Goal: Information Seeking & Learning: Learn about a topic

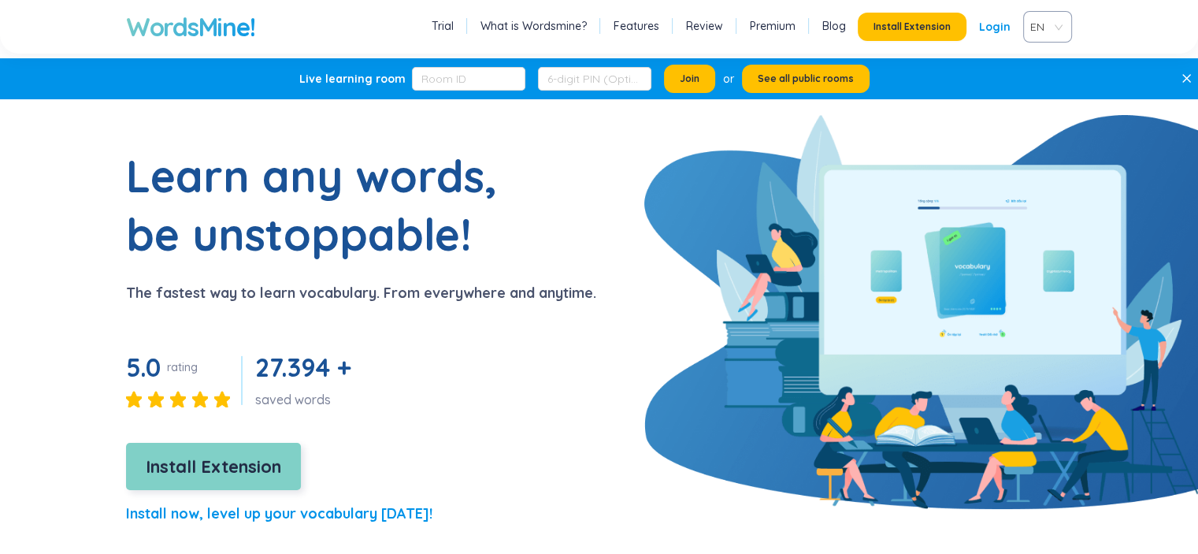
click at [237, 481] on button "Install Extension" at bounding box center [213, 466] width 175 height 47
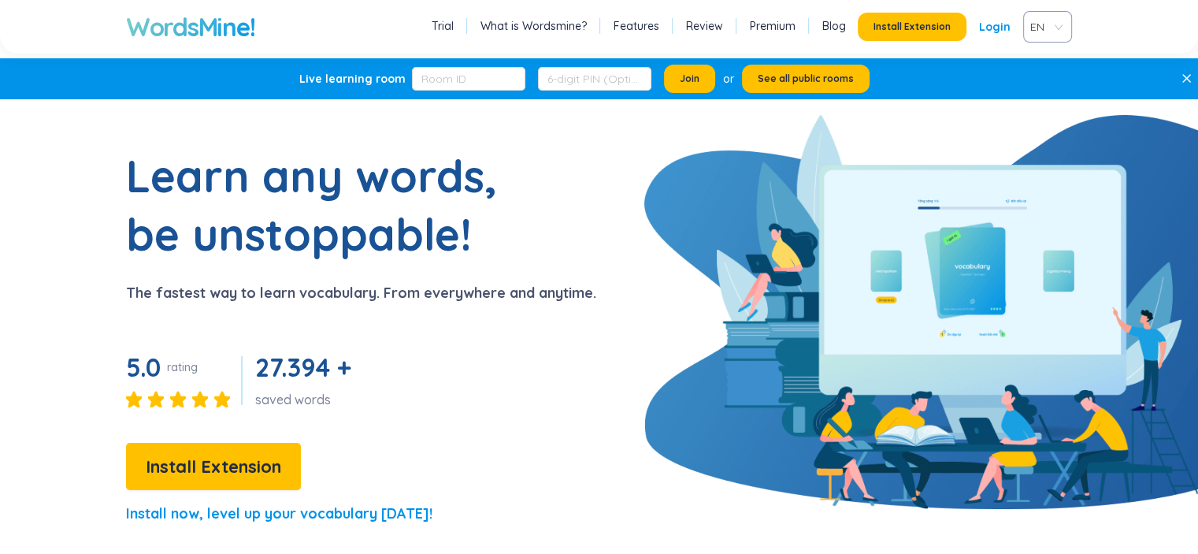
click at [659, 28] on link "Features" at bounding box center [637, 26] width 46 height 16
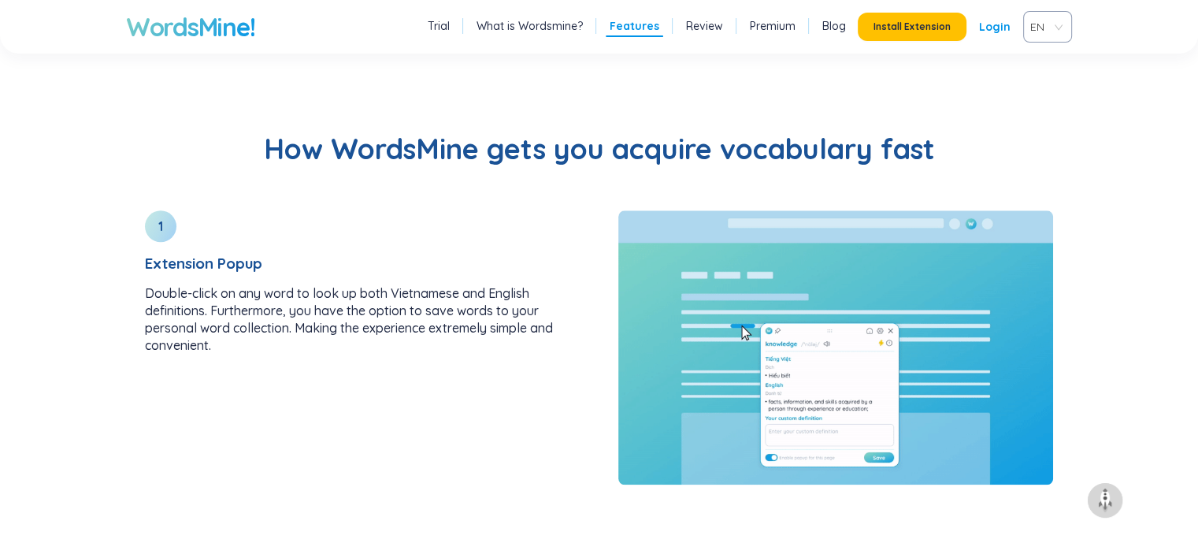
click at [709, 28] on link "Review" at bounding box center [704, 26] width 37 height 16
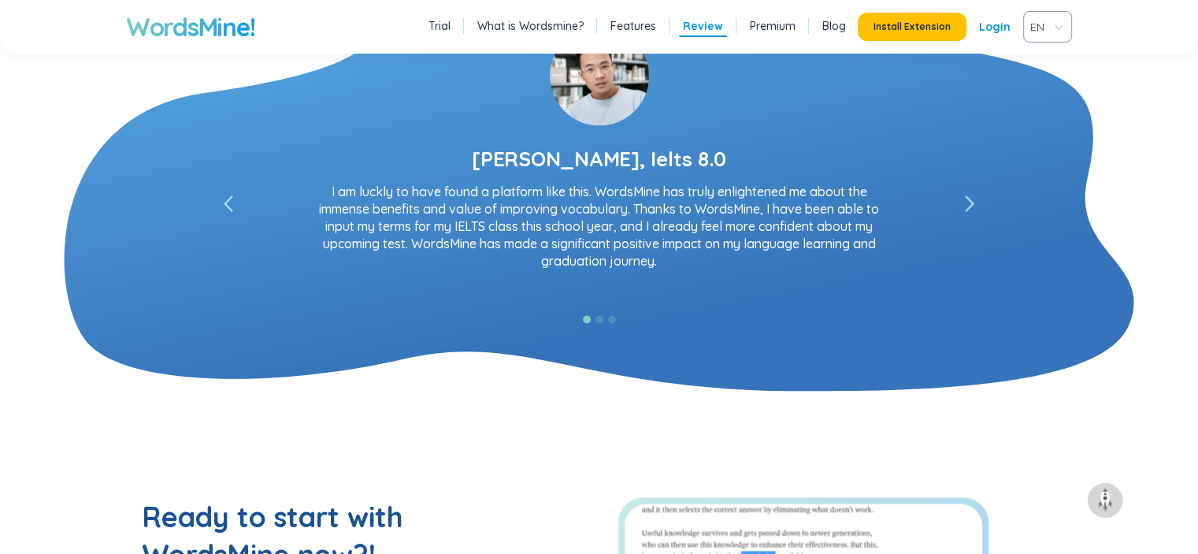
click at [769, 34] on li "Premium" at bounding box center [773, 27] width 54 height 20
click at [781, 28] on link "Premium" at bounding box center [773, 26] width 46 height 16
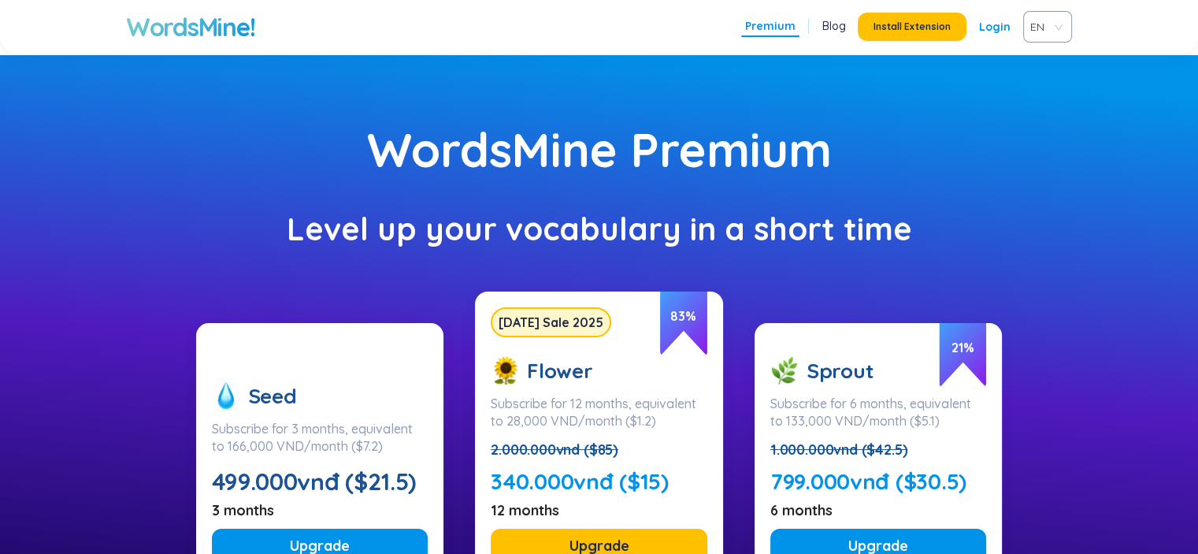
click at [835, 29] on link "Blog" at bounding box center [834, 26] width 24 height 16
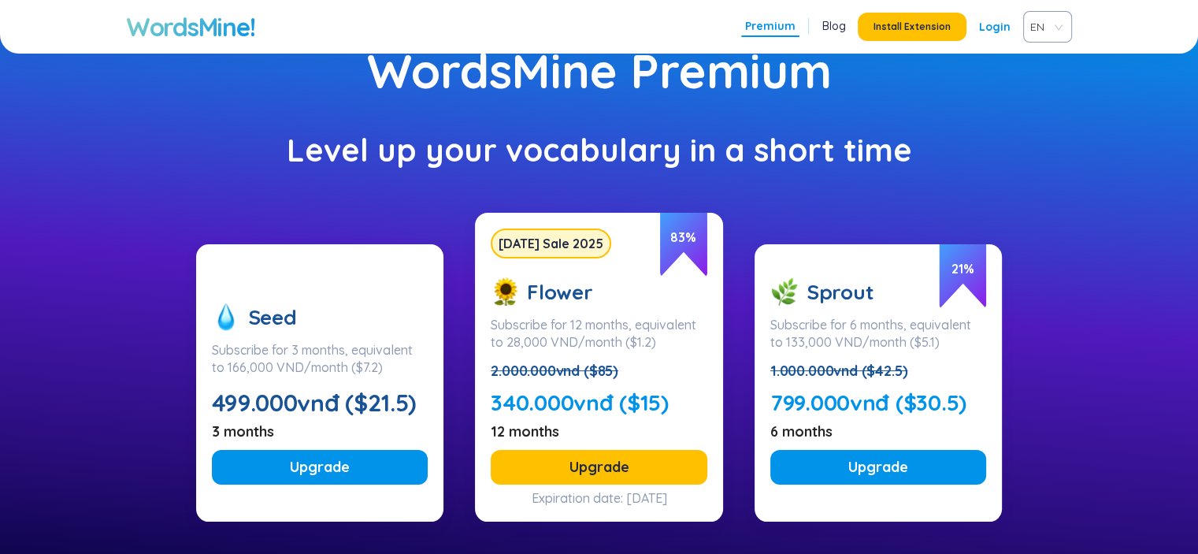
click at [383, 191] on div "WordsMine Premium Level up your vocabulary in a short time Seed Subscribe for 3…" at bounding box center [599, 337] width 1198 height 722
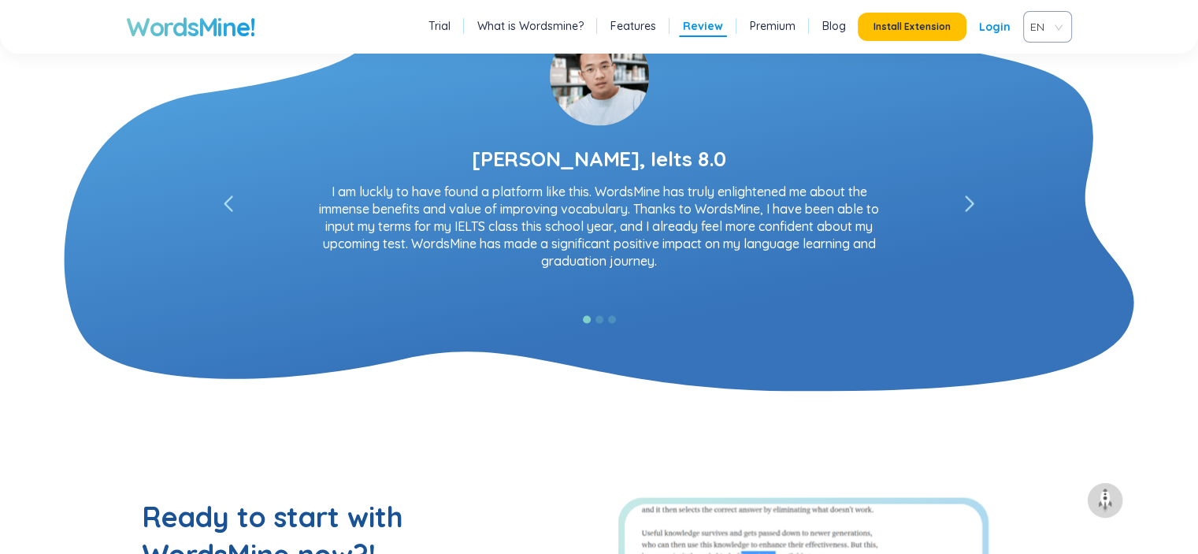
scroll to position [2659, 0]
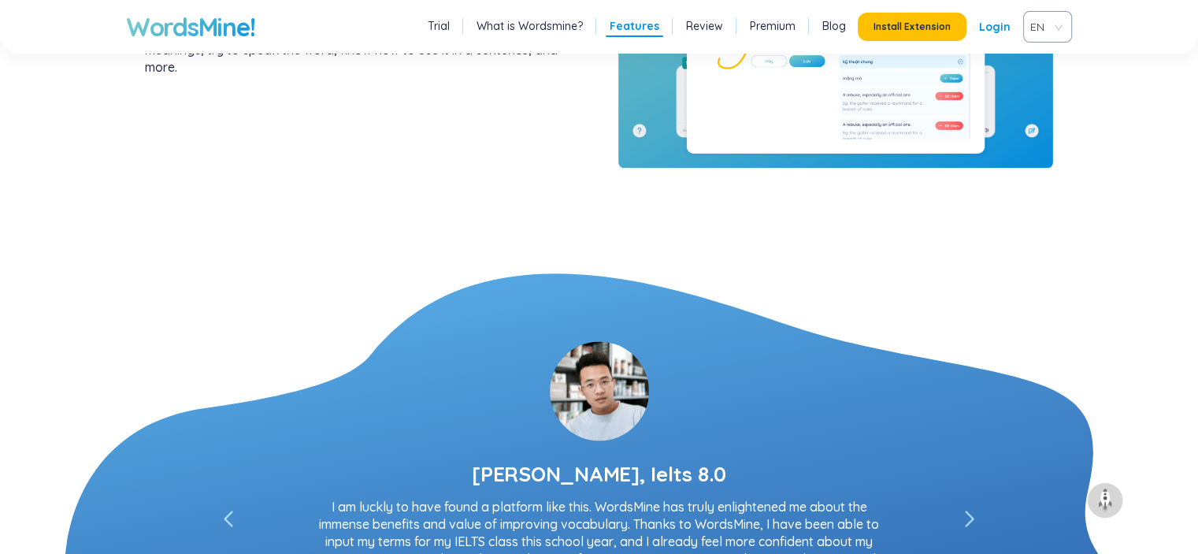
click at [450, 31] on link "Trial" at bounding box center [439, 26] width 22 height 16
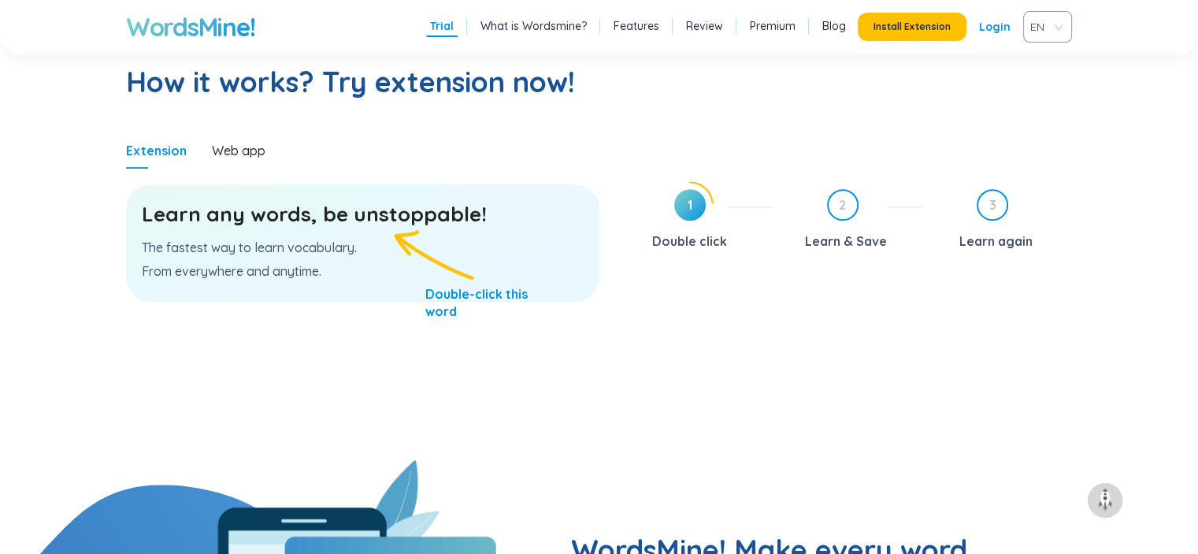
drag, startPoint x: 304, startPoint y: 244, endPoint x: 323, endPoint y: 226, distance: 26.2
click at [304, 242] on p "The fastest way to learn vocabulary." at bounding box center [363, 247] width 442 height 17
click at [397, 234] on div "Learn any words, be unstoppable! The fastest way to learn vocabulary. From ever…" at bounding box center [362, 242] width 473 height 117
click at [408, 270] on div "Learn any words, be unstoppable! The fastest way to learn vocabulary. From ever…" at bounding box center [362, 242] width 473 height 117
click at [517, 339] on section "Learn any words, be unstoppable! The fastest way to learn vocabulary. From ever…" at bounding box center [362, 314] width 473 height 291
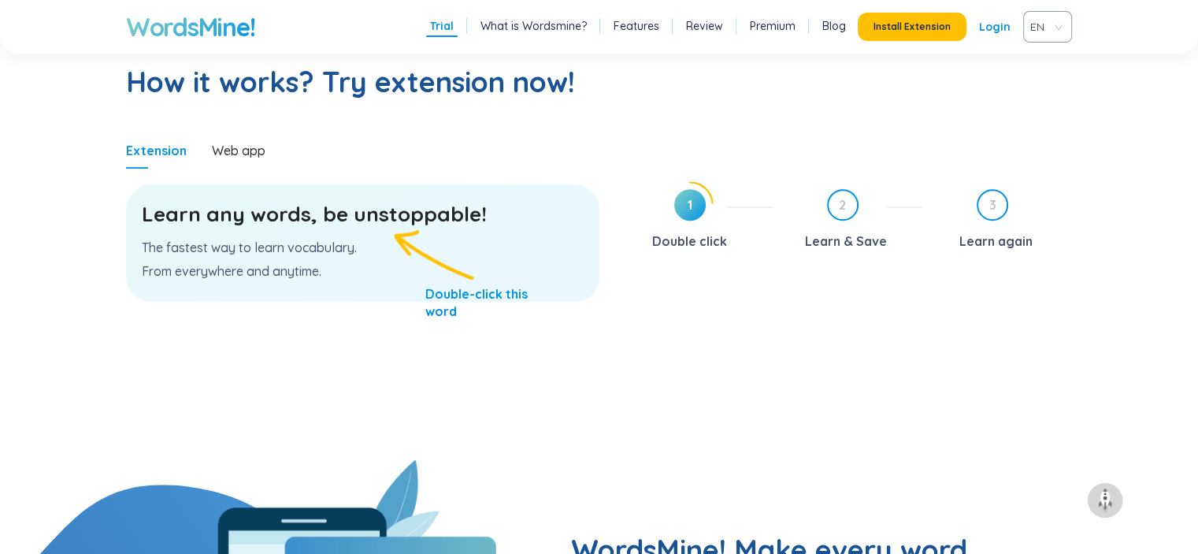
click at [472, 302] on div "Learn any words, be unstoppable! The fastest way to learn vocabulary. From ever…" at bounding box center [362, 242] width 473 height 117
drag, startPoint x: 347, startPoint y: 285, endPoint x: 331, endPoint y: 276, distance: 18.0
click at [345, 284] on div "Learn any words, be unstoppable! The fastest way to learn vocabulary. From ever…" at bounding box center [362, 242] width 473 height 117
click at [291, 258] on div "Learn any words, be unstoppable! The fastest way to learn vocabulary. From ever…" at bounding box center [362, 242] width 473 height 117
click at [381, 212] on h3 "Learn any words, be unstoppable!" at bounding box center [363, 214] width 442 height 28
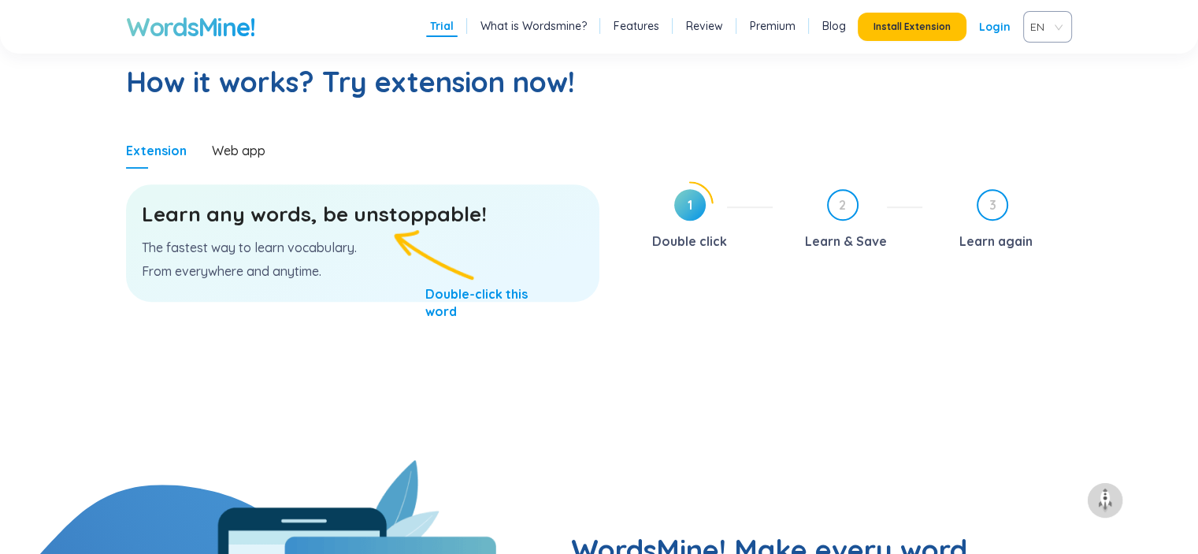
scroll to position [659, 0]
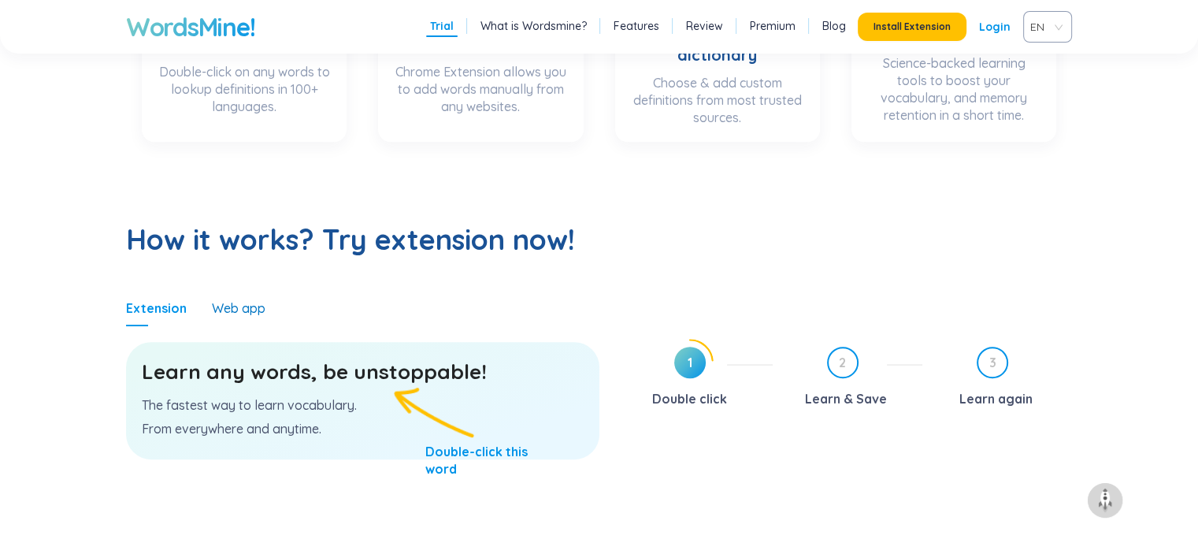
click at [257, 313] on div "Web app" at bounding box center [239, 307] width 54 height 17
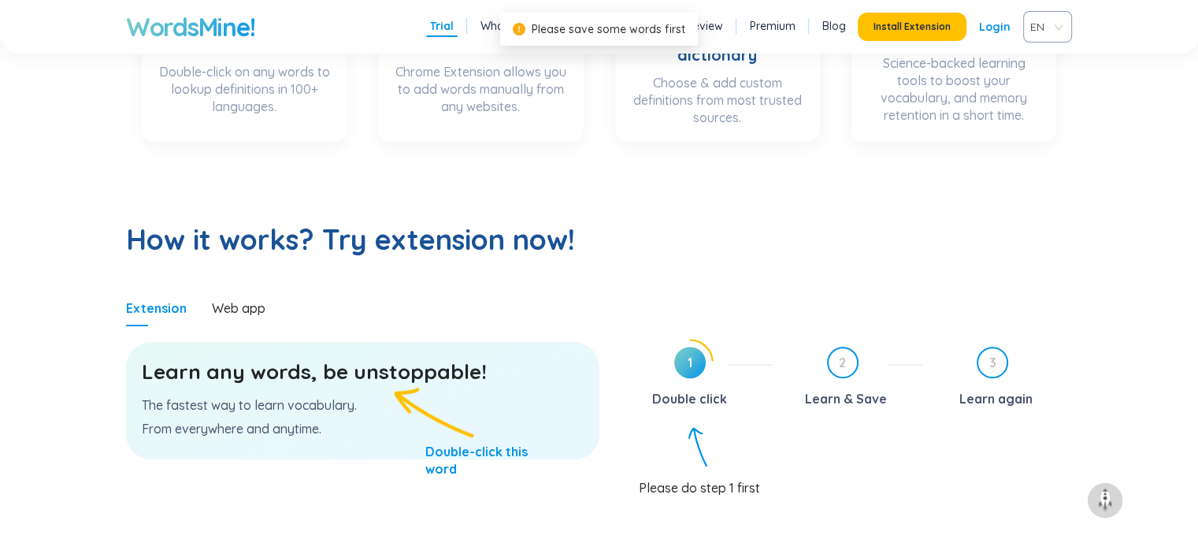
click at [697, 366] on span "1" at bounding box center [690, 363] width 32 height 32
drag, startPoint x: 1022, startPoint y: 1, endPoint x: 1085, endPoint y: 185, distance: 194.6
click at [1087, 195] on section "How it works? Try extension now! Extension Web app Learn any words, be unstoppa…" at bounding box center [599, 388] width 1198 height 460
click at [1042, 15] on span "EN" at bounding box center [1044, 27] width 28 height 24
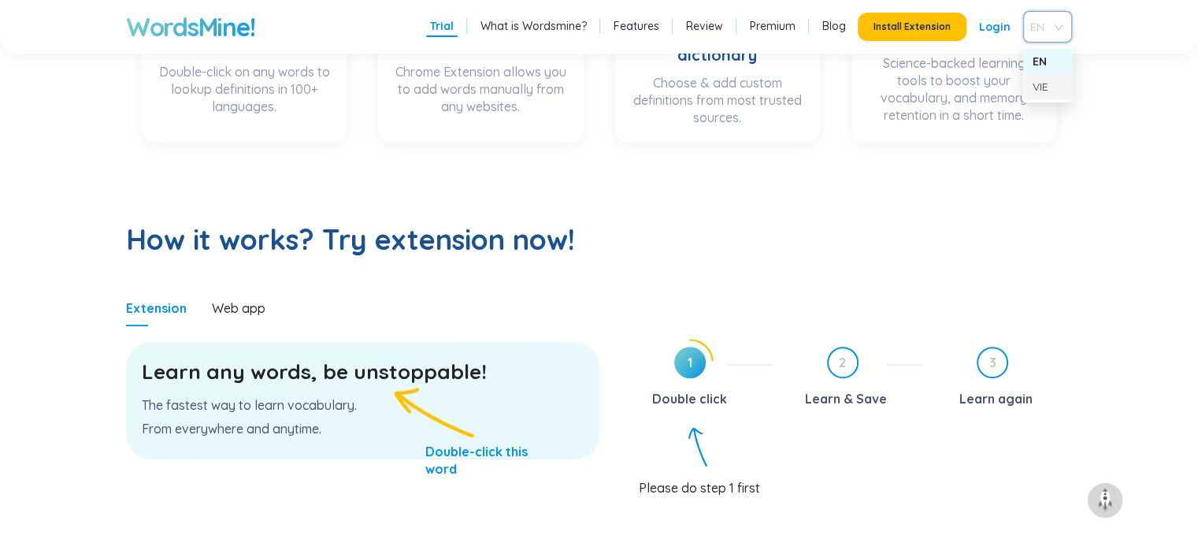
click at [1046, 86] on div "VIE" at bounding box center [1048, 86] width 30 height 17
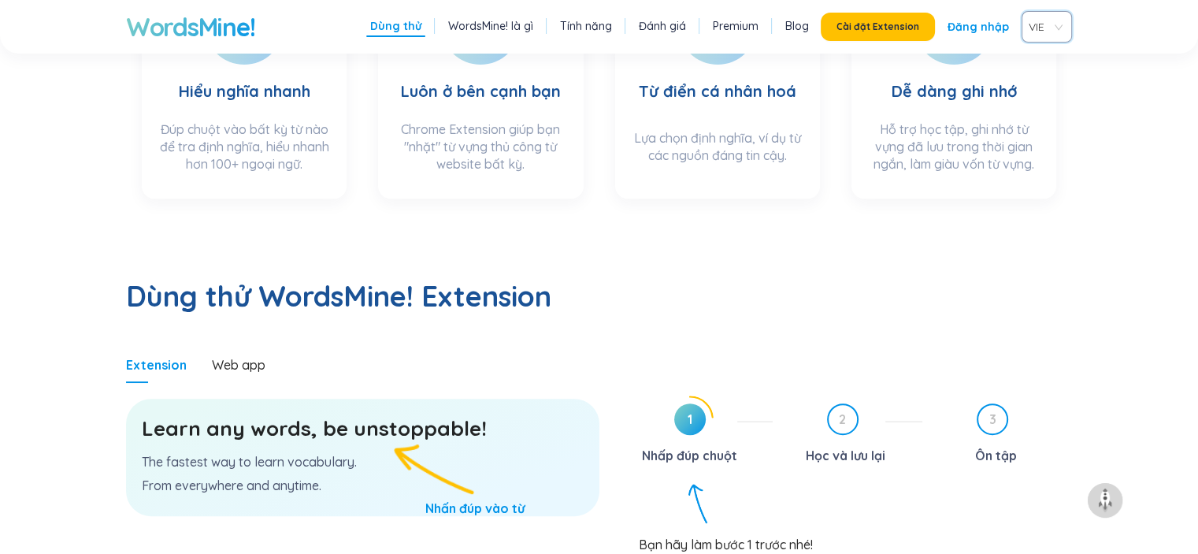
click at [1094, 214] on section "Dùng thử WordsMine! Extension Extension Web app Learn any words, be unstoppable…" at bounding box center [599, 444] width 1198 height 460
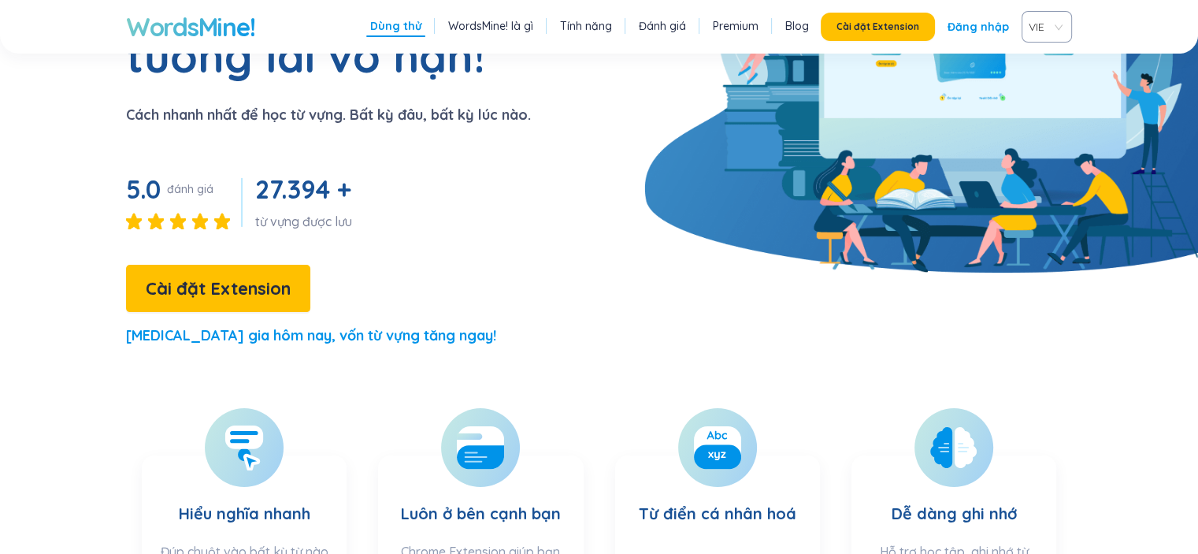
scroll to position [394, 0]
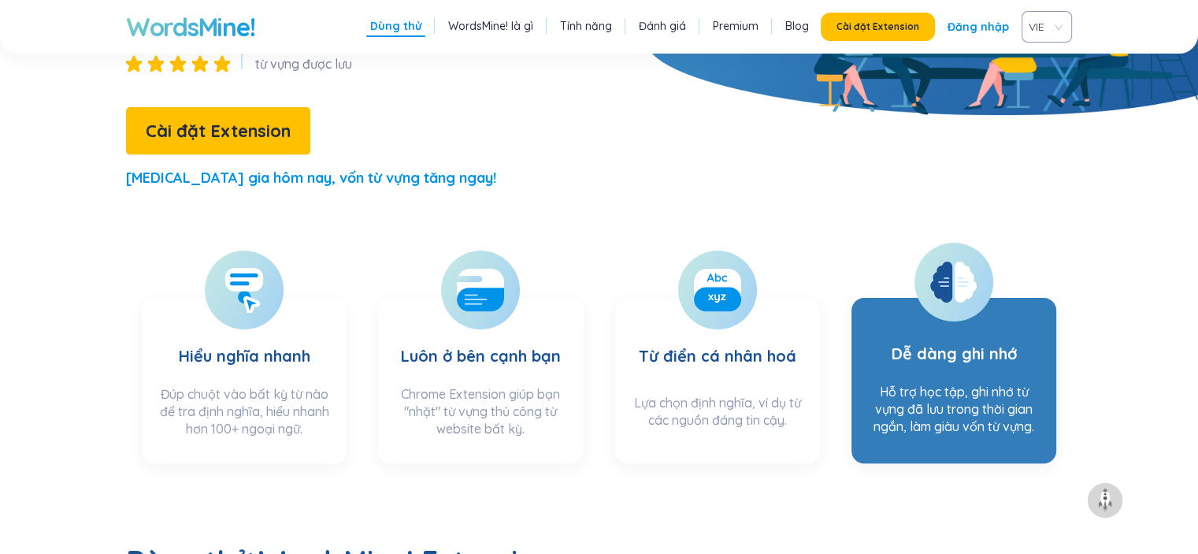
click at [953, 311] on h3 "Dễ dàng ghi nhớ" at bounding box center [953, 343] width 125 height 64
click at [955, 262] on icon at bounding box center [953, 282] width 46 height 41
click at [963, 286] on line at bounding box center [963, 286] width 8 height 0
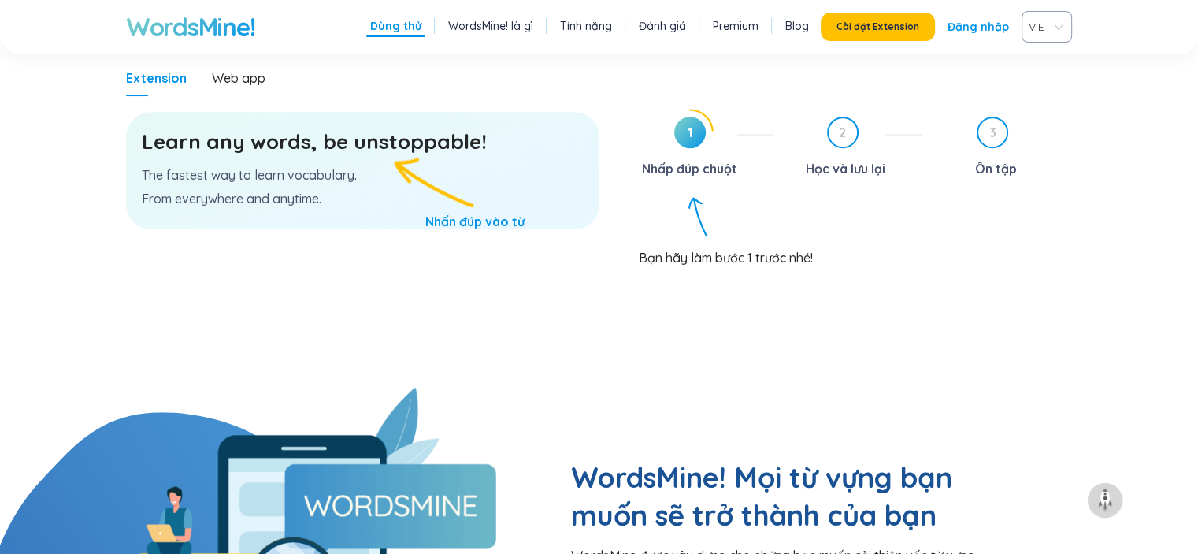
scroll to position [867, 0]
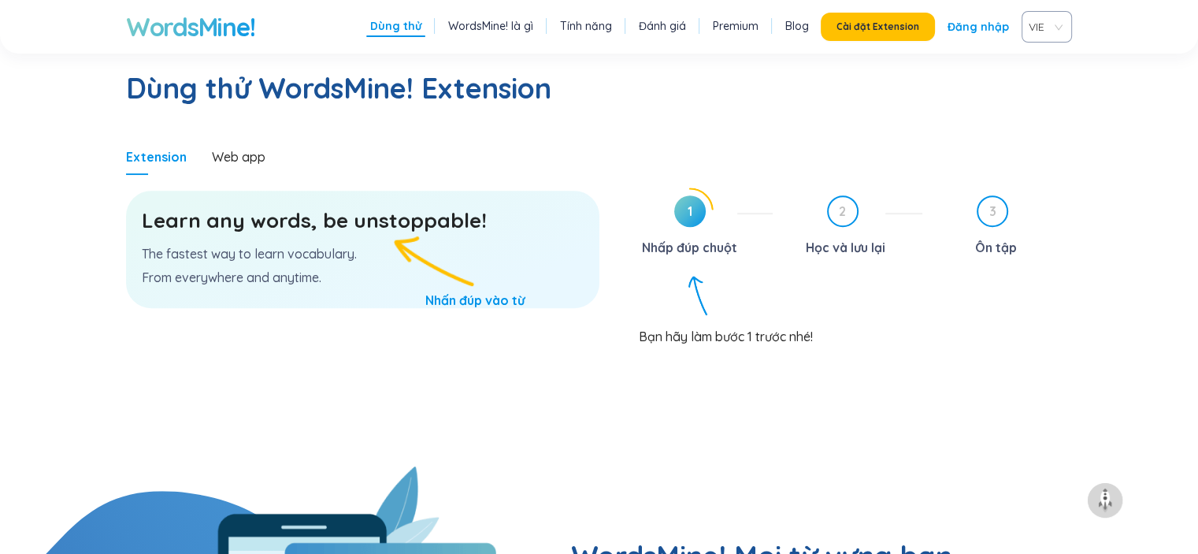
click at [692, 195] on span "1" at bounding box center [690, 211] width 32 height 32
click at [842, 197] on span "2" at bounding box center [843, 211] width 28 height 28
click at [996, 197] on span "3" at bounding box center [992, 211] width 28 height 28
click at [437, 241] on div "Learn any words, be unstoppable! The fastest way to learn vocabulary. From ever…" at bounding box center [362, 249] width 473 height 117
click at [473, 264] on section "Learn any words, be unstoppable! The fastest way to learn vocabulary. From ever…" at bounding box center [362, 320] width 473 height 291
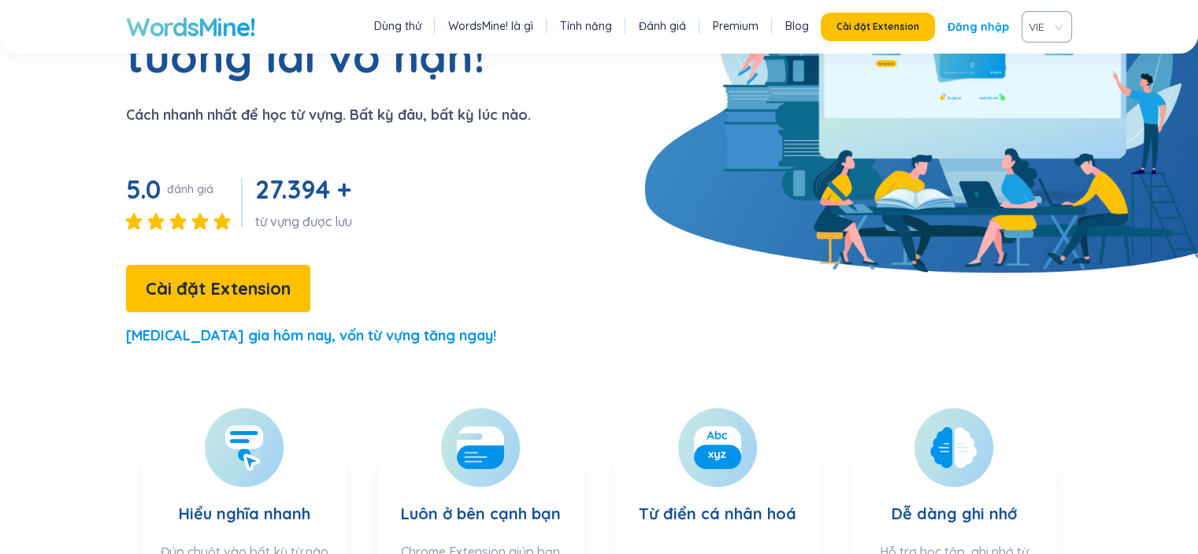
scroll to position [0, 0]
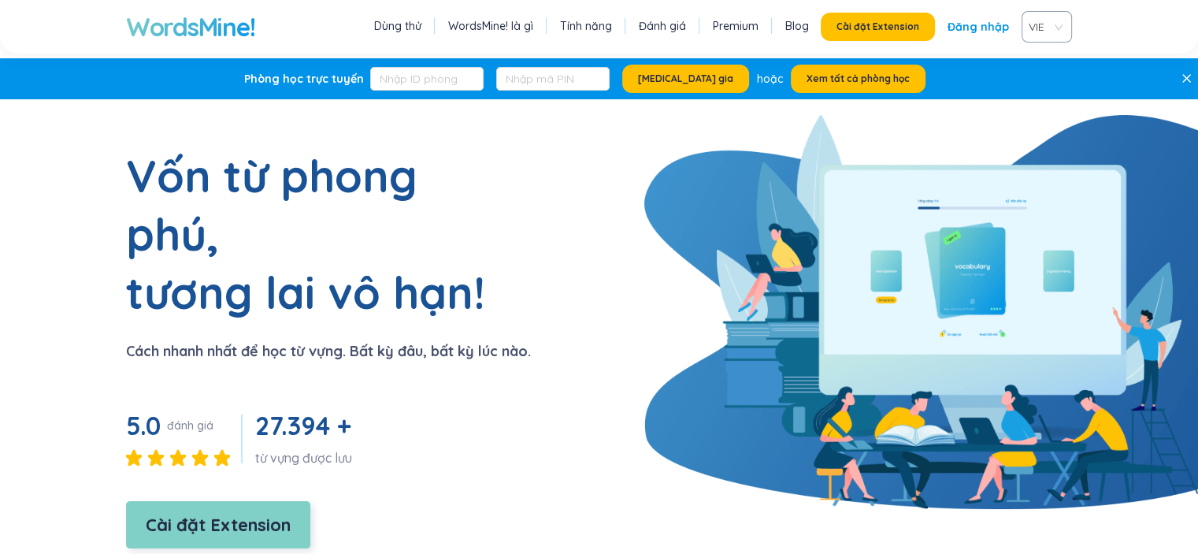
click at [292, 501] on button "Cài đặt Extension" at bounding box center [218, 524] width 184 height 47
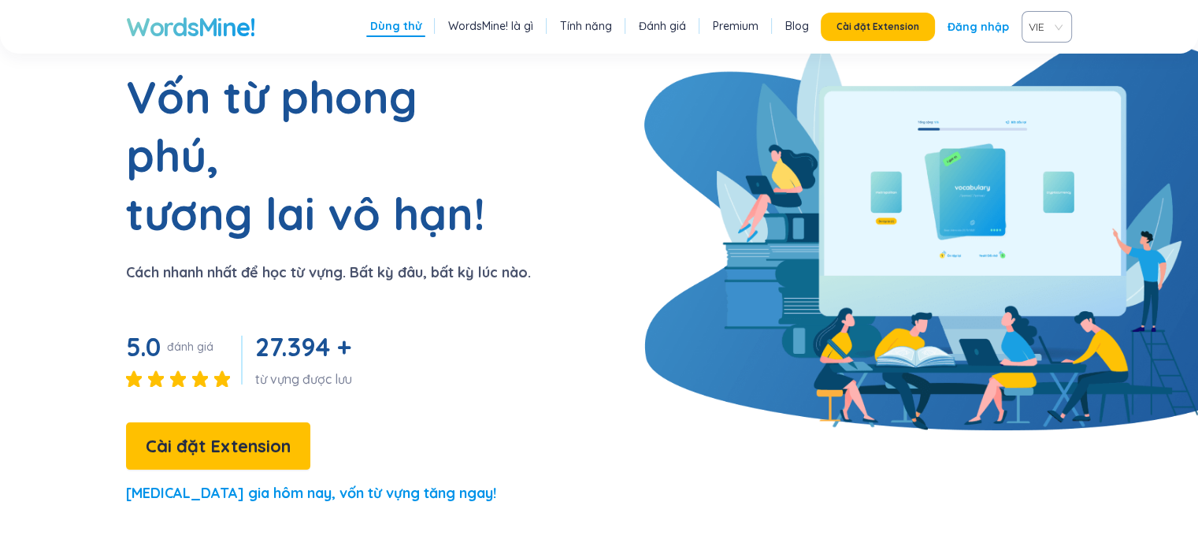
scroll to position [394, 0]
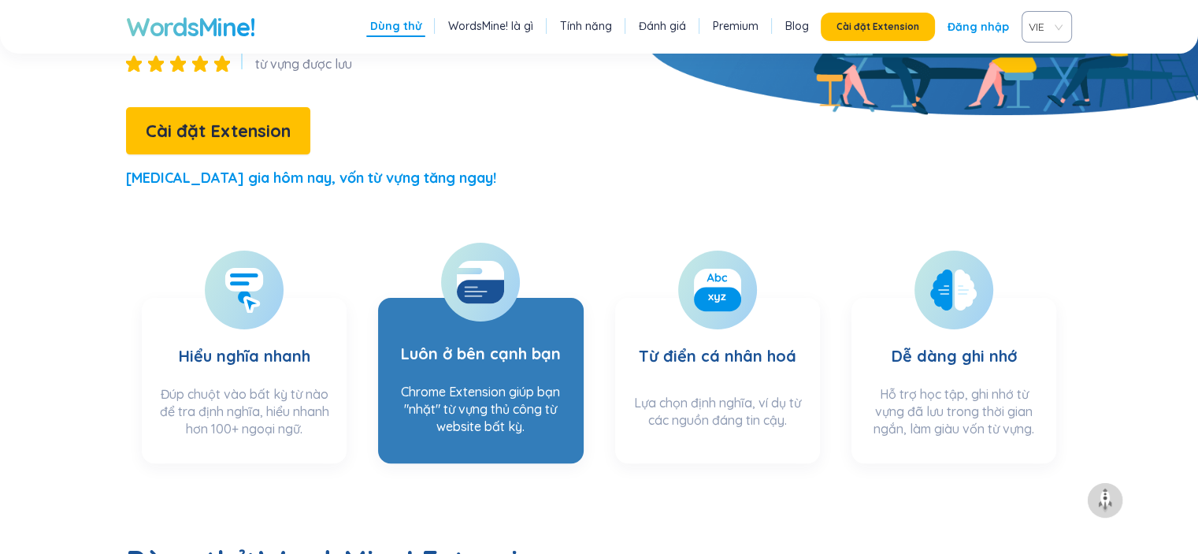
click at [488, 260] on icon at bounding box center [480, 282] width 47 height 44
click at [499, 311] on h3 "Luôn ở bên cạnh bạn" at bounding box center [481, 343] width 160 height 64
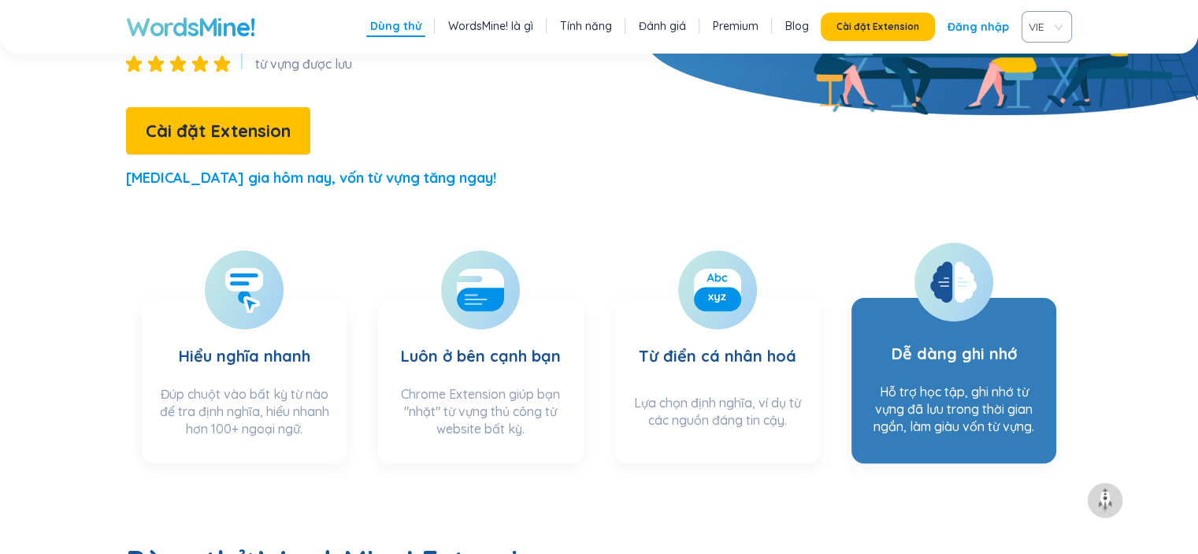
click at [981, 243] on div at bounding box center [954, 282] width 79 height 79
click at [939, 383] on div "Hỗ trợ học tập, ghi nhớ từ vựng đã lưu trong thời gian ngắn, làm giàu vốn từ vự…" at bounding box center [953, 414] width 173 height 62
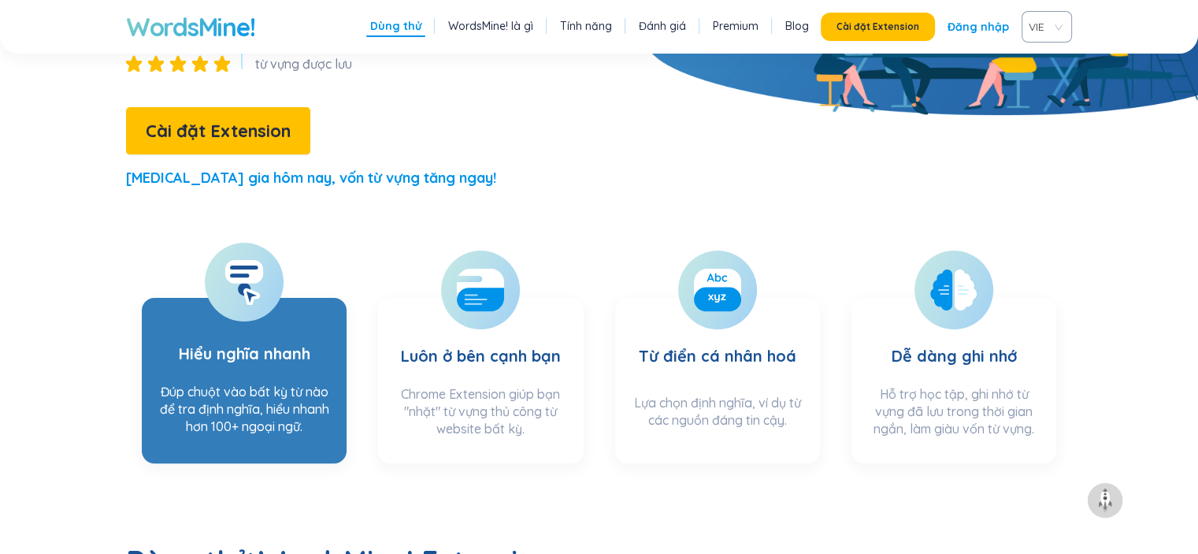
click at [256, 314] on h3 "Hiểu nghĩa nhanh" at bounding box center [245, 343] width 132 height 64
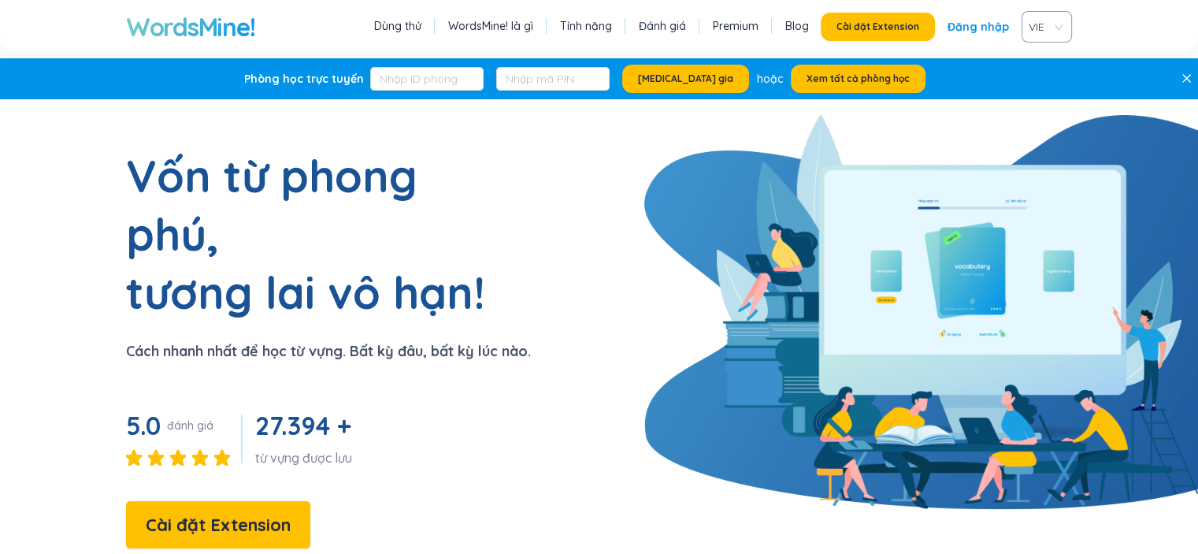
scroll to position [315, 0]
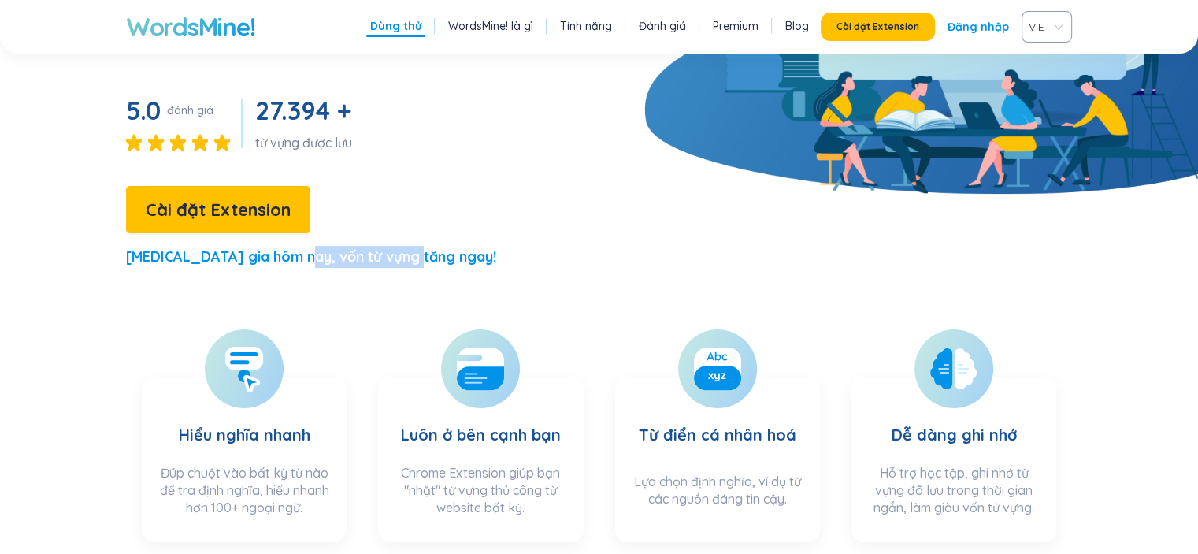
drag, startPoint x: 305, startPoint y: 195, endPoint x: 523, endPoint y: 217, distance: 219.2
click at [523, 217] on div "Vốn từ phong phú, tương lai vô hạn! Cách nhanh nhất để học từ vựng. Bất kỳ đâu,…" at bounding box center [265, 56] width 531 height 451
click at [565, 213] on section "Vốn từ phong phú, tương lai vô hạn! Cách nhanh nhất để học từ vựng. Bất kỳ đâu,…" at bounding box center [599, 56] width 1198 height 451
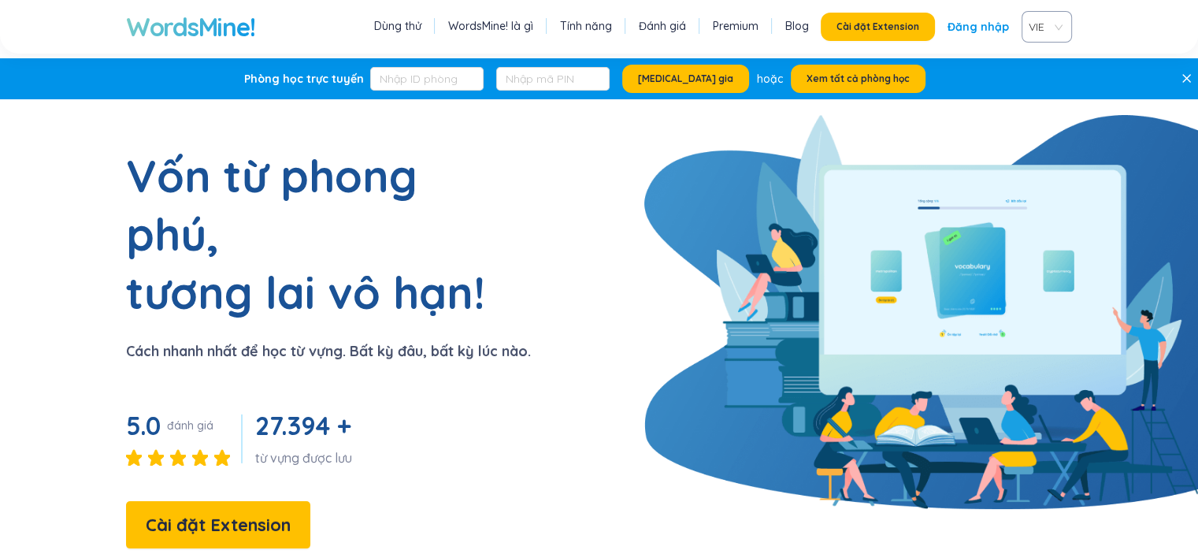
click at [1002, 24] on link "Đăng nhập" at bounding box center [978, 27] width 61 height 28
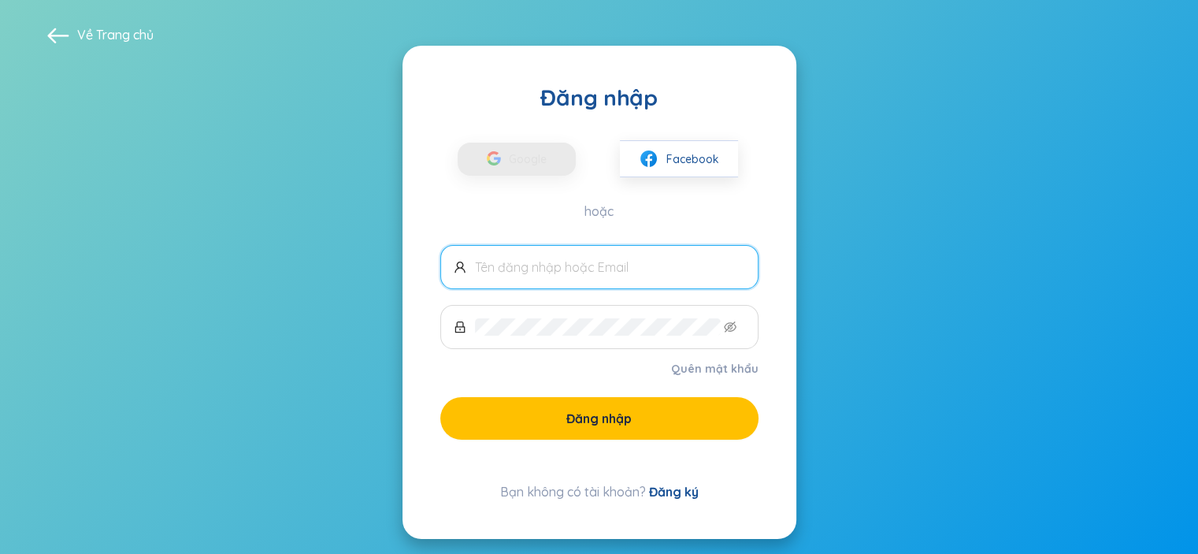
click at [670, 489] on link "Đăng ký" at bounding box center [674, 492] width 50 height 16
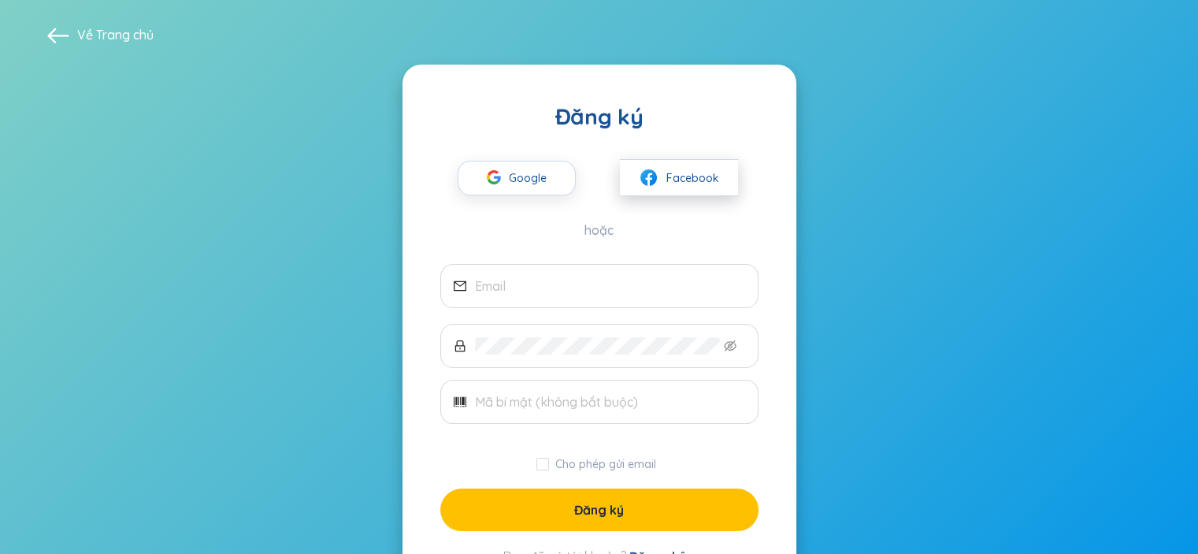
click at [684, 181] on span "Facebook" at bounding box center [692, 177] width 53 height 17
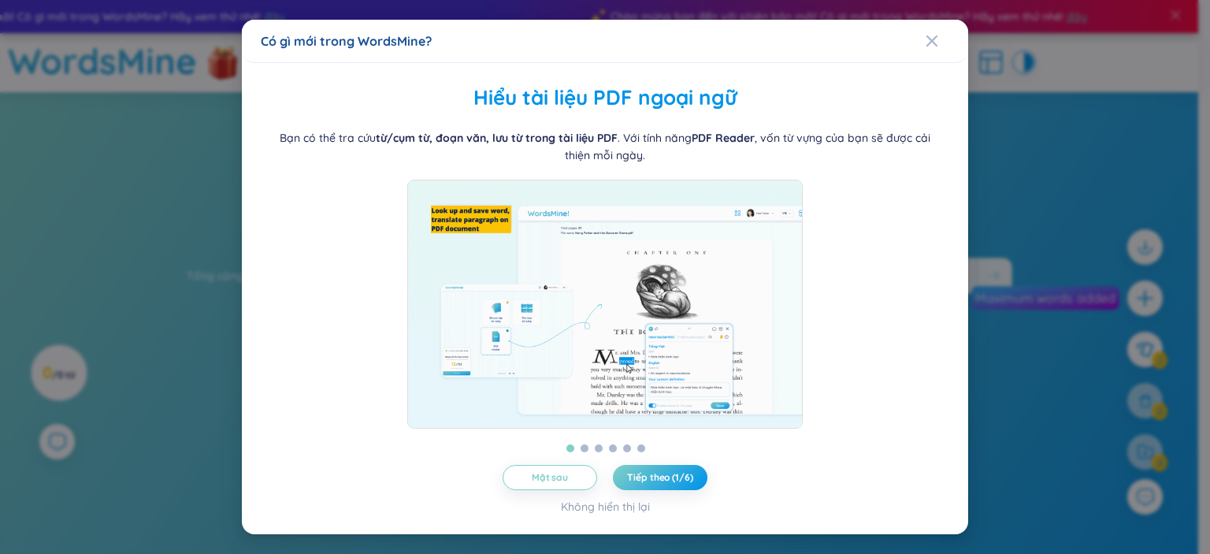
click at [1004, 253] on div "Có gì mới trong WordsMine? Quản lý thư mục WordsMine cho phép bạn quản lý và cá…" at bounding box center [605, 277] width 1210 height 554
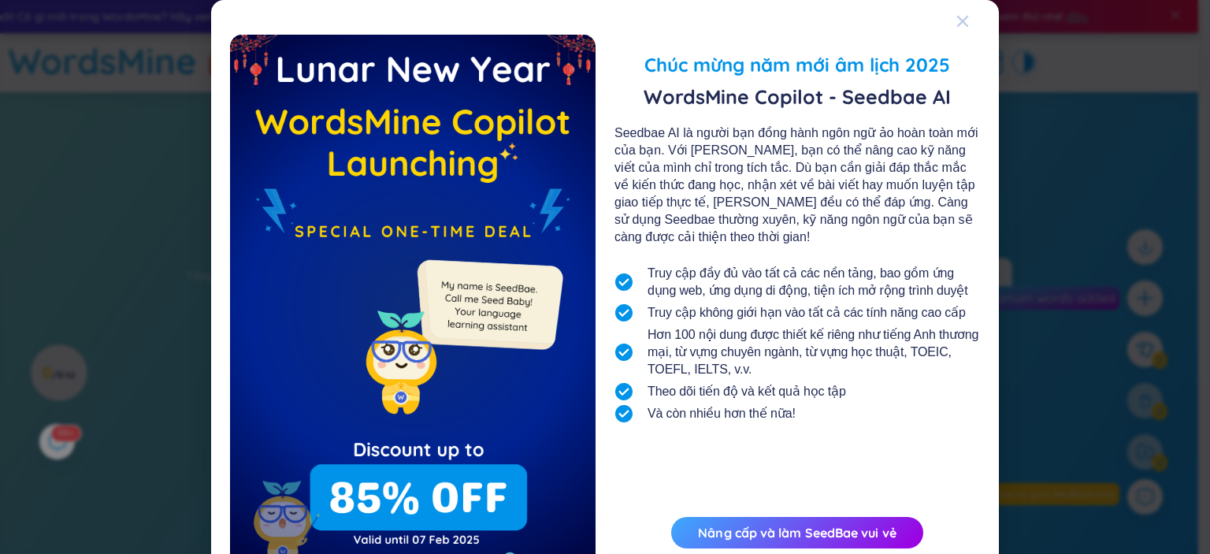
click at [961, 16] on icon "Đóng" at bounding box center [962, 21] width 11 height 11
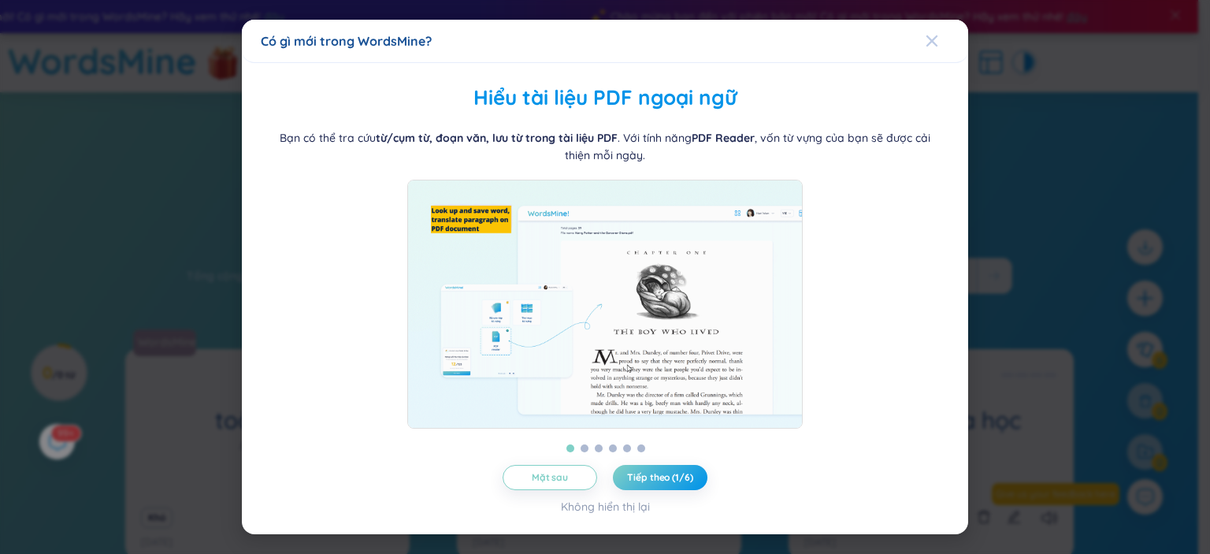
click at [937, 35] on icon "Đóng" at bounding box center [932, 41] width 13 height 13
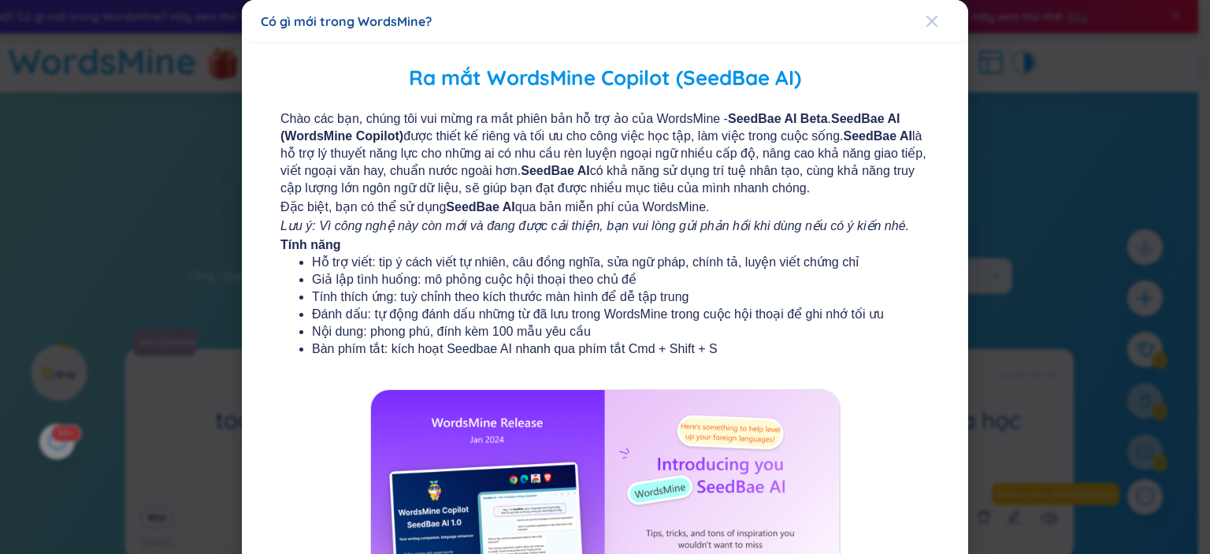
click at [926, 24] on icon "Đóng" at bounding box center [932, 21] width 13 height 13
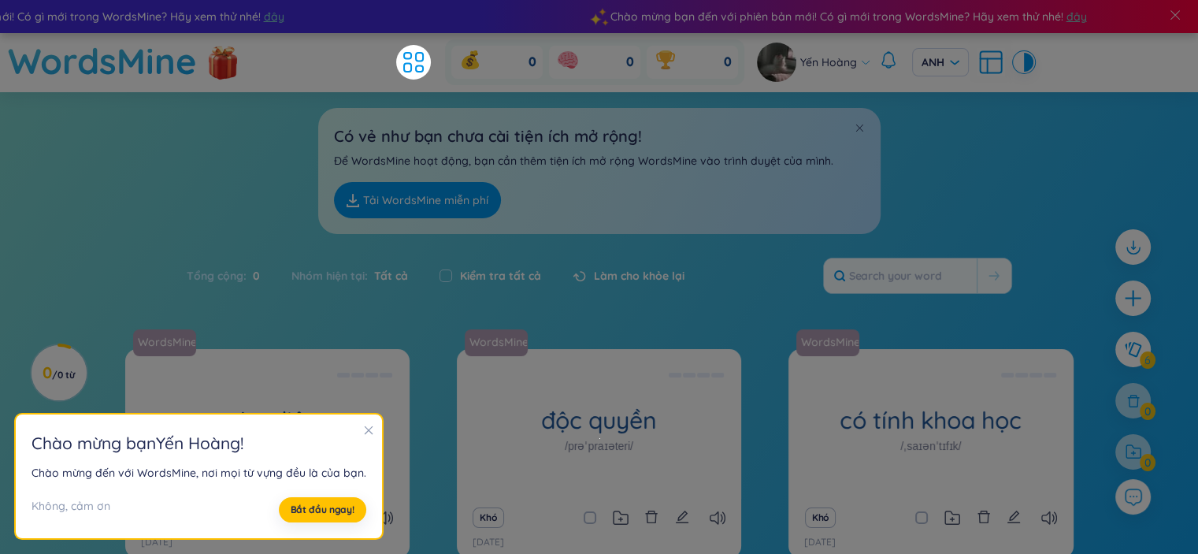
click at [365, 431] on icon "đóng" at bounding box center [369, 430] width 9 height 9
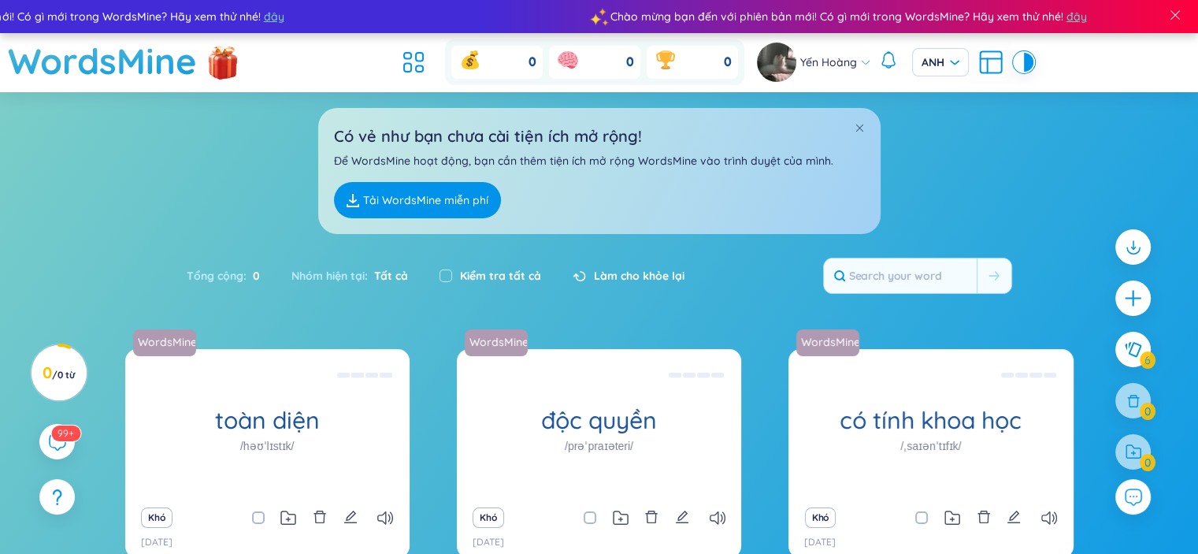
scroll to position [315, 0]
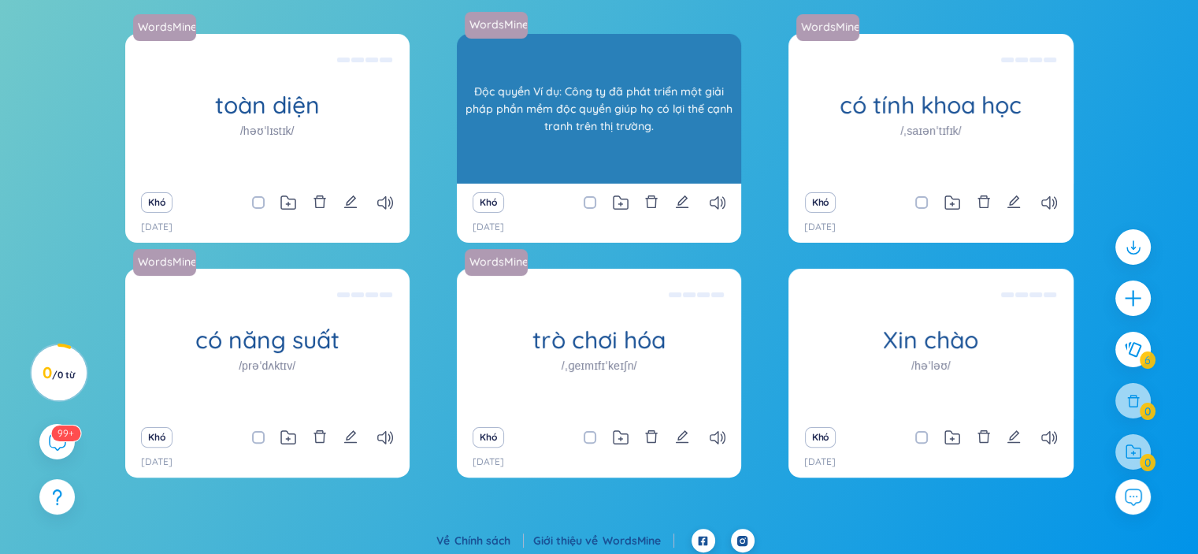
click at [638, 147] on div "Độc quyền Ví dụ: Công ty đã phát triển một giải pháp phần mềm độc quyền giúp họ…" at bounding box center [599, 109] width 284 height 150
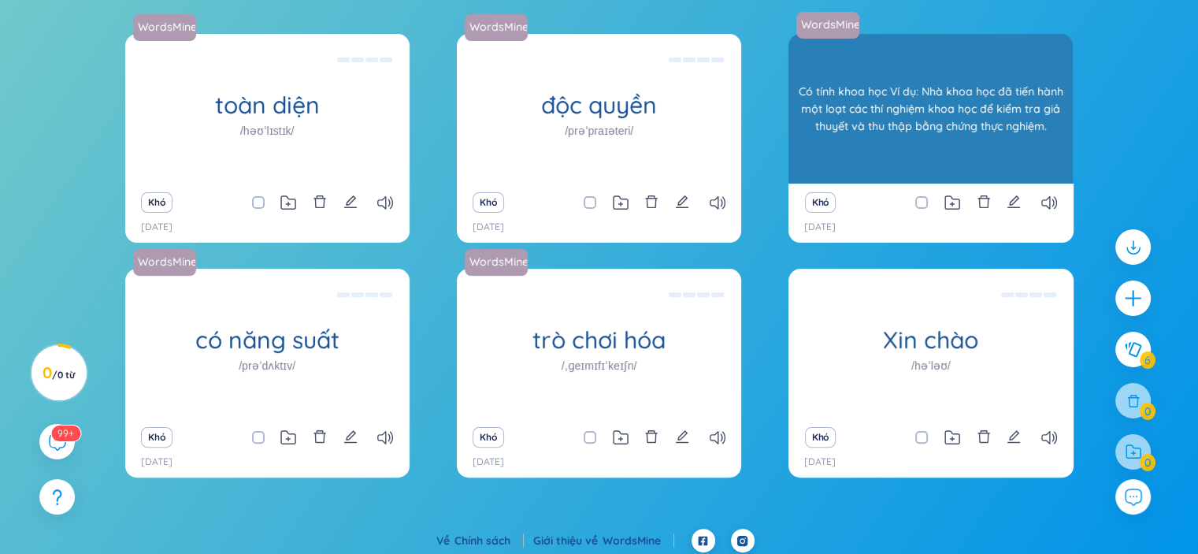
click at [873, 143] on div "WordsMine có tính khoa học /ˌsaɪənˈtɪfɪk/ Có tính khoa học Ví dụ: Nhà khoa học …" at bounding box center [931, 109] width 284 height 150
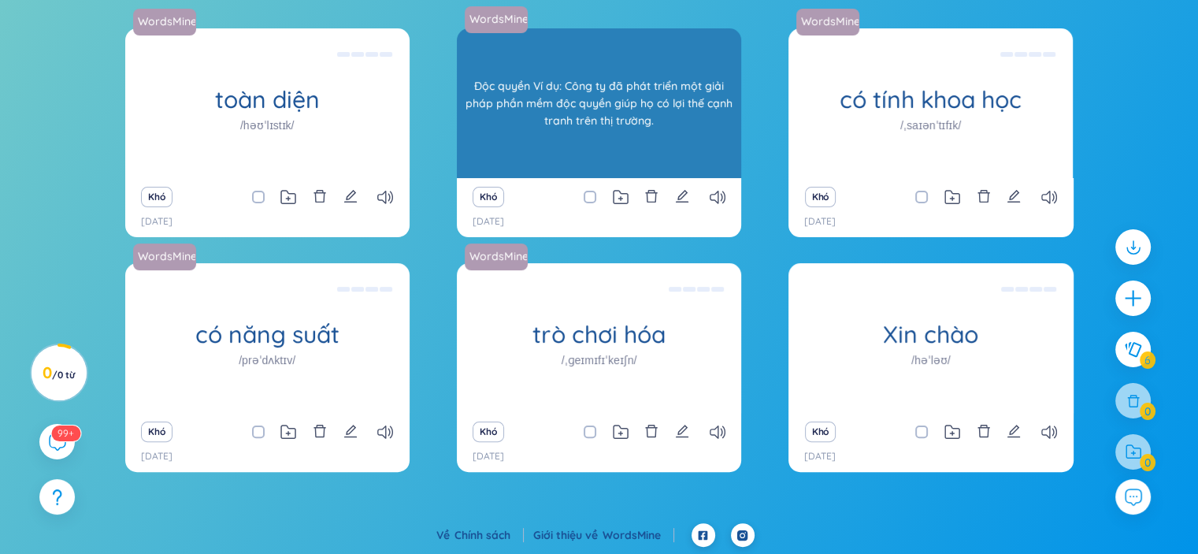
scroll to position [0, 0]
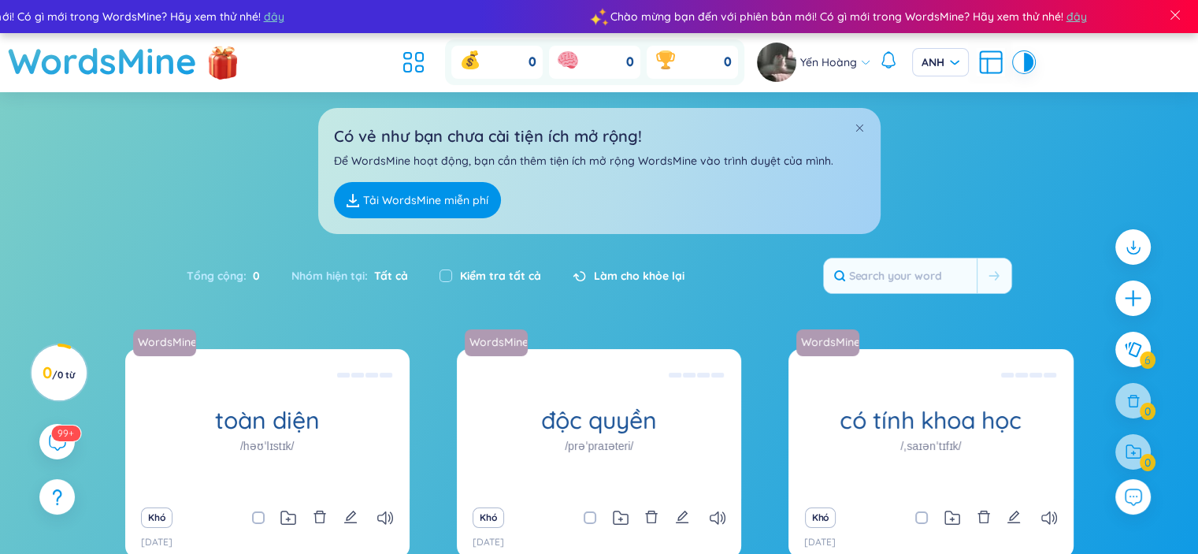
click at [1178, 17] on span at bounding box center [1175, 15] width 14 height 14
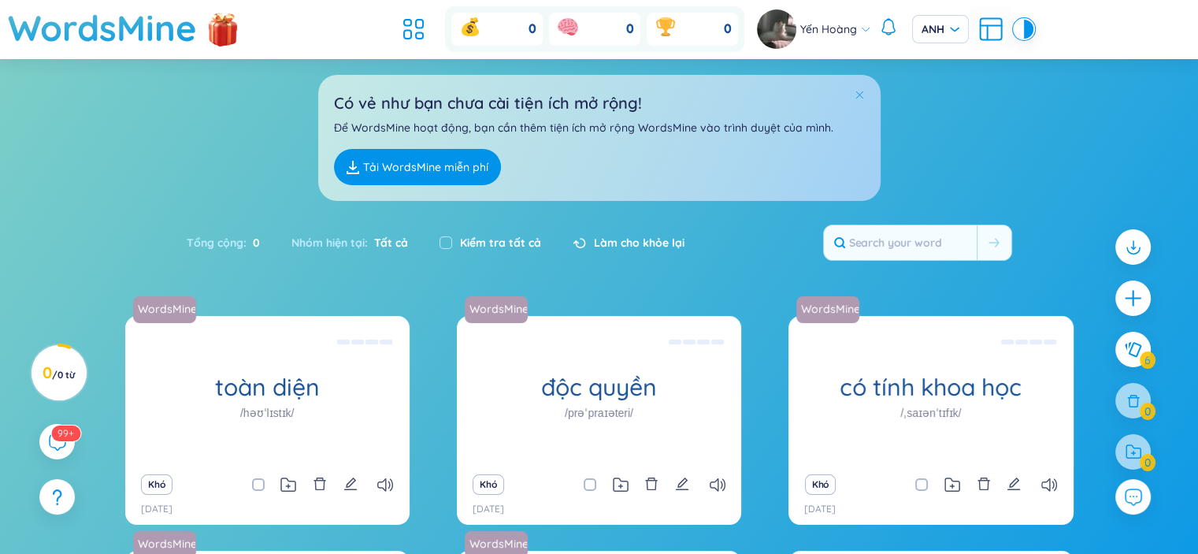
click at [858, 92] on span at bounding box center [859, 94] width 11 height 11
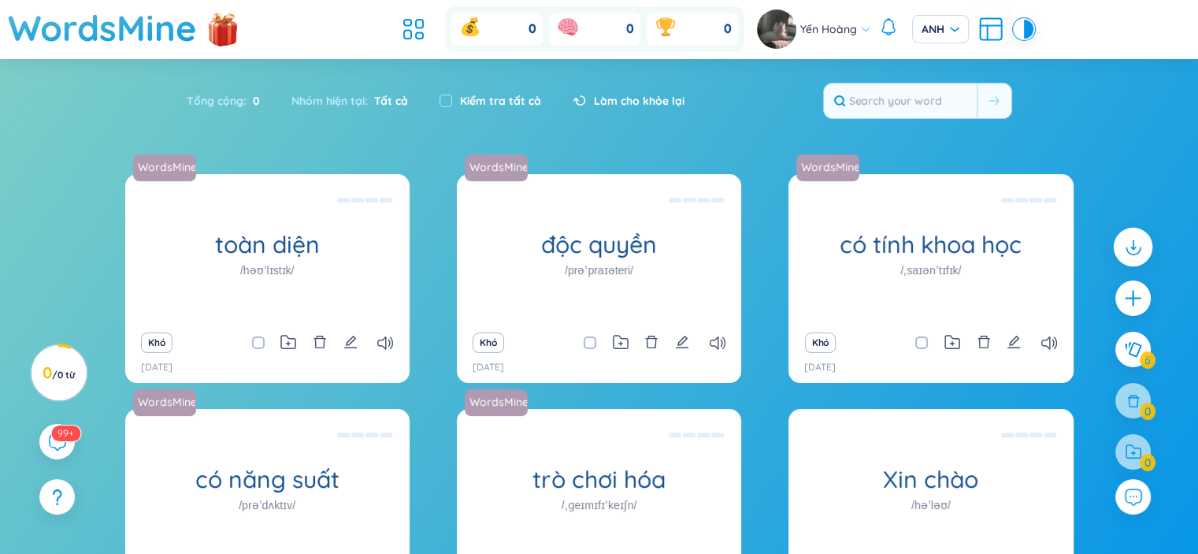
click at [1137, 244] on icon at bounding box center [1133, 246] width 20 height 20
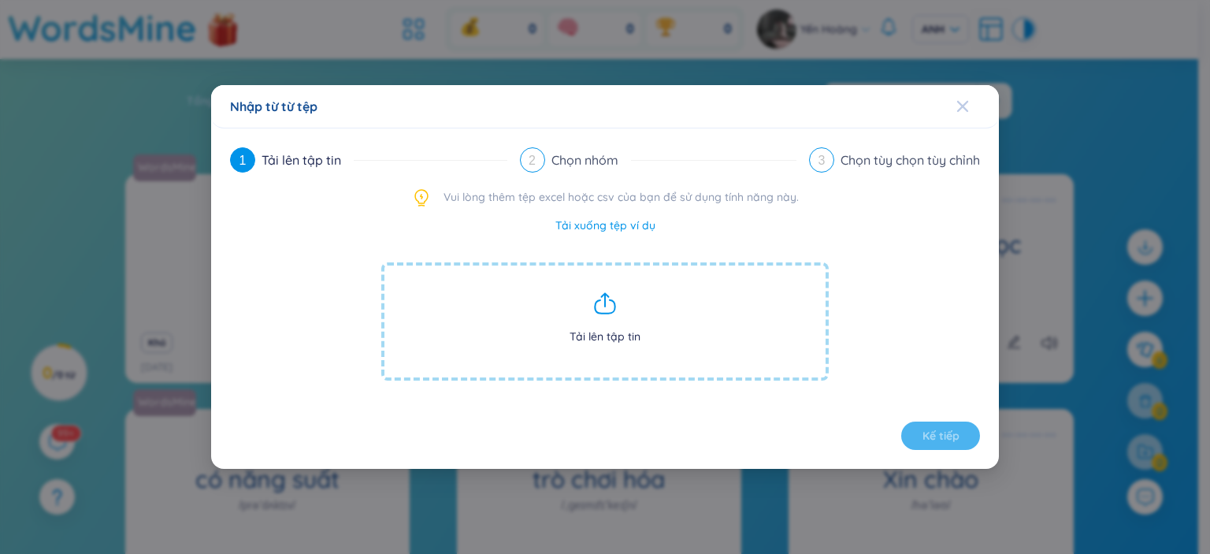
click at [963, 100] on icon "Đóng" at bounding box center [962, 106] width 13 height 13
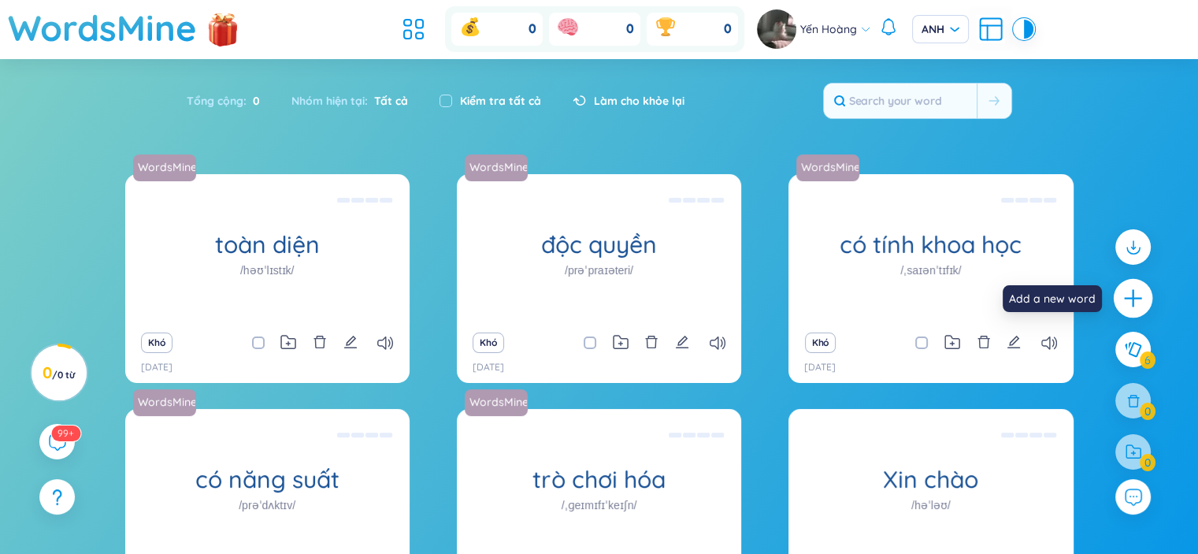
click at [1137, 299] on icon "cộng thêm" at bounding box center [1134, 299] width 22 height 22
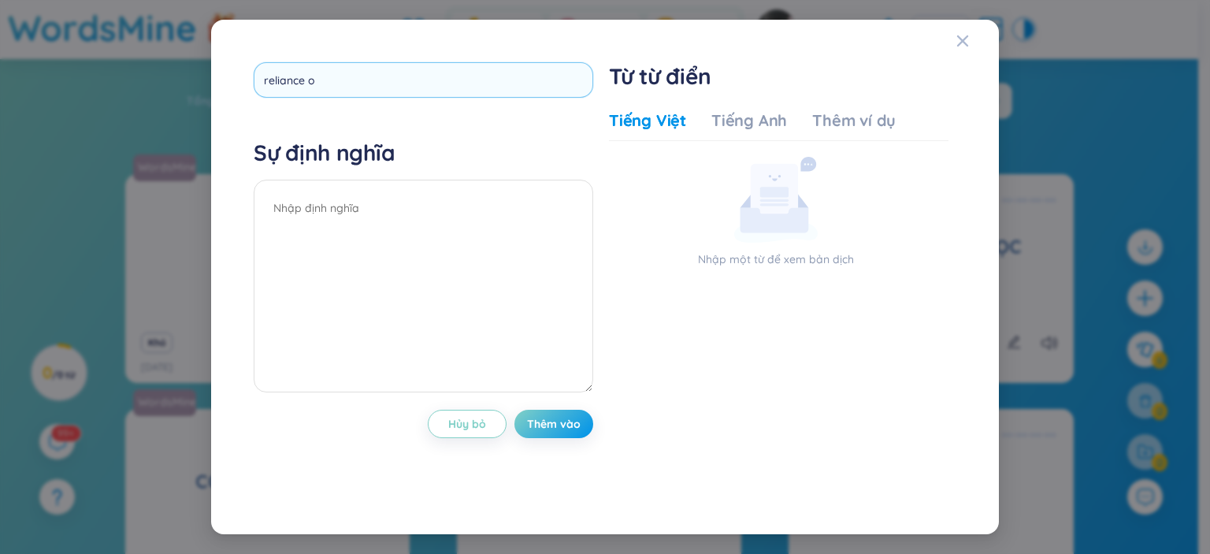
type input "reliance on"
click at [577, 426] on div "reliance on Sự định nghĩa Hủy bỏ Thêm vào" at bounding box center [424, 276] width 340 height 429
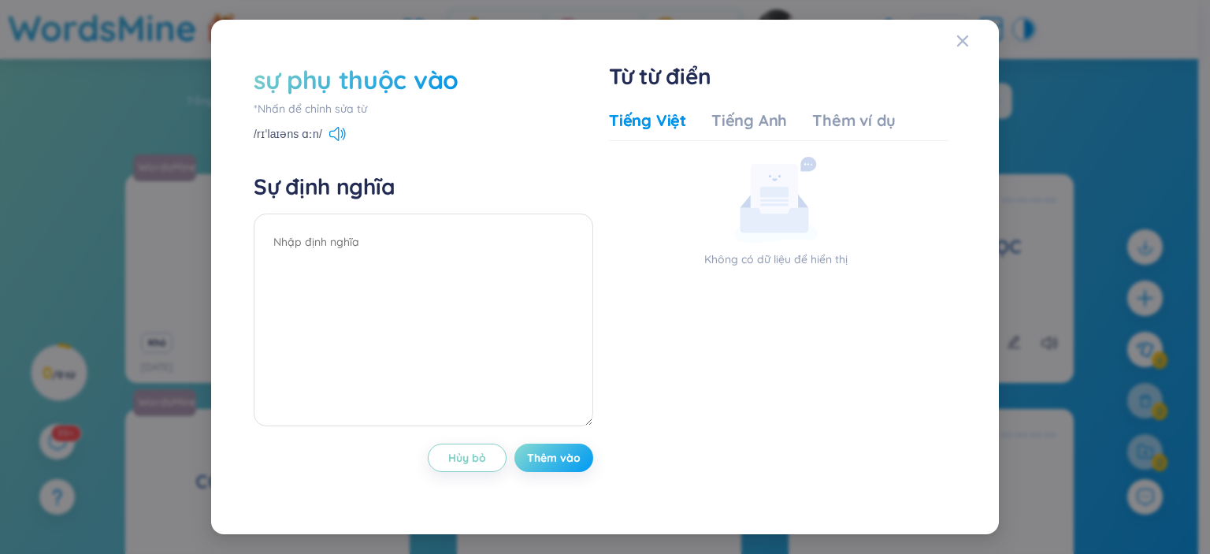
click at [568, 461] on font "Thêm vào" at bounding box center [554, 458] width 54 height 14
click at [331, 135] on icon at bounding box center [337, 134] width 17 height 14
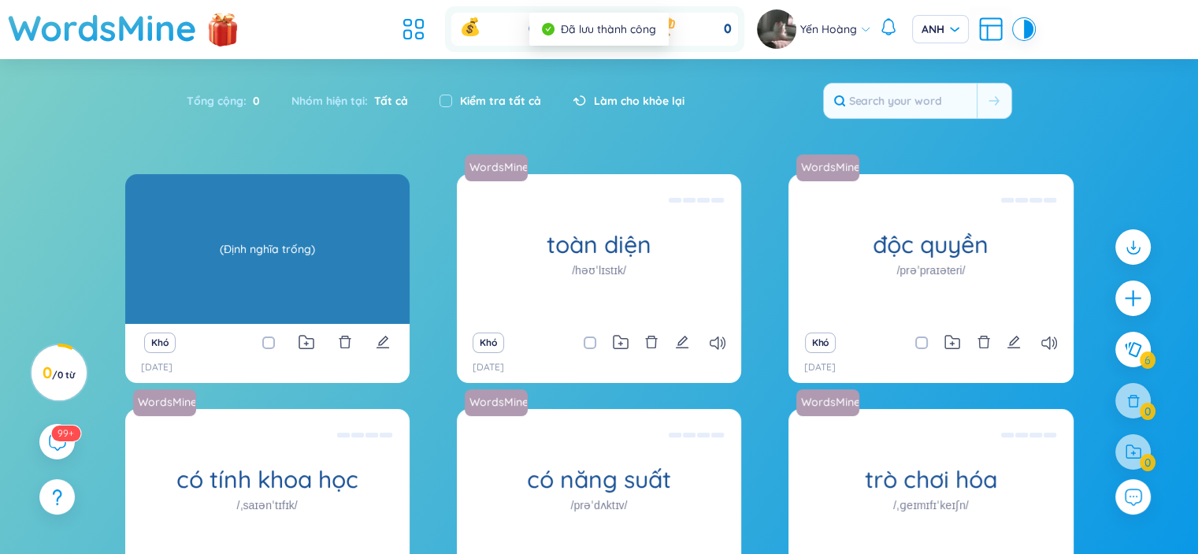
click at [244, 269] on div "(Định nghĩa trống)" at bounding box center [267, 249] width 269 height 142
click at [326, 225] on div "(Định nghĩa trống)" at bounding box center [267, 249] width 269 height 142
click at [301, 245] on font "(Định nghĩa trống)" at bounding box center [267, 249] width 95 height 14
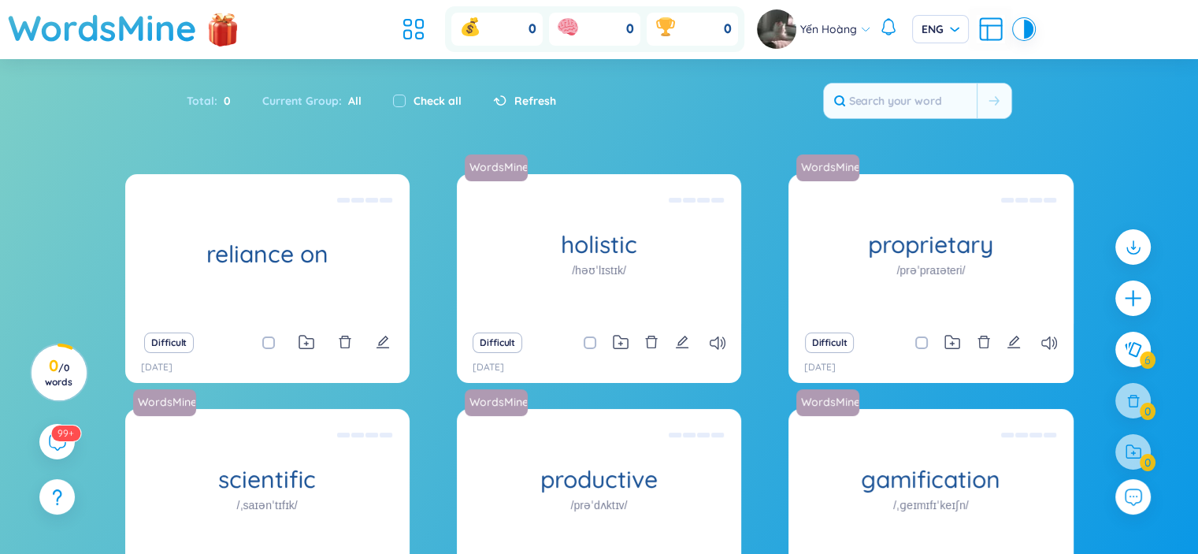
click at [648, 150] on section "Sort Alphabet Ascending Alphabet Descending Time-based Ascending Time-based Des…" at bounding box center [599, 388] width 1198 height 659
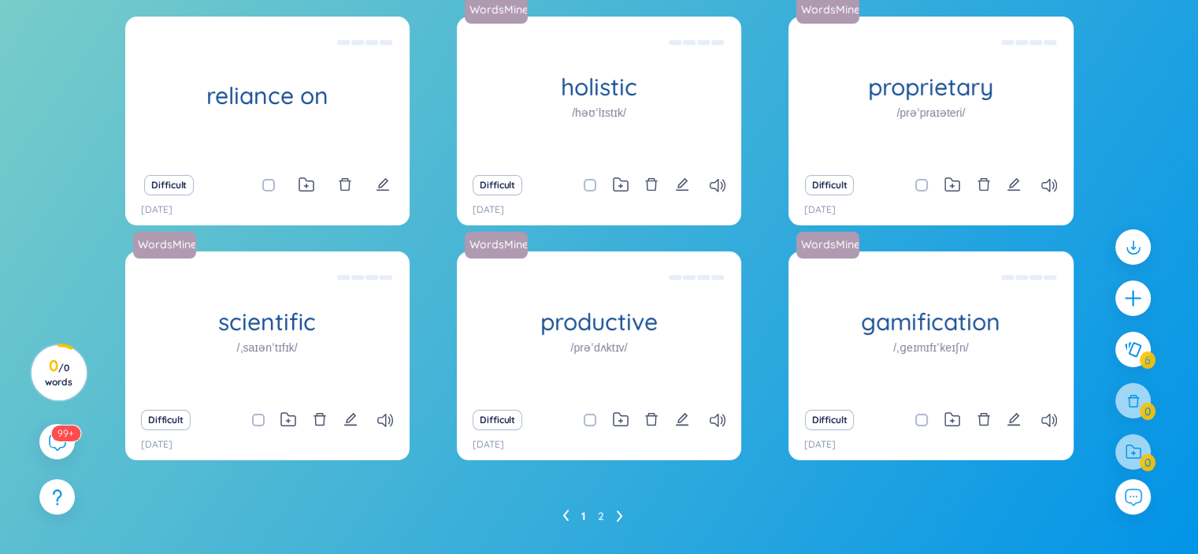
click at [596, 511] on ul "1 2" at bounding box center [598, 515] width 73 height 25
click at [599, 514] on link "2" at bounding box center [601, 516] width 6 height 24
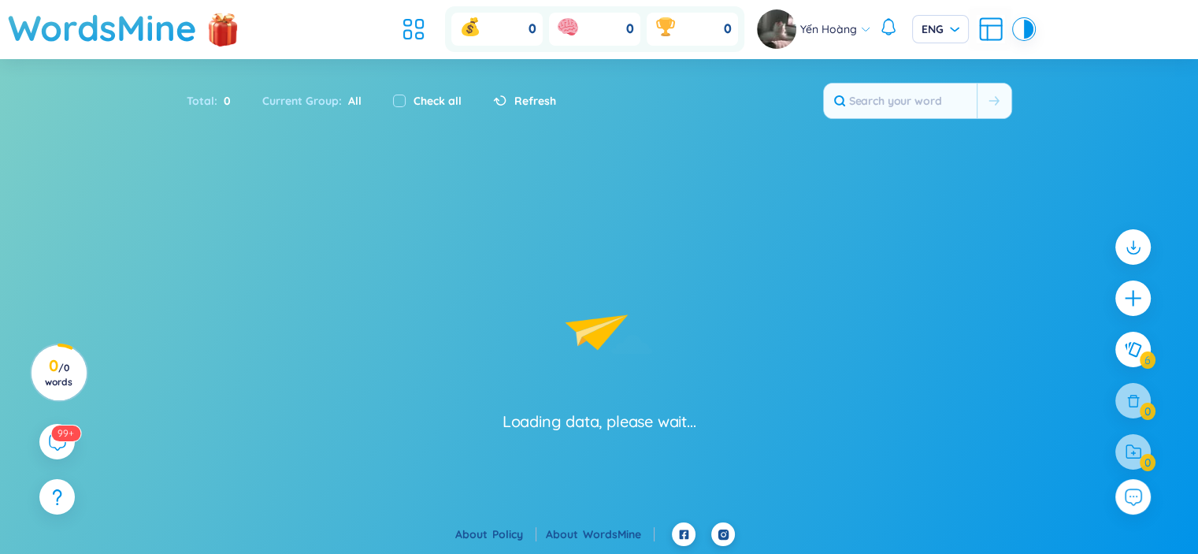
scroll to position [0, 0]
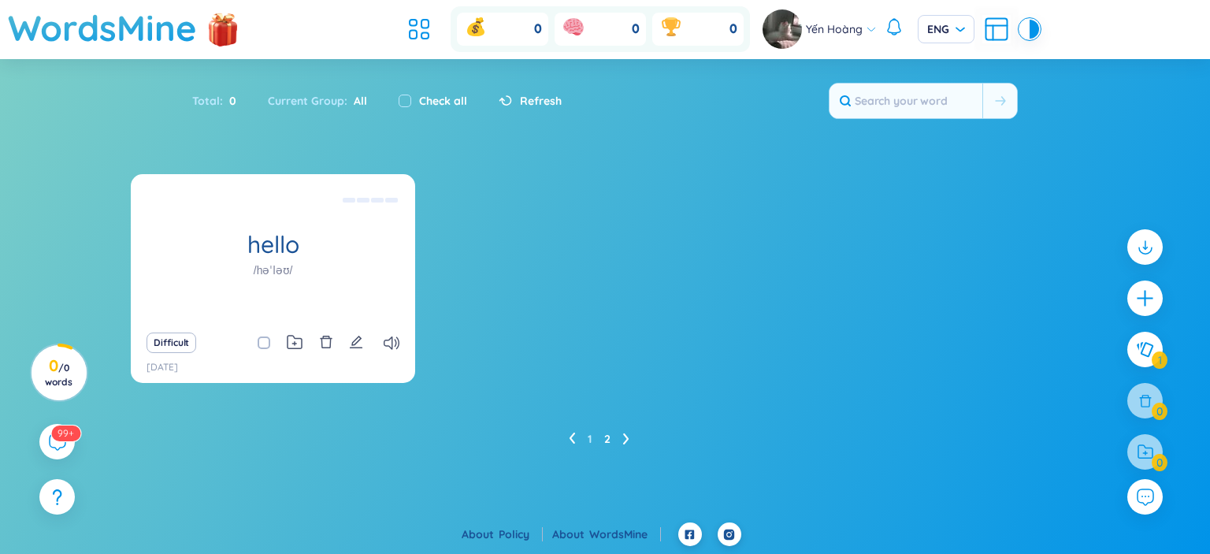
click at [585, 440] on ul "1 2" at bounding box center [605, 438] width 73 height 25
click at [588, 440] on link "1" at bounding box center [590, 439] width 4 height 24
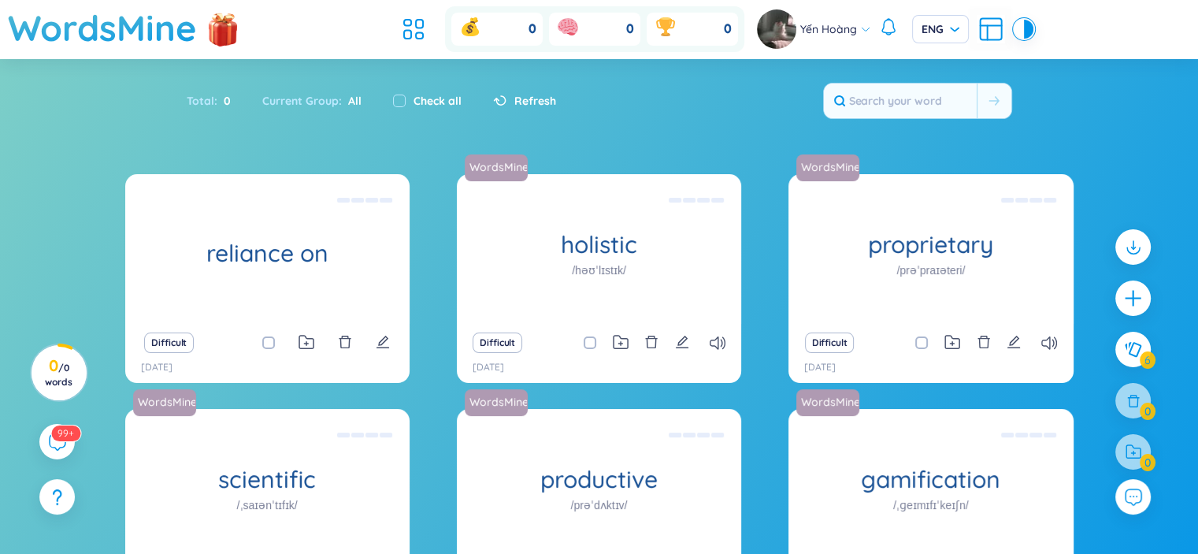
scroll to position [195, 0]
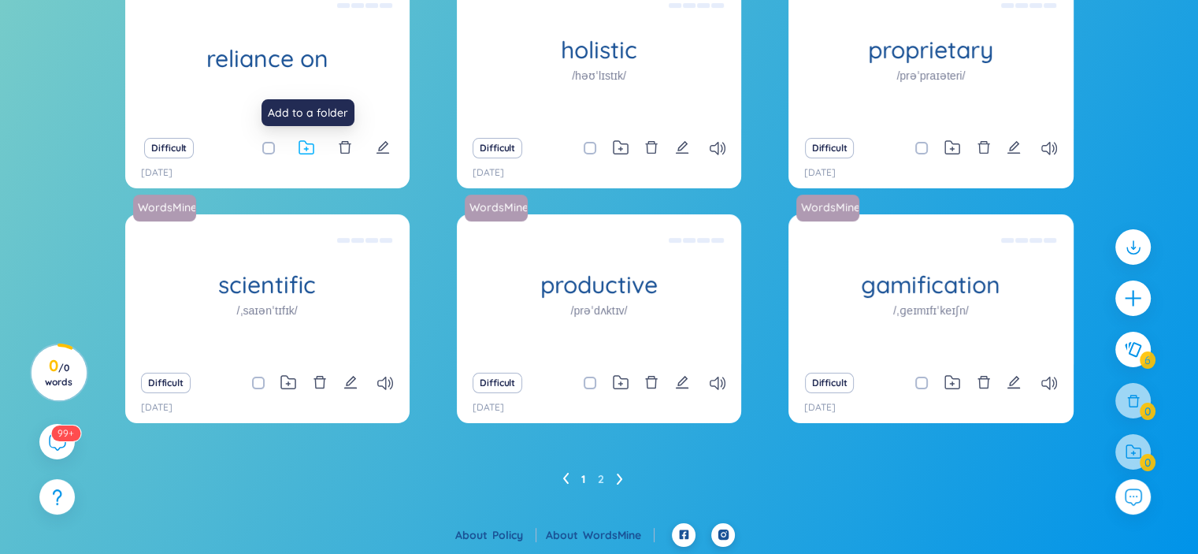
click at [309, 152] on icon at bounding box center [307, 147] width 16 height 15
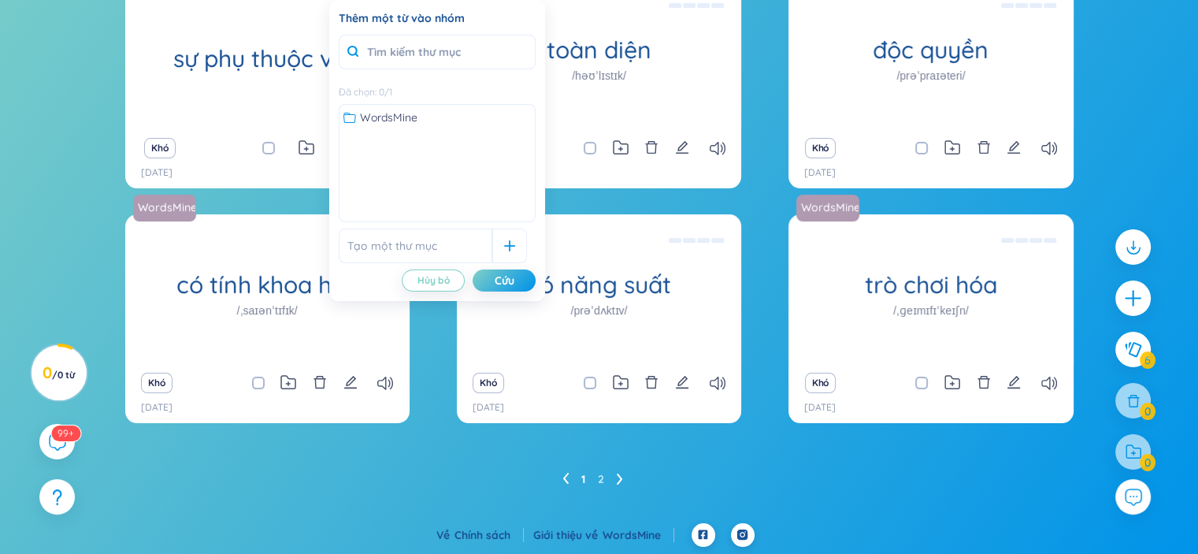
click at [439, 325] on div "sự phụ thuộc vào (Định nghĩa trống) Khó 24/8/2025 WordsMine toàn diện /həʊˈlɪst…" at bounding box center [599, 211] width 948 height 463
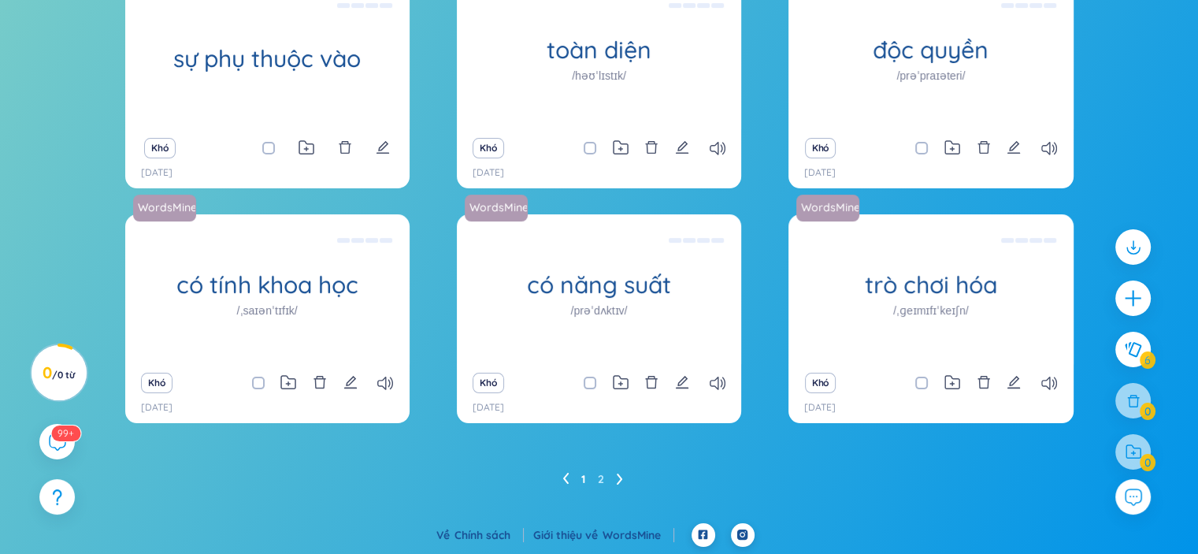
scroll to position [0, 0]
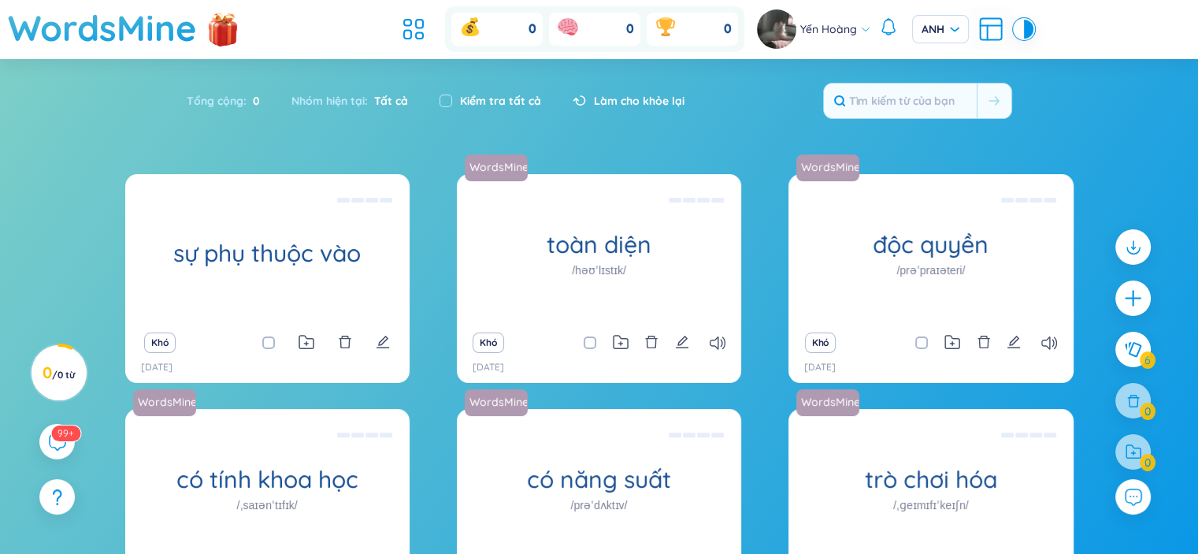
click at [263, 340] on span at bounding box center [268, 342] width 13 height 13
click at [270, 340] on input "checkbox" at bounding box center [276, 342] width 13 height 13
click at [263, 340] on span at bounding box center [268, 342] width 13 height 13
click at [270, 340] on input "checkbox" at bounding box center [276, 342] width 13 height 13
checkbox input "false"
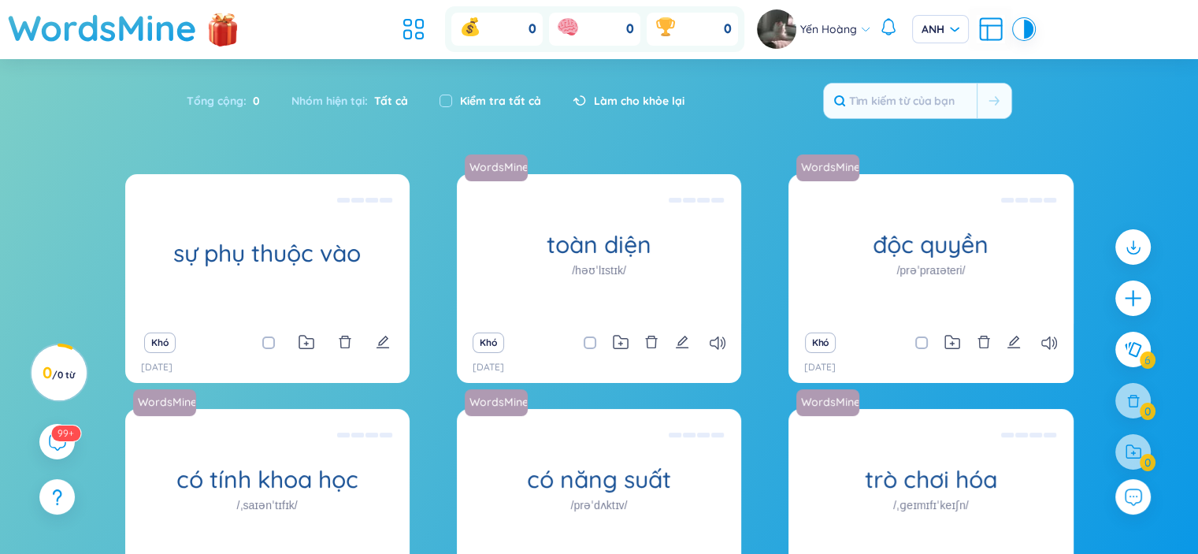
click at [471, 102] on font "Kiểm tra tất cả" at bounding box center [500, 101] width 81 height 14
checkbox input "true"
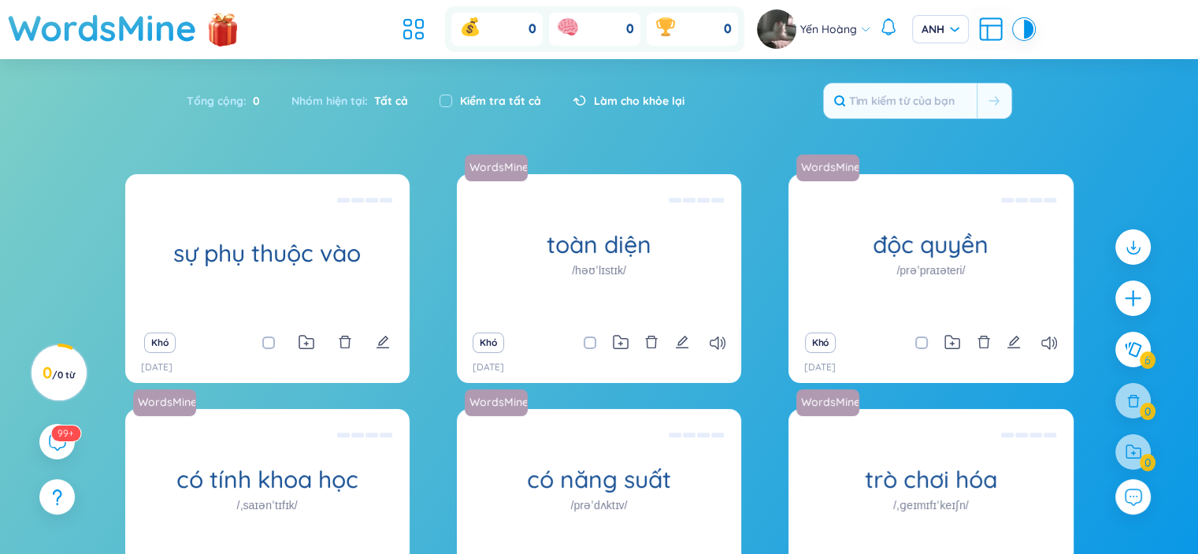
checkbox input "true"
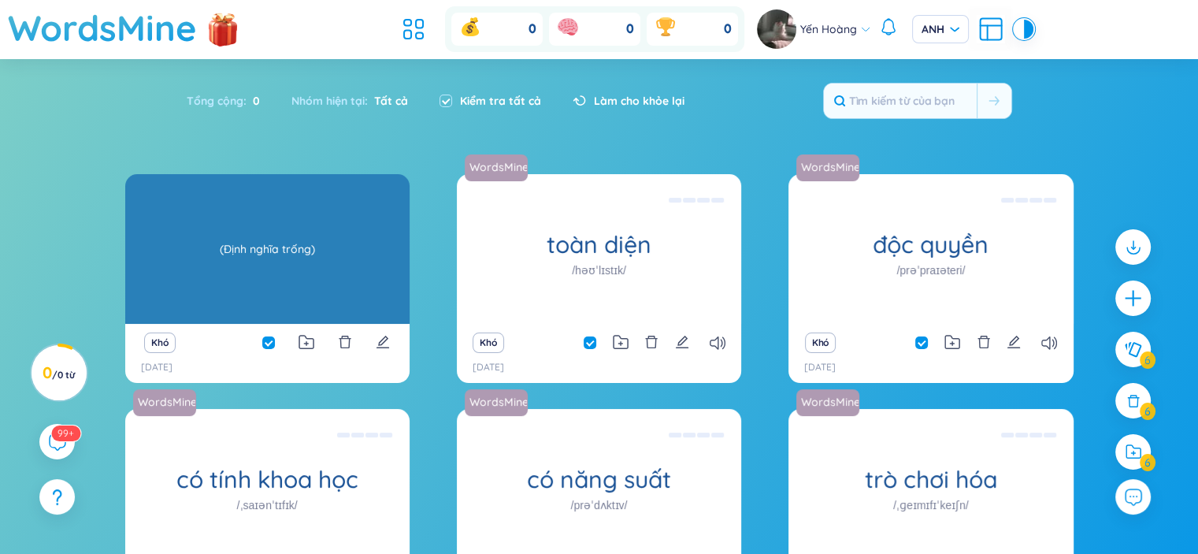
click at [344, 293] on div "(Định nghĩa trống)" at bounding box center [267, 249] width 269 height 142
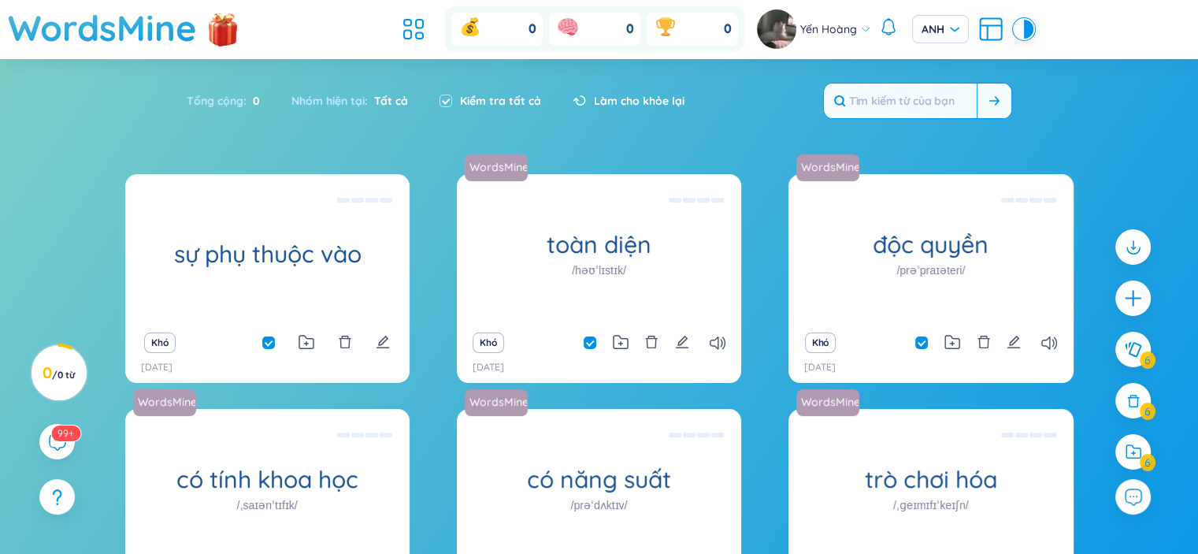
click at [933, 99] on input "text" at bounding box center [900, 100] width 153 height 35
click at [984, 24] on icon at bounding box center [991, 29] width 28 height 28
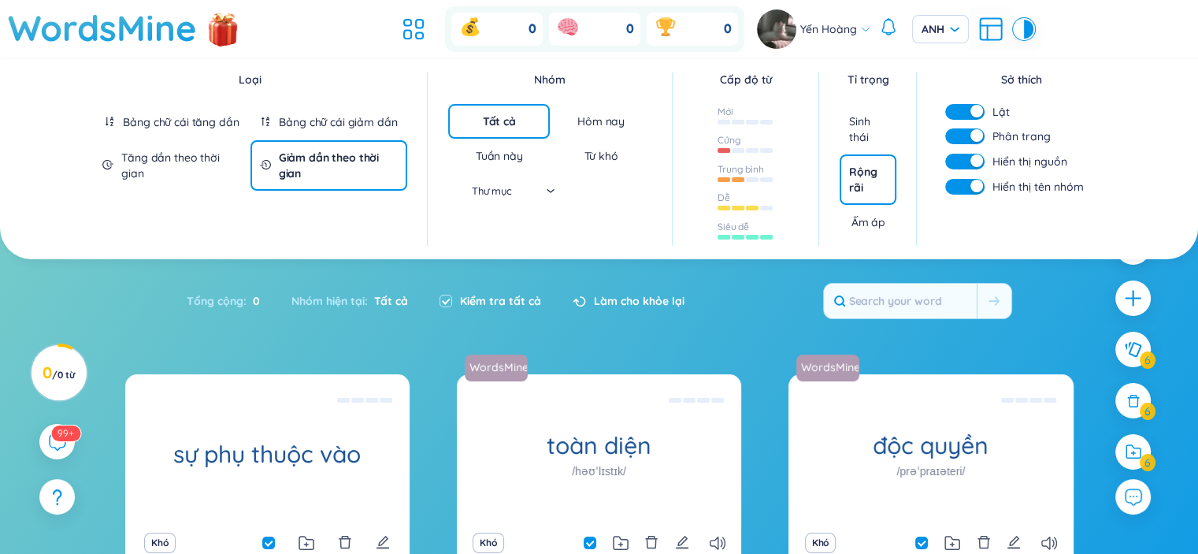
click at [589, 291] on section "Loại Bảng chữ cái tăng dần Bảng chữ cái giảm dần Tăng dần theo thời gian Giảm d…" at bounding box center [599, 488] width 1198 height 859
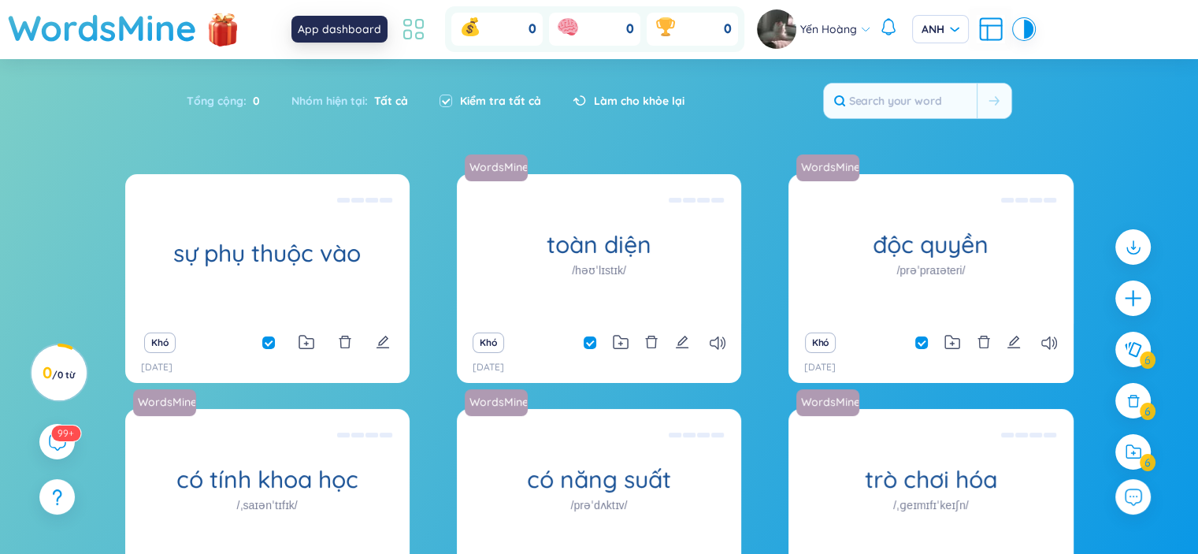
click at [400, 25] on body "Chào mừng bạn đến với phiên bản mới! Có gì mới trong WordsMine? Hãy xem thử nhé…" at bounding box center [599, 277] width 1198 height 554
click at [502, 106] on font "Kiểm tra tất cả" at bounding box center [500, 101] width 81 height 14
checkbox input "false"
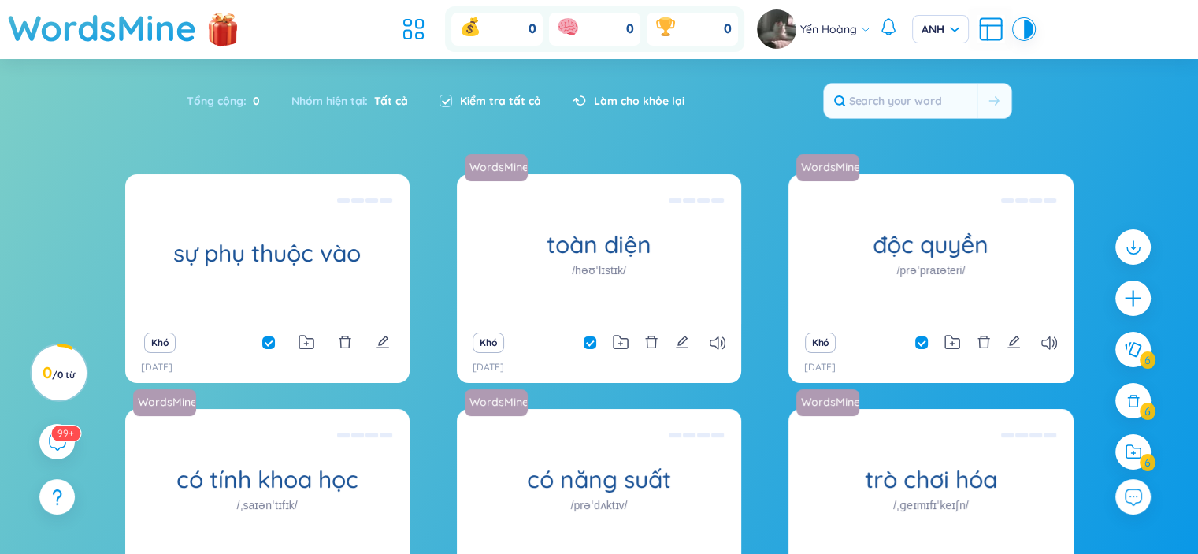
checkbox input "false"
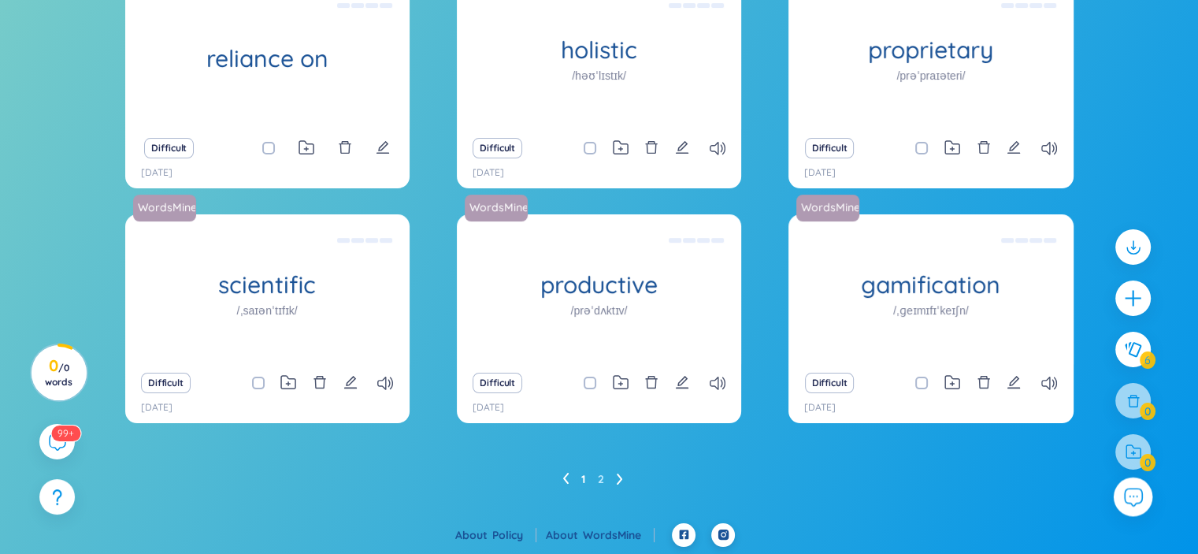
click at [1119, 501] on button at bounding box center [1133, 496] width 39 height 39
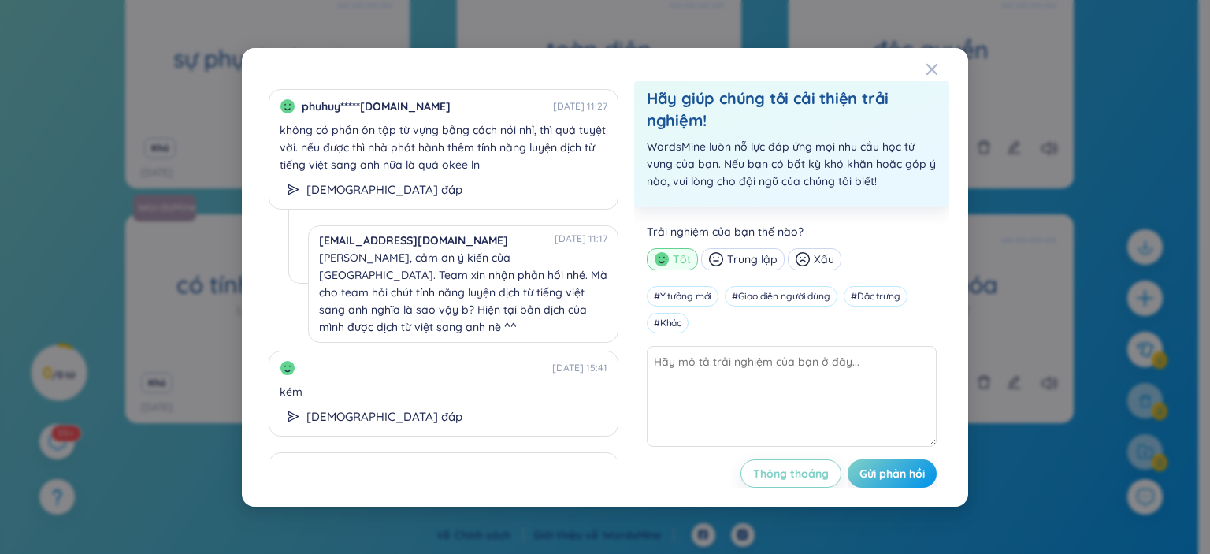
click at [1019, 226] on div "phuhuy*****gmail.com 11/05/2025 11:27 không có phần ôn tập từ vựng bằng cách nó…" at bounding box center [605, 277] width 1210 height 554
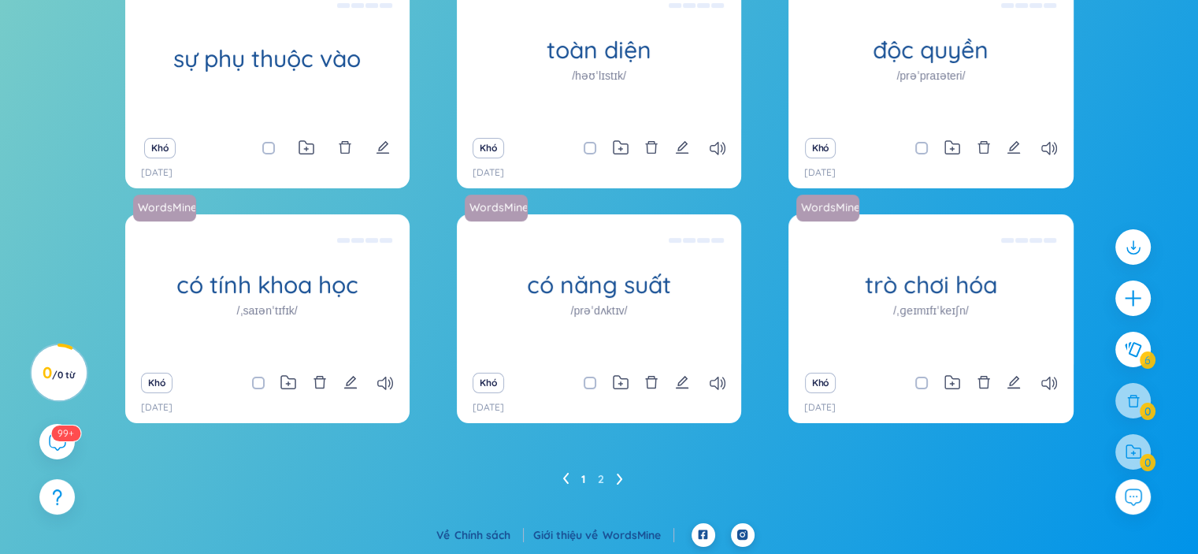
click at [1133, 406] on div at bounding box center [1133, 357] width 51 height 272
click at [1137, 349] on icon at bounding box center [1132, 349] width 19 height 17
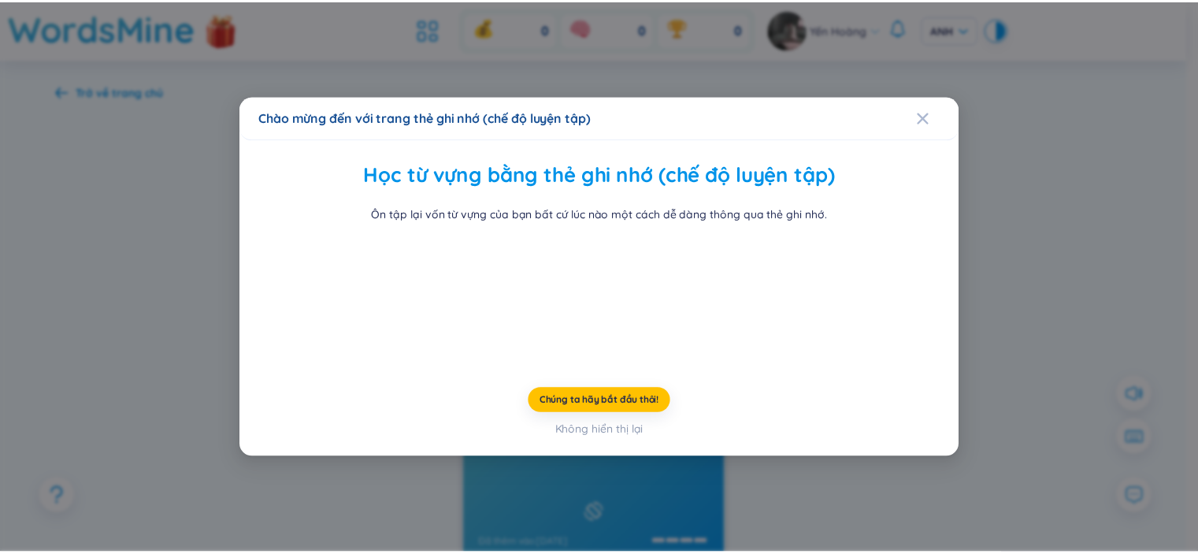
scroll to position [44, 0]
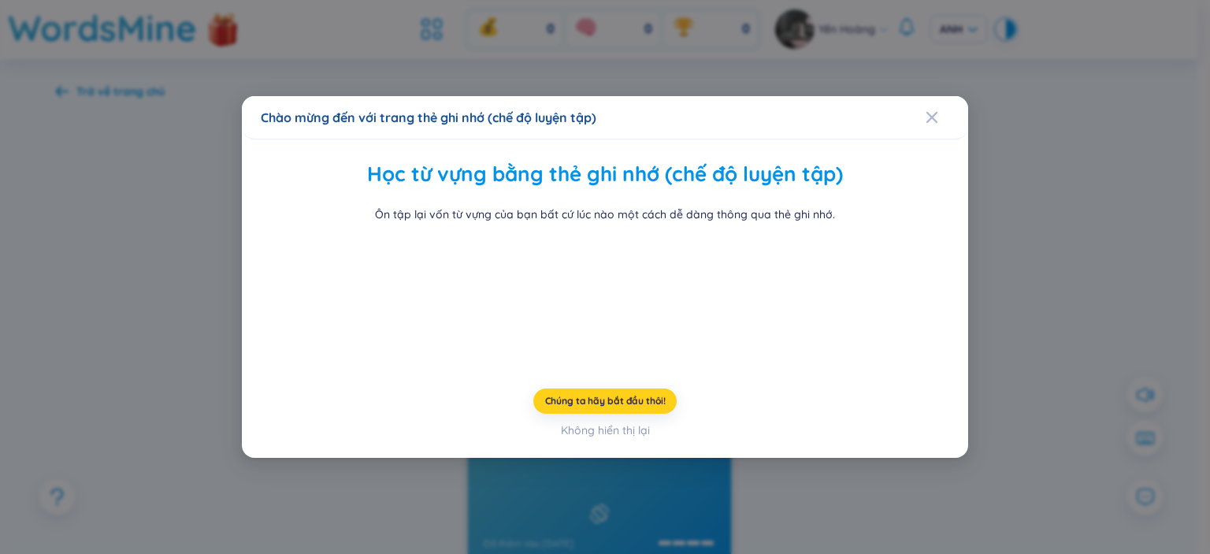
click at [632, 414] on button "Chúng ta hãy bắt đầu thôi!" at bounding box center [605, 400] width 144 height 25
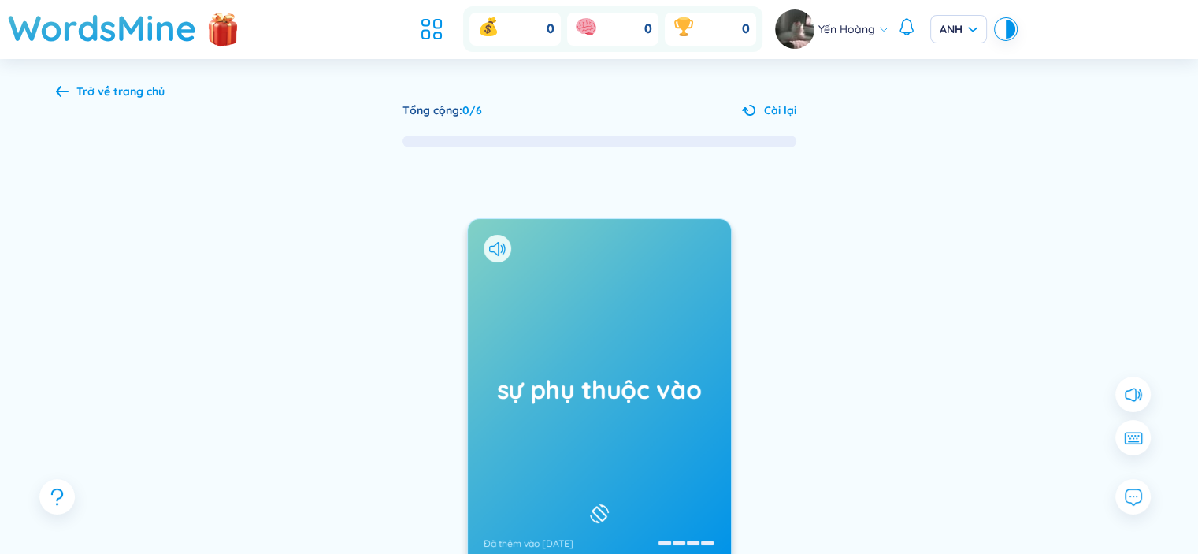
scroll to position [158, 0]
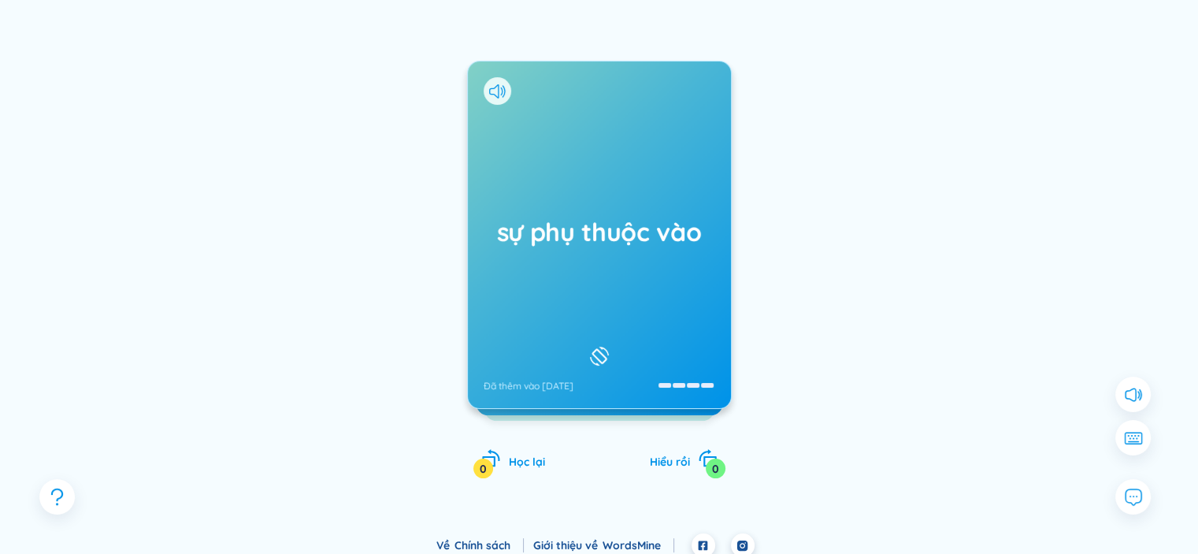
click at [677, 272] on div "sự phụ thuộc vào Đã thêm vào ngày 24/8/2025" at bounding box center [599, 234] width 263 height 347
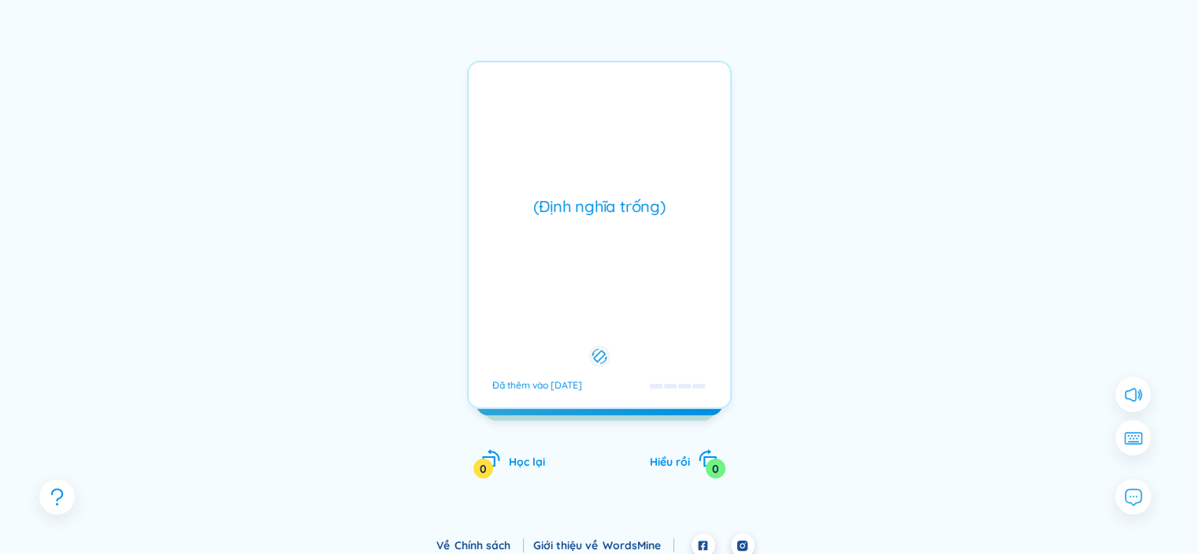
click at [677, 272] on div "(Định nghĩa trống) Đã thêm vào ngày 24/8/2025" at bounding box center [599, 235] width 265 height 348
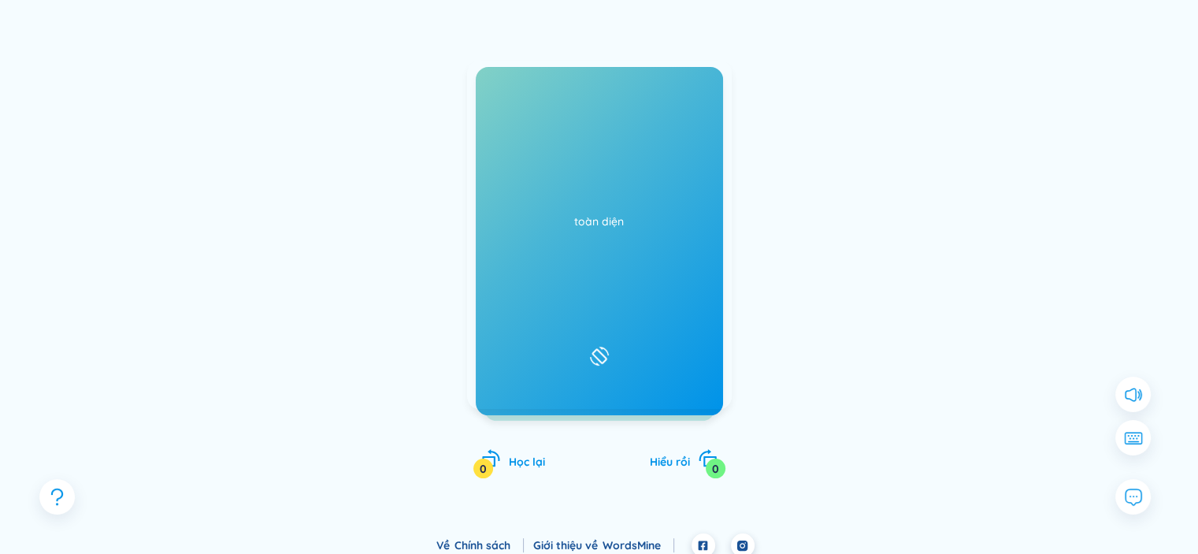
scroll to position [168, 0]
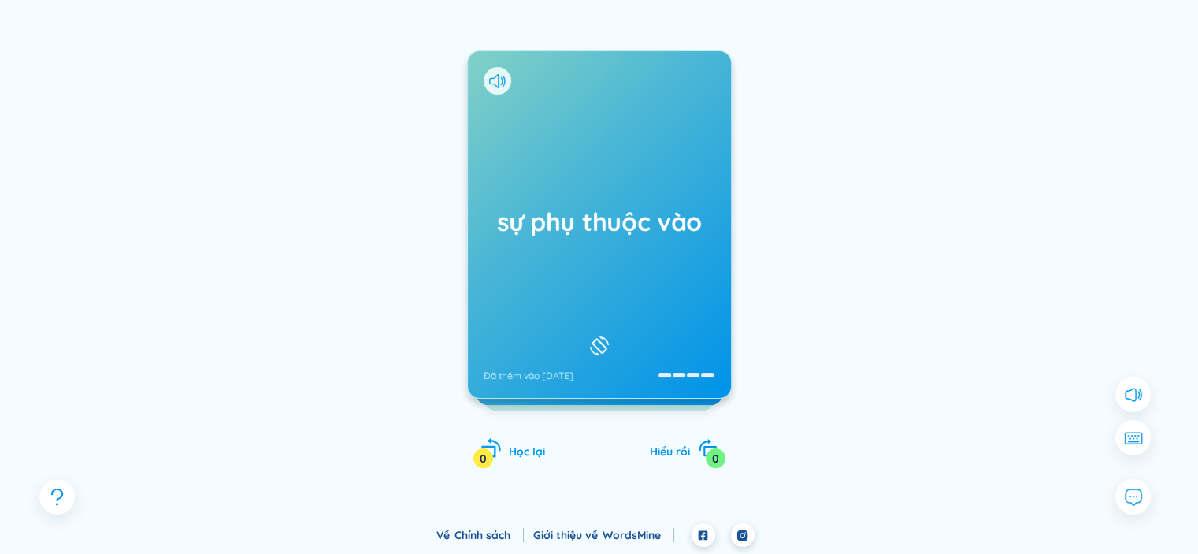
drag, startPoint x: 507, startPoint y: 456, endPoint x: 515, endPoint y: 448, distance: 11.7
click at [507, 453] on div "Học lại 0" at bounding box center [513, 449] width 64 height 22
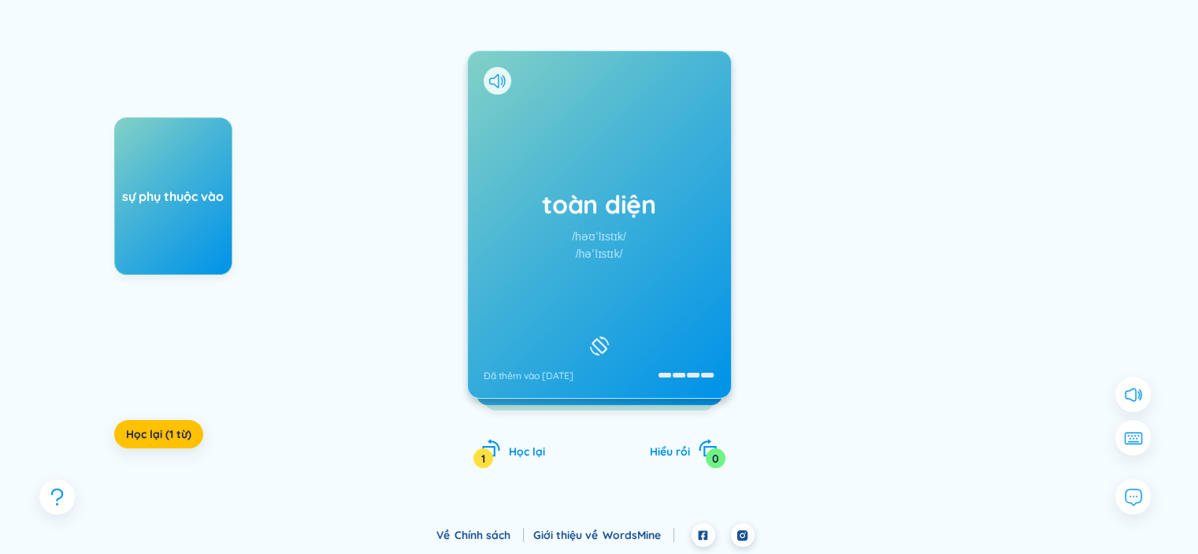
click at [613, 336] on div at bounding box center [599, 345] width 27 height 27
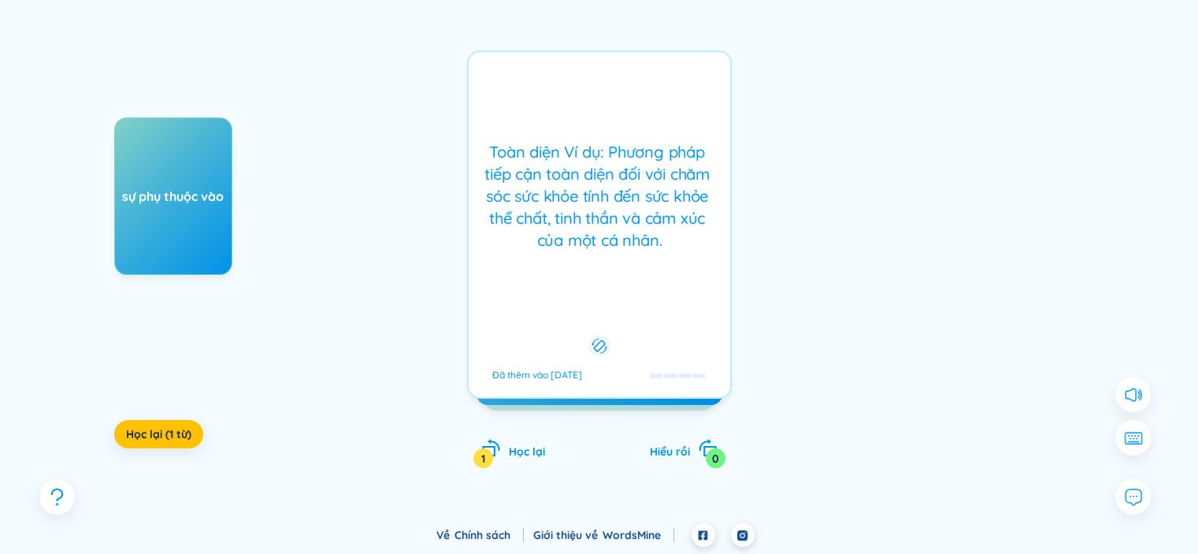
click at [666, 281] on div "Toàn diện Ví dụ: Phương pháp tiếp cận toàn diện đối với chăm sóc sức khỏe tính …" at bounding box center [599, 224] width 265 height 348
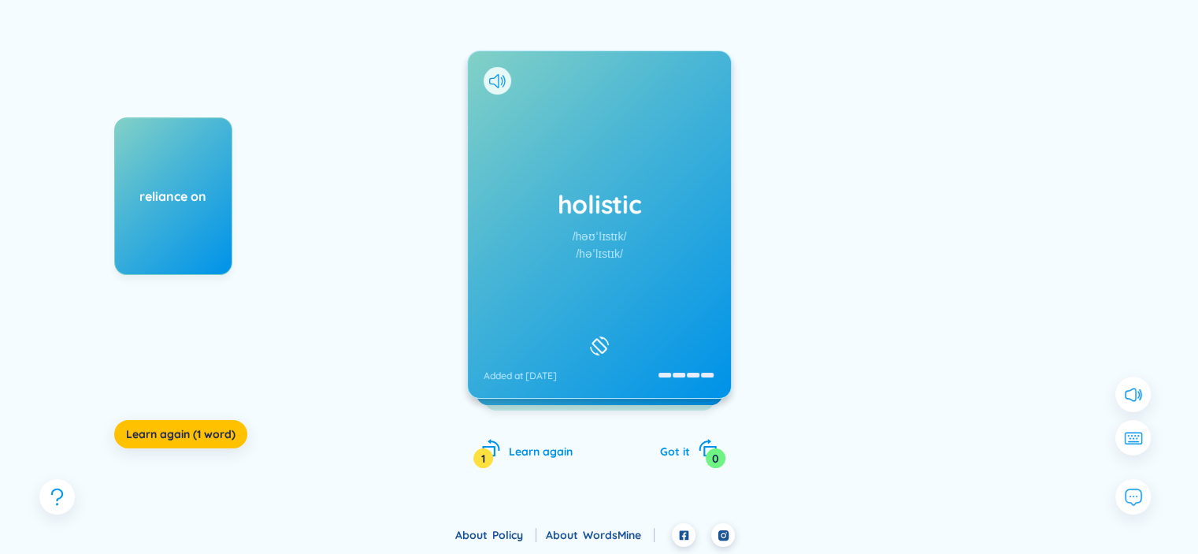
drag, startPoint x: 941, startPoint y: 224, endPoint x: 928, endPoint y: 232, distance: 15.5
click at [941, 224] on div at bounding box center [966, 274] width 236 height 315
click at [596, 258] on div "/həˈlɪstɪk/" at bounding box center [599, 253] width 47 height 17
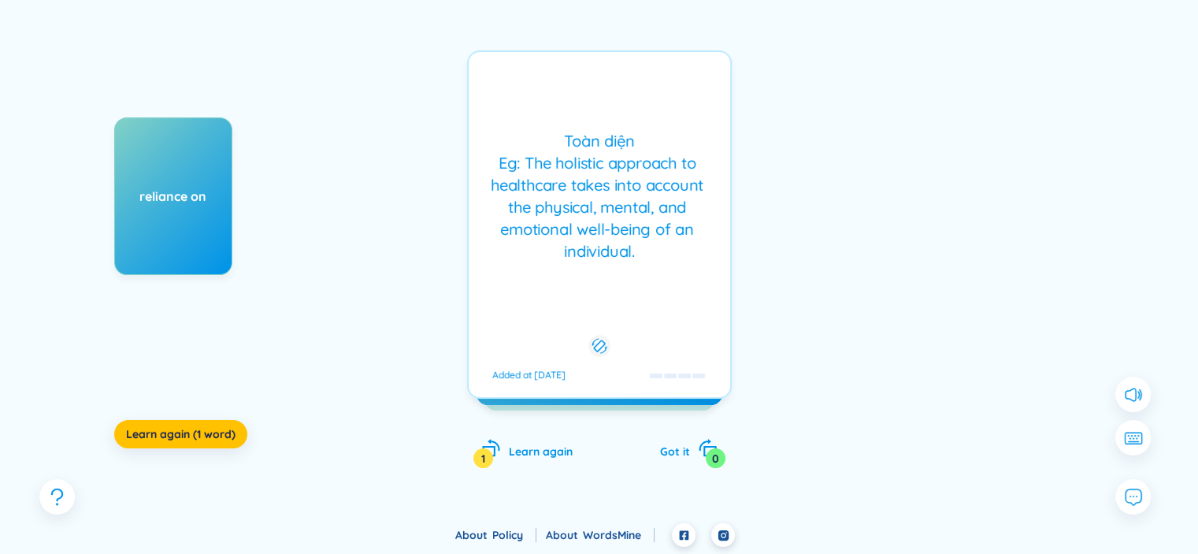
click at [596, 257] on div "holistic /həʊˈlɪstɪk/ /həˈlɪstɪk/ Added at 24/8/2025 Toàn diện Eg: The holistic…" at bounding box center [599, 224] width 265 height 348
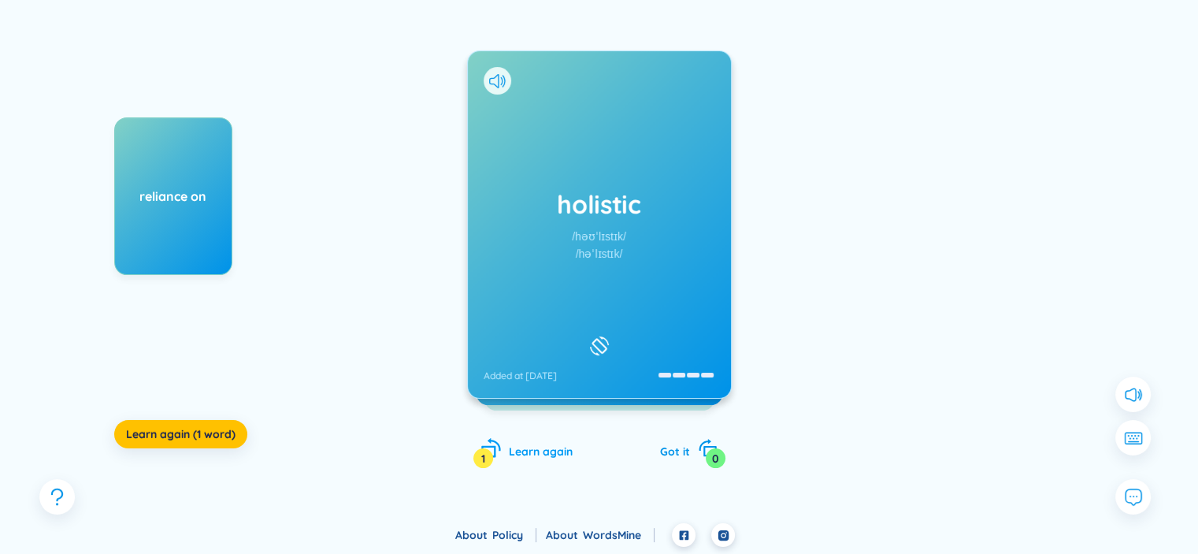
click at [540, 458] on div "Learn again 1" at bounding box center [526, 449] width 91 height 22
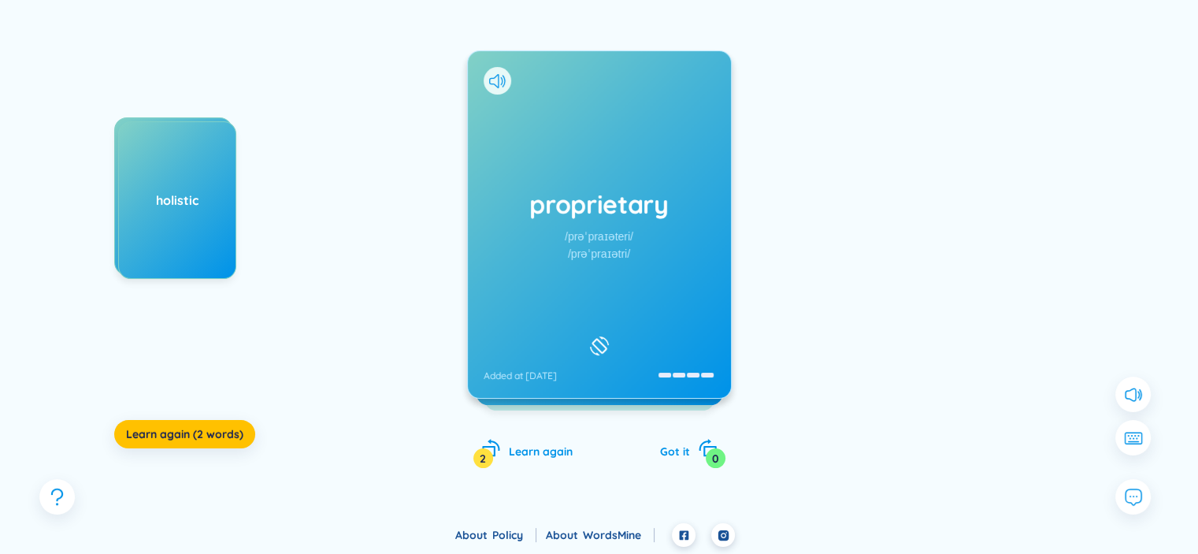
click at [633, 301] on div "proprietary /prəˈpraɪəteri/ /prəˈpraɪətri/ Added at 24/8/2025" at bounding box center [599, 224] width 263 height 347
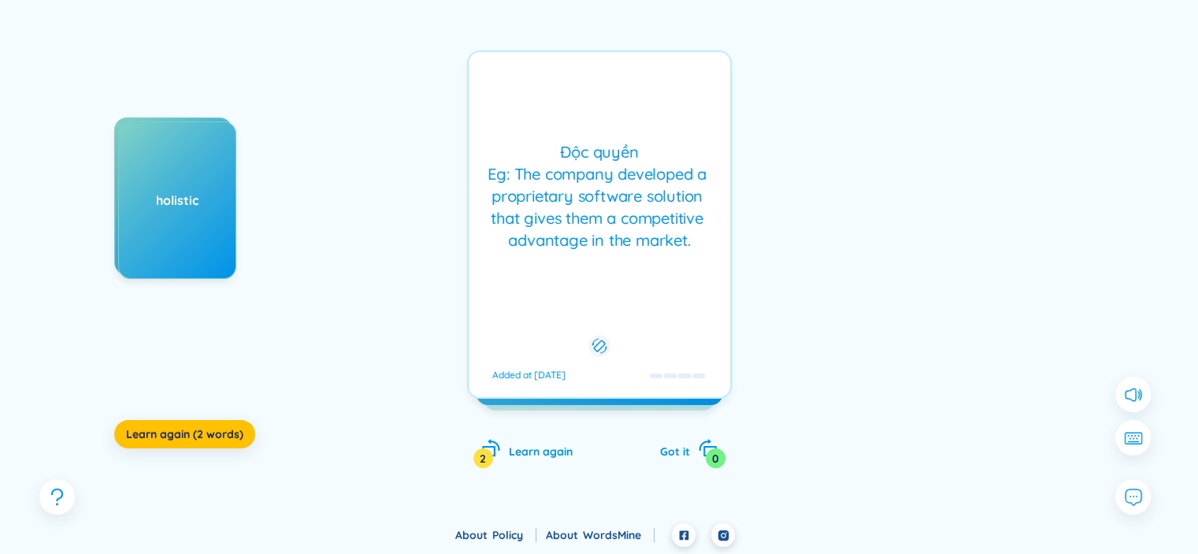
click at [636, 295] on div "Độc quyền Eg: The company developed a proprietary software solution that gives …" at bounding box center [599, 224] width 265 height 348
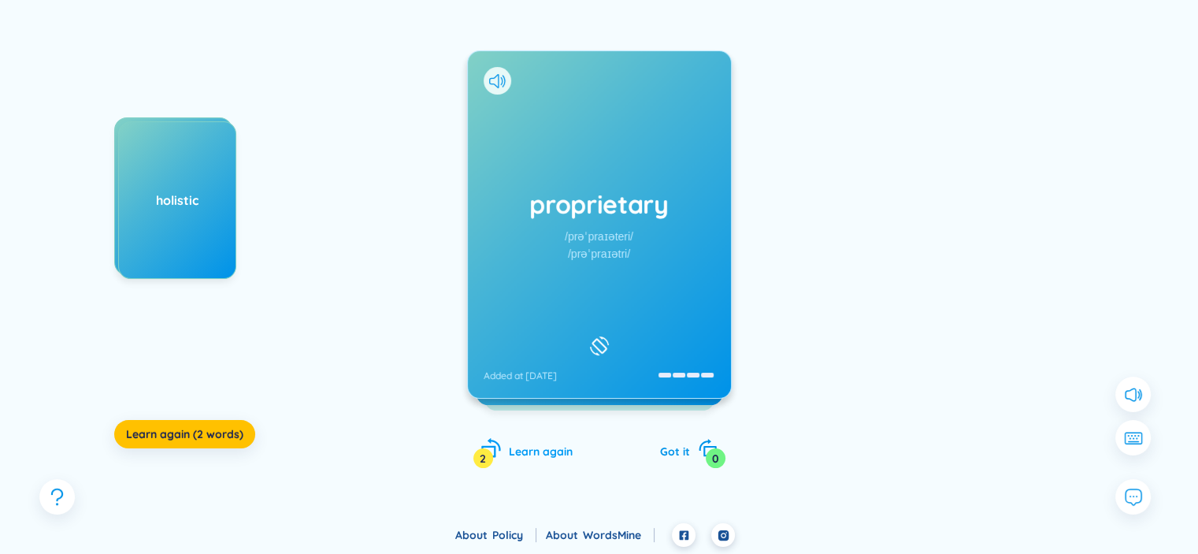
click at [529, 453] on span "Learn again" at bounding box center [541, 451] width 64 height 14
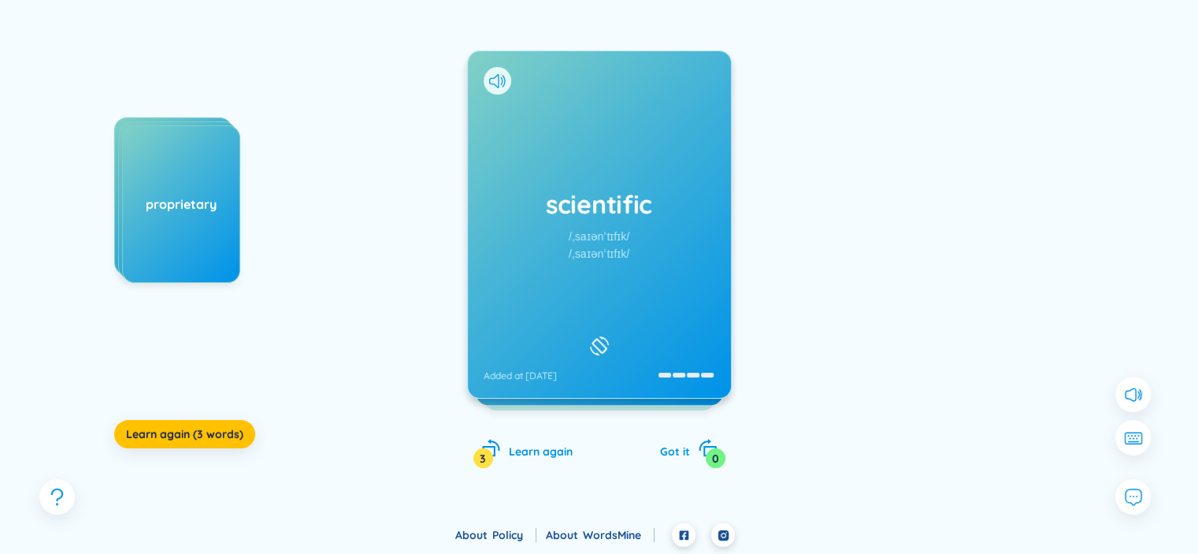
click at [628, 285] on div "scientific /ˌsaɪənˈtɪfɪk/ /ˌsaɪənˈtɪfɪk/ Added at 24/8/2025" at bounding box center [599, 224] width 263 height 347
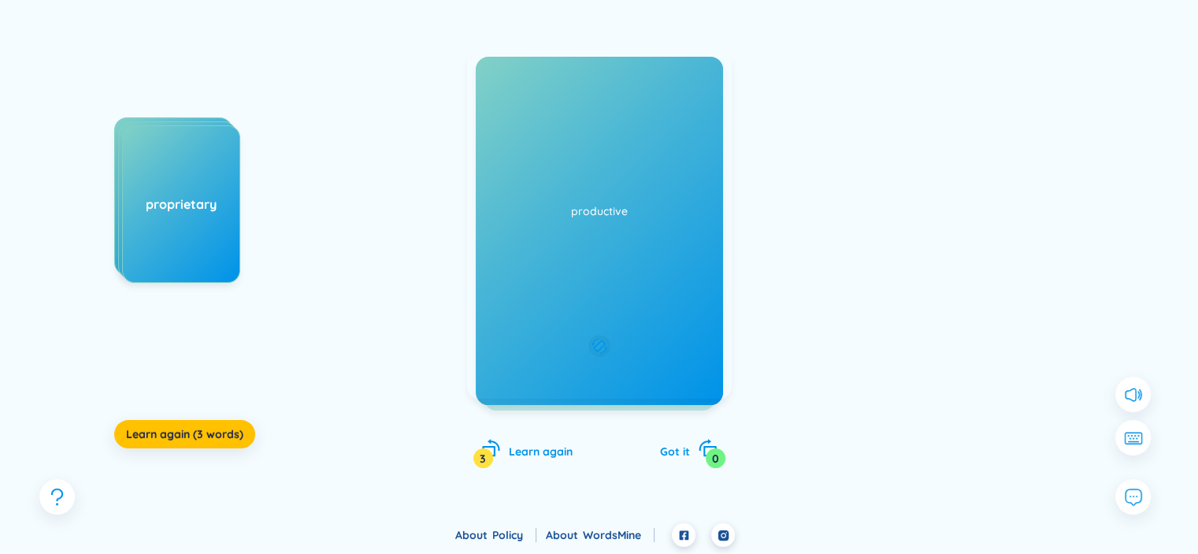
click at [629, 285] on div "Có tính khoa học Eg: The scientist conducted a series of scientific experiments…" at bounding box center [599, 224] width 265 height 348
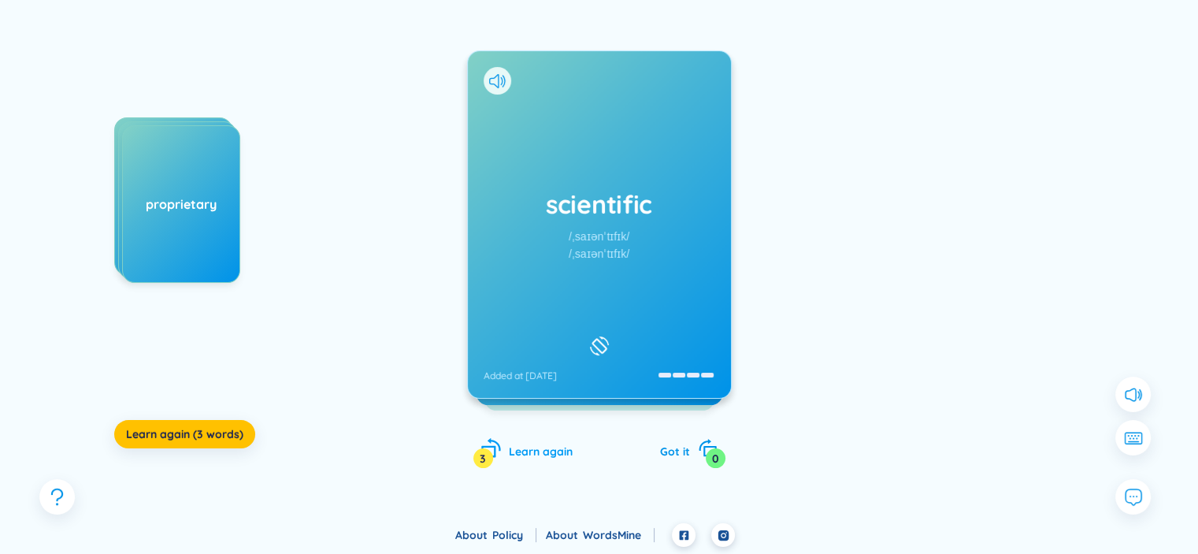
click at [541, 444] on span "Learn again" at bounding box center [541, 451] width 64 height 14
click at [604, 306] on div "productive /prəˈdʌktɪv/ /prəˈdʌktɪv/ Added at 24/8/2025" at bounding box center [599, 224] width 263 height 347
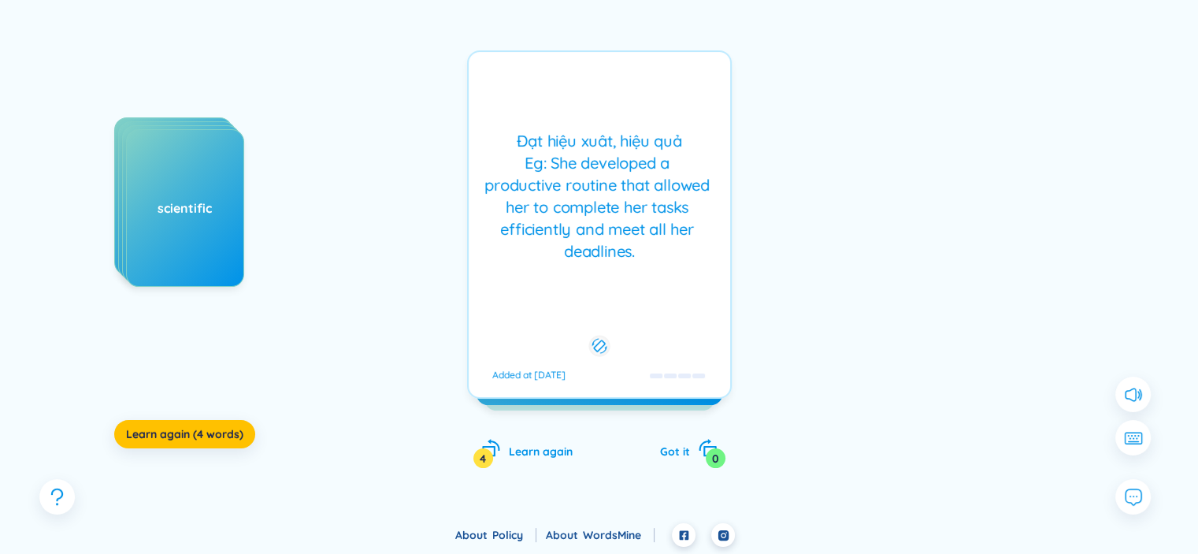
click at [602, 311] on div "Đạt hiệu xuât, hiệu quả Eg: She developed a productive routine that allowed her…" at bounding box center [599, 224] width 265 height 348
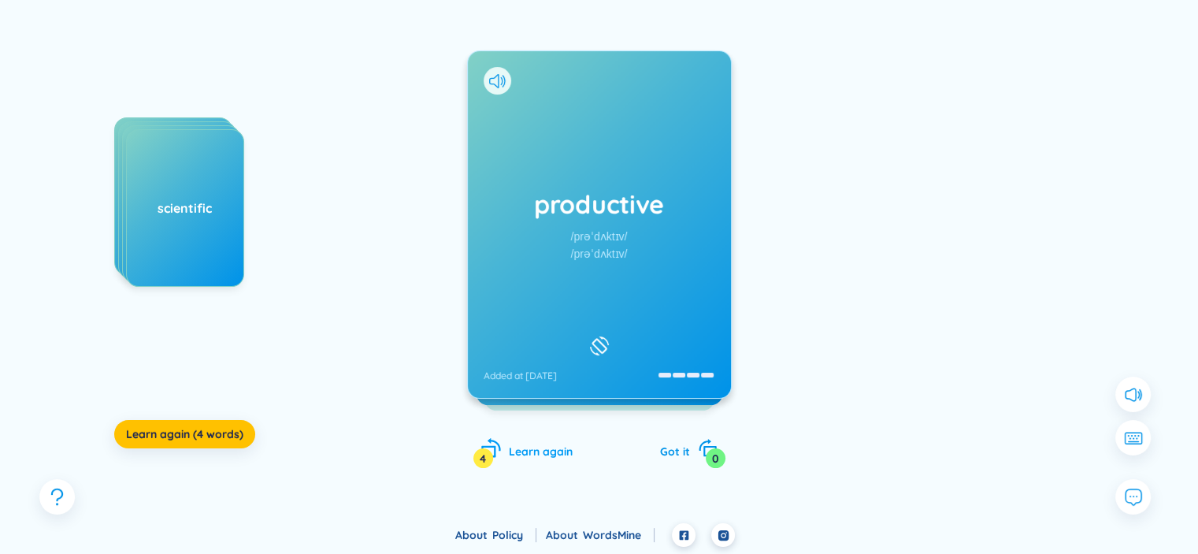
click at [553, 454] on span "Learn again" at bounding box center [541, 451] width 64 height 14
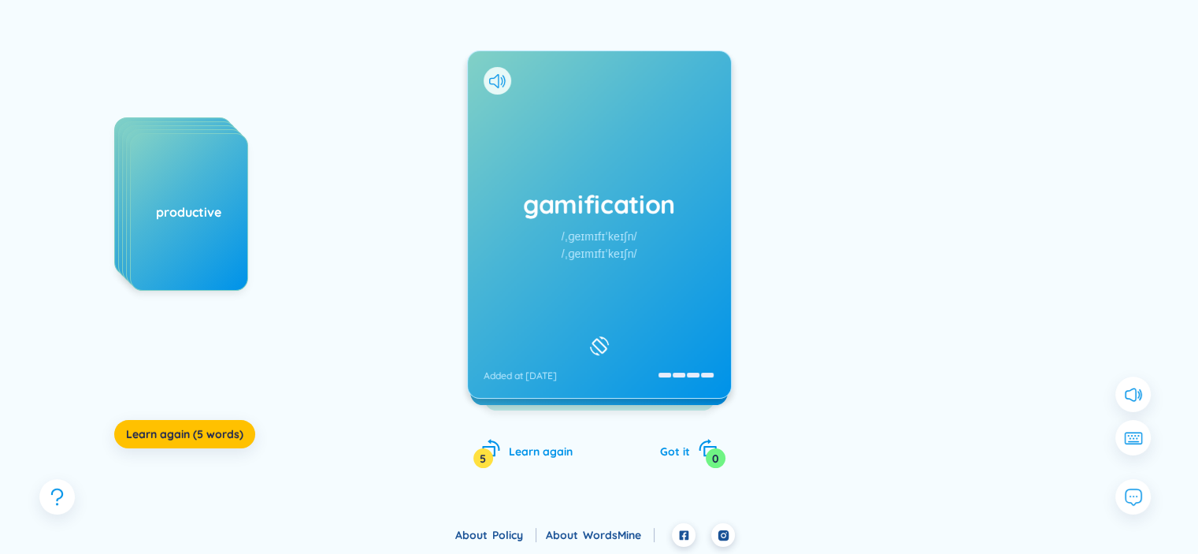
click at [641, 337] on div "gamification /ˌɡeɪmɪfɪˈkeɪʃn/ /ˌɡeɪmɪfɪˈkeɪʃn/ Added at 24/8/2025" at bounding box center [599, 224] width 263 height 347
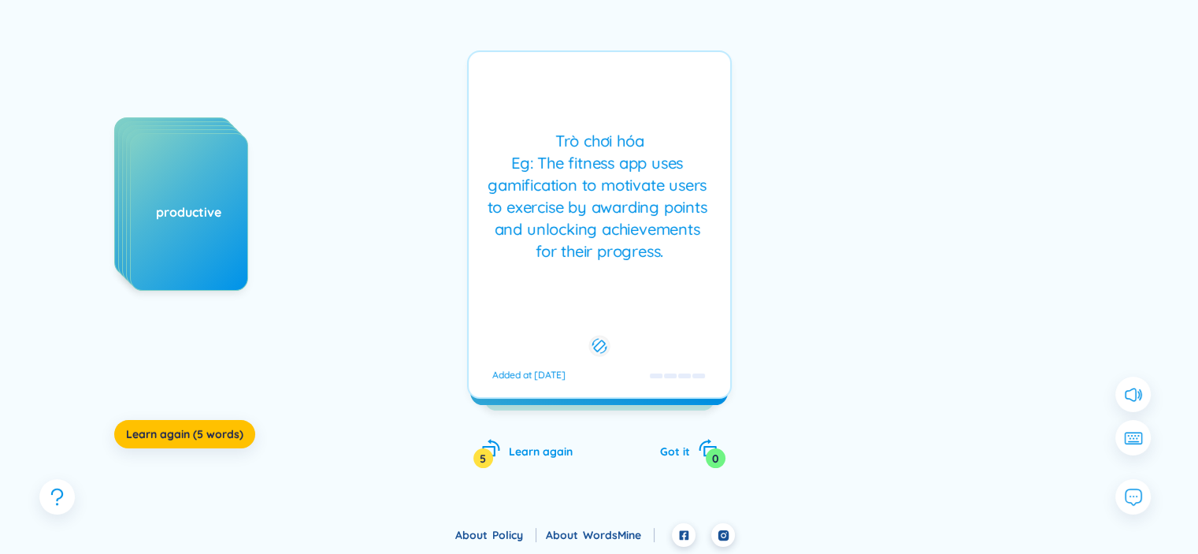
click at [623, 348] on div "Trò chơi hóa Eg: The fitness app uses gamification to motivate users to exercis…" at bounding box center [599, 224] width 265 height 348
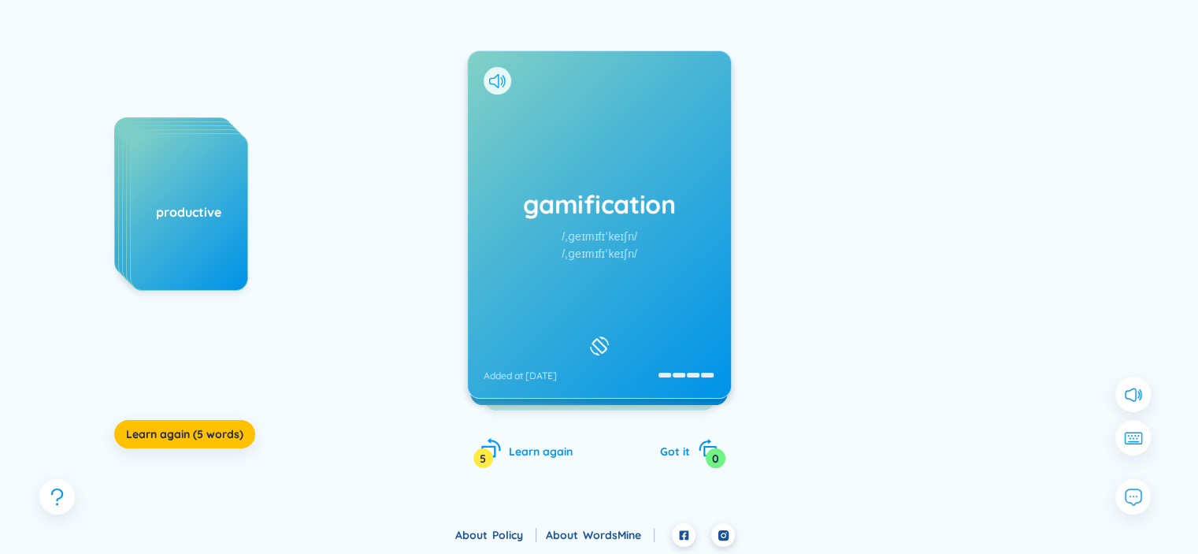
click at [554, 446] on span "Learn again" at bounding box center [541, 451] width 64 height 14
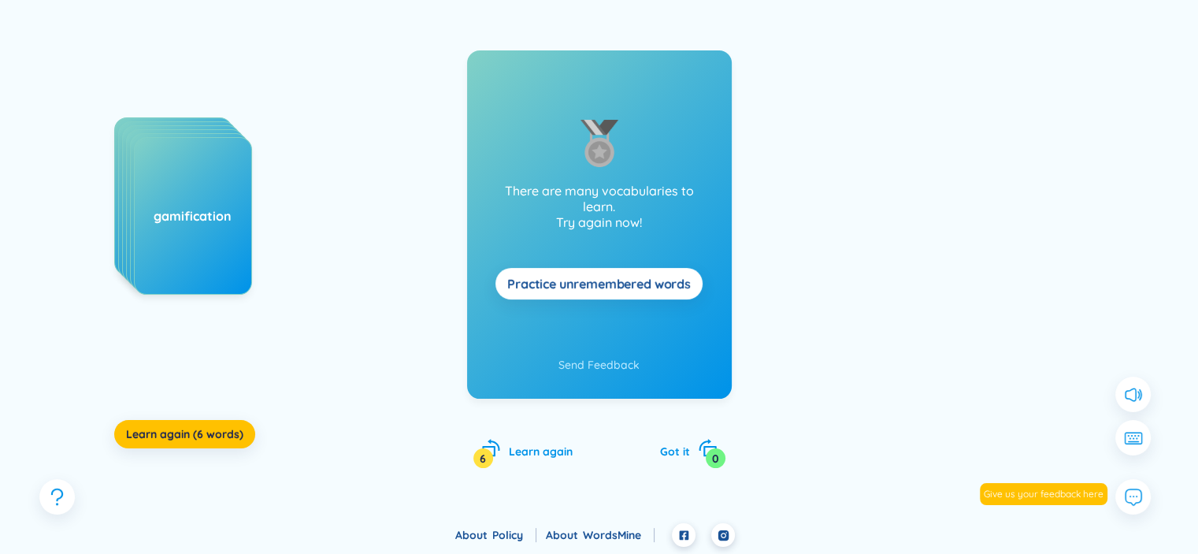
click at [651, 253] on div "There are many vocabularies to learn. Try again now! Practice unremembered words" at bounding box center [599, 196] width 265 height 293
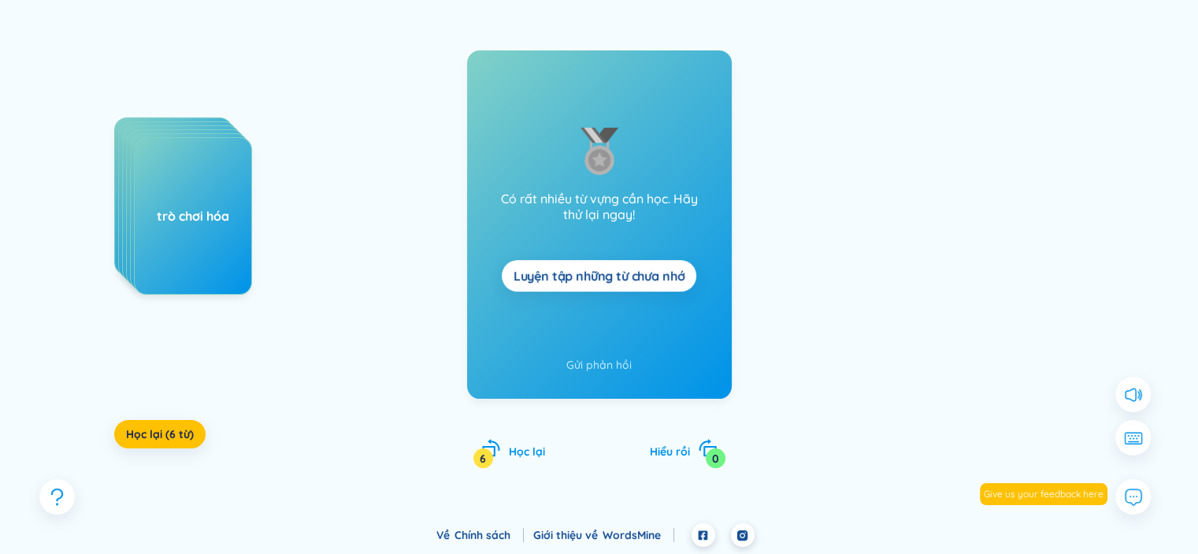
click at [937, 136] on div at bounding box center [966, 274] width 236 height 315
click at [655, 281] on font "Luyện tập những từ chưa nhớ" at bounding box center [600, 276] width 172 height 16
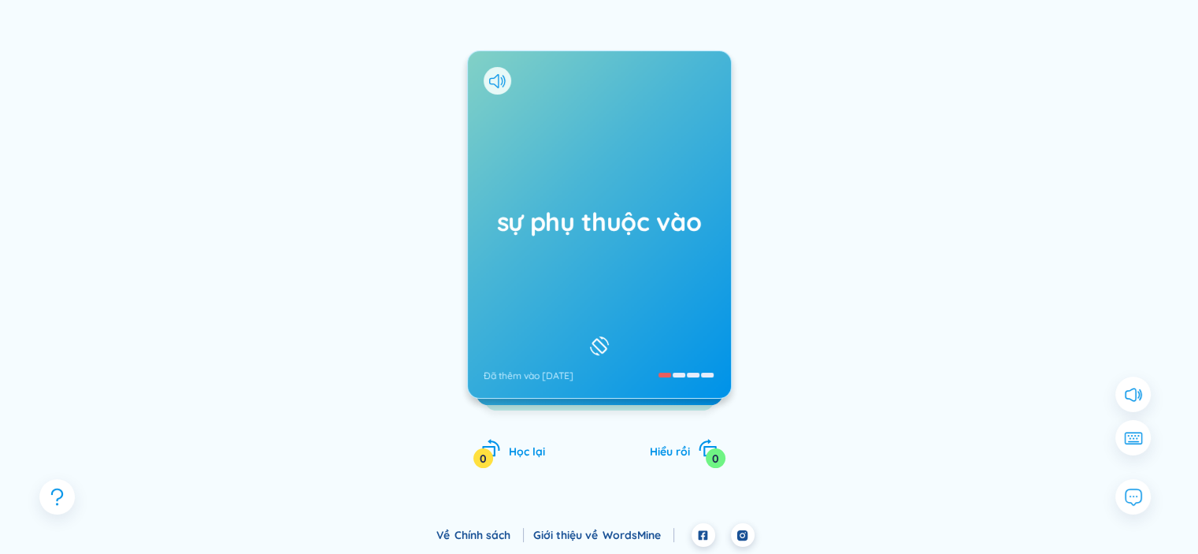
click at [639, 254] on div "sự phụ thuộc vào Đã thêm vào ngày 24/8/2025" at bounding box center [599, 224] width 263 height 347
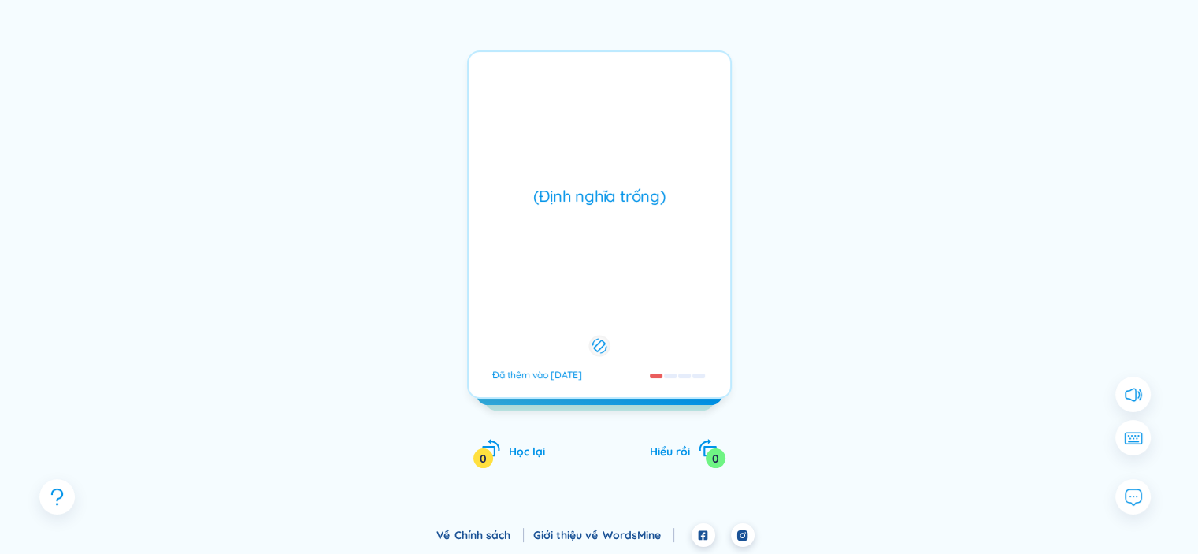
click at [639, 254] on div "(Định nghĩa trống) Đã thêm vào ngày 24/8/2025" at bounding box center [599, 224] width 265 height 348
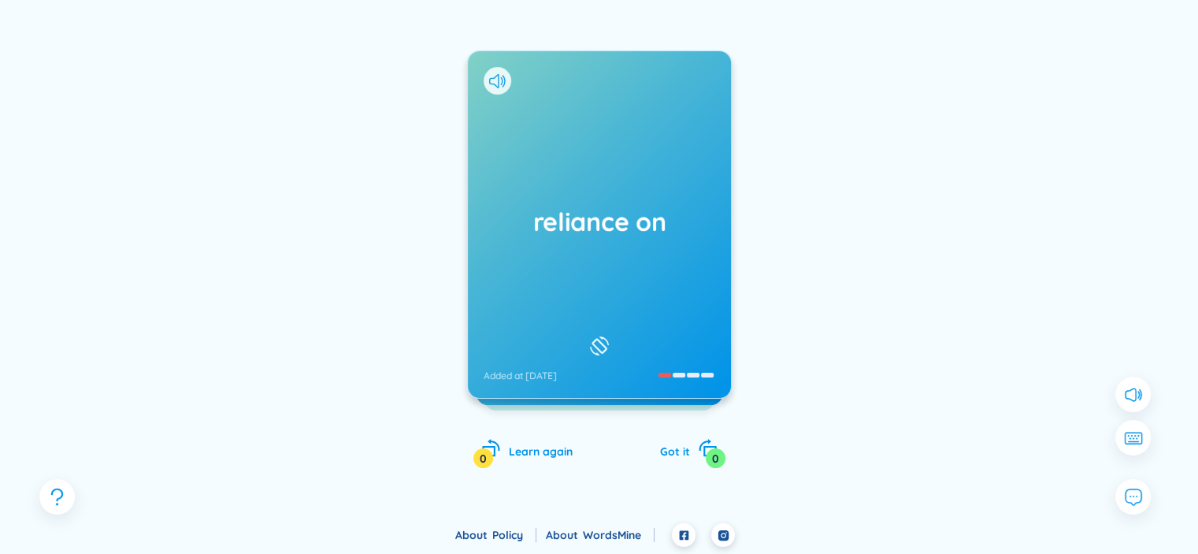
click at [839, 205] on div "reliance on Added at 24/8/2025 (Definition is empty) Added at 24/8/2025 holisti…" at bounding box center [599, 240] width 1087 height 518
click at [618, 254] on div "reliance on Added at 24/8/2025" at bounding box center [599, 224] width 263 height 347
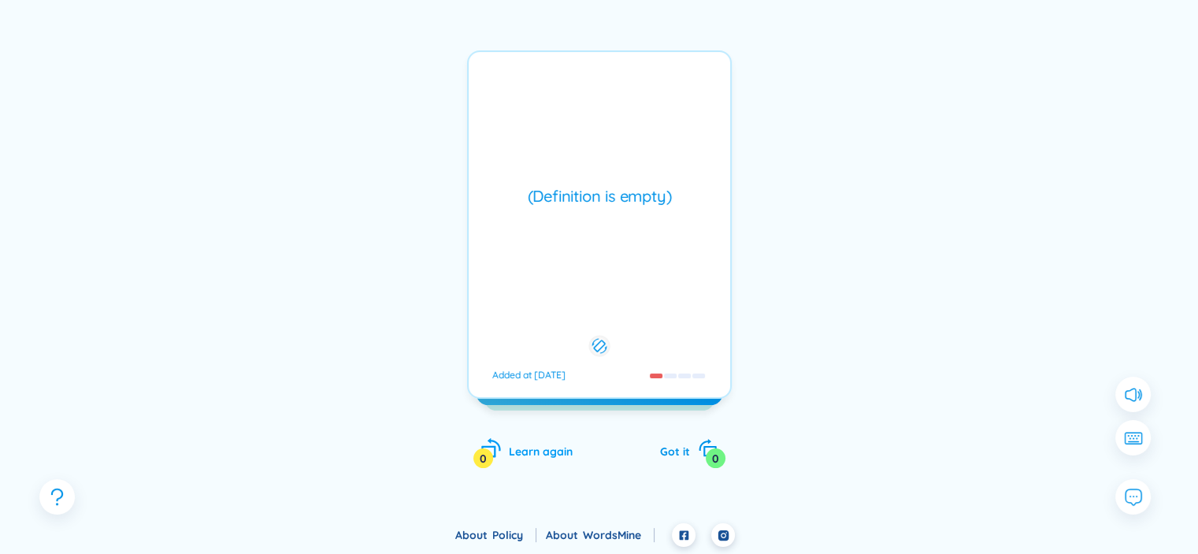
click at [542, 445] on span "Learn again" at bounding box center [541, 451] width 64 height 14
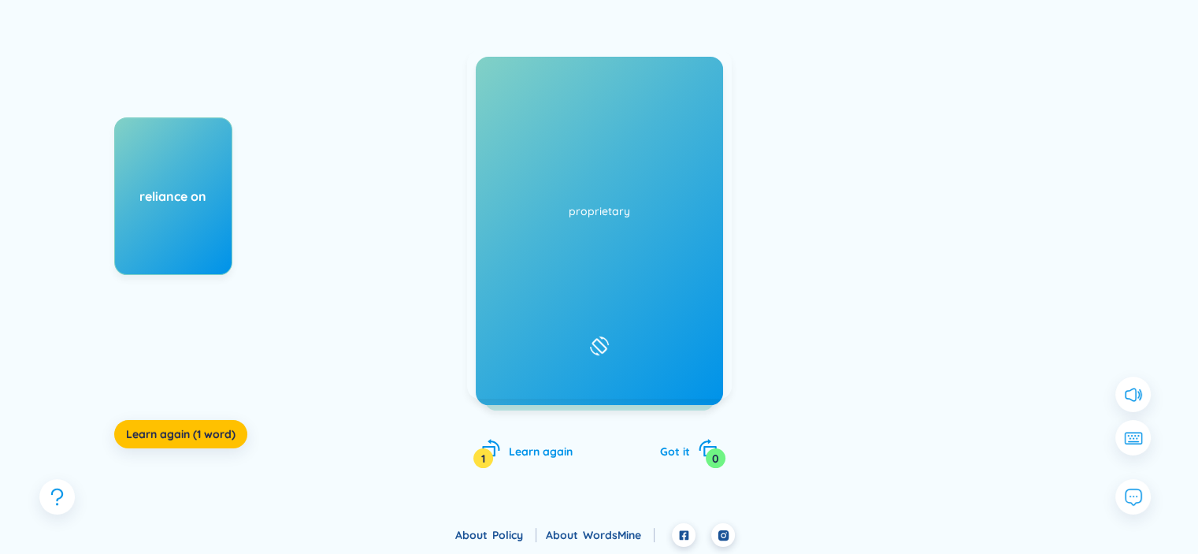
click at [659, 324] on div "holistic /həʊˈlɪstɪk/ /həˈlɪstɪk/ Added at 24/8/2025" at bounding box center [599, 224] width 263 height 347
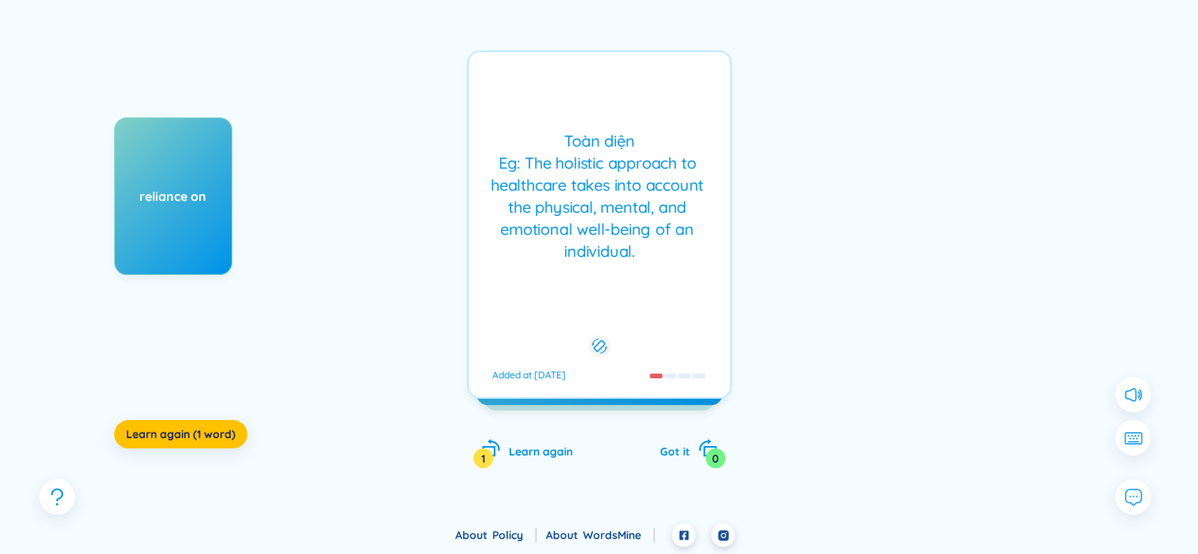
click at [659, 324] on div "Toàn diện Eg: The holistic approach to healthcare takes into account the physic…" at bounding box center [599, 224] width 265 height 348
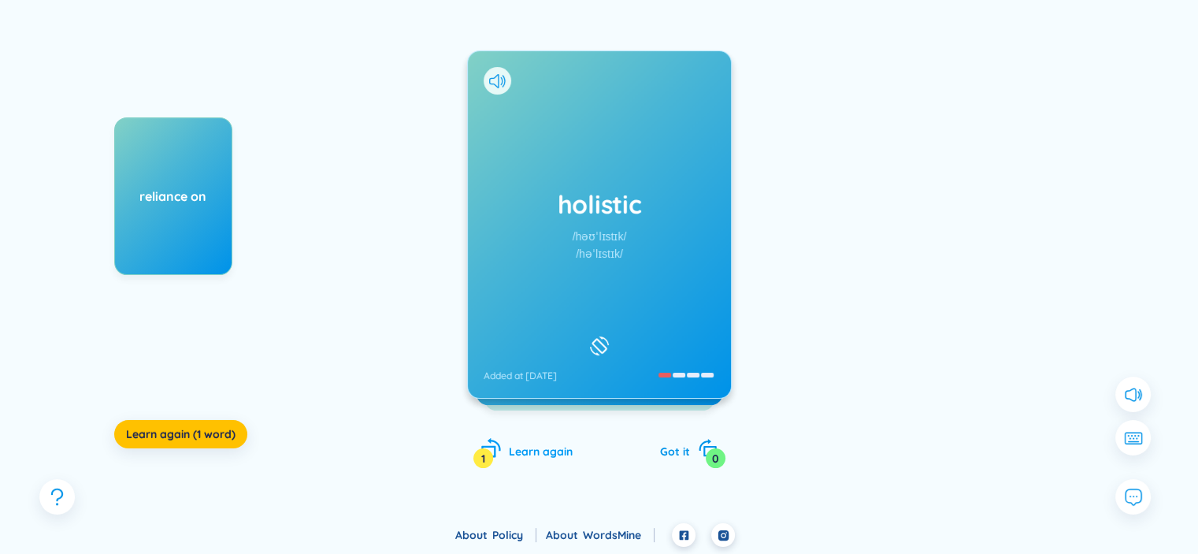
click at [523, 457] on span "Learn again" at bounding box center [541, 451] width 64 height 14
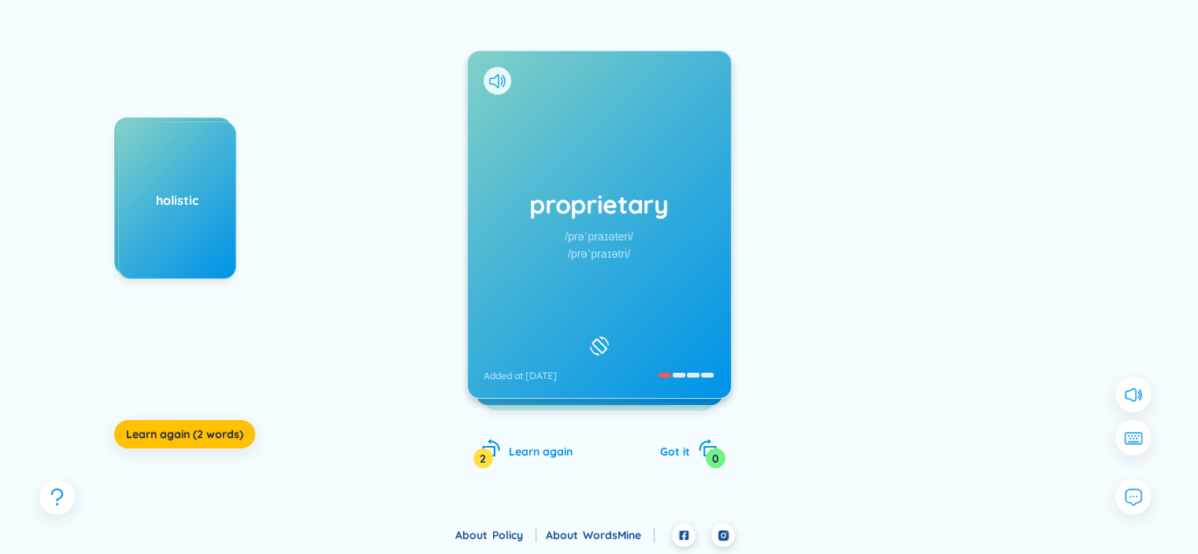
scroll to position [0, 0]
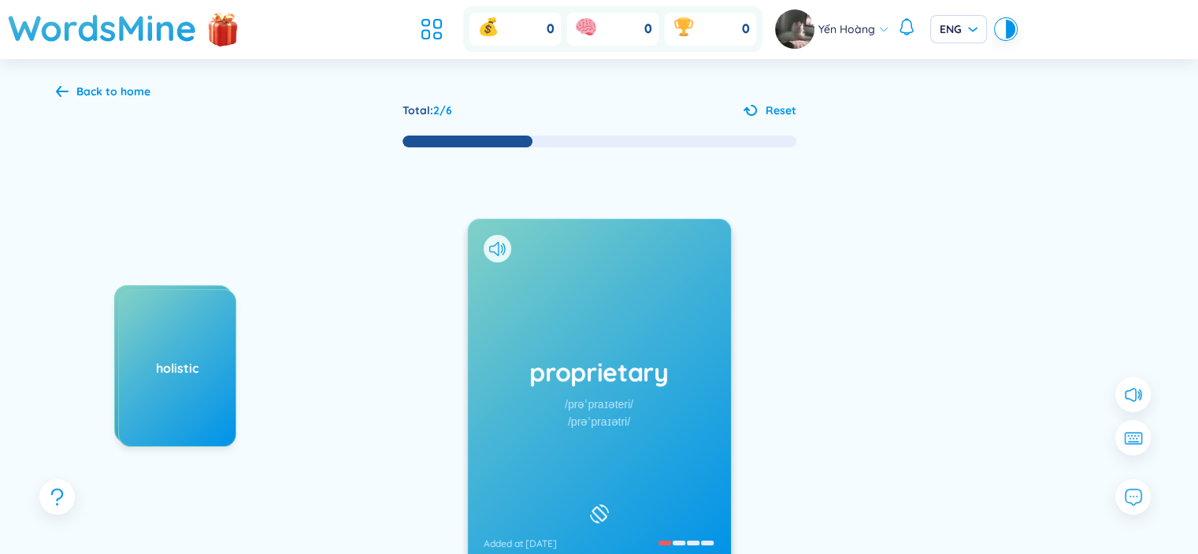
click at [763, 109] on button "Reset" at bounding box center [770, 110] width 53 height 17
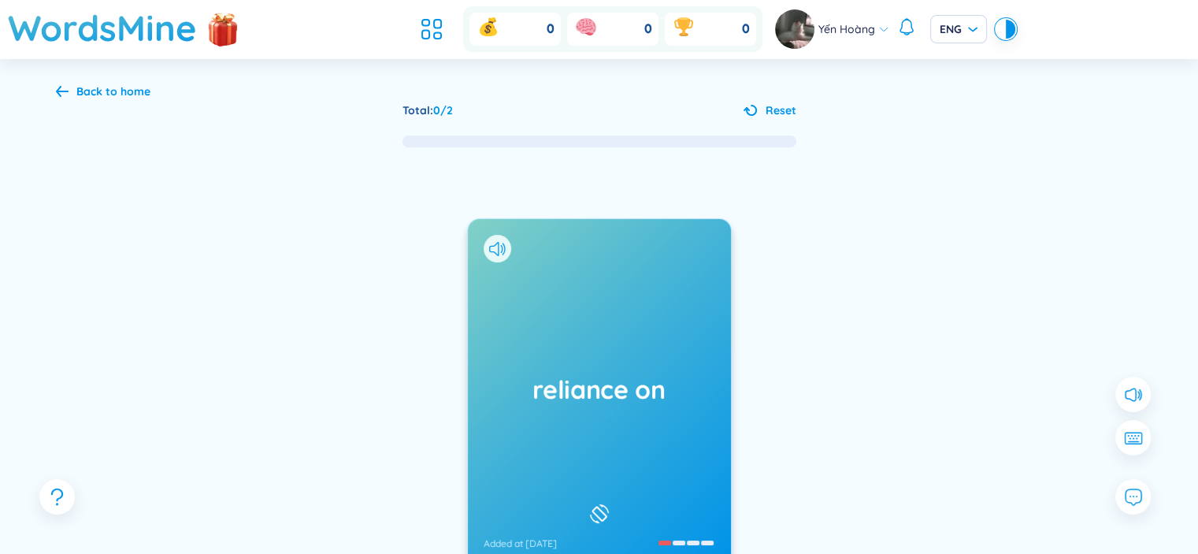
click at [748, 109] on icon at bounding box center [750, 110] width 13 height 11
click at [141, 98] on div "Back to home" at bounding box center [113, 91] width 74 height 17
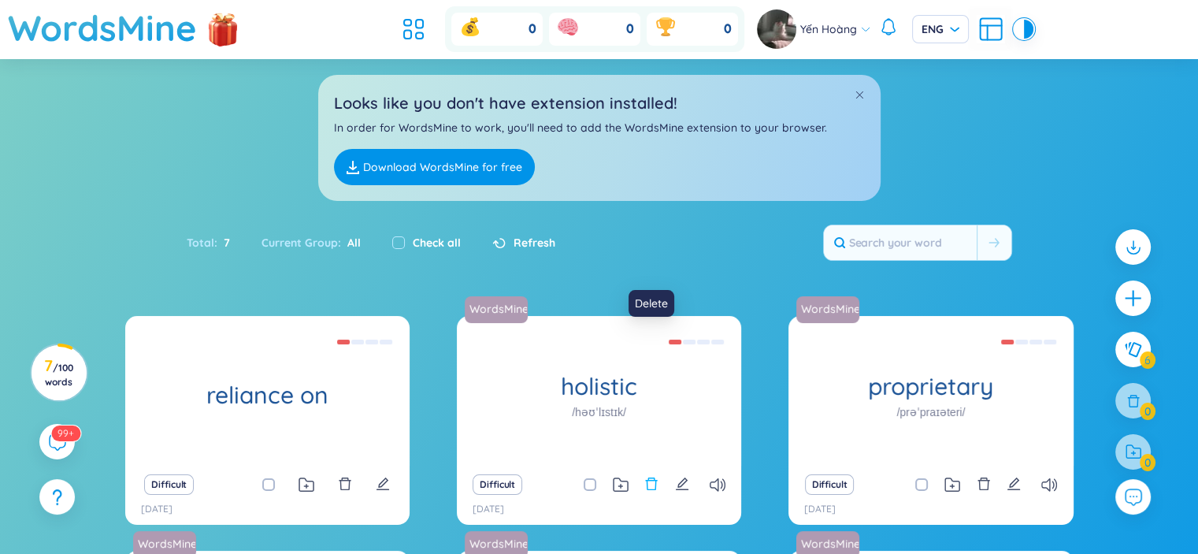
click at [651, 477] on icon "delete" at bounding box center [651, 484] width 14 height 14
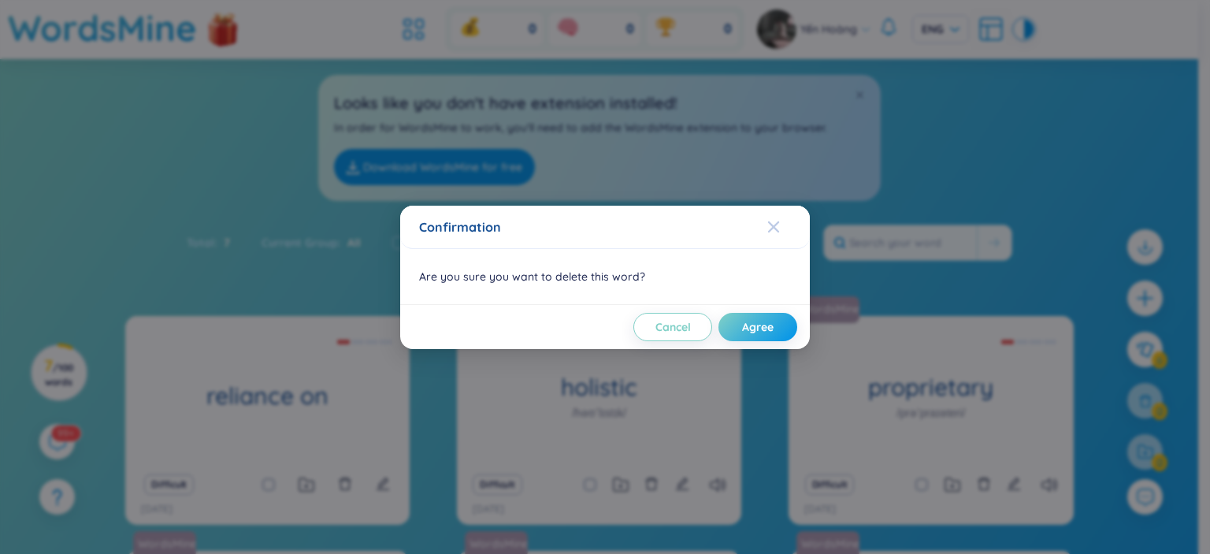
click at [781, 232] on span "Close" at bounding box center [788, 227] width 43 height 43
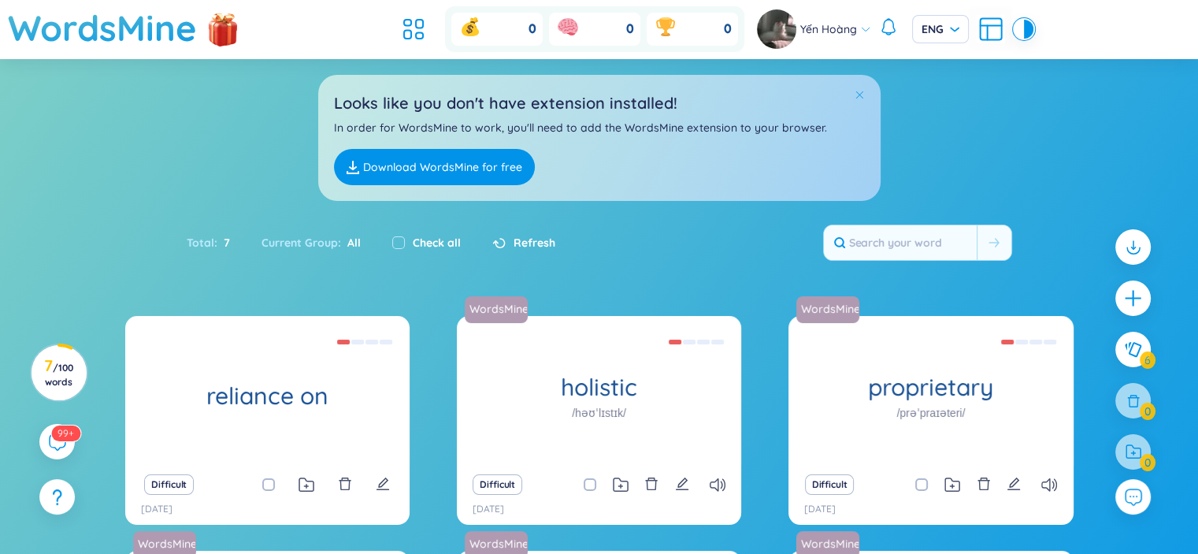
click at [856, 95] on span at bounding box center [859, 94] width 11 height 11
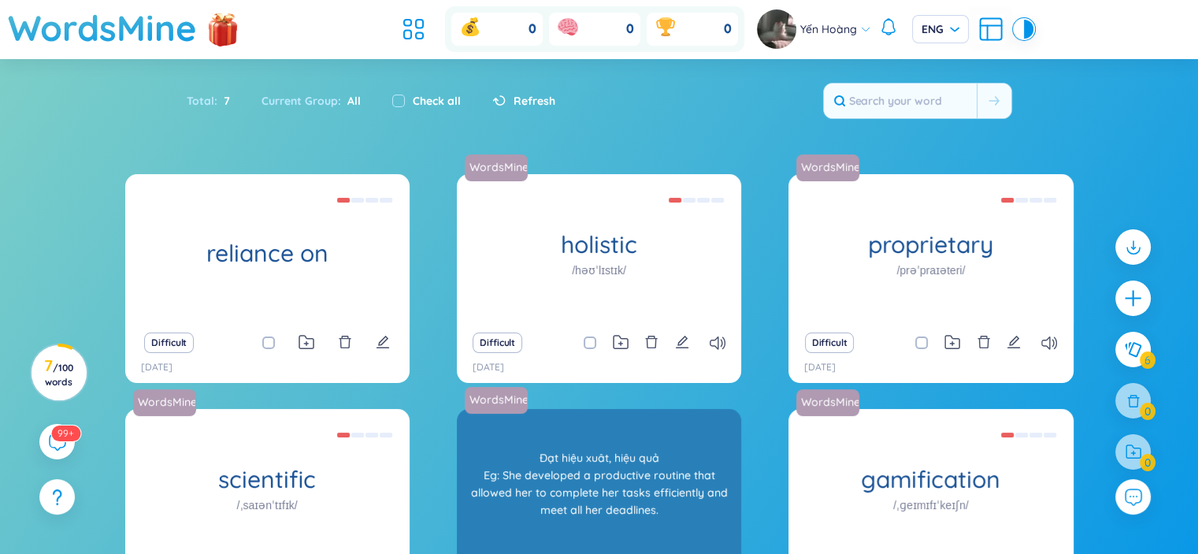
scroll to position [195, 0]
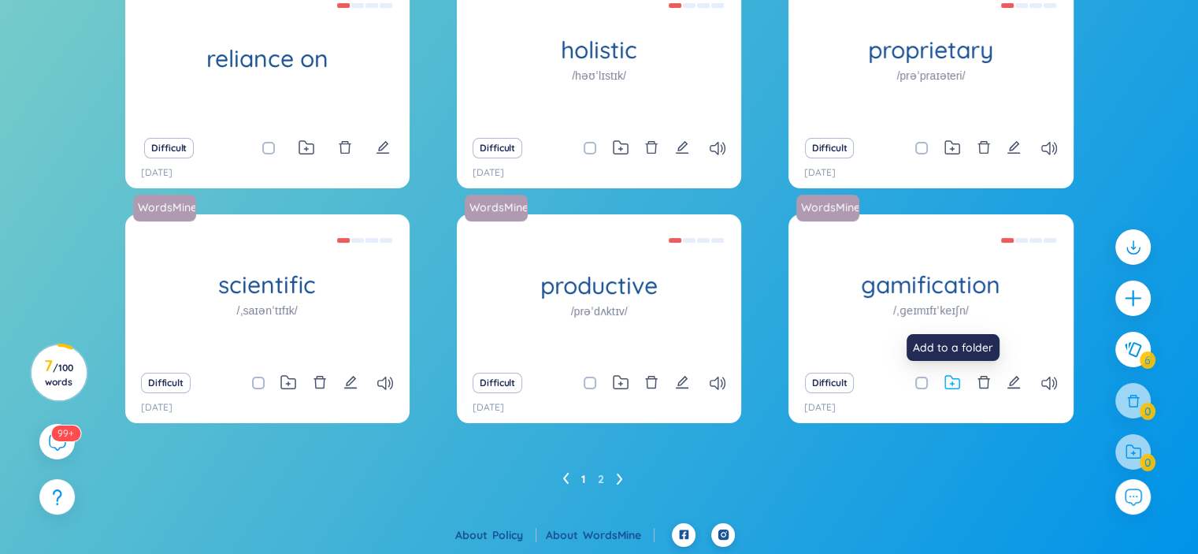
click at [954, 380] on icon at bounding box center [952, 382] width 16 height 15
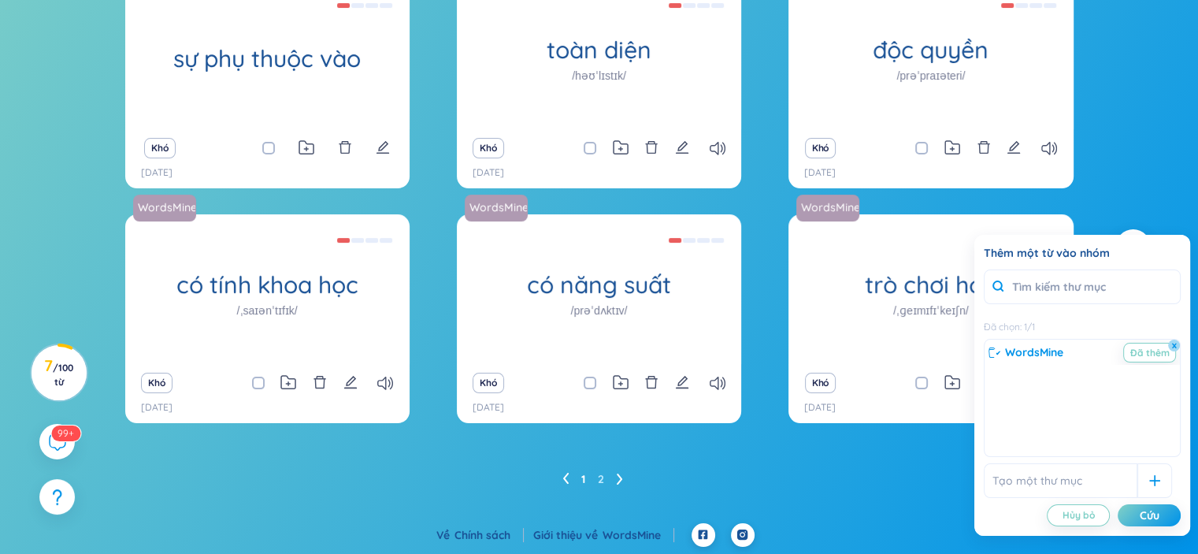
click at [1088, 484] on input "text" at bounding box center [1061, 480] width 154 height 35
click at [1137, 488] on div at bounding box center [1154, 480] width 35 height 35
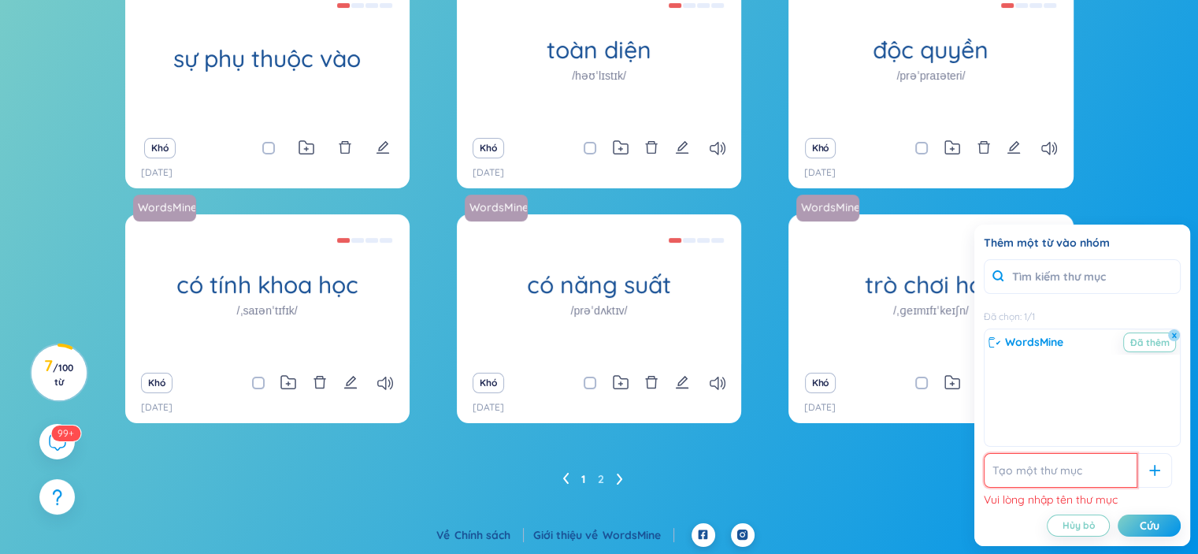
click at [1082, 472] on input "text" at bounding box center [1061, 470] width 154 height 35
click at [1035, 451] on div "Thêm một từ vào nhóm Đã chọn : 1 / 1 WordsMine Đã thêm x Không có dữ liệu để hi…" at bounding box center [1082, 385] width 197 height 302
click at [1024, 342] on font "WordsMine" at bounding box center [1034, 342] width 58 height 14
click at [1173, 333] on font "x" at bounding box center [1174, 334] width 6 height 14
click at [1046, 315] on div "Đã chọn : 1 / 1" at bounding box center [1082, 315] width 197 height 19
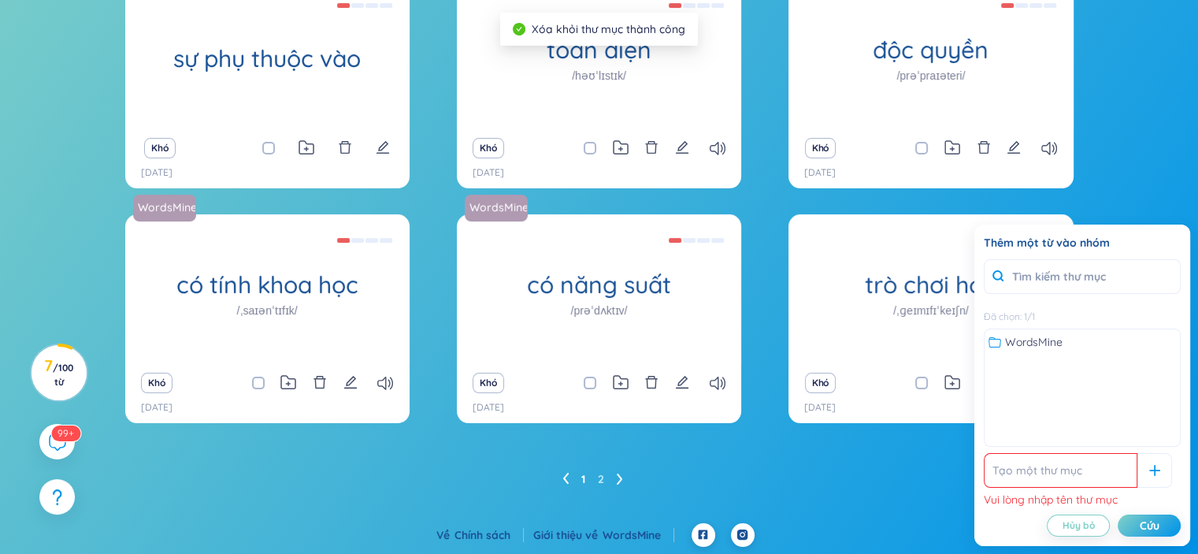
click at [1122, 188] on div "sự phụ thuộc vào (Định nghĩa trống) Khó 24/8/2025 WordsMine toàn diện /həʊˈlɪst…" at bounding box center [599, 252] width 1198 height 544
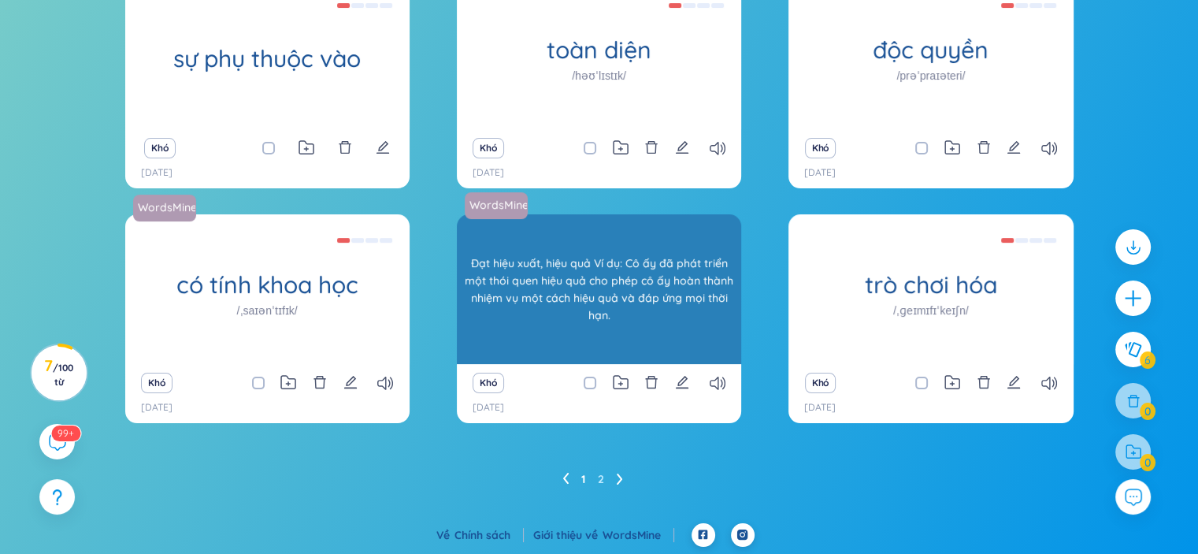
scroll to position [37, 0]
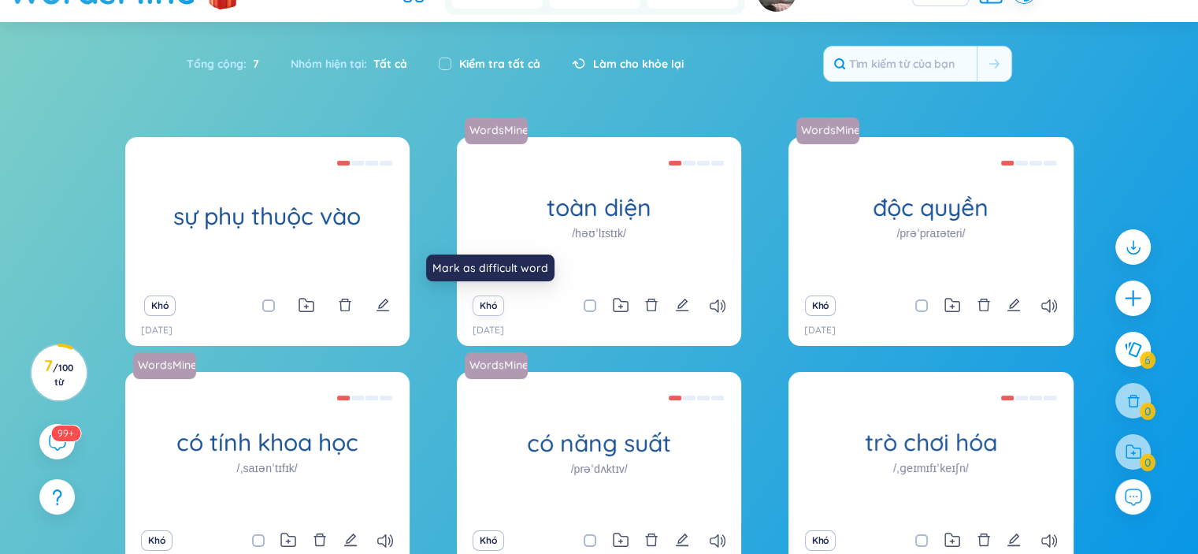
click at [474, 305] on button "Khó" at bounding box center [489, 305] width 32 height 20
click at [492, 302] on font "Khó" at bounding box center [488, 305] width 17 height 12
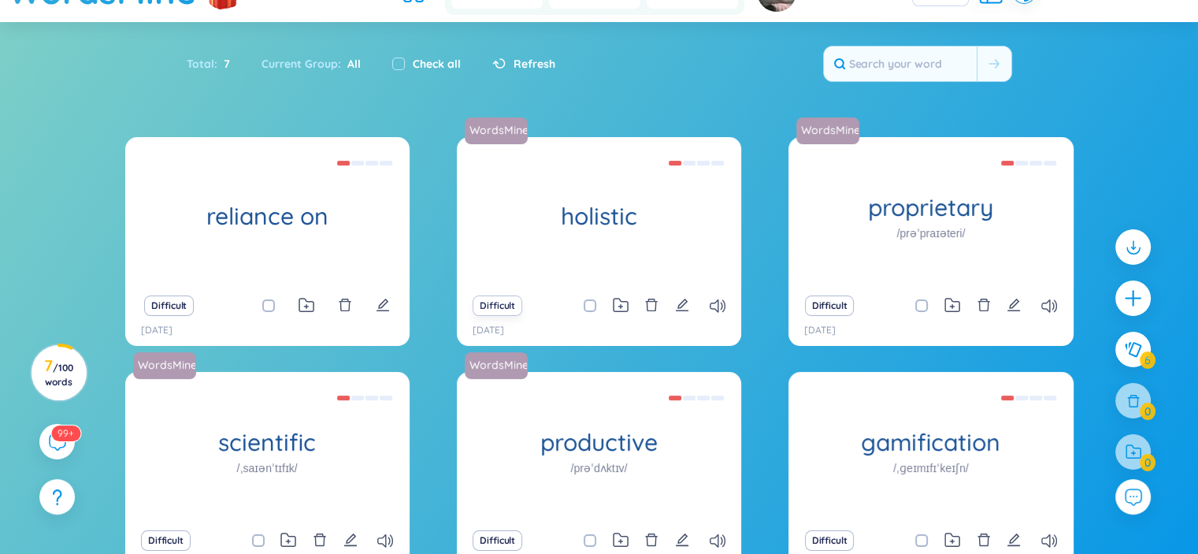
click at [390, 103] on div "Total : 7 Current Group : All Check all Refresh" at bounding box center [599, 72] width 983 height 68
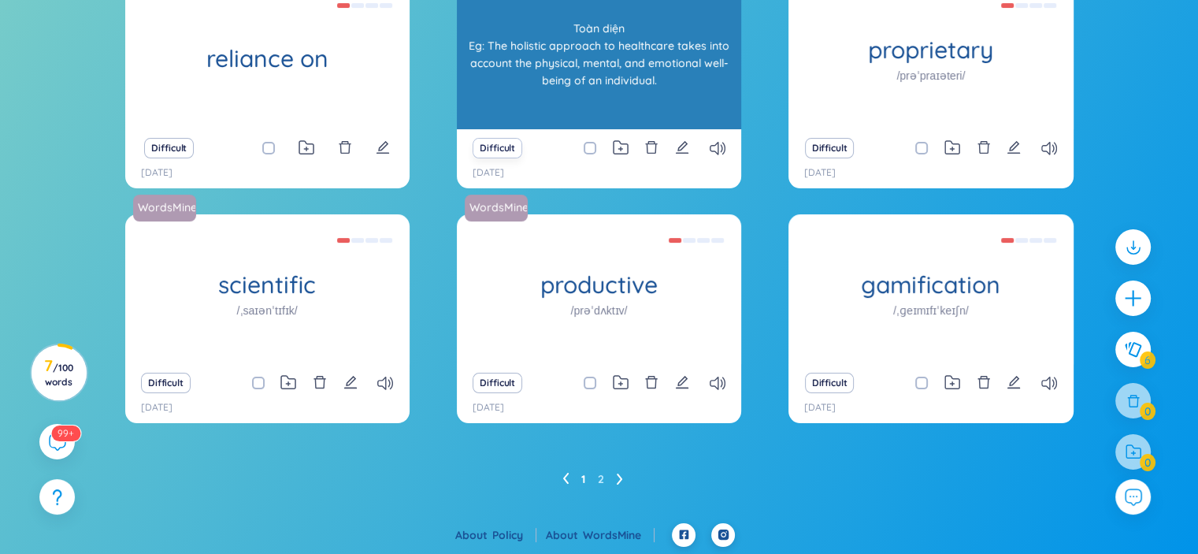
scroll to position [0, 0]
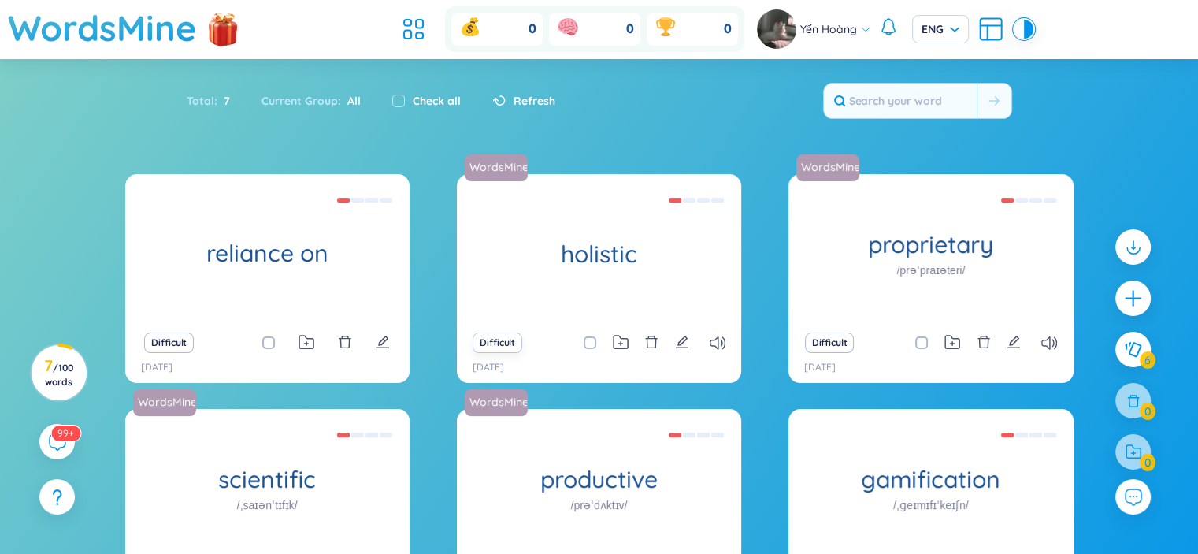
click at [431, 39] on ul at bounding box center [417, 29] width 43 height 35
click at [417, 39] on icon at bounding box center [419, 36] width 7 height 6
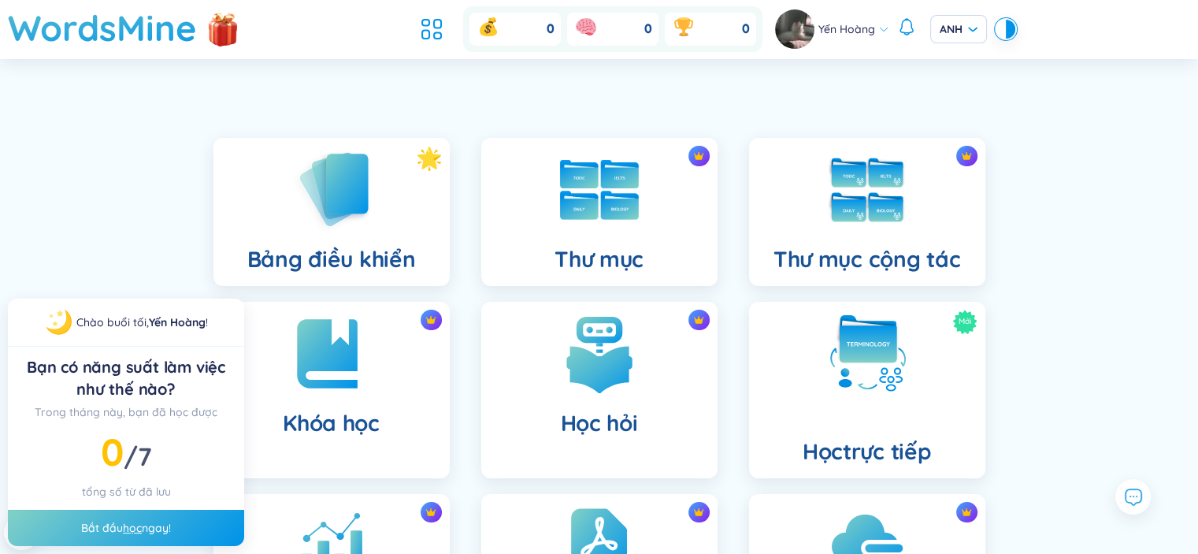
click at [1047, 236] on div "Bảng điều khiển Thư mục Thư mục cộng tác Khóa học Học hỏi Mới Học trực tiếp Cái…" at bounding box center [599, 493] width 1198 height 791
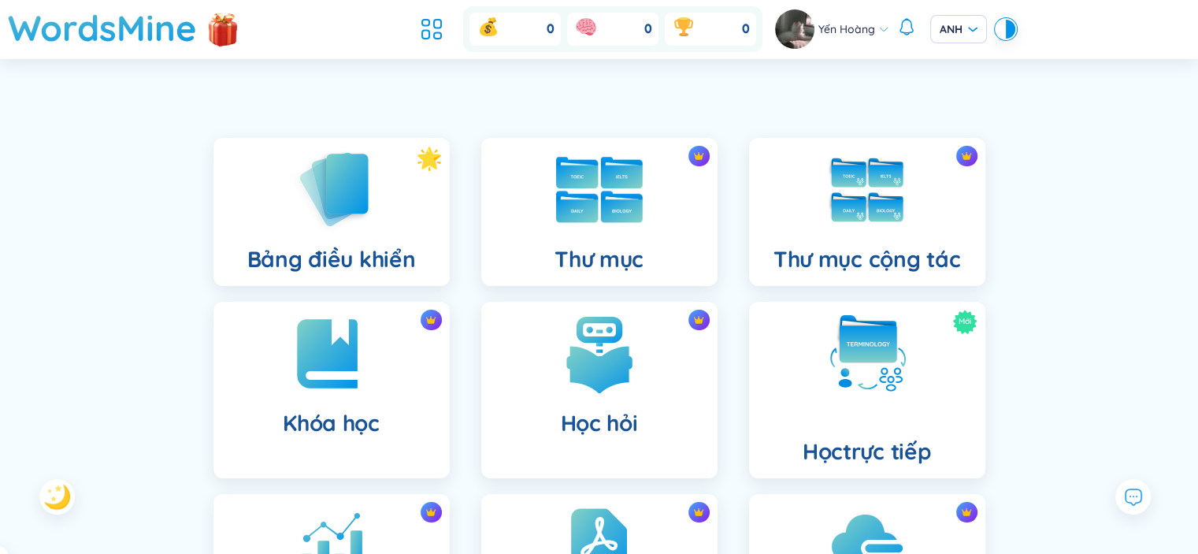
click at [634, 195] on img at bounding box center [599, 190] width 87 height 66
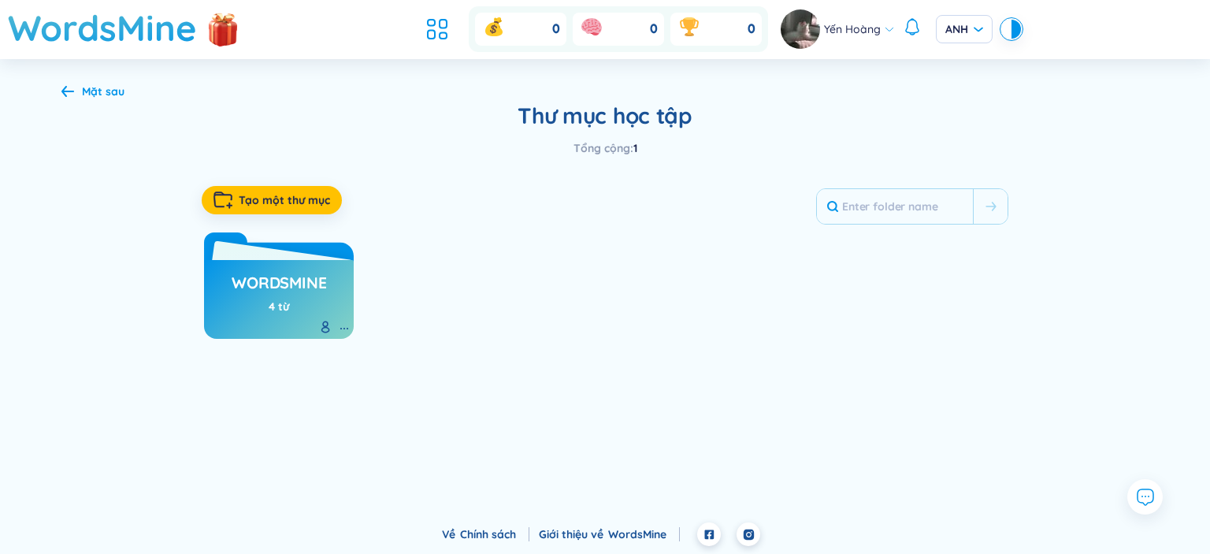
click at [328, 298] on div "WordsMine 4 từ" at bounding box center [279, 299] width 150 height 79
click at [226, 204] on icon "button" at bounding box center [222, 199] width 19 height 17
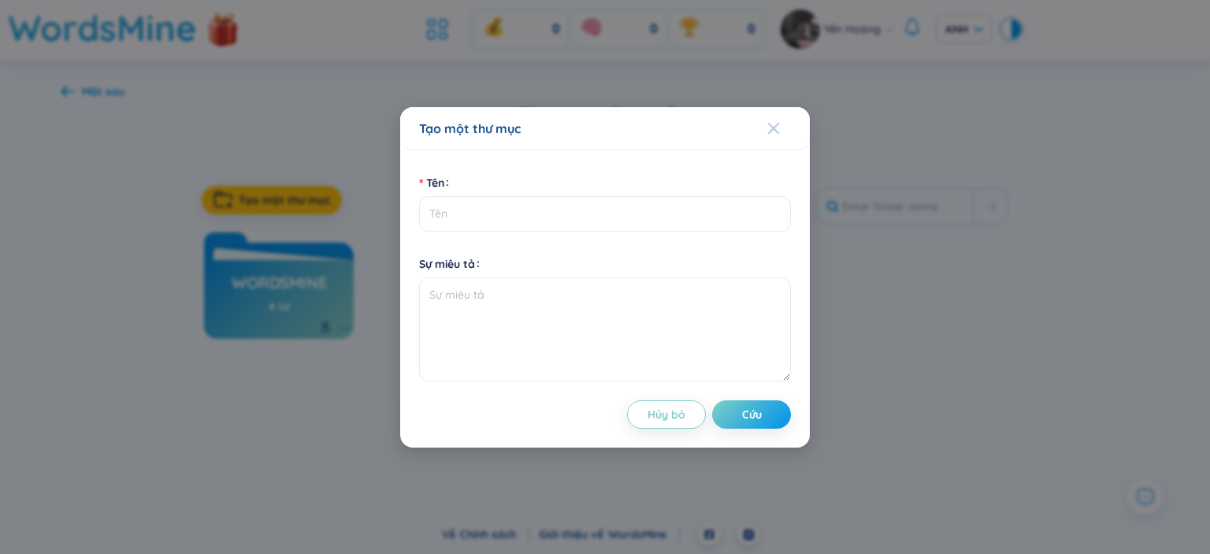
click at [767, 132] on icon "Đóng" at bounding box center [773, 128] width 13 height 13
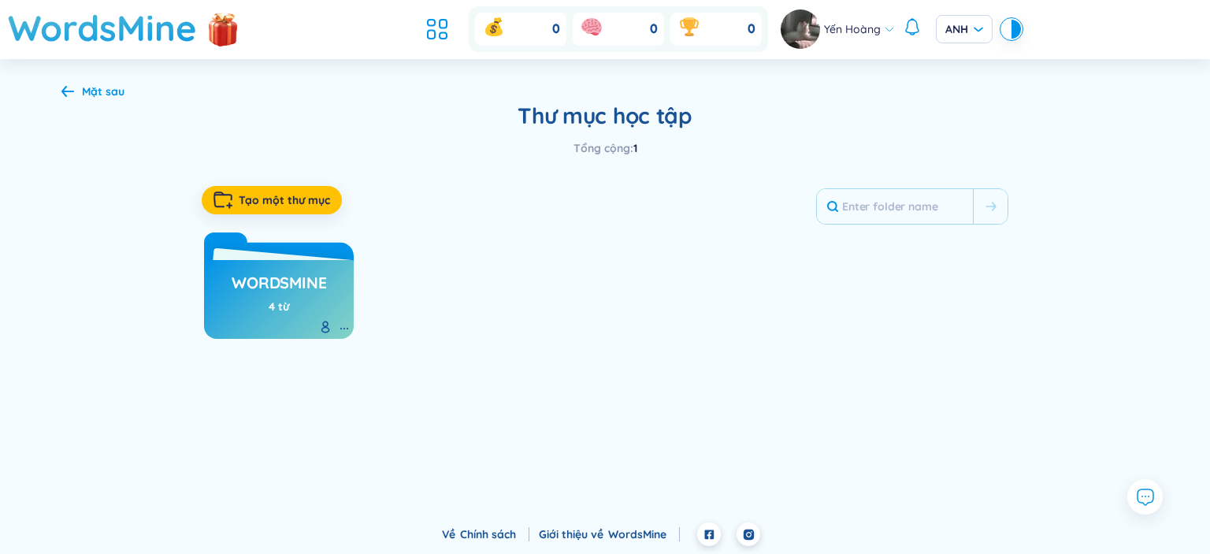
click at [61, 90] on icon at bounding box center [67, 91] width 13 height 12
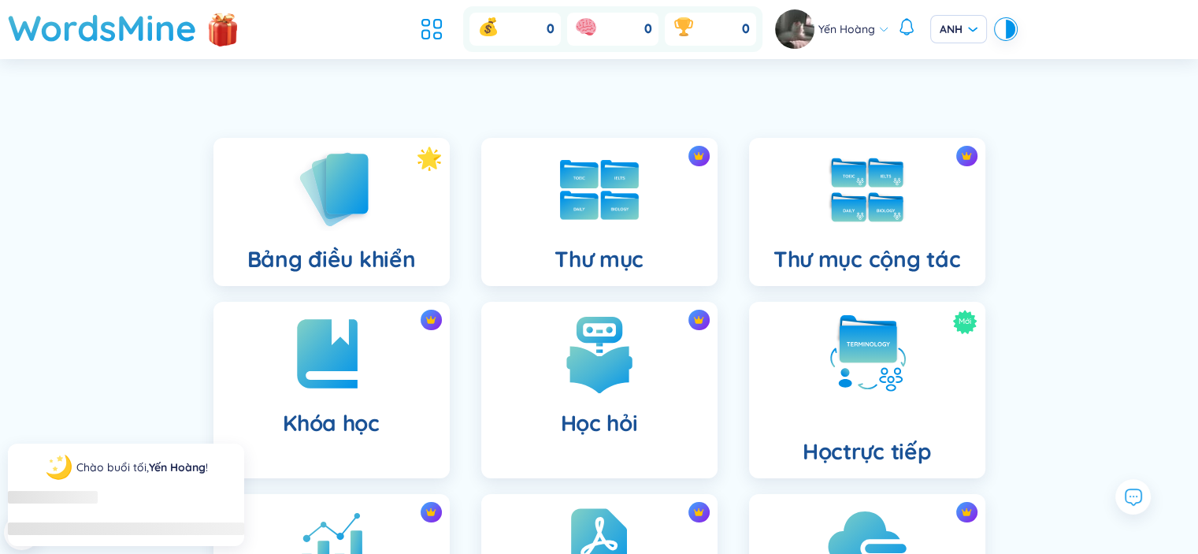
scroll to position [236, 0]
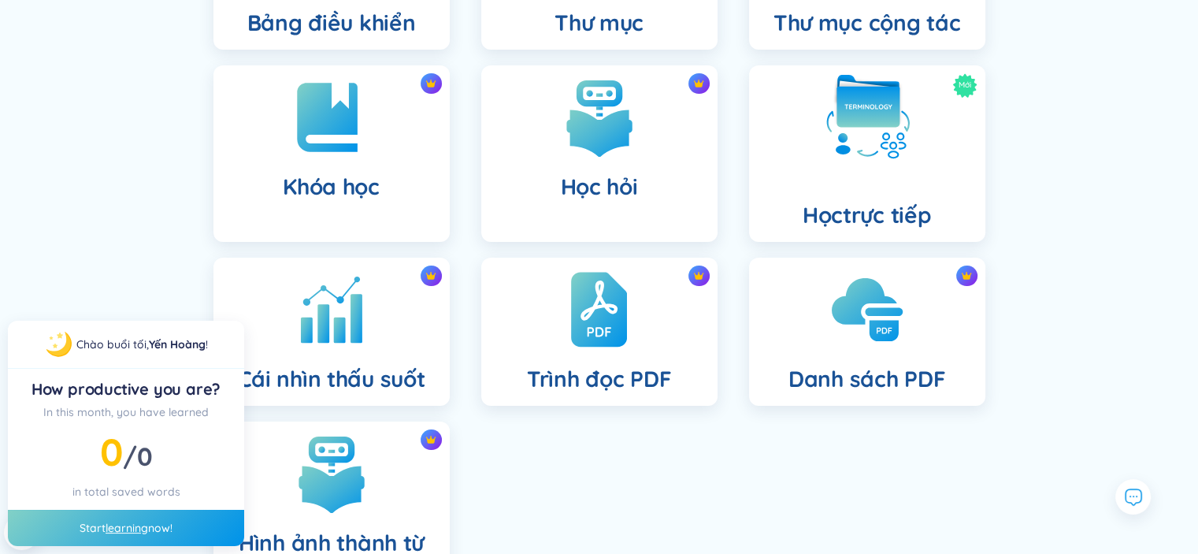
click at [844, 162] on div "Mới Học trực tiếp" at bounding box center [867, 153] width 236 height 176
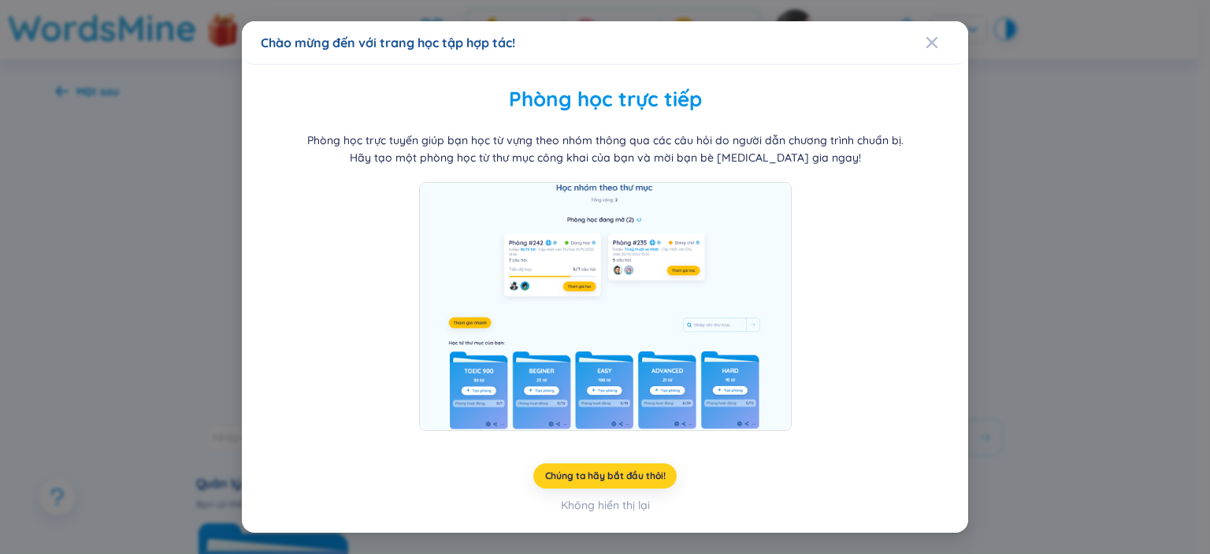
click at [650, 475] on font "Chúng ta hãy bắt đầu thôi!" at bounding box center [605, 475] width 121 height 12
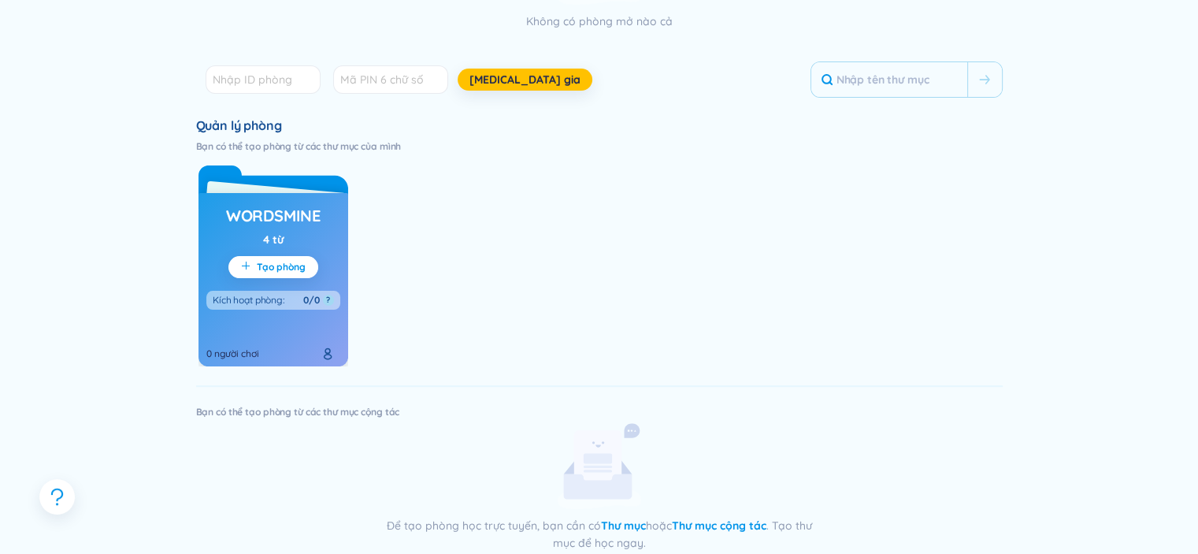
scroll to position [436, 0]
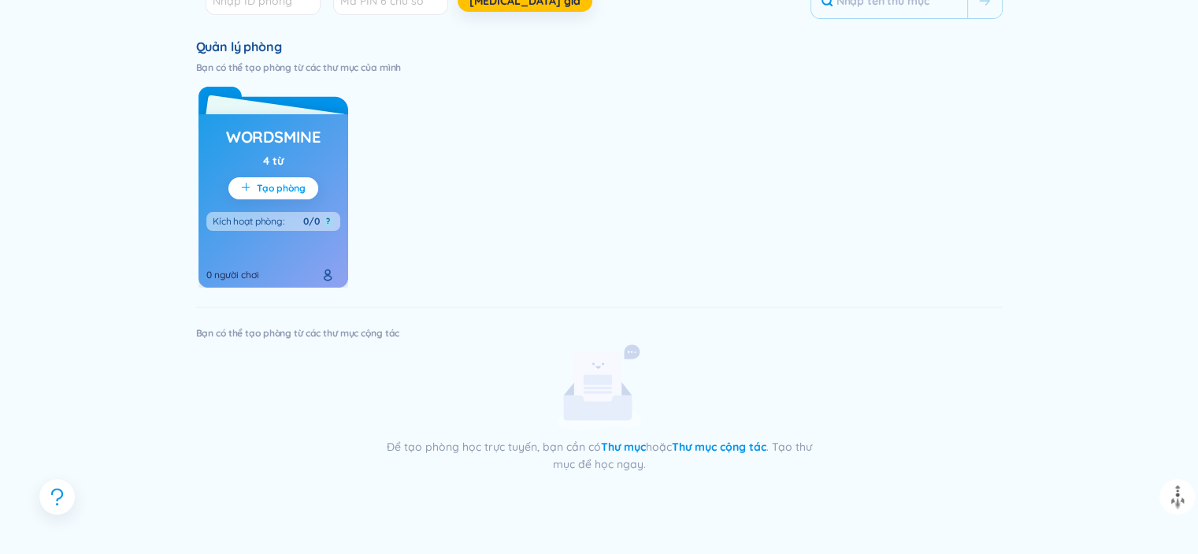
click at [252, 187] on span "cộng thêm" at bounding box center [249, 188] width 16 height 13
click at [291, 174] on div "WordsMine 4 từ Tạo phòng Kích hoạt phòng : 0/0 ? 0 người chơi" at bounding box center [274, 200] width 150 height 173
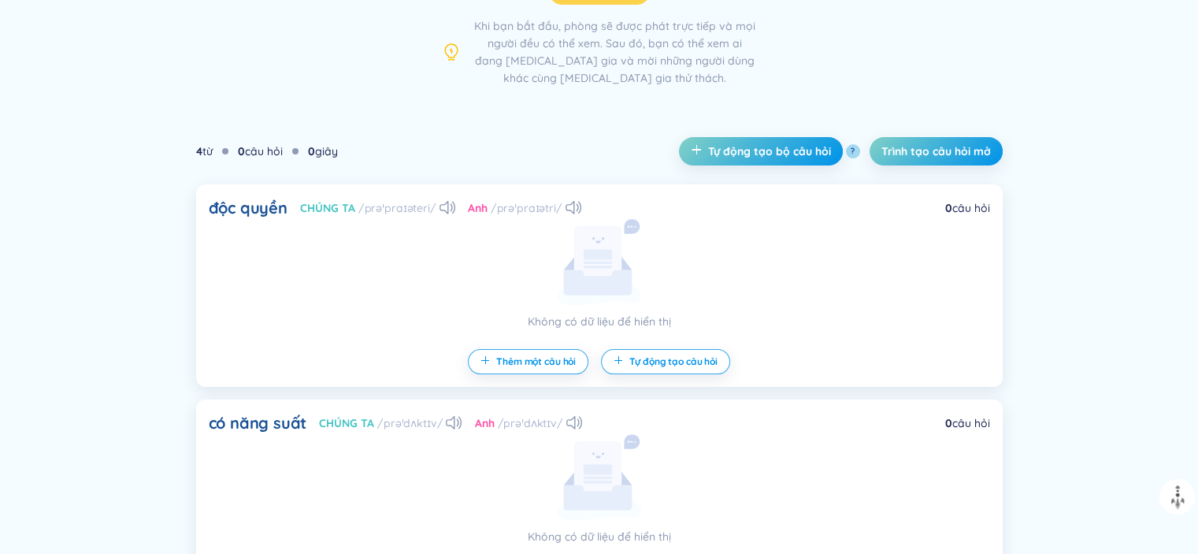
scroll to position [394, 0]
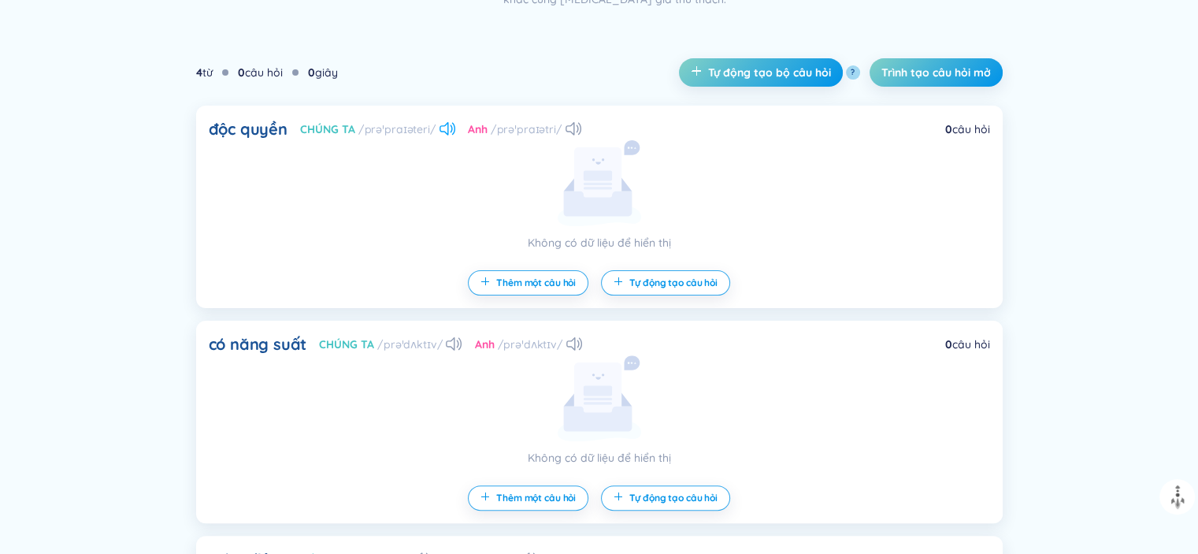
click at [442, 129] on icon at bounding box center [448, 128] width 16 height 13
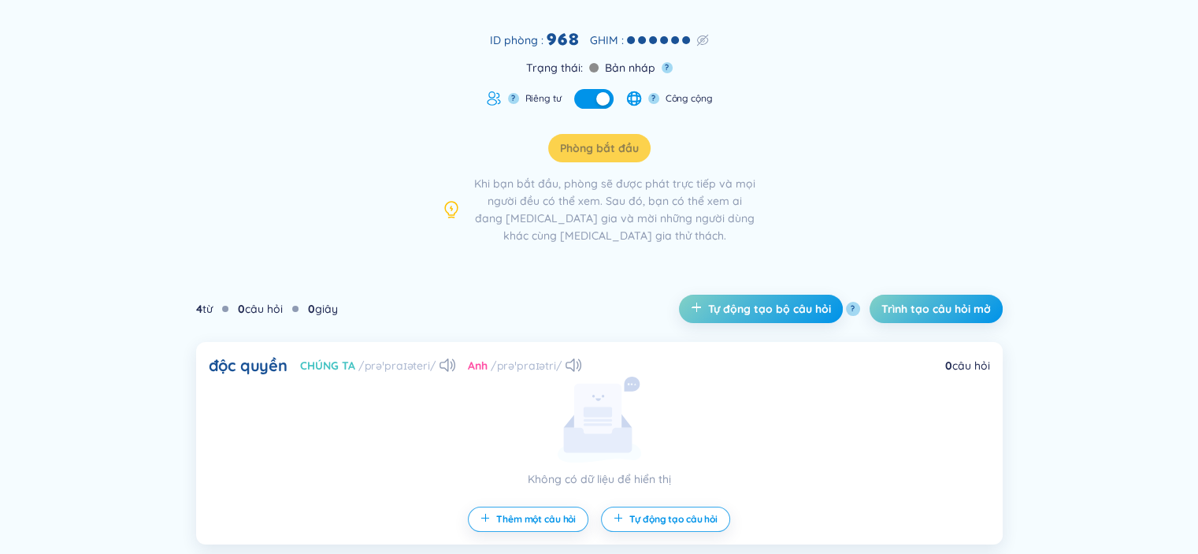
scroll to position [236, 0]
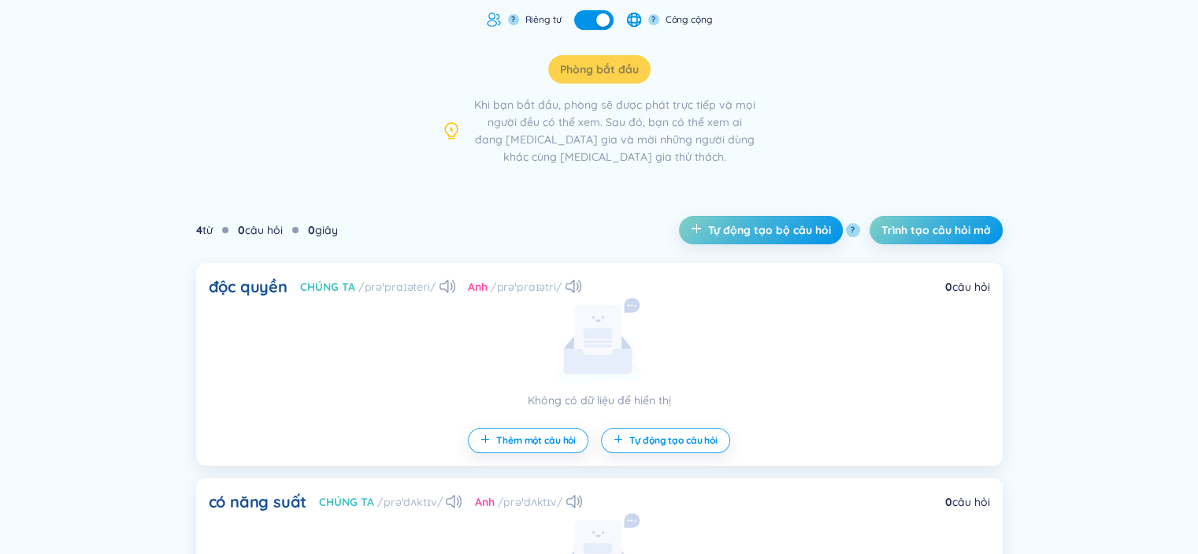
drag, startPoint x: 257, startPoint y: 232, endPoint x: 280, endPoint y: 227, distance: 24.3
click at [257, 232] on font "câu hỏi" at bounding box center [264, 230] width 38 height 14
click at [315, 226] on font "0" at bounding box center [311, 230] width 7 height 14
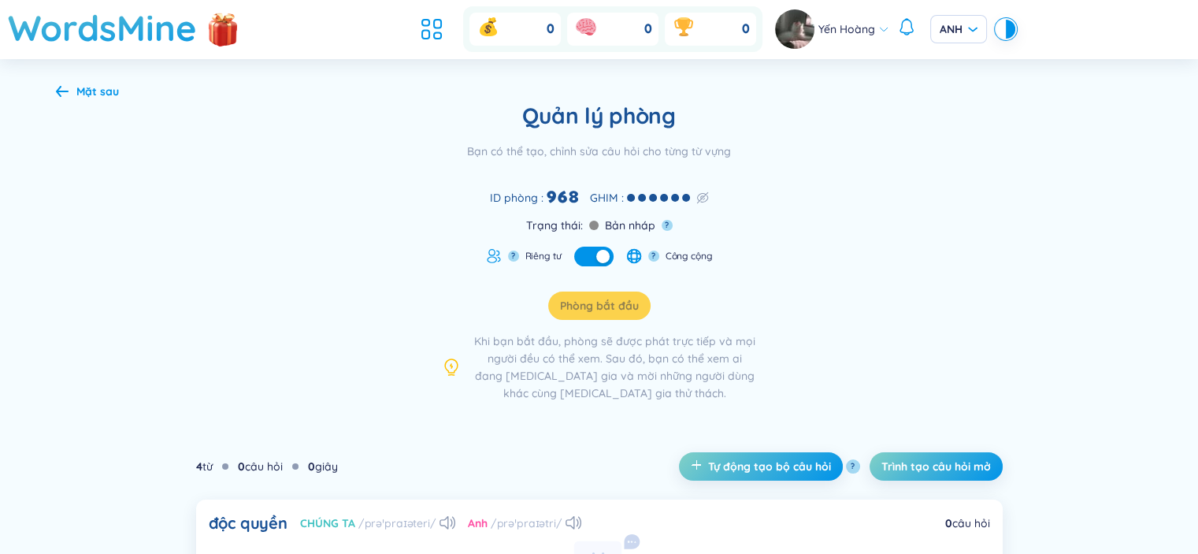
click at [98, 86] on font "Mặt sau" at bounding box center [97, 91] width 43 height 14
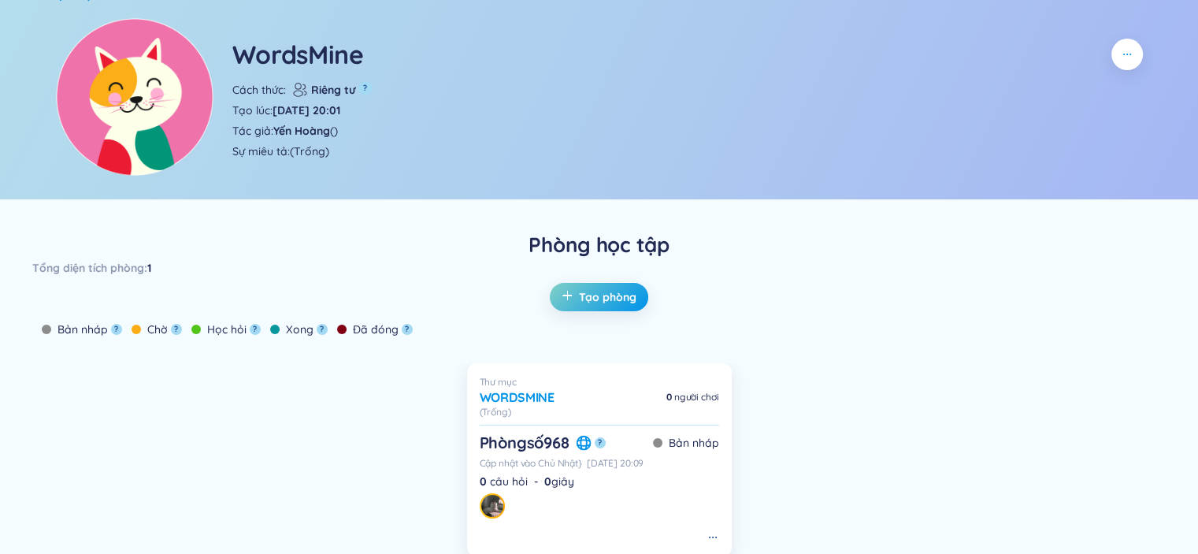
scroll to position [175, 0]
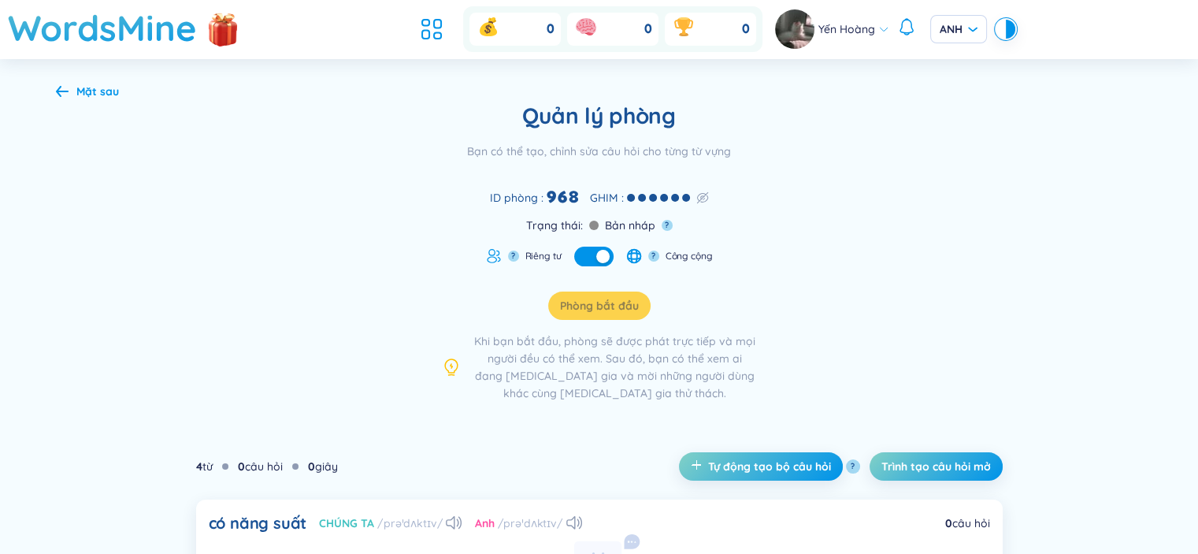
click at [95, 90] on font "Mặt sau" at bounding box center [97, 91] width 43 height 14
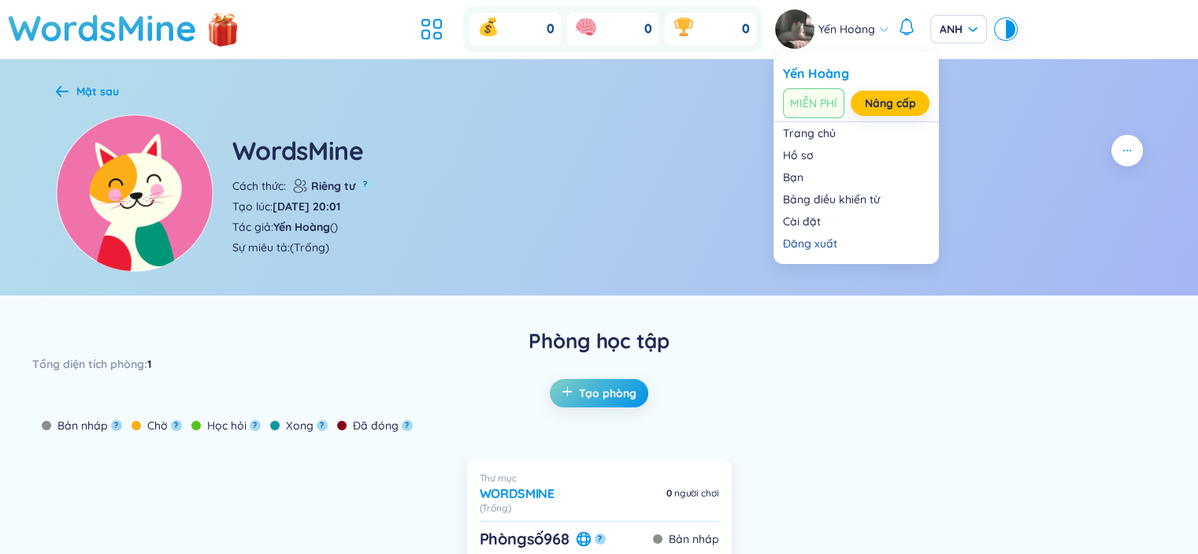
click at [878, 31] on icon at bounding box center [883, 29] width 11 height 11
click at [822, 222] on link "Cài đặt" at bounding box center [856, 221] width 147 height 16
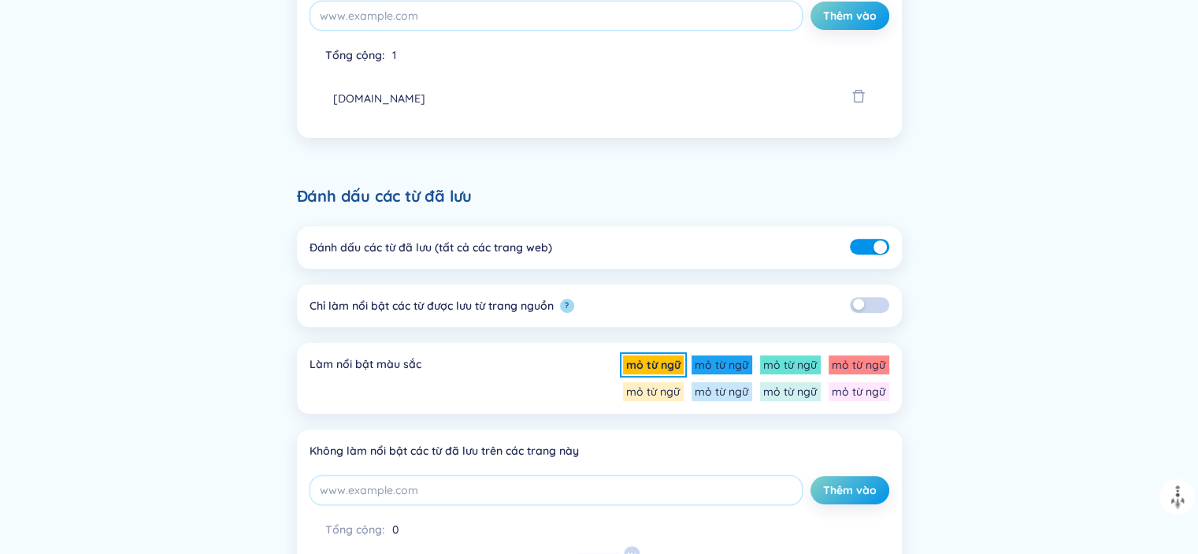
scroll to position [464, 0]
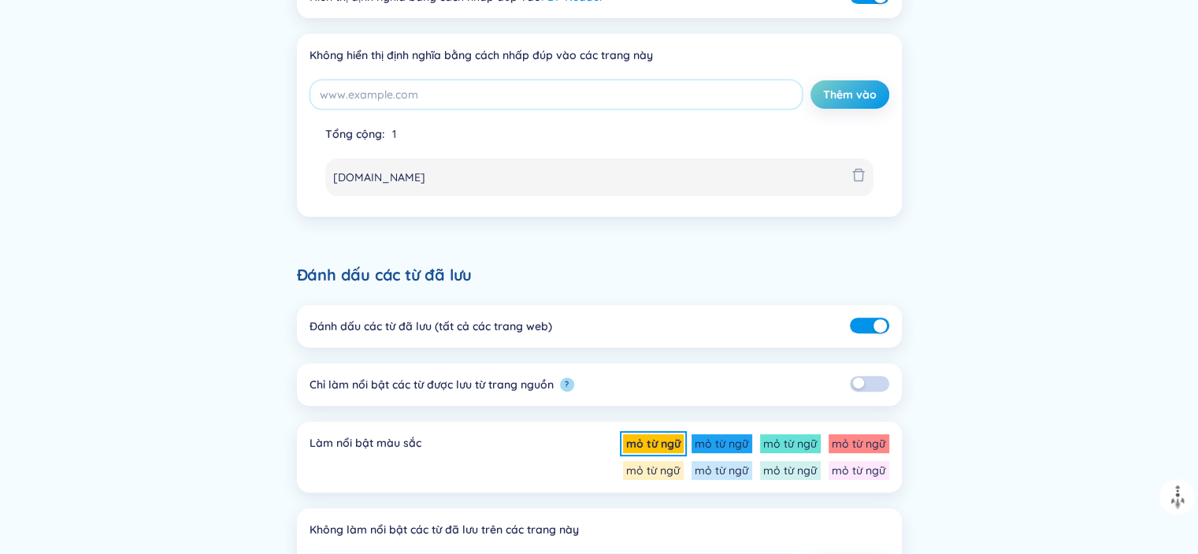
click at [837, 187] on li "app.wordsmine.com" at bounding box center [599, 177] width 548 height 38
click at [857, 169] on icon "xóa bỏ" at bounding box center [858, 175] width 12 height 13
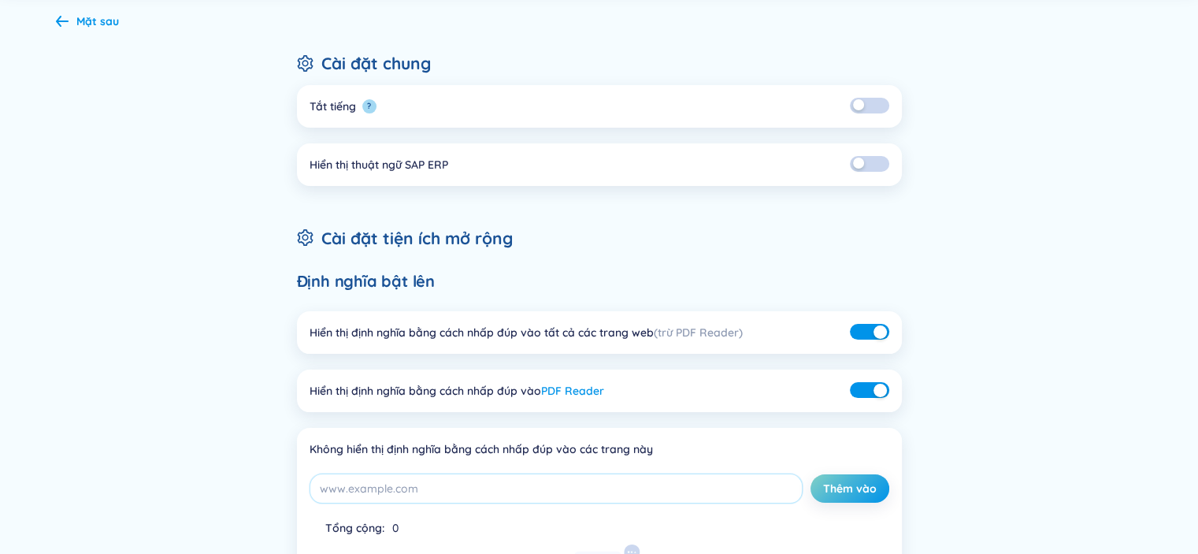
scroll to position [0, 0]
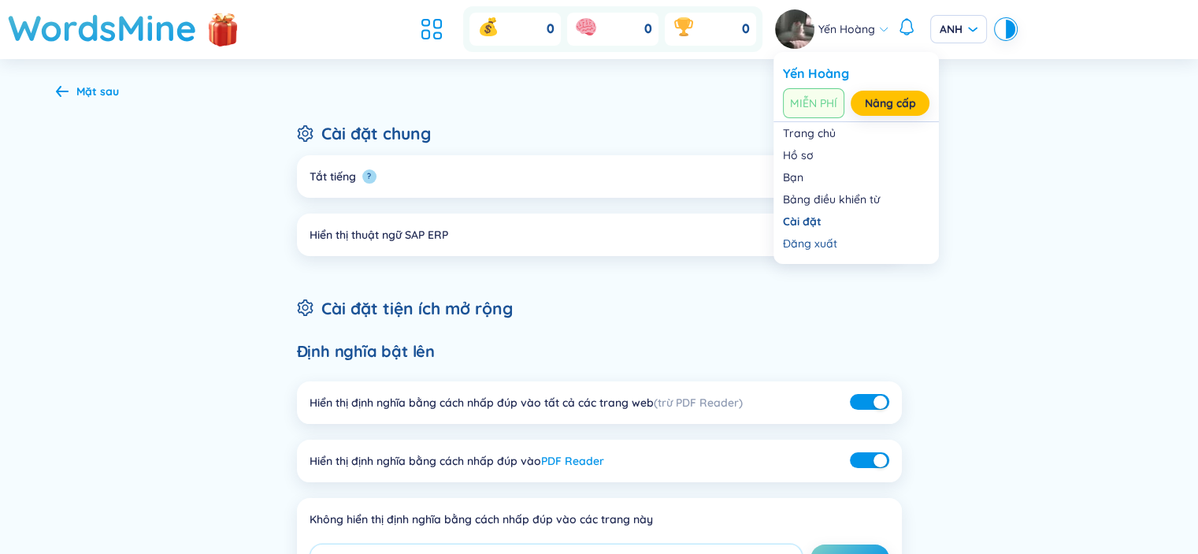
click at [870, 30] on font "Yến Hoàng" at bounding box center [846, 29] width 57 height 14
click at [815, 152] on link "Hồ sơ" at bounding box center [856, 155] width 147 height 16
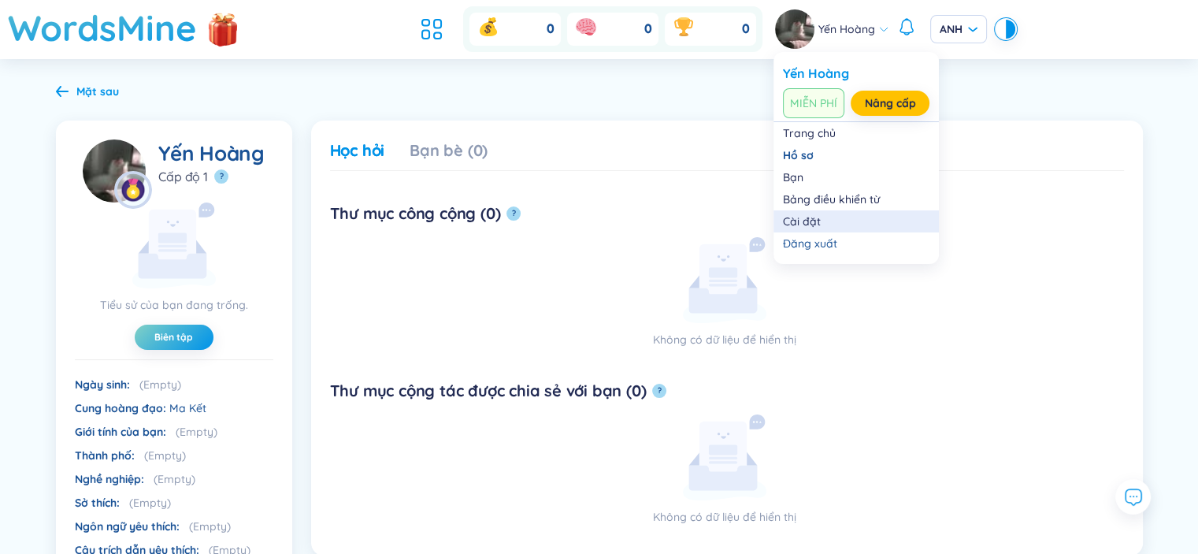
click at [829, 220] on link "Cài đặt" at bounding box center [856, 221] width 147 height 16
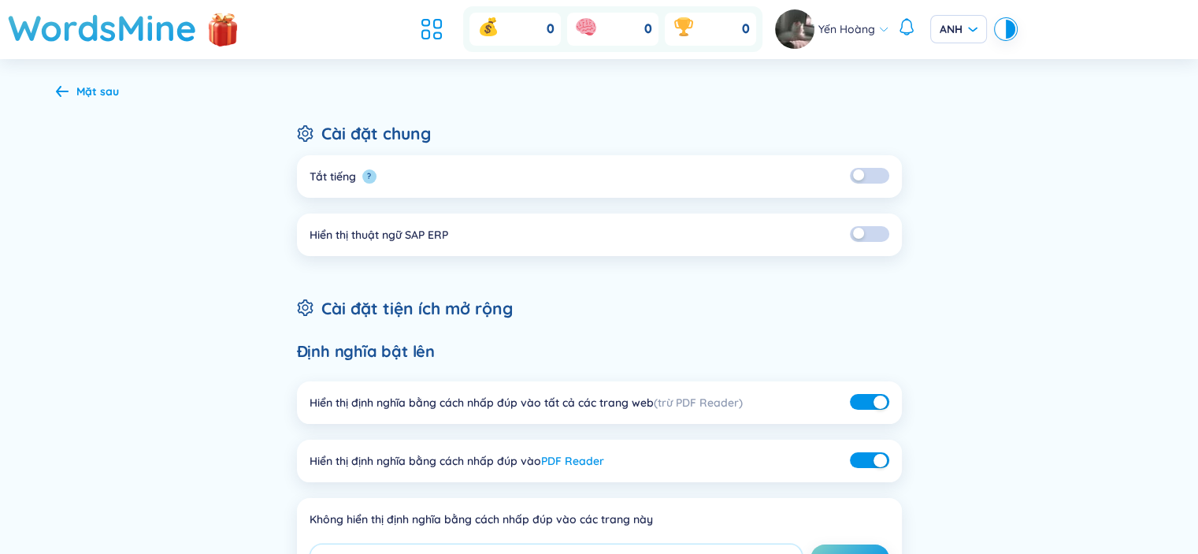
click at [881, 31] on icon at bounding box center [883, 29] width 11 height 11
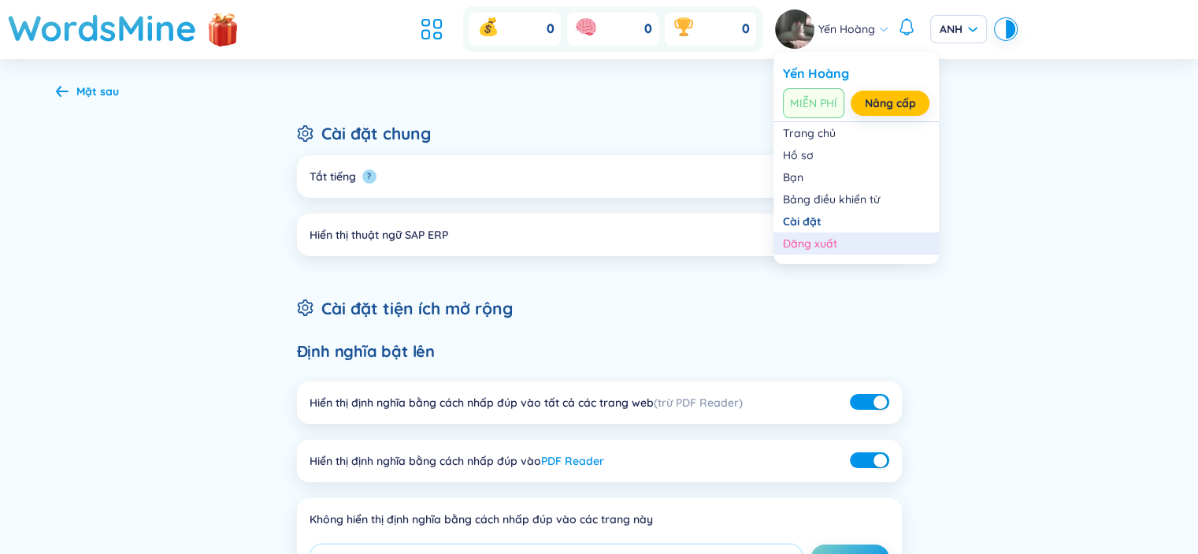
click at [847, 239] on div "Đăng xuất" at bounding box center [856, 244] width 147 height 16
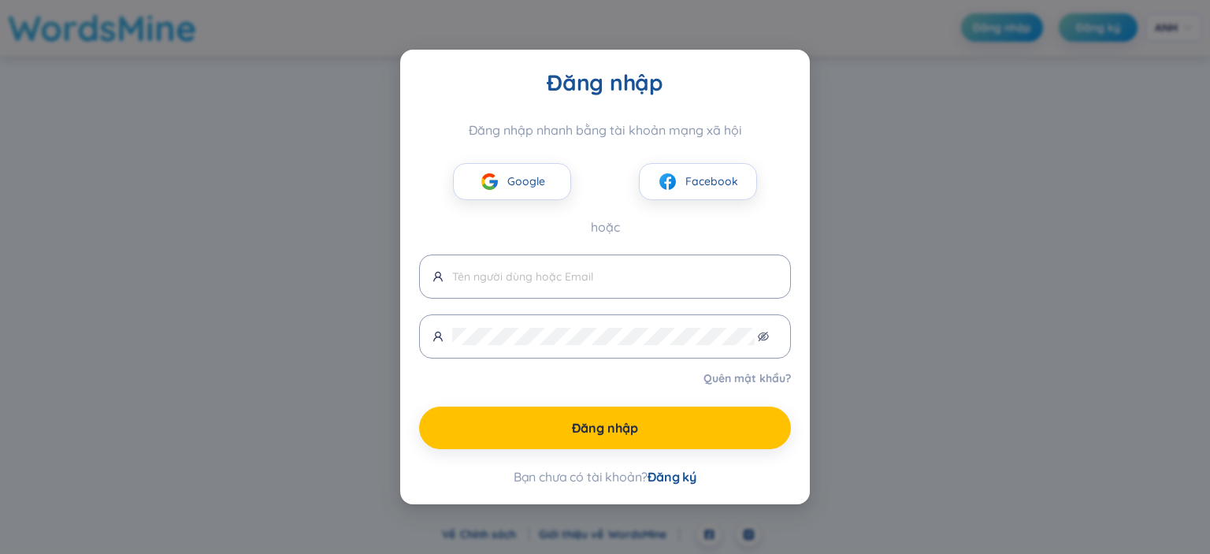
click at [859, 340] on div "Đăng nhập Đăng nhập nhanh bằng tài khoản mạng xã hội Google Facebook hoặc Quên …" at bounding box center [605, 277] width 1210 height 554
click at [889, 245] on div "Đăng nhập Đăng nhập nhanh bằng tài khoản mạng xã hội Google Facebook hoặc Quên …" at bounding box center [605, 277] width 1210 height 554
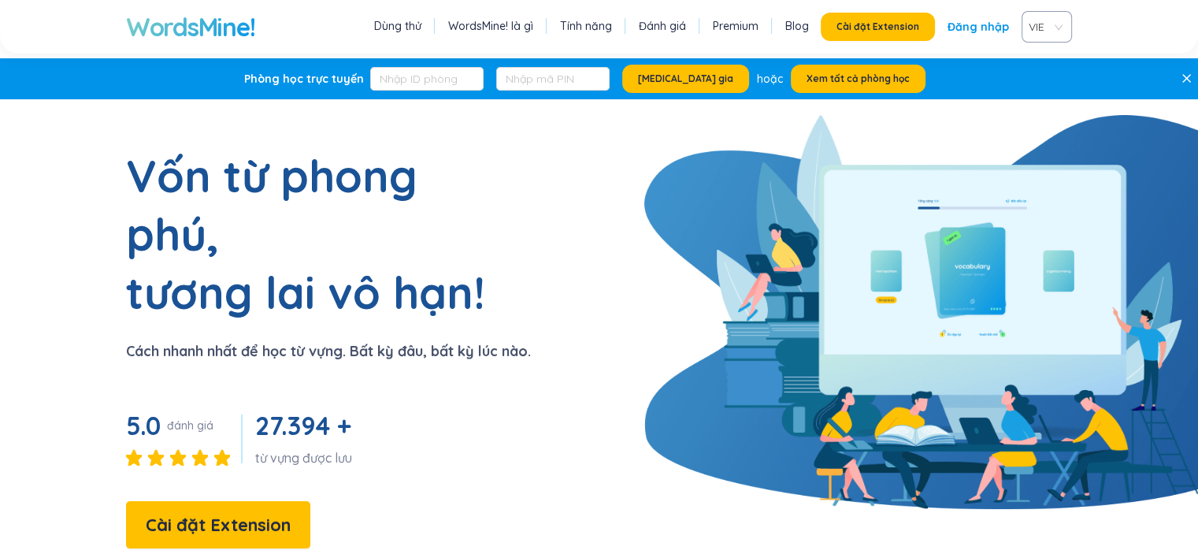
click at [1049, 28] on span "VIE" at bounding box center [1044, 27] width 30 height 24
click at [914, 167] on section "Vốn từ phong phú, tương lai vô hạn! Cách nhanh nhất để học từ vựng. Bất kỳ đâu,…" at bounding box center [599, 372] width 1198 height 451
click at [965, 17] on link "Đăng nhập" at bounding box center [978, 27] width 61 height 28
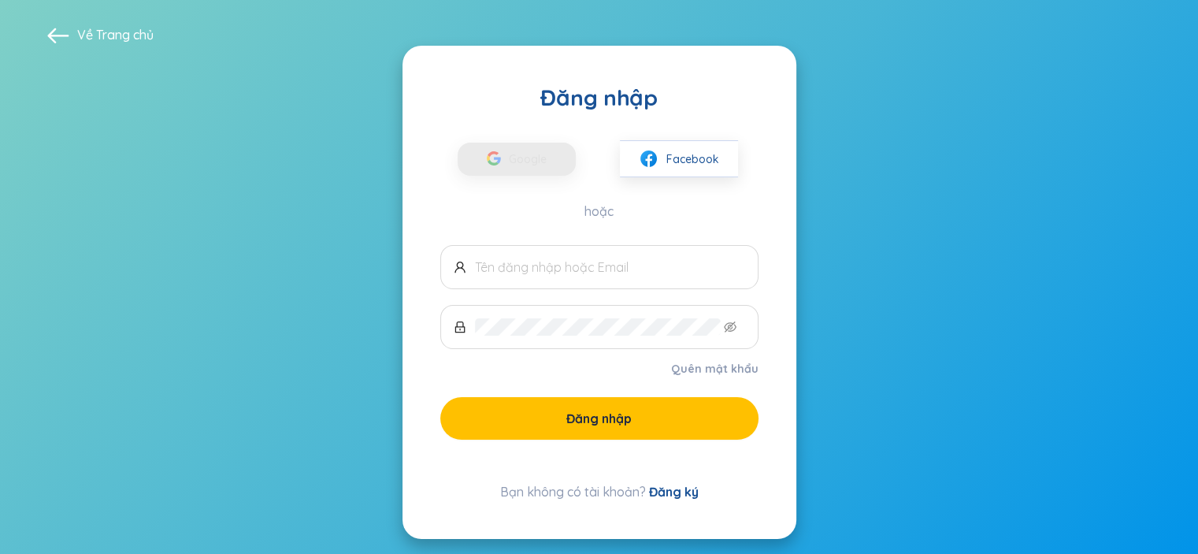
click at [674, 490] on link "Đăng ký" at bounding box center [674, 492] width 50 height 16
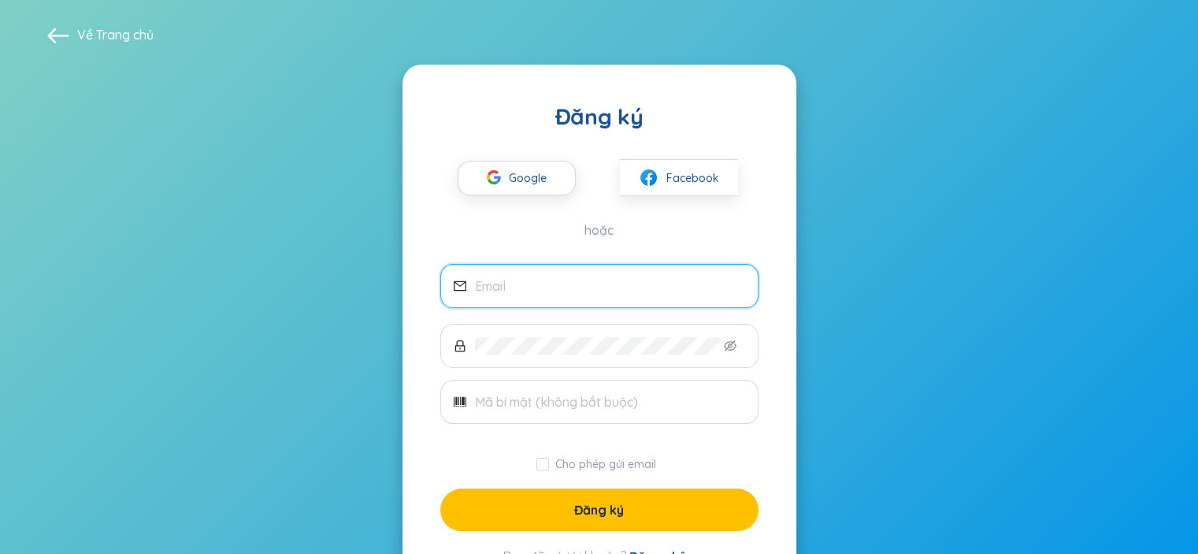
scroll to position [72, 0]
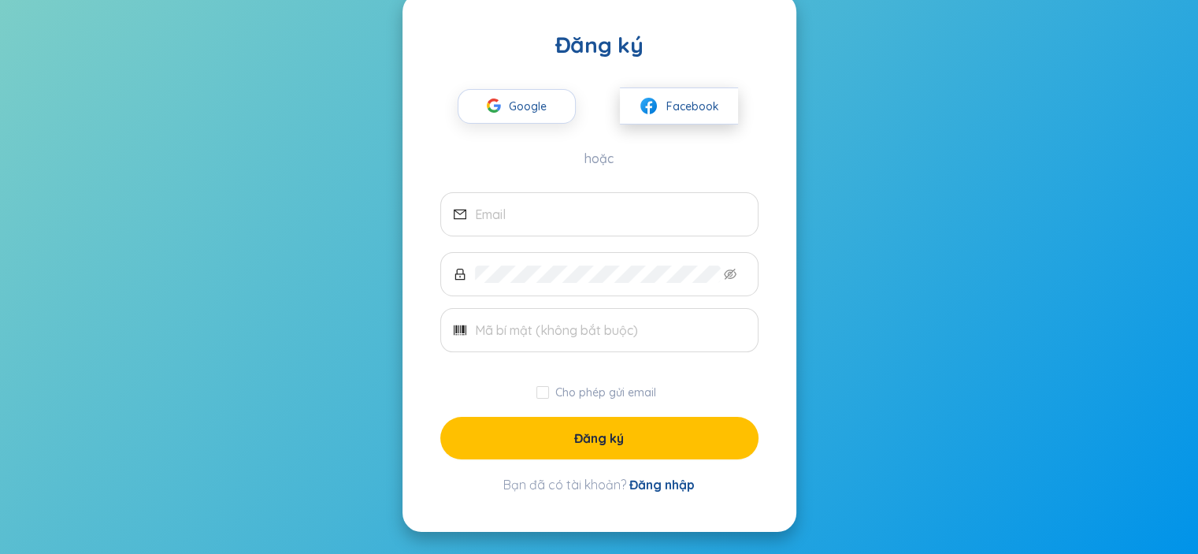
click at [668, 113] on span "Facebook" at bounding box center [692, 106] width 53 height 17
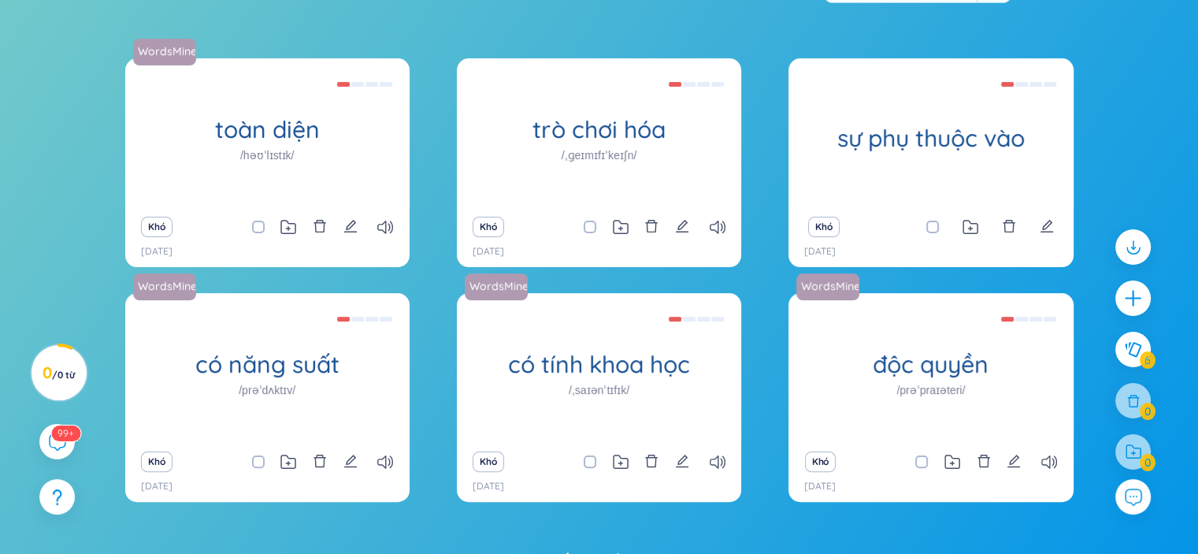
scroll to position [212, 0]
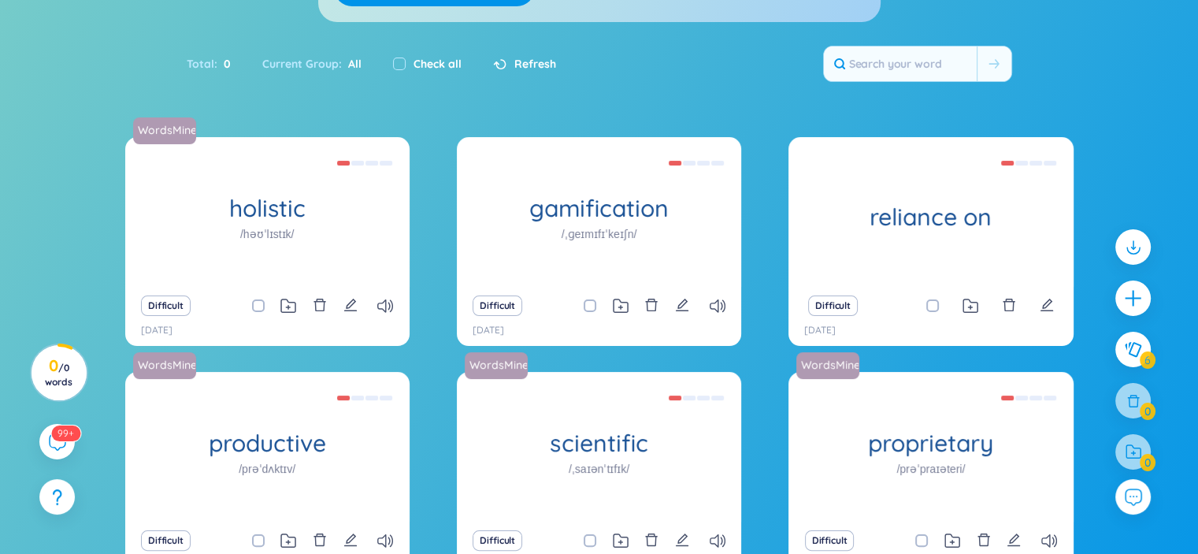
click at [466, 99] on div "Total : 0 Current Group : All Check all Refresh" at bounding box center [599, 72] width 983 height 68
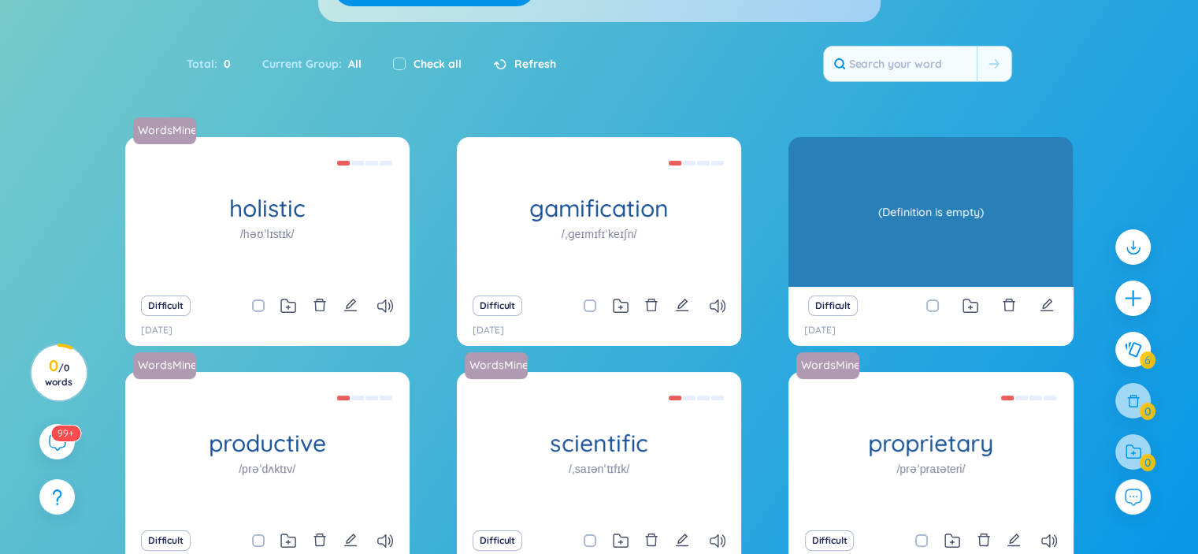
scroll to position [369, 0]
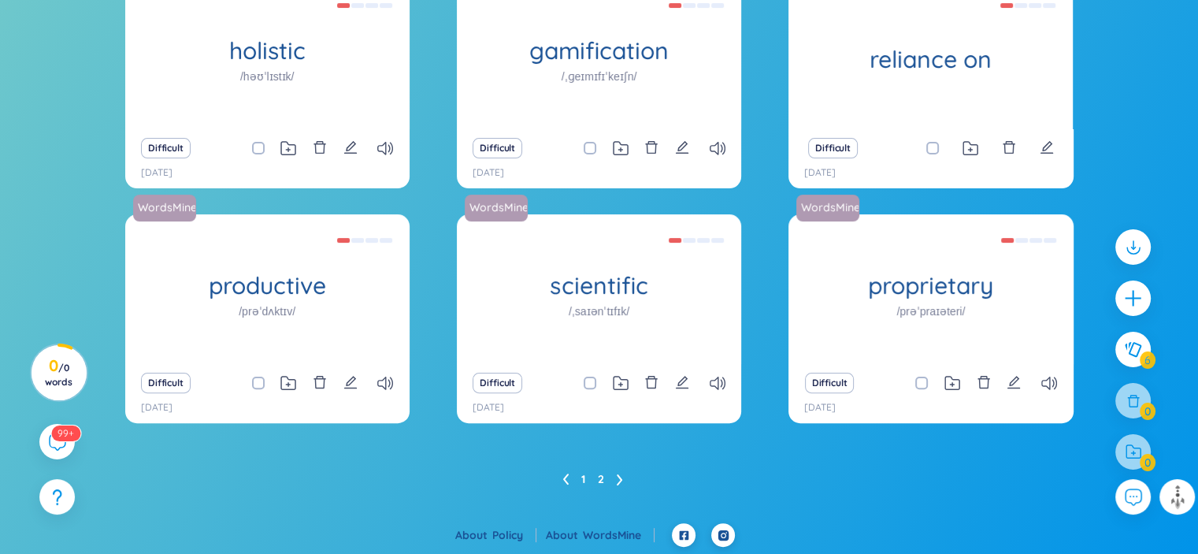
click at [600, 478] on link "2" at bounding box center [601, 479] width 6 height 24
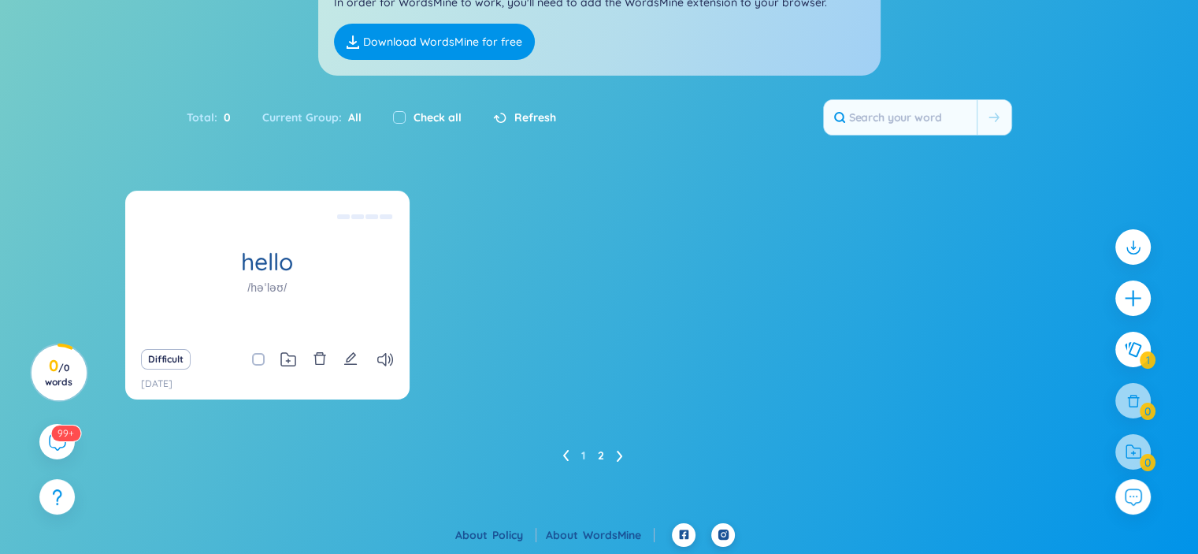
scroll to position [91, 0]
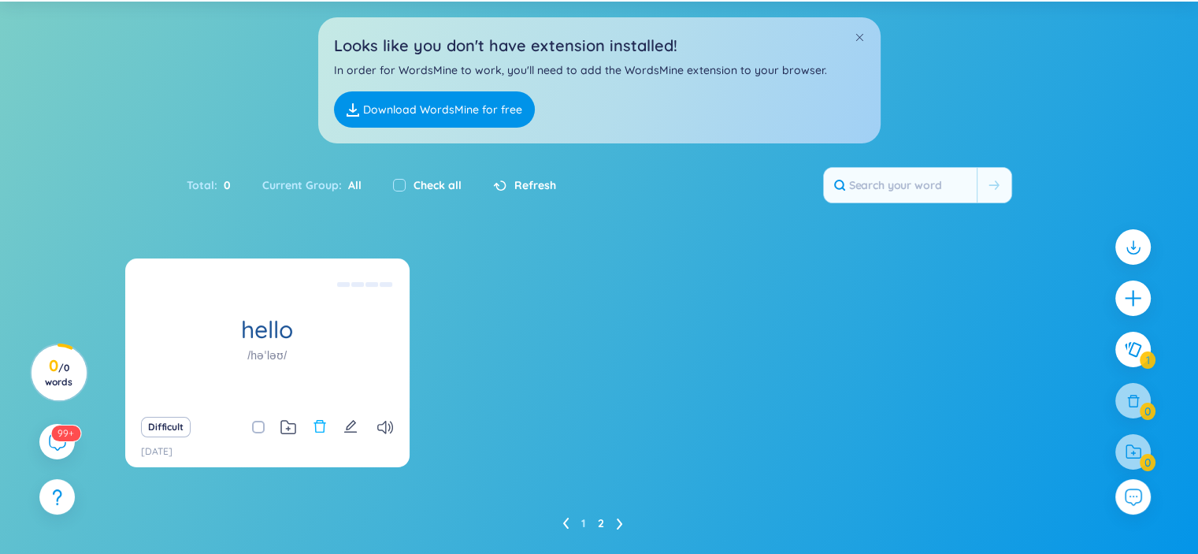
click at [325, 429] on icon "delete" at bounding box center [320, 426] width 14 height 14
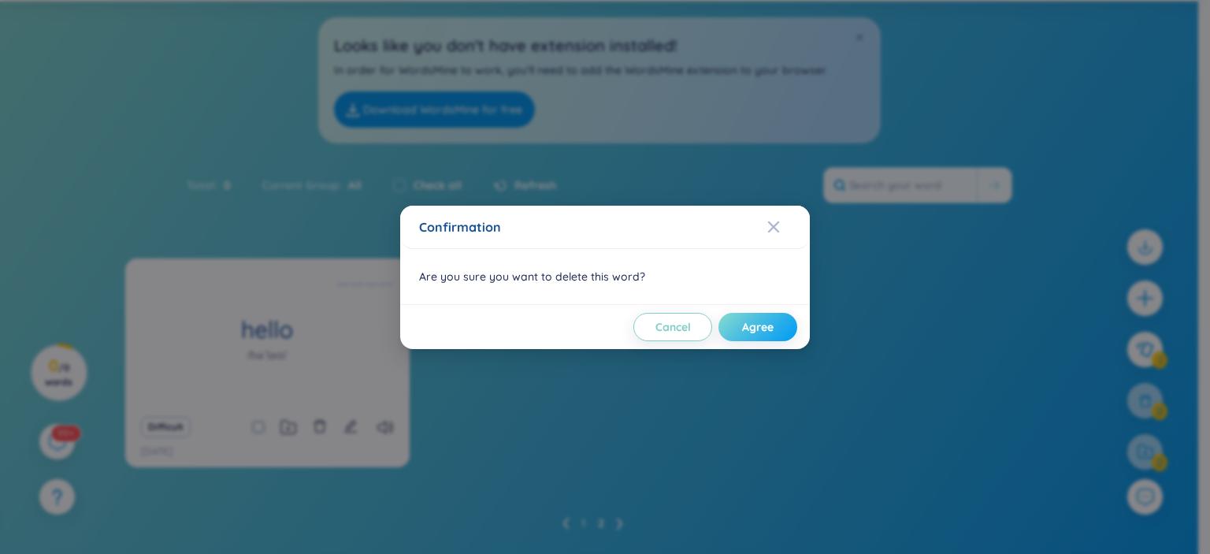
click at [750, 332] on span "Agree" at bounding box center [758, 327] width 32 height 16
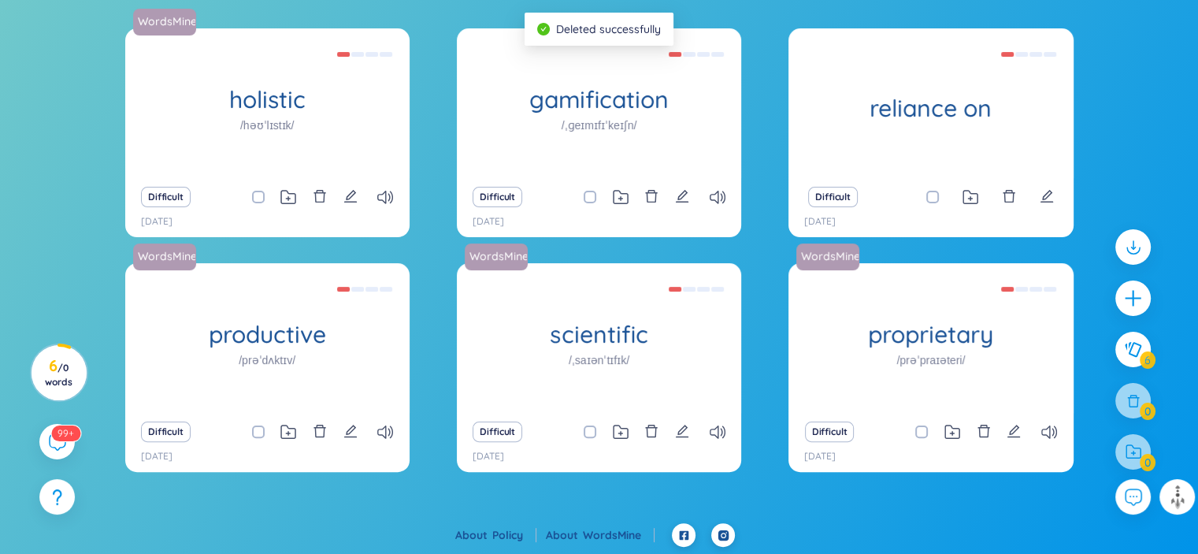
scroll to position [6, 0]
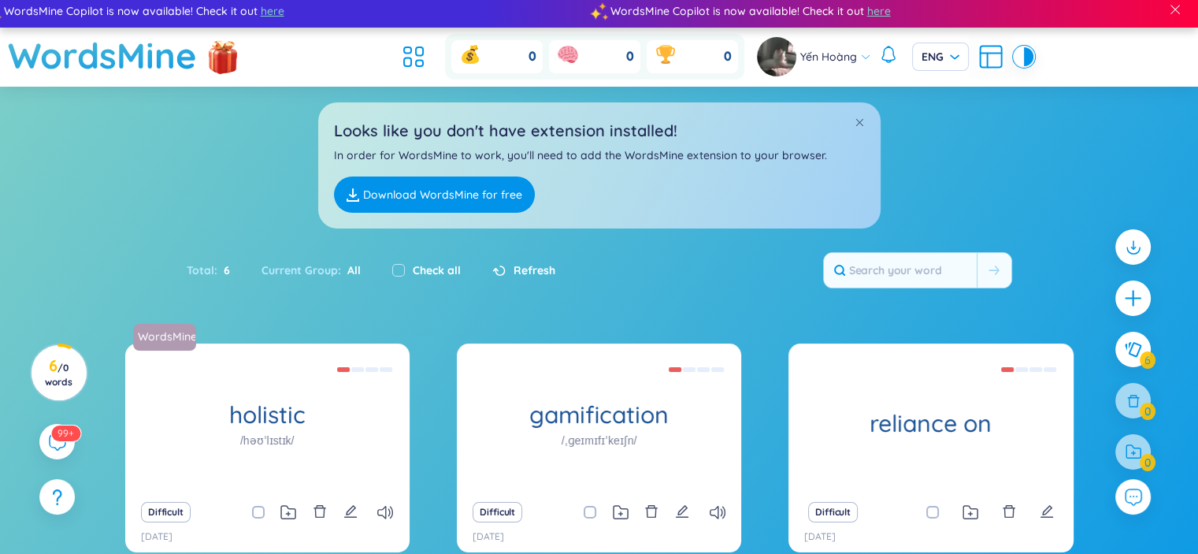
click at [977, 61] on icon at bounding box center [991, 57] width 28 height 28
click at [284, 345] on section "Sort Alphabet Ascending Alphabet Descending Time-based Ascending Time-based Des…" at bounding box center [599, 462] width 1198 height 751
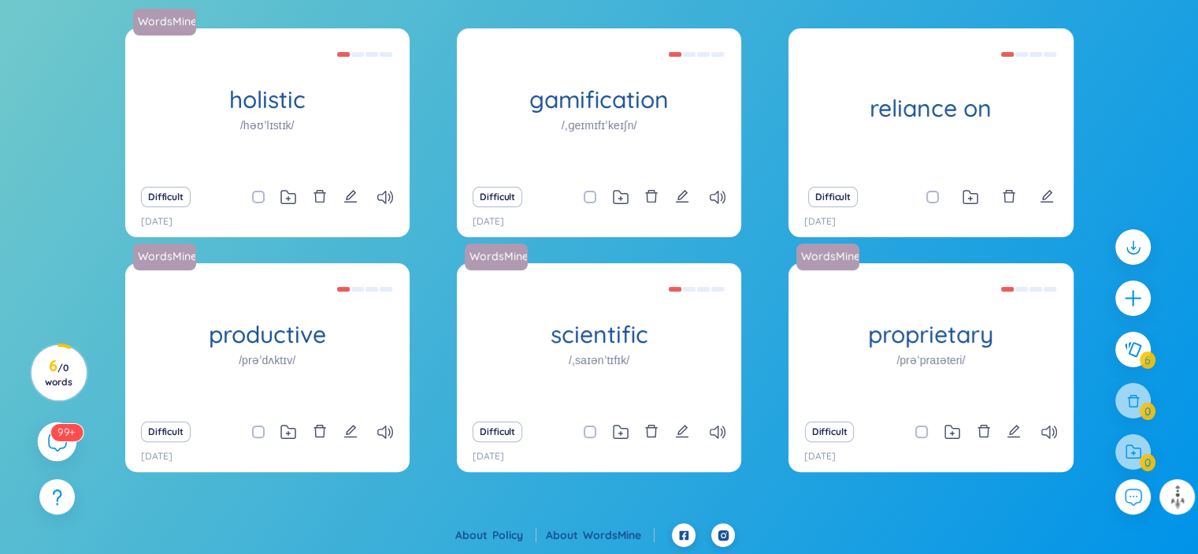
click at [56, 440] on sup "99+" at bounding box center [66, 431] width 32 height 17
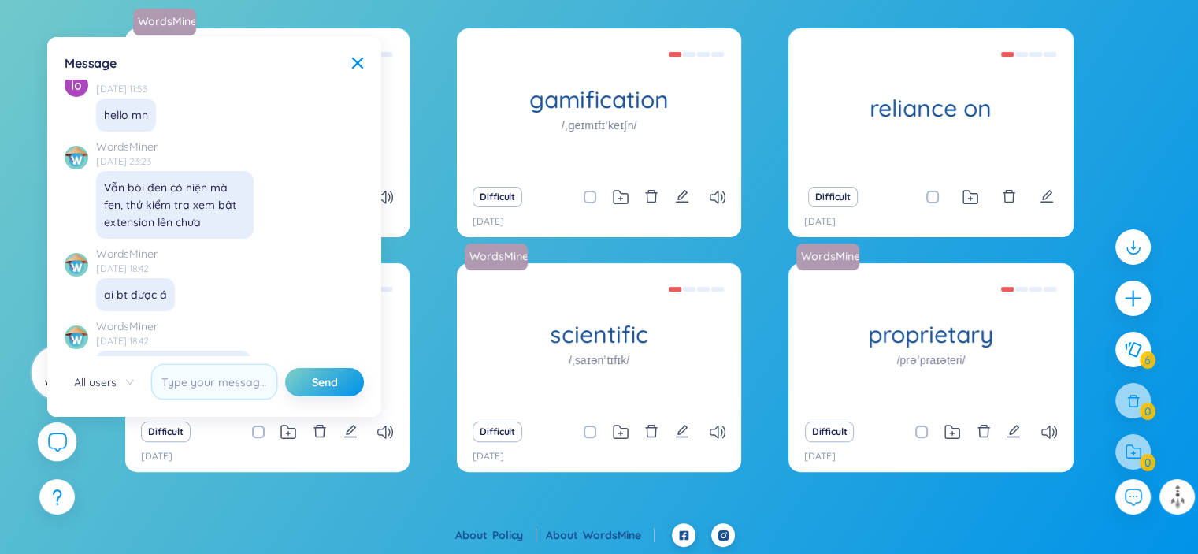
scroll to position [13818, 0]
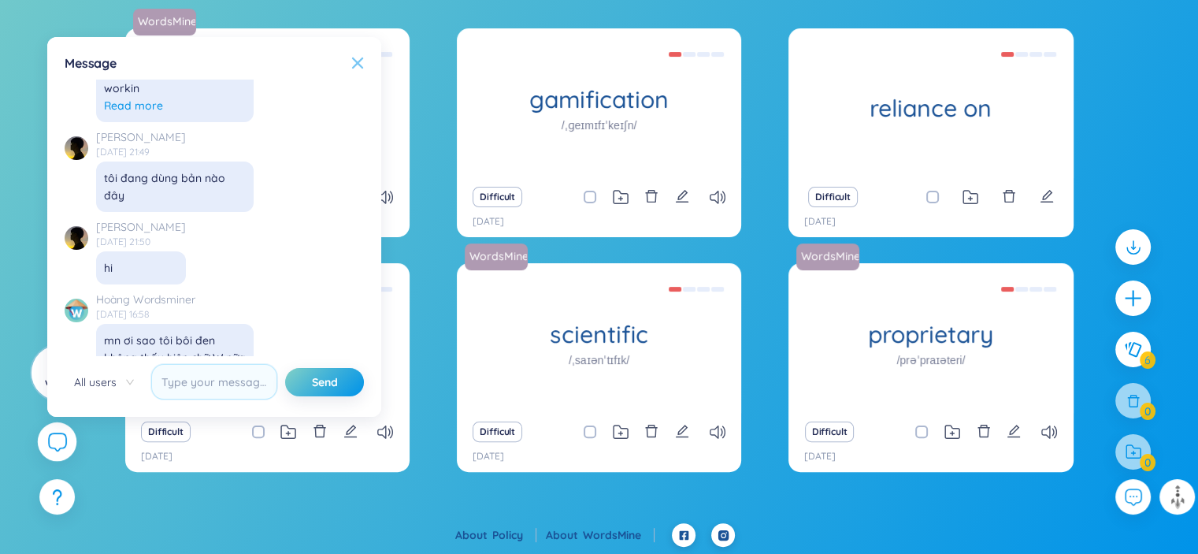
click at [362, 59] on icon at bounding box center [357, 63] width 13 height 13
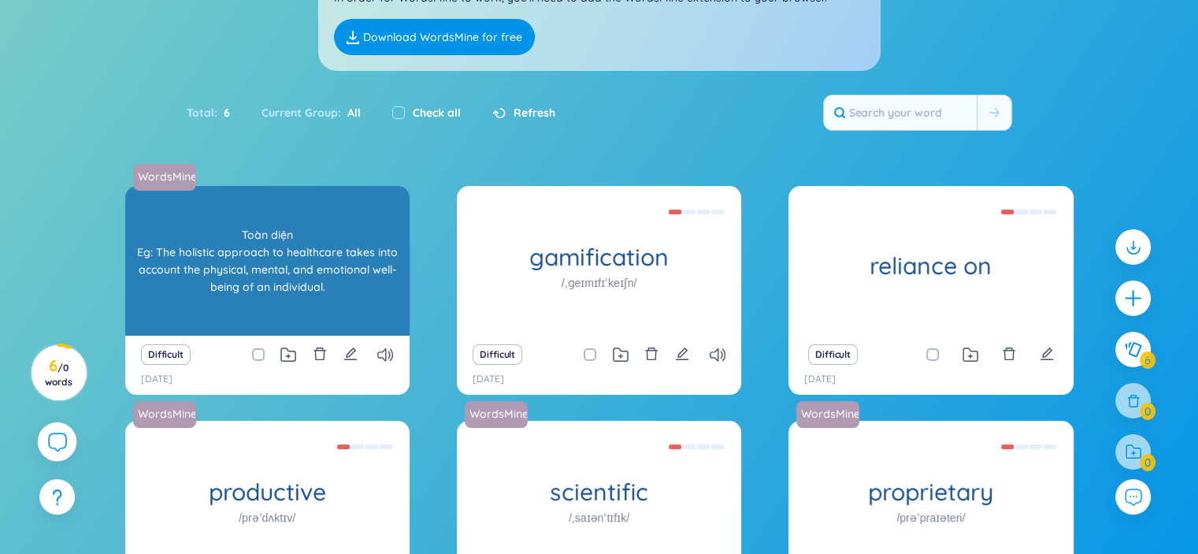
scroll to position [0, 0]
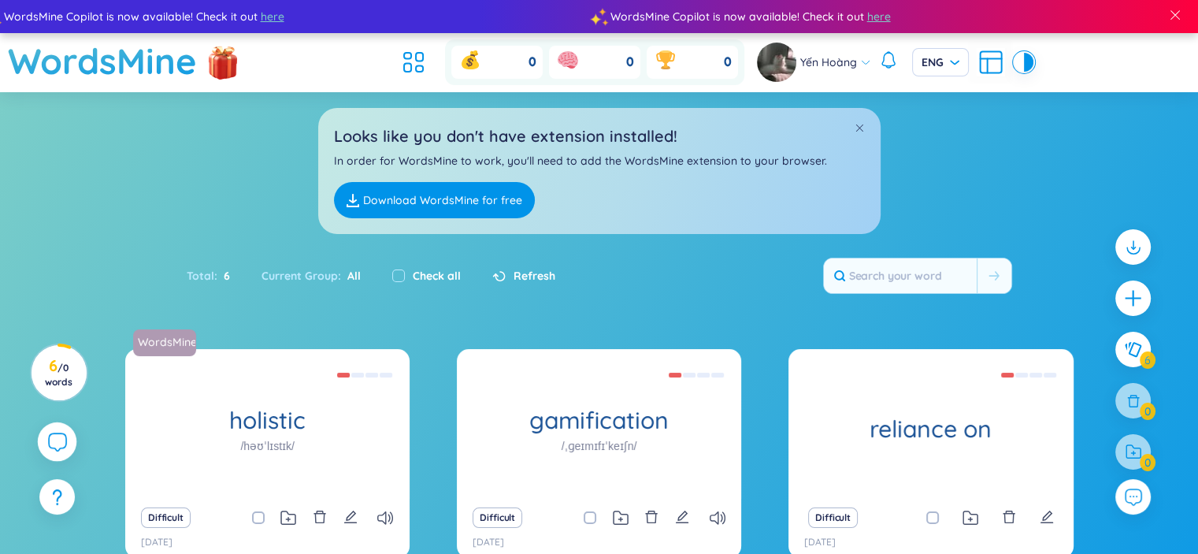
click at [886, 65] on icon at bounding box center [888, 59] width 19 height 19
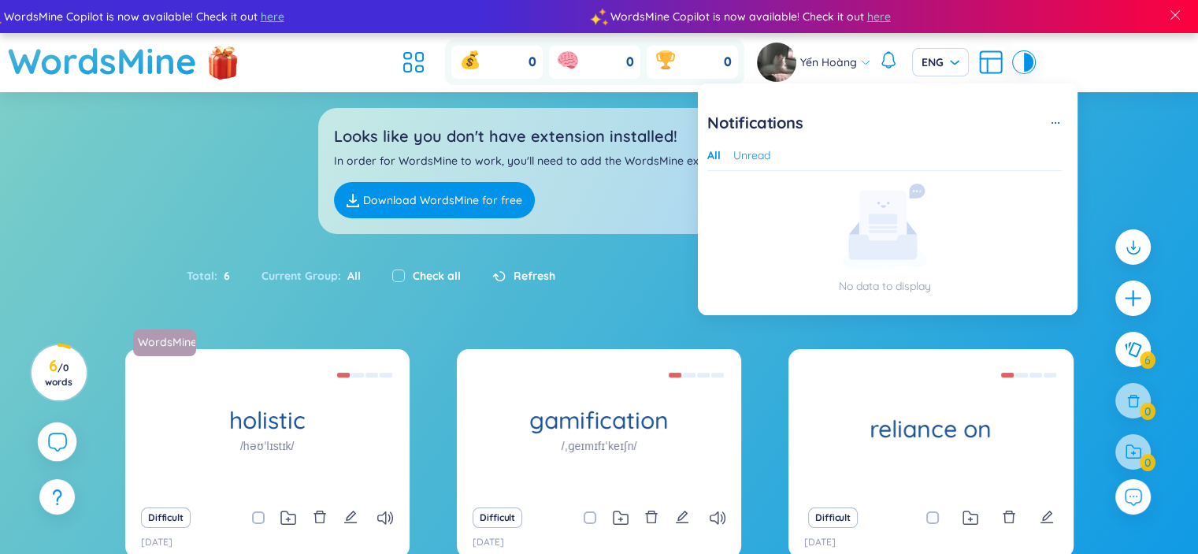
click at [740, 160] on button "Unread" at bounding box center [751, 155] width 37 height 17
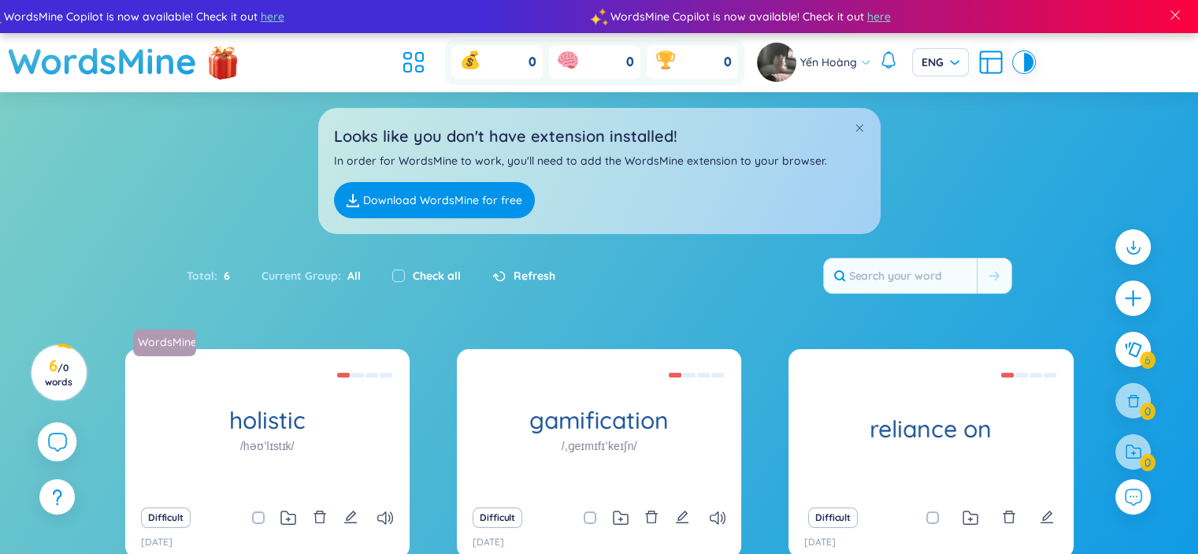
click at [1098, 137] on div "Looks like you don't have extension installed! In order for WordsMine to work, …" at bounding box center [599, 163] width 1198 height 142
click at [947, 62] on span "ENG" at bounding box center [941, 62] width 38 height 16
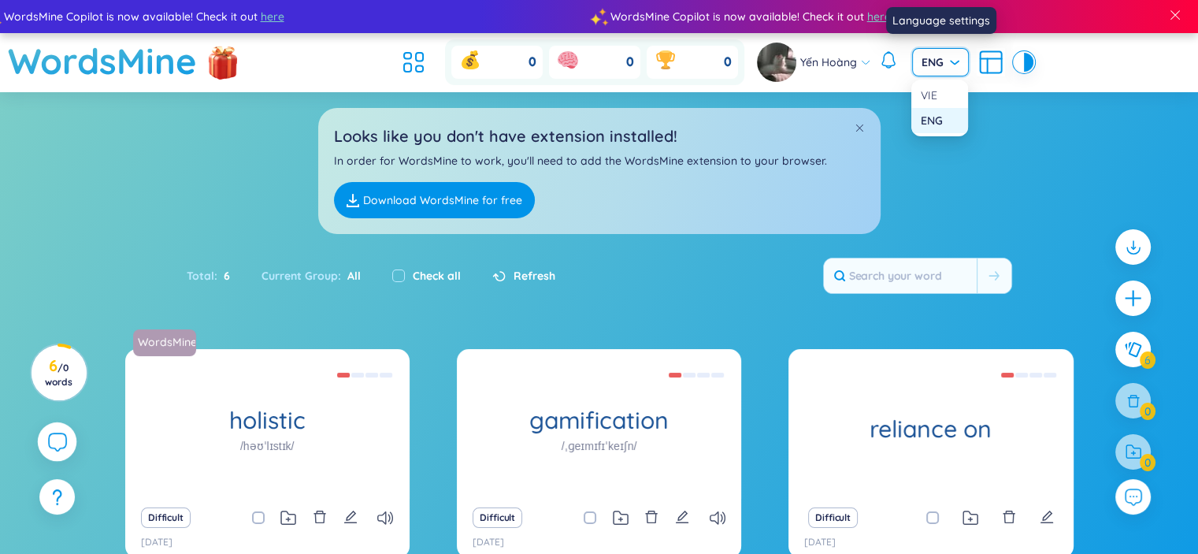
click at [933, 91] on div "VIE" at bounding box center [940, 95] width 38 height 17
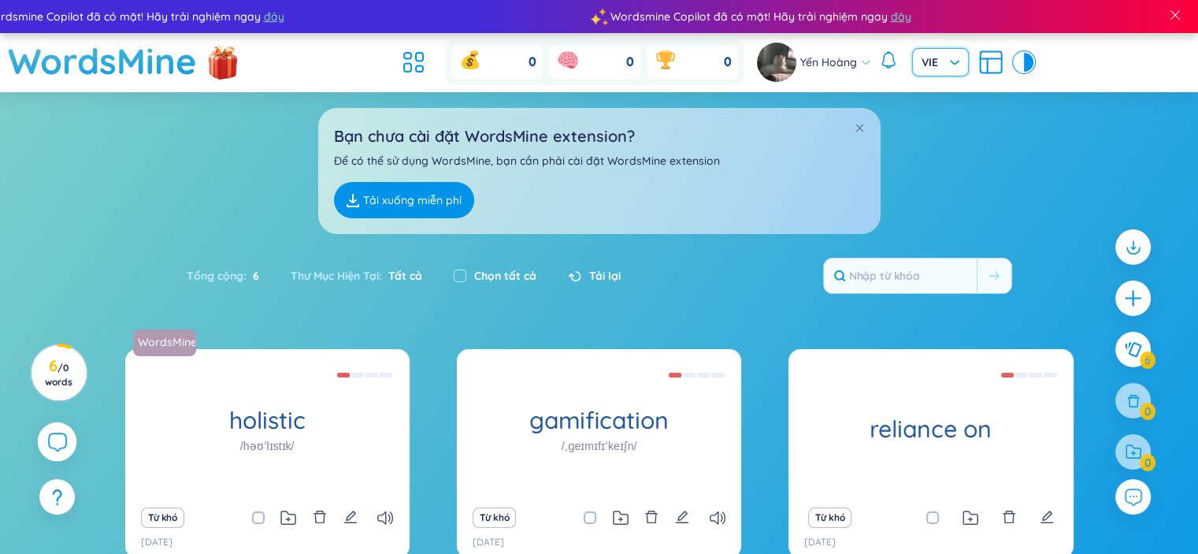
click at [236, 283] on div "Tổng cộng : 6" at bounding box center [231, 275] width 88 height 33
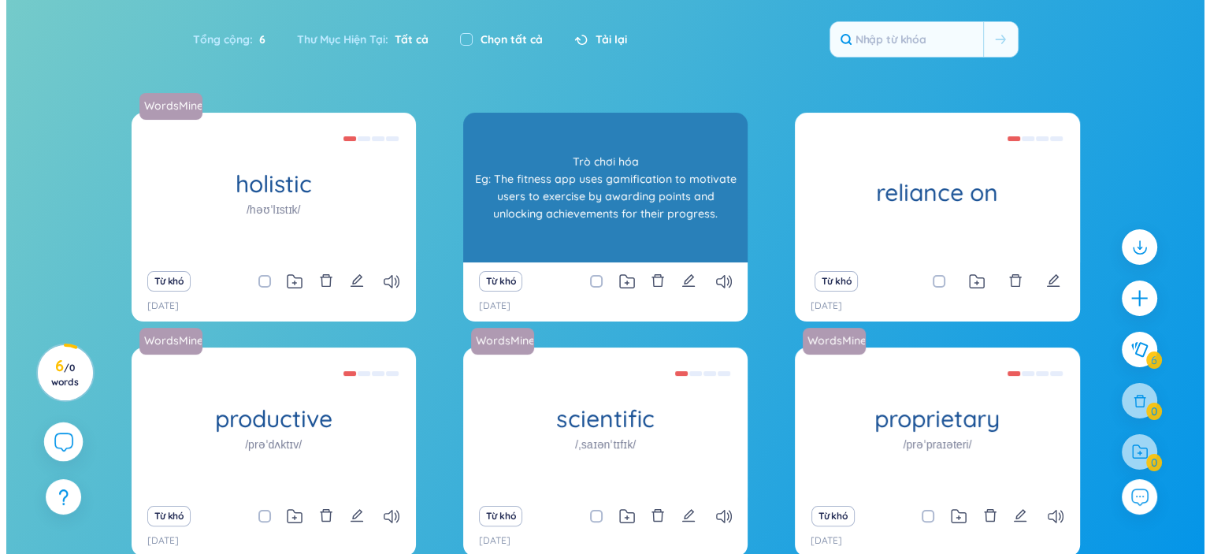
scroll to position [321, 0]
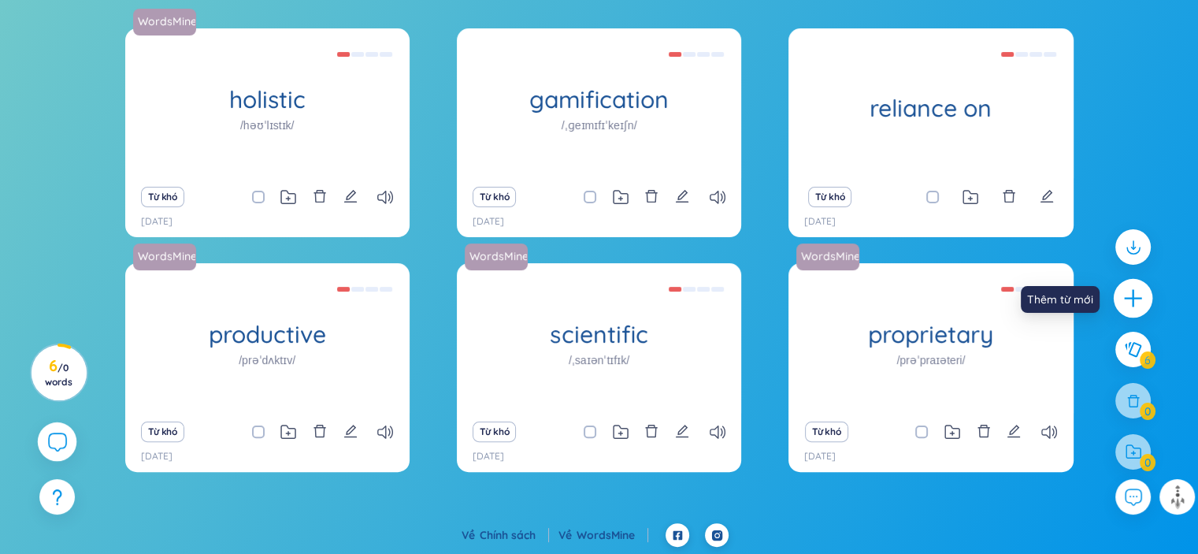
click at [1125, 298] on icon "plus" at bounding box center [1132, 299] width 17 height 2
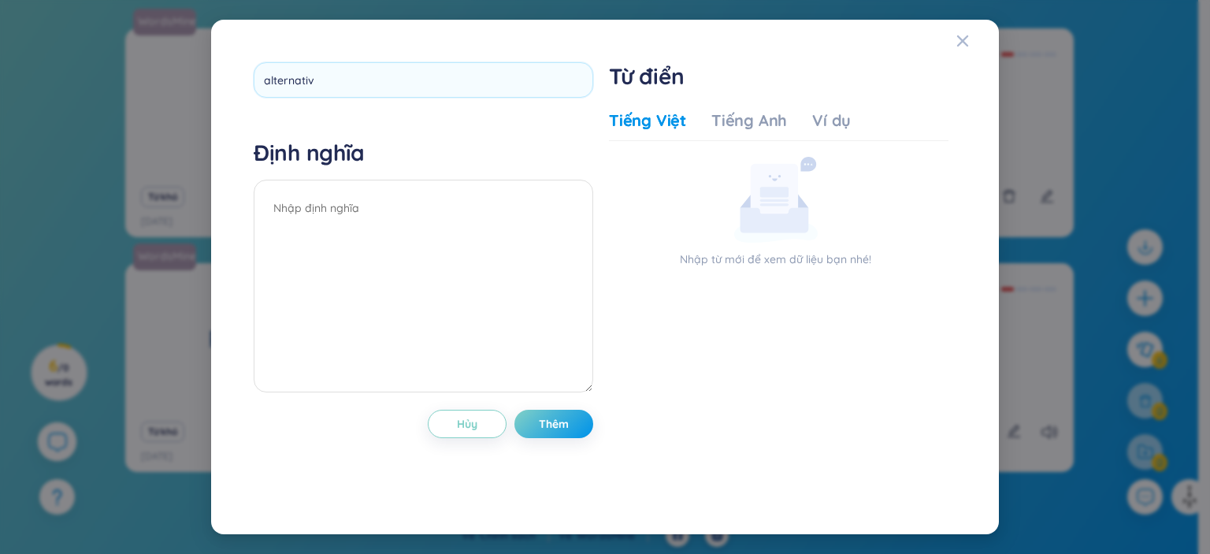
type input "alternative"
click at [577, 429] on div "alternative Định nghĩa Hủy Thêm" at bounding box center [424, 276] width 340 height 429
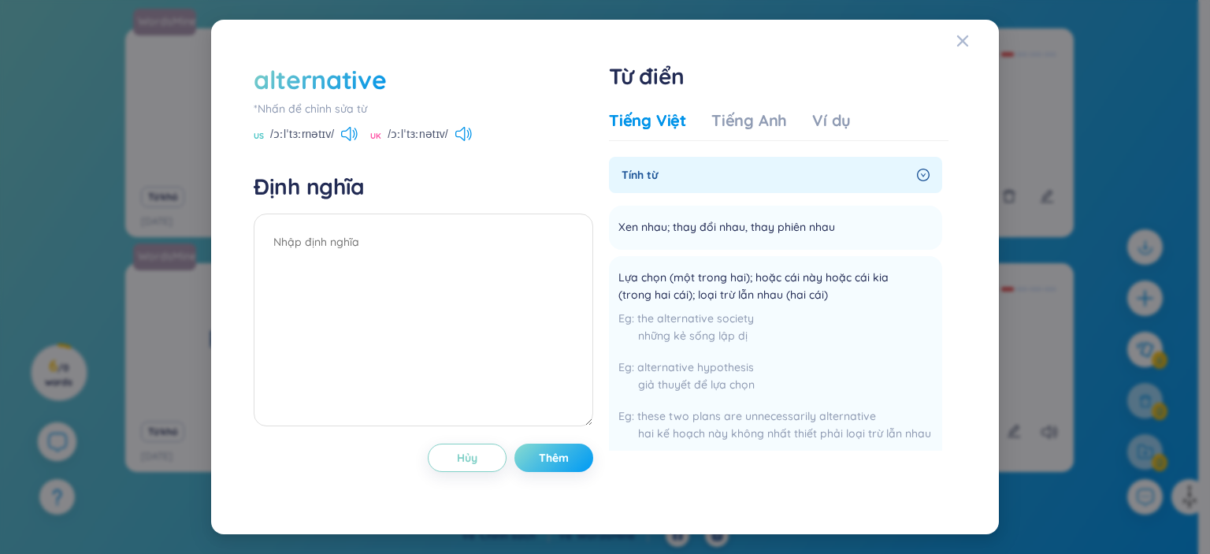
click at [557, 459] on span "Thêm" at bounding box center [554, 458] width 30 height 16
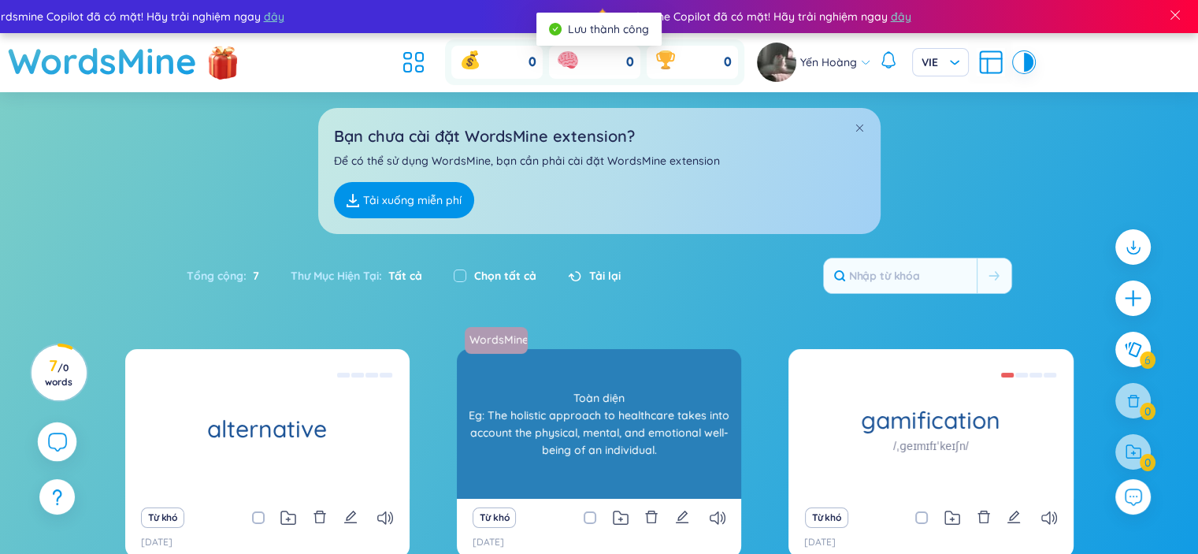
scroll to position [79, 0]
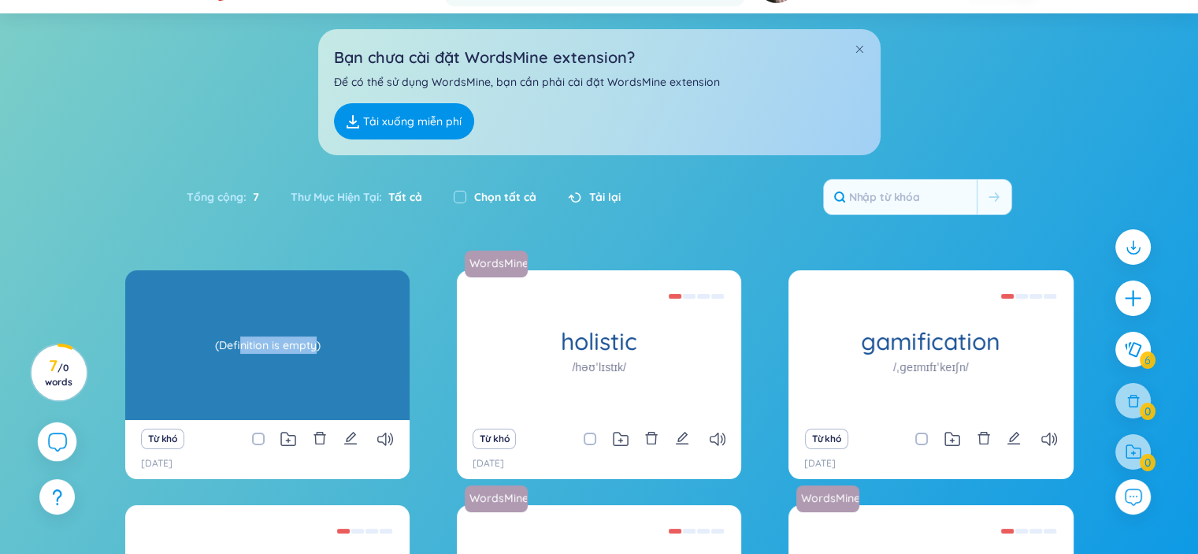
drag, startPoint x: 312, startPoint y: 351, endPoint x: 243, endPoint y: 340, distance: 70.2
click at [243, 340] on div "(Definition is empty)" at bounding box center [267, 345] width 269 height 142
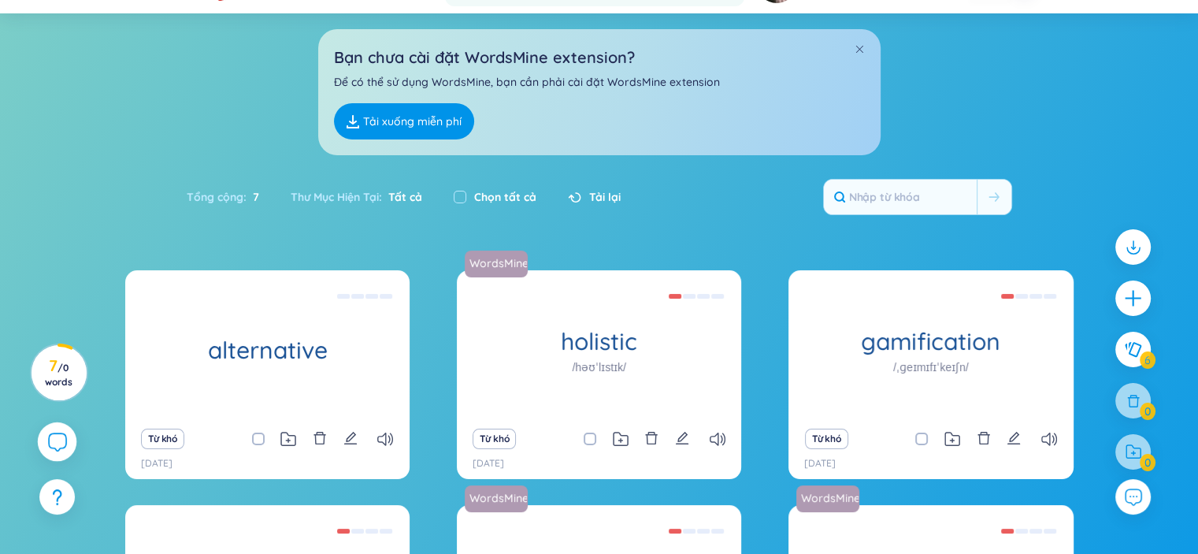
click at [347, 226] on div "Tổng cộng : 7 Thư Mục Hiện Tại : Tất cả Chọn tất cả Tải lại" at bounding box center [599, 205] width 983 height 68
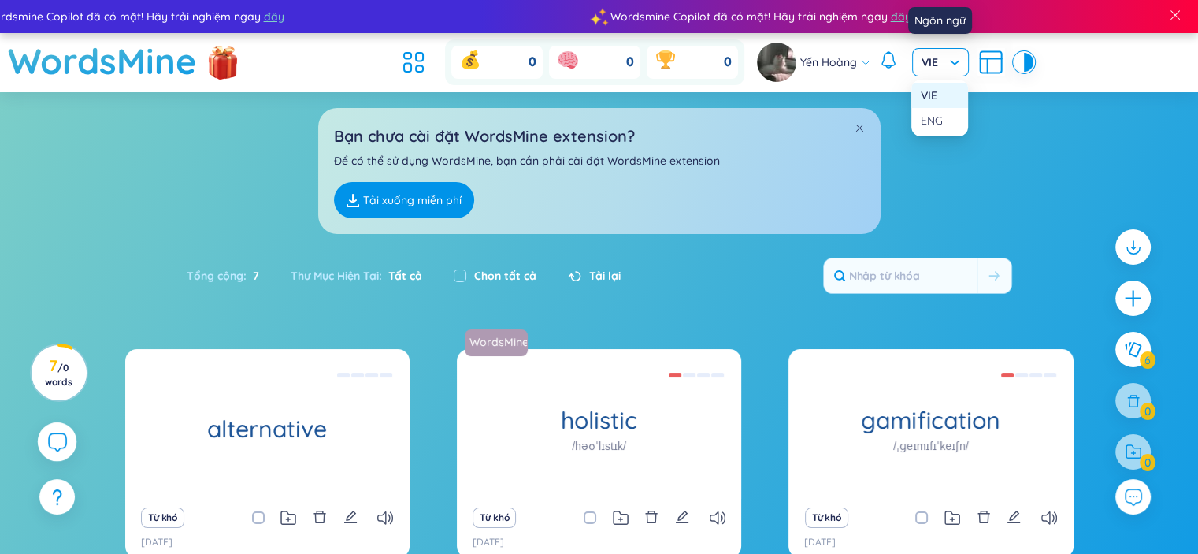
click at [952, 59] on span "VIE" at bounding box center [941, 62] width 38 height 16
click at [931, 119] on div "ENG" at bounding box center [940, 120] width 38 height 17
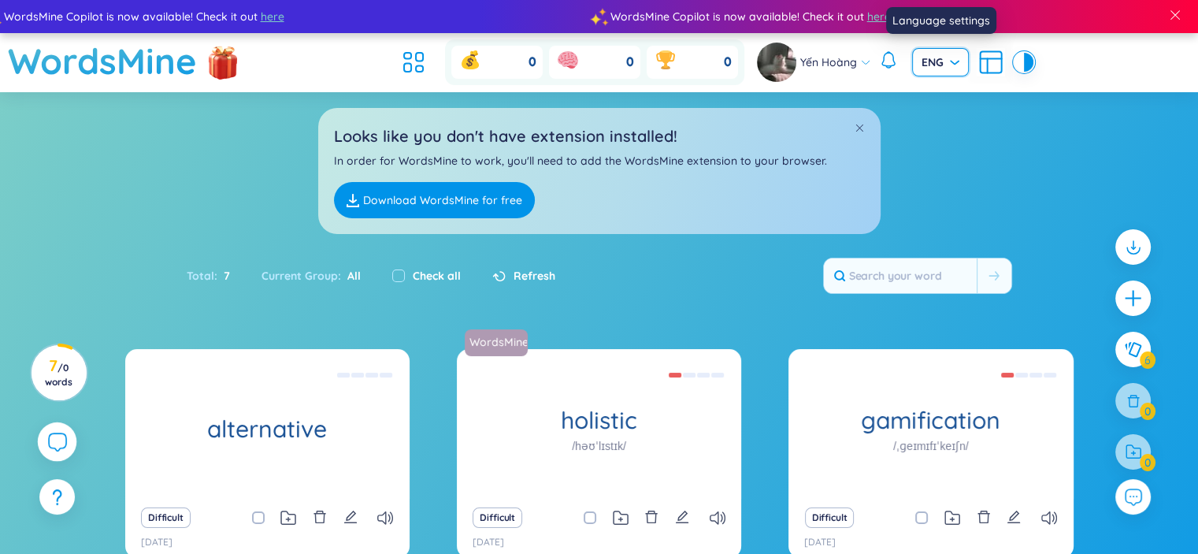
click at [957, 64] on span "ENG" at bounding box center [941, 62] width 38 height 16
click at [932, 100] on div "VIE" at bounding box center [940, 95] width 38 height 17
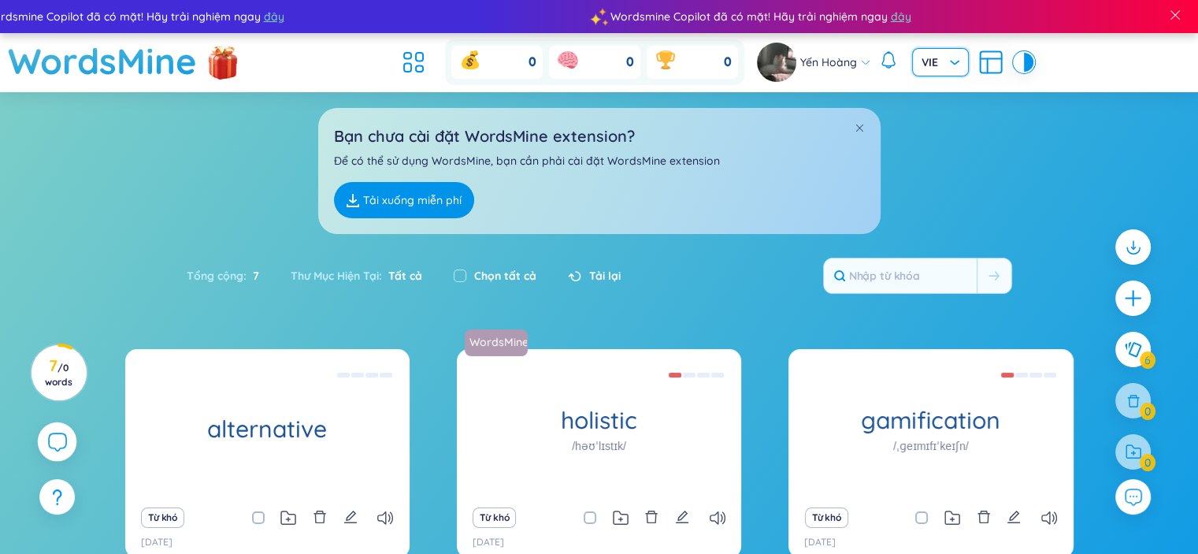
scroll to position [236, 0]
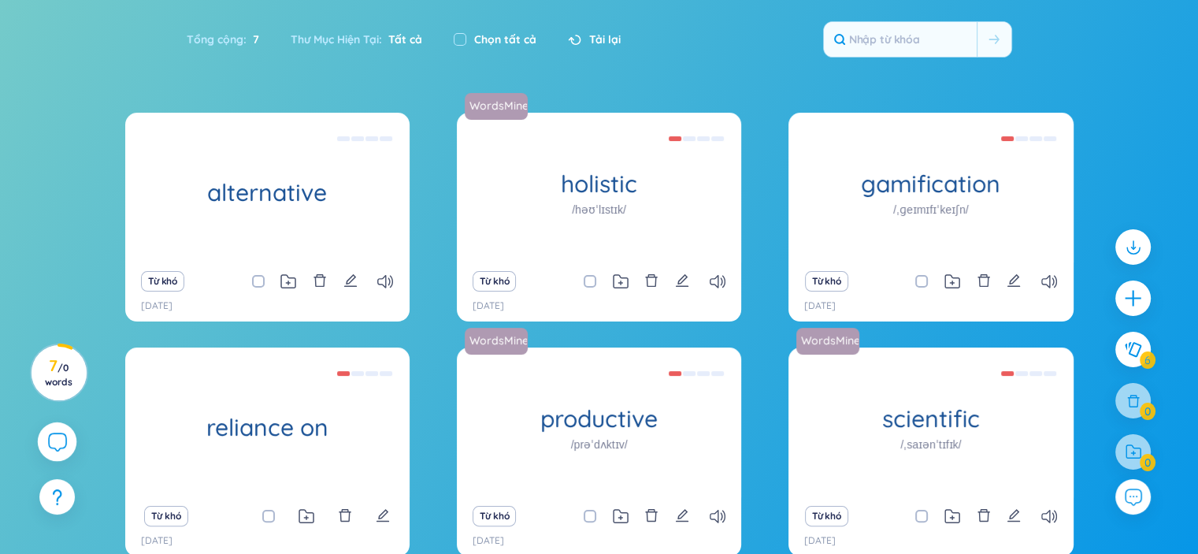
click at [260, 286] on input "checkbox" at bounding box center [266, 281] width 13 height 13
click at [262, 279] on input "checkbox" at bounding box center [266, 281] width 13 height 13
checkbox input "false"
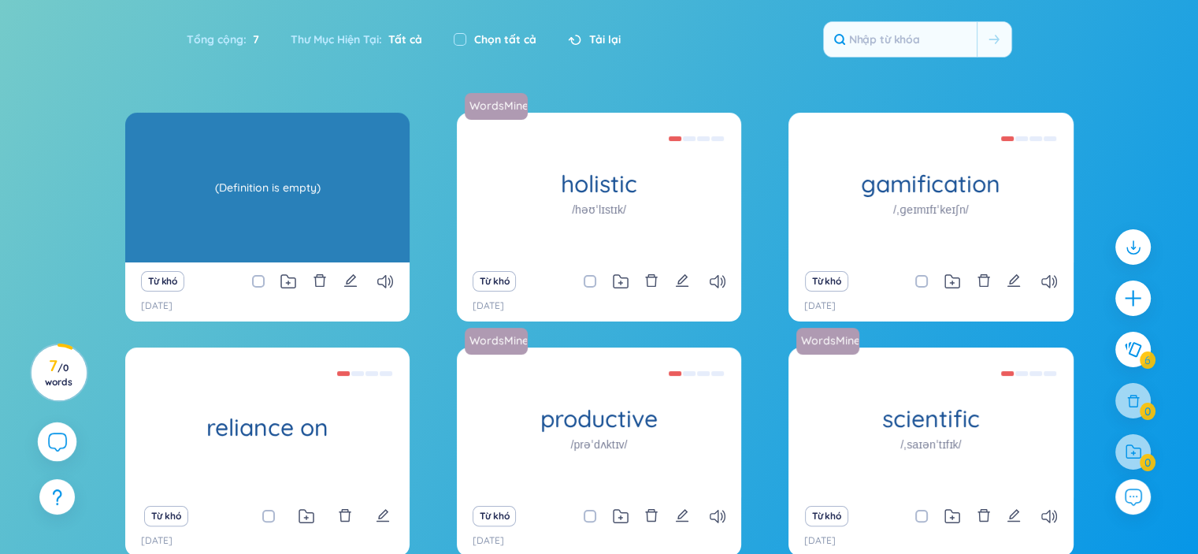
click at [281, 185] on div "alternative (Definition is empty)" at bounding box center [267, 188] width 284 height 150
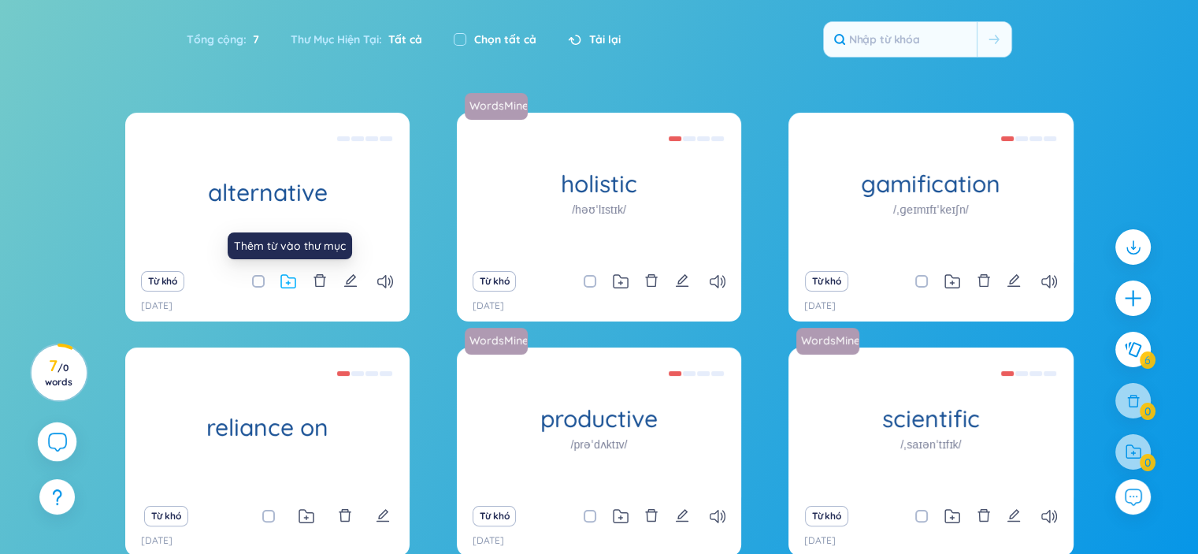
click at [284, 287] on icon at bounding box center [288, 281] width 14 height 13
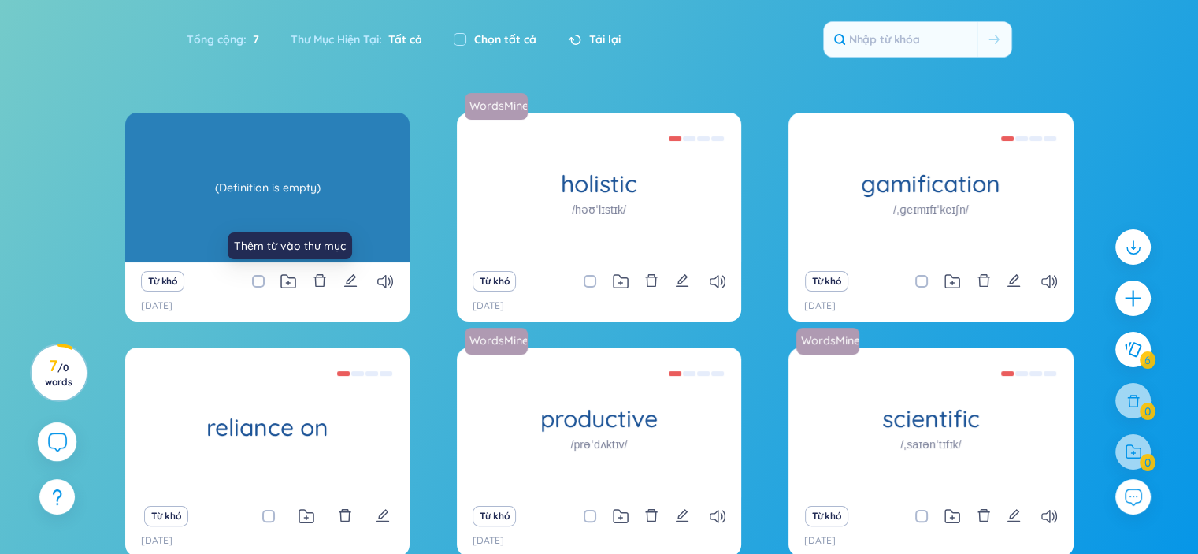
click at [269, 226] on div "alternative (Definition is empty)" at bounding box center [267, 188] width 284 height 150
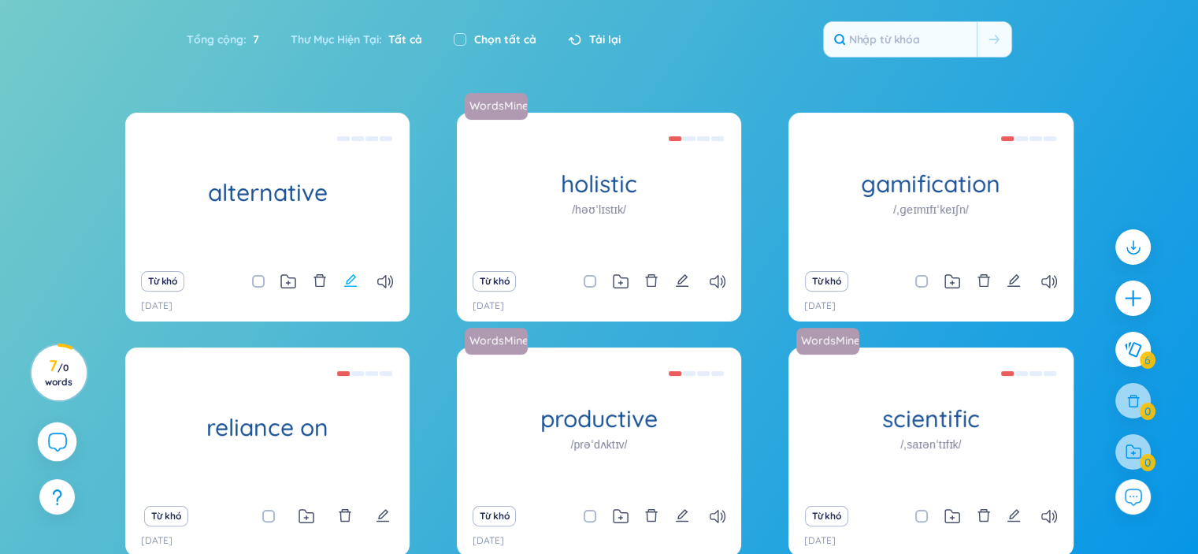
click at [348, 276] on icon "edit" at bounding box center [350, 280] width 14 height 14
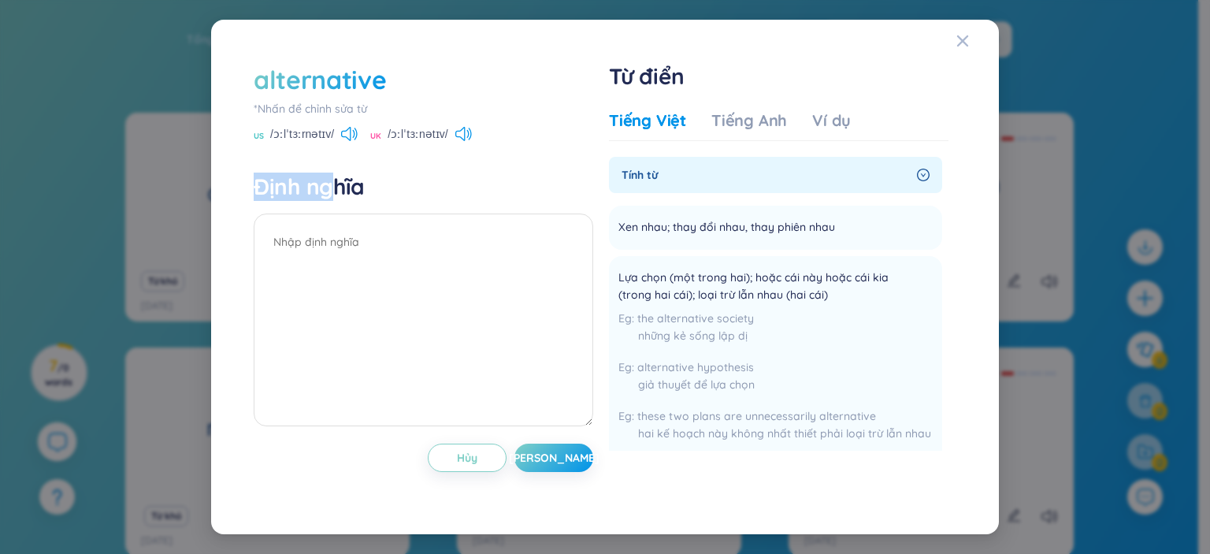
drag, startPoint x: 338, startPoint y: 191, endPoint x: 221, endPoint y: 195, distance: 117.5
click at [221, 195] on div "alternative *Nhấn để chỉnh sửa từ [GEOGRAPHIC_DATA] /ɔːlˈtɜːrnətɪv/ UK /ɔːlˈtɜː…" at bounding box center [605, 277] width 788 height 514
click at [978, 36] on span "Close" at bounding box center [977, 41] width 43 height 43
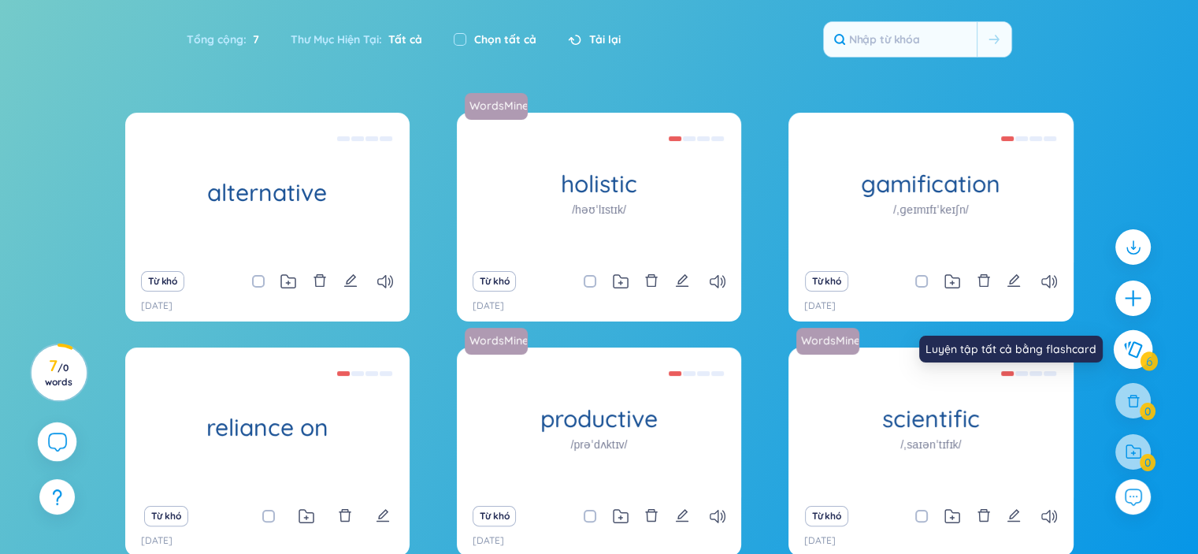
click at [1146, 362] on button at bounding box center [1133, 349] width 39 height 39
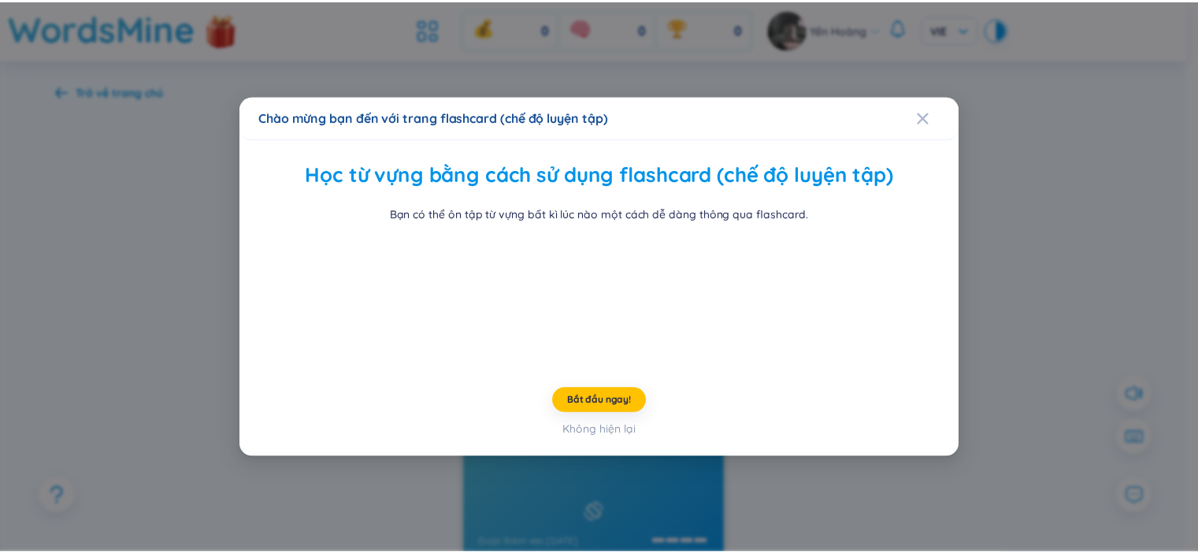
scroll to position [44, 0]
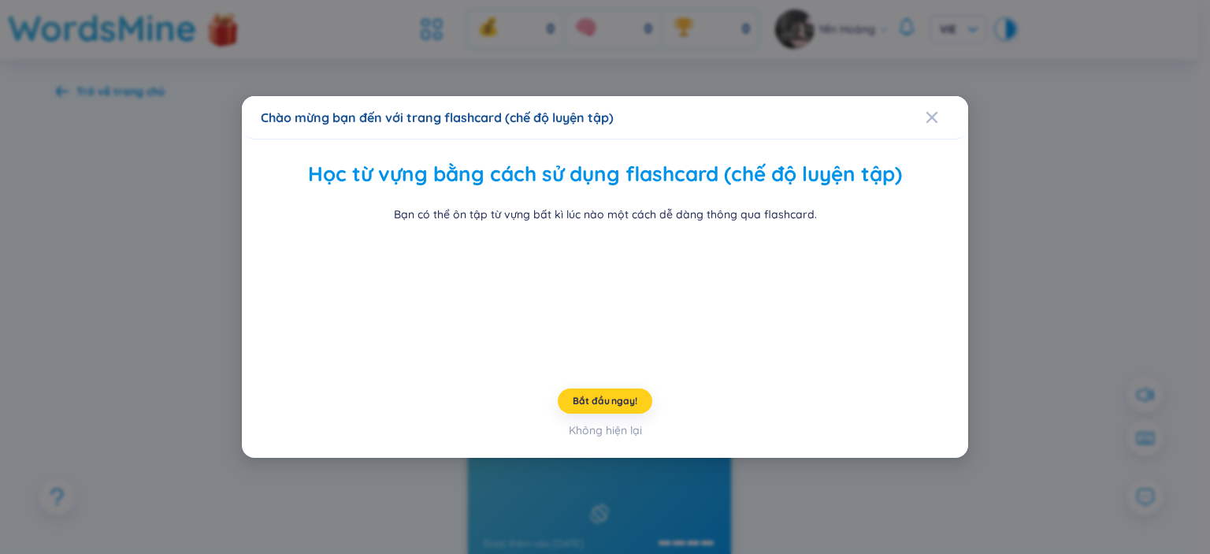
click at [597, 407] on span "Bắt đầu ngay!" at bounding box center [605, 401] width 64 height 13
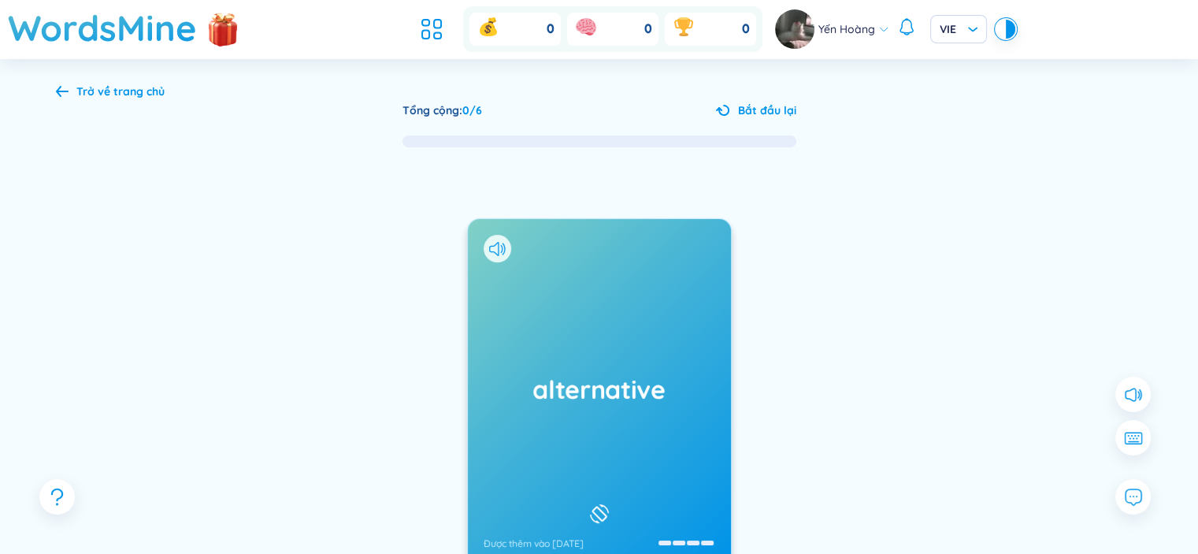
scroll to position [158, 0]
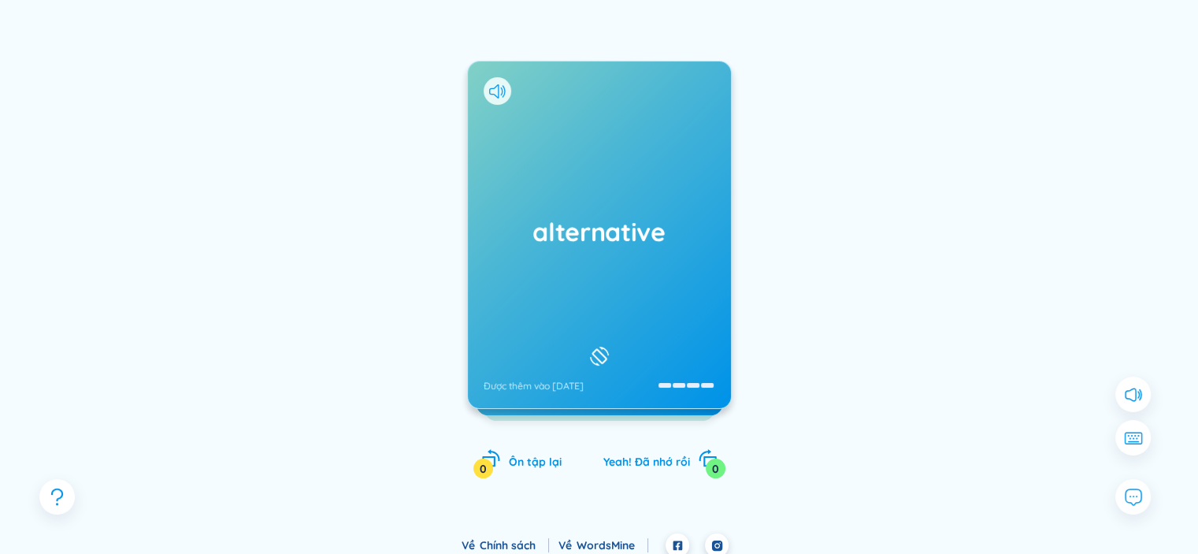
click at [634, 246] on h1 "alternative" at bounding box center [600, 231] width 232 height 35
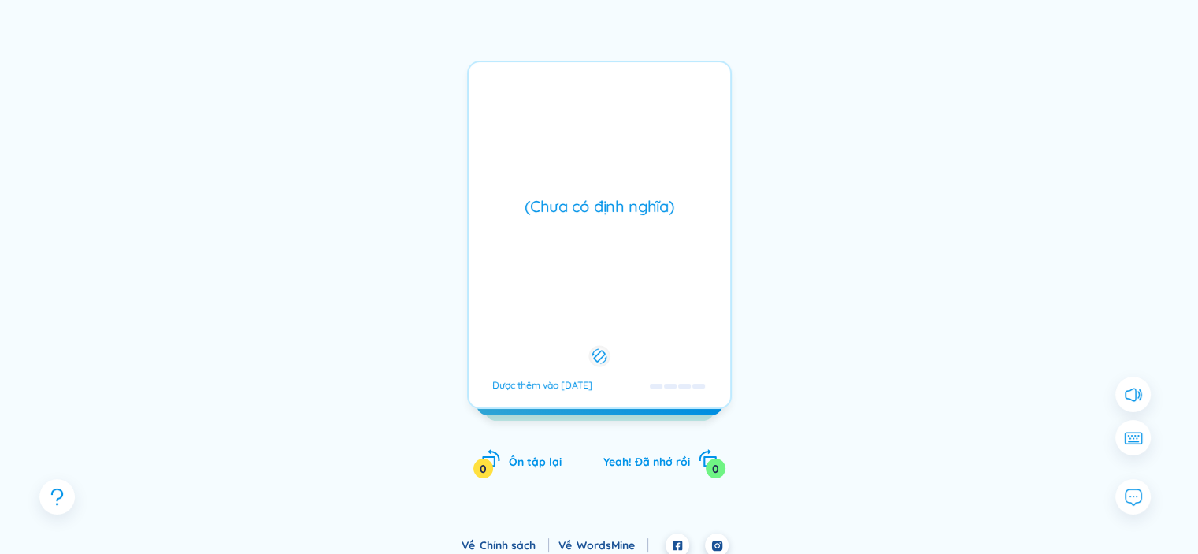
click at [651, 248] on div "(Chưa có định nghĩa) Được thêm vào [DATE]" at bounding box center [599, 235] width 265 height 348
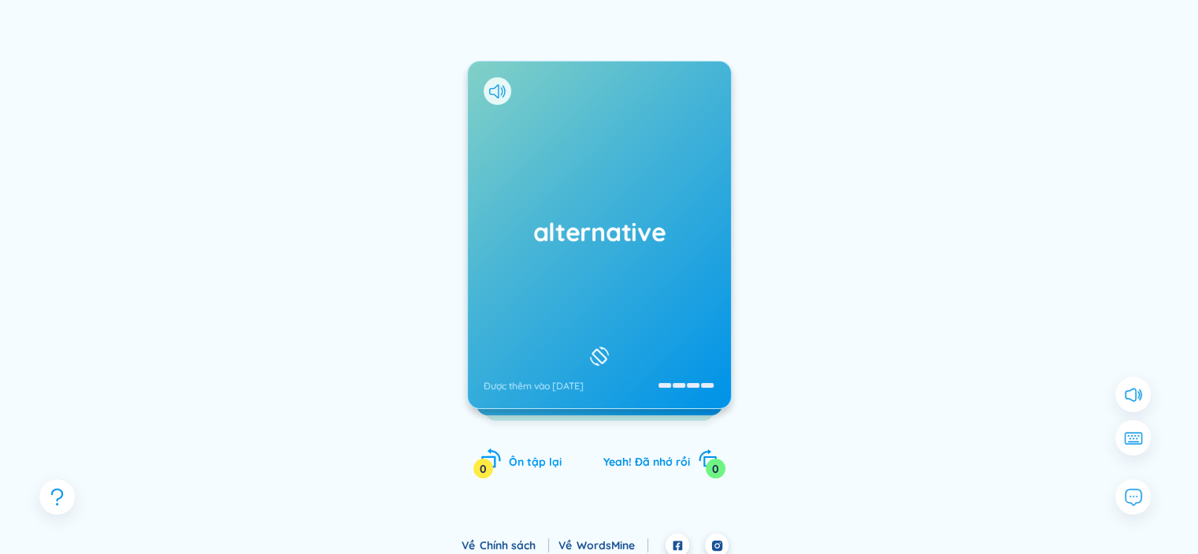
click at [555, 464] on span "Ôn tập lại" at bounding box center [535, 462] width 53 height 14
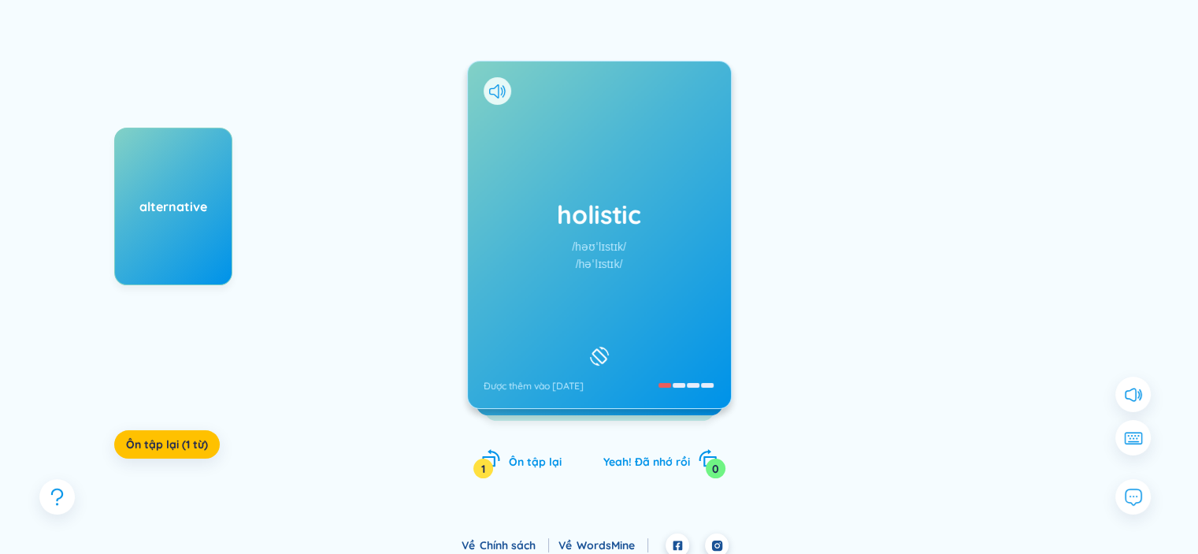
click at [683, 236] on div "holistic /həʊˈlɪstɪk/ /həˈlɪstɪk/ Được thêm vào [DATE]" at bounding box center [599, 234] width 263 height 347
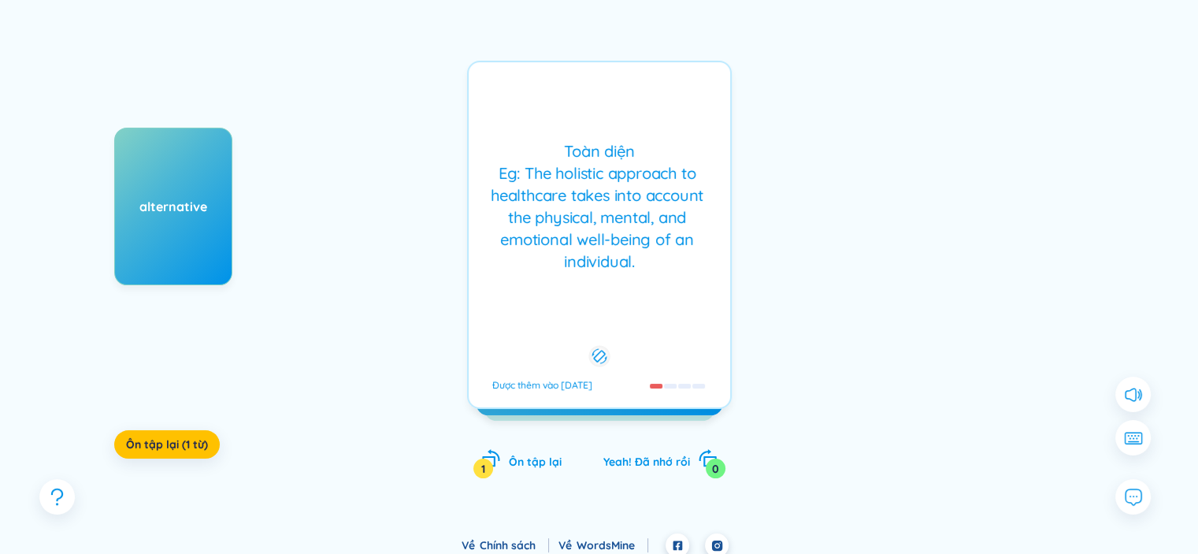
click at [683, 236] on div "Toàn diện Eg: The holistic approach to healthcare takes into account the physic…" at bounding box center [600, 206] width 246 height 132
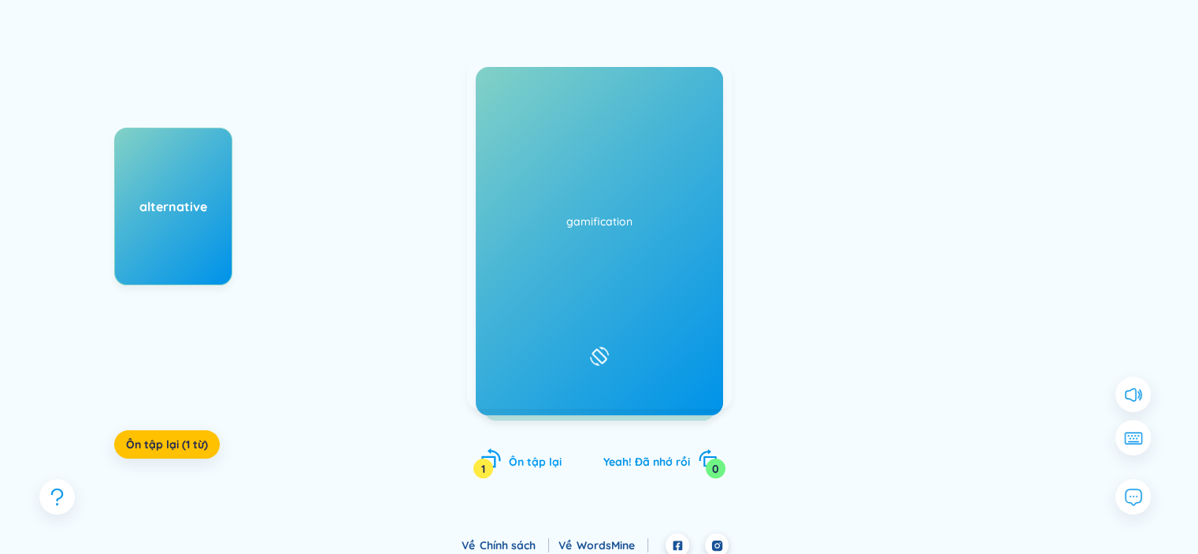
click at [536, 468] on span "Ôn tập lại" at bounding box center [535, 462] width 53 height 14
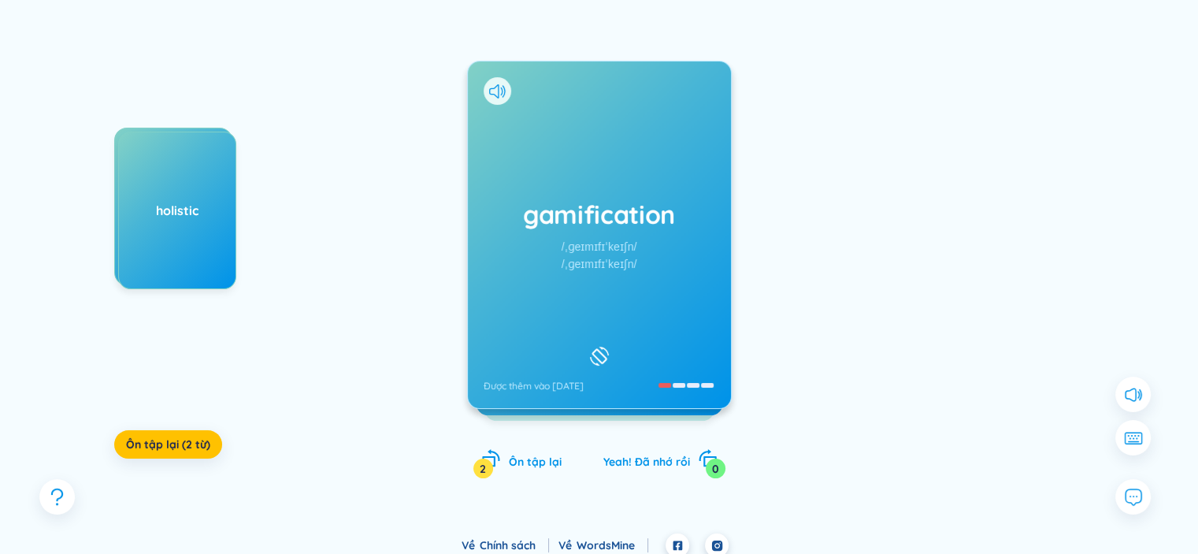
click at [647, 294] on div "gamification /ˌɡeɪmɪfɪˈkeɪʃn/ /ˌɡeɪmɪfɪˈkeɪʃn/ Được thêm vào [DATE]" at bounding box center [599, 234] width 263 height 347
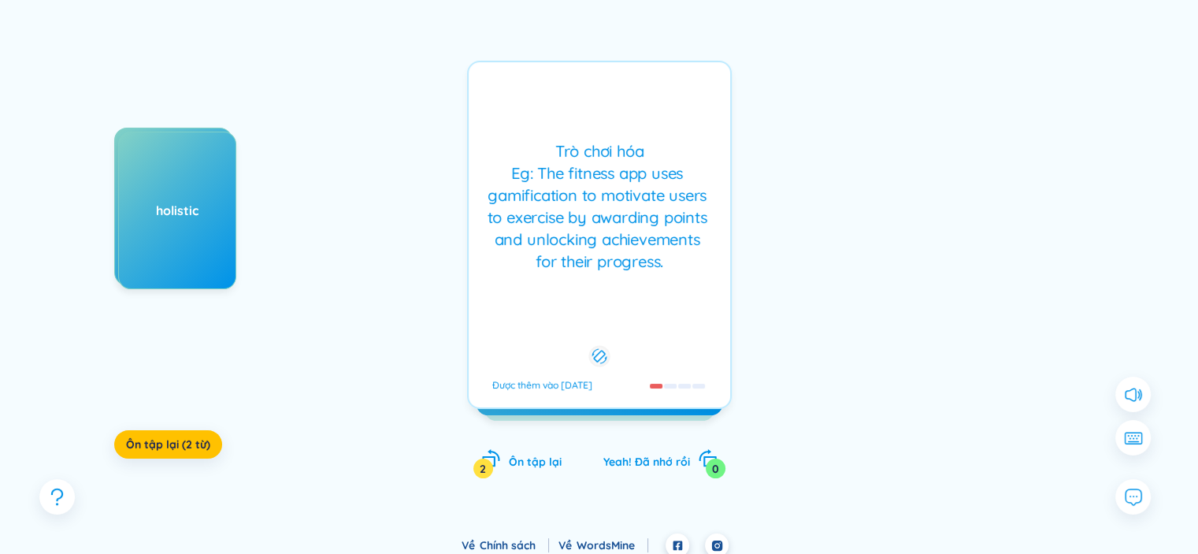
click at [647, 294] on div "Trò chơi hóa Eg: The fitness app uses gamification to motivate users to exercis…" at bounding box center [599, 235] width 265 height 348
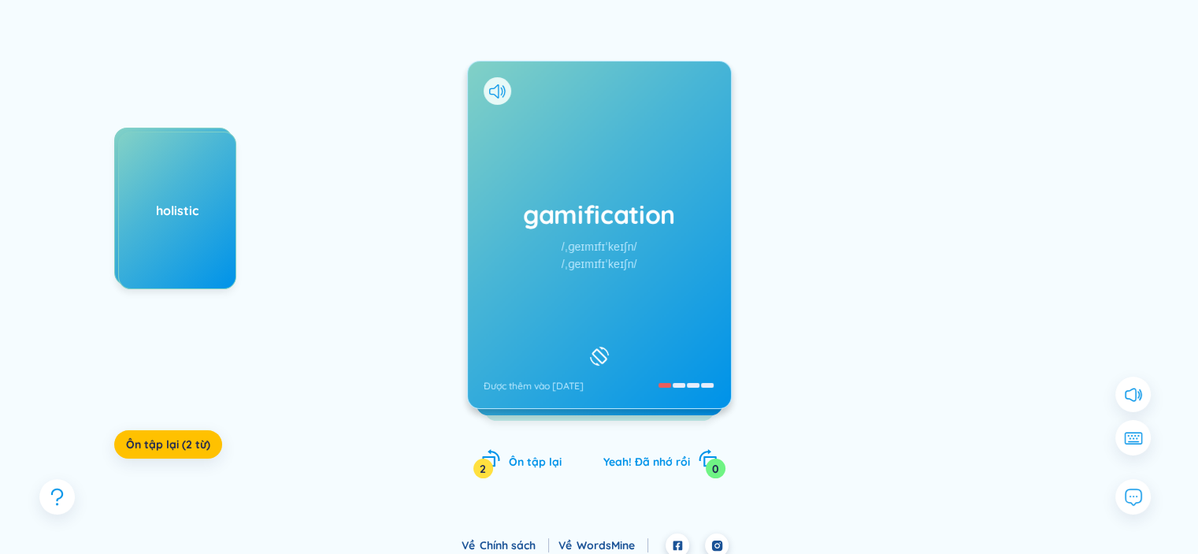
click at [529, 473] on div "gamification /ˌɡeɪmɪfɪˈkeɪʃn/ /ˌɡeɪmɪfɪˈkeɪʃn/ Được thêm vào [DATE] Trò chơi hó…" at bounding box center [599, 285] width 265 height 449
click at [533, 469] on div "Ôn tập lại 2" at bounding box center [521, 459] width 80 height 22
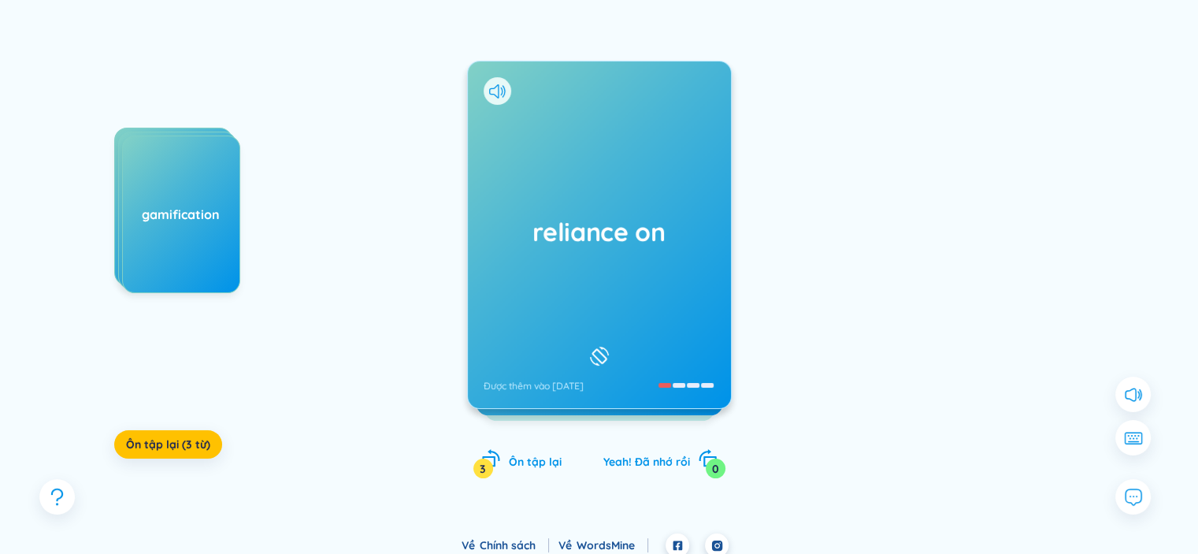
click at [684, 329] on div "reliance on Được thêm vào [DATE]" at bounding box center [599, 234] width 263 height 347
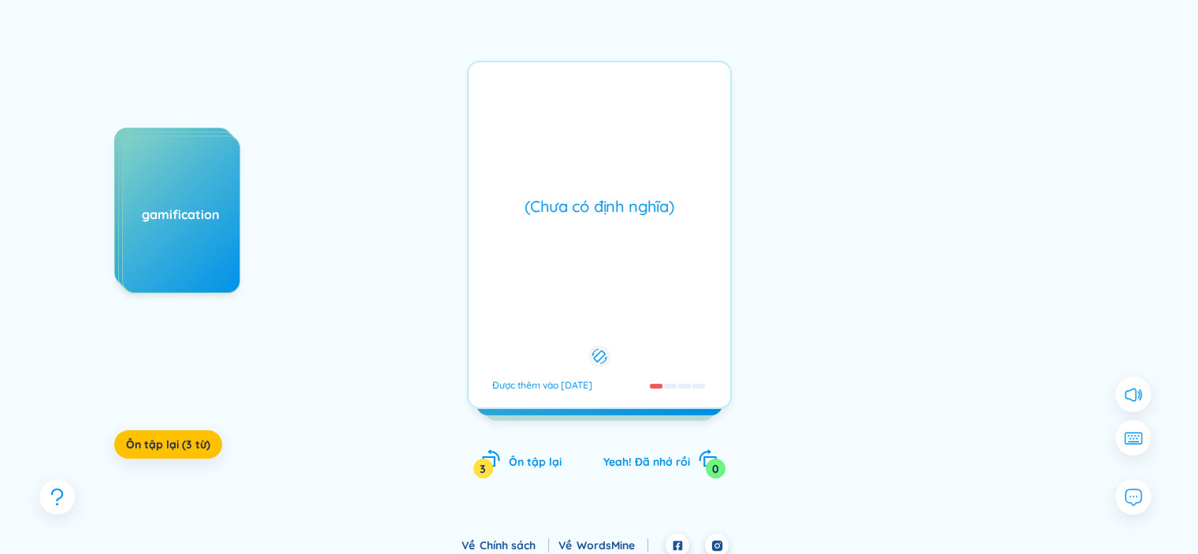
click at [684, 329] on div "(Chưa có định nghĩa) Được thêm vào [DATE]" at bounding box center [599, 235] width 265 height 348
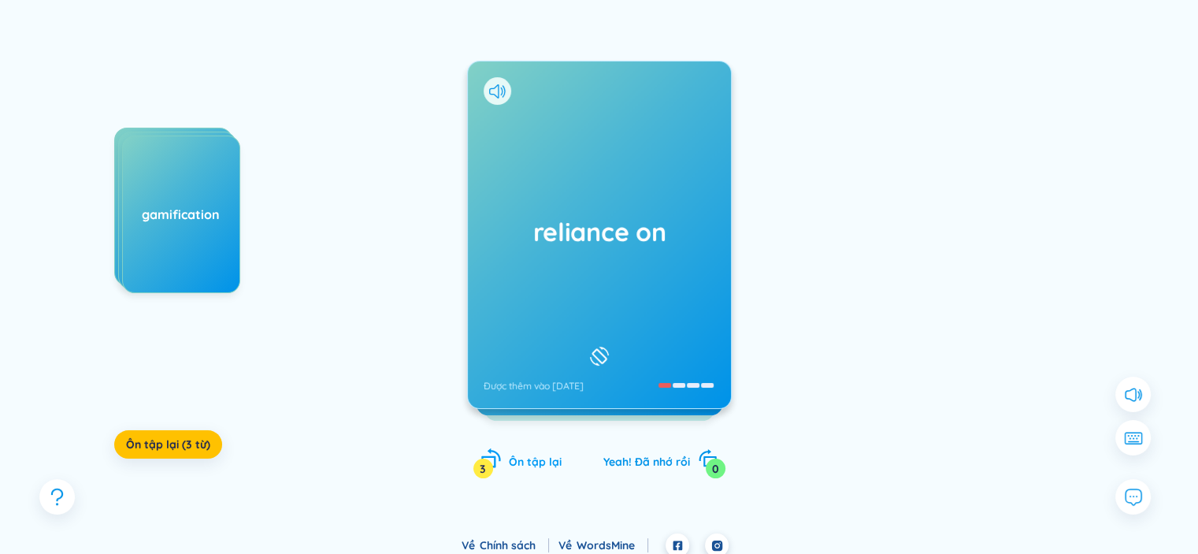
click at [520, 457] on span "Ôn tập lại" at bounding box center [535, 462] width 53 height 14
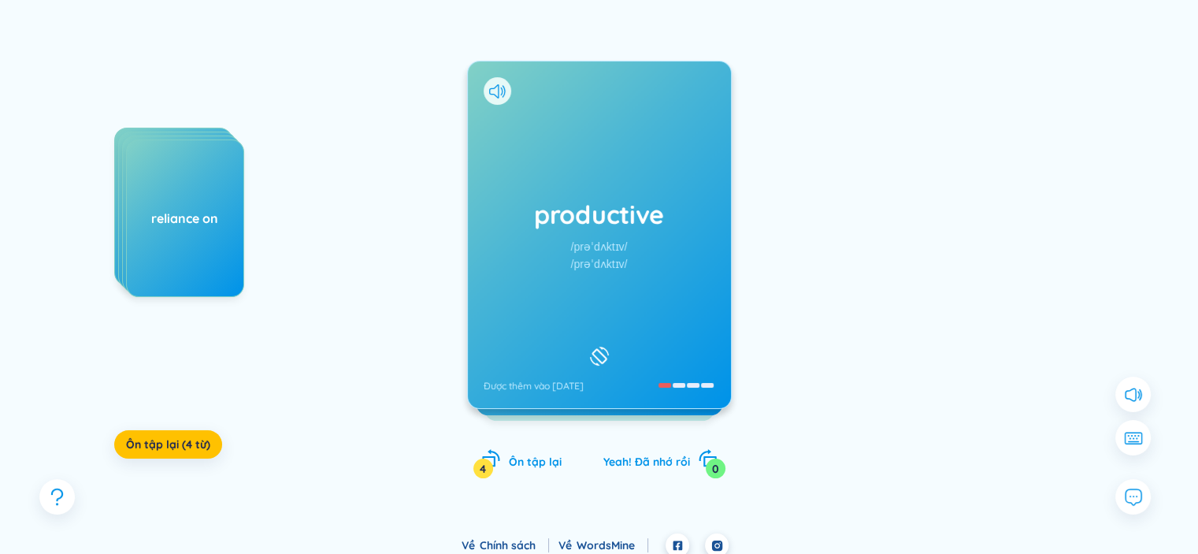
click at [610, 294] on div "productive /prəˈdʌktɪv/ /prəˈdʌktɪv/ Được thêm vào [DATE]" at bounding box center [599, 234] width 263 height 347
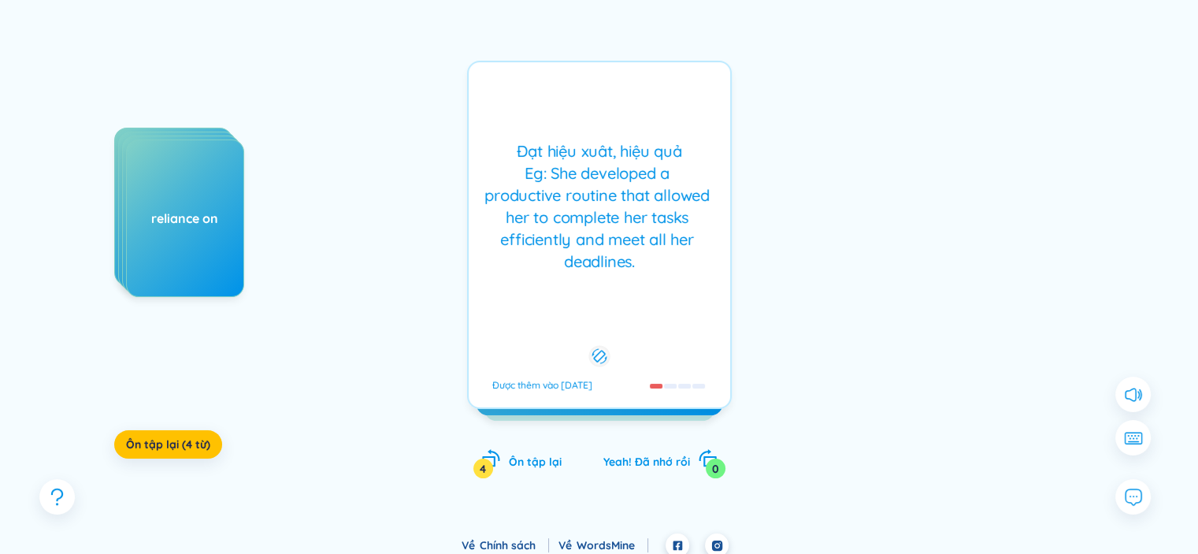
click at [610, 294] on div "Đạt hiệu xuât, hiệu quả Eg: She developed a productive routine that allowed her…" at bounding box center [599, 235] width 265 height 348
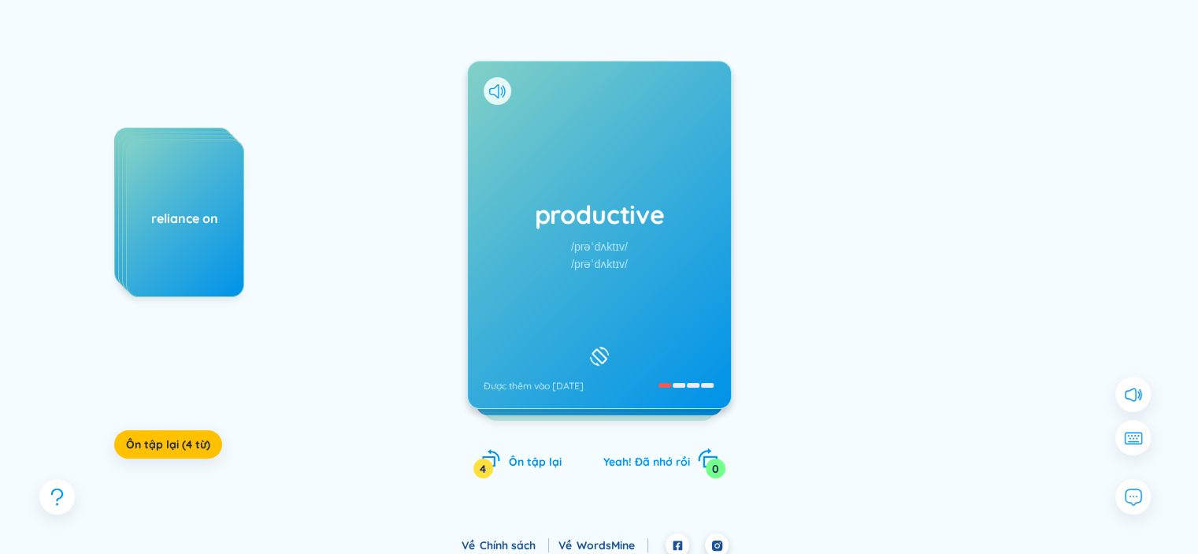
click at [651, 465] on span "Yeah! Đã nhớ rồi" at bounding box center [646, 462] width 87 height 14
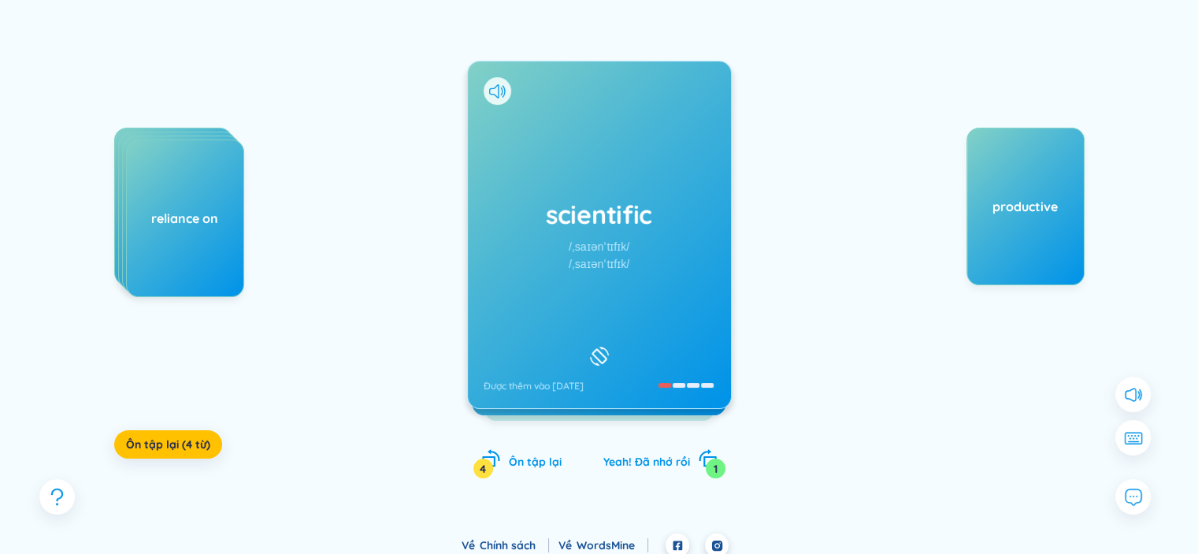
click at [608, 313] on div "scientific /ˌsaɪənˈtɪfɪk/ /ˌsaɪənˈtɪfɪk/ Được thêm vào [DATE]" at bounding box center [599, 234] width 263 height 347
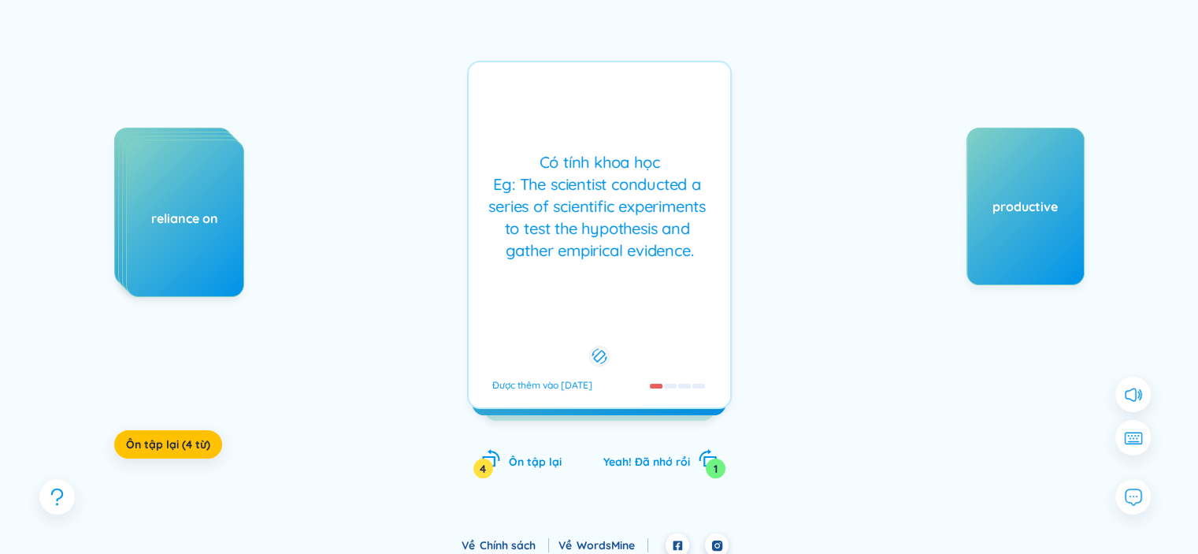
click at [610, 346] on div at bounding box center [598, 356] width 21 height 21
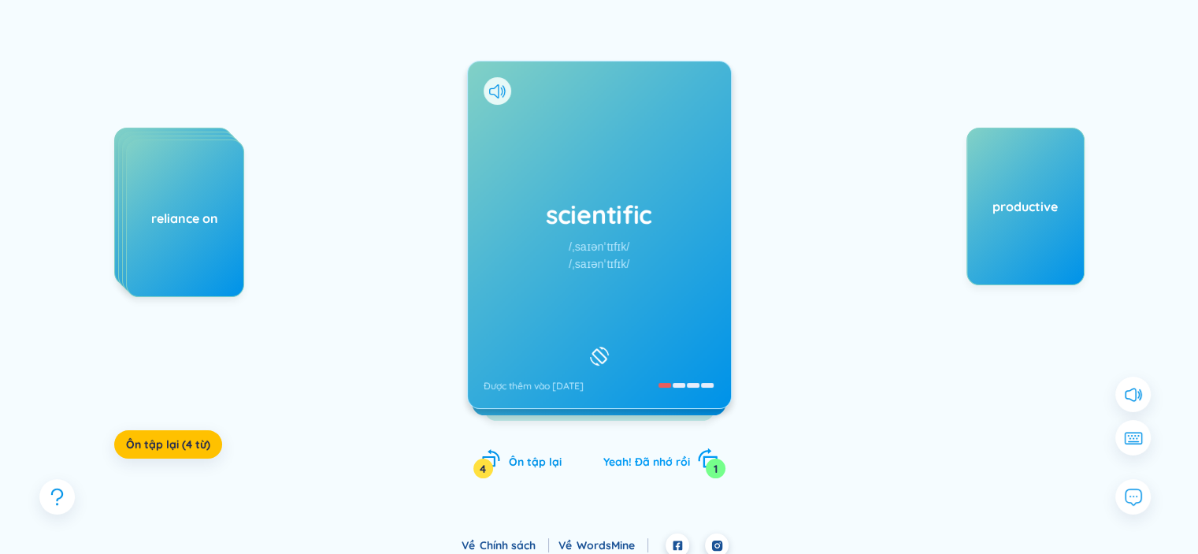
click at [653, 459] on span "Yeah! Đã nhớ rồi" at bounding box center [646, 462] width 87 height 14
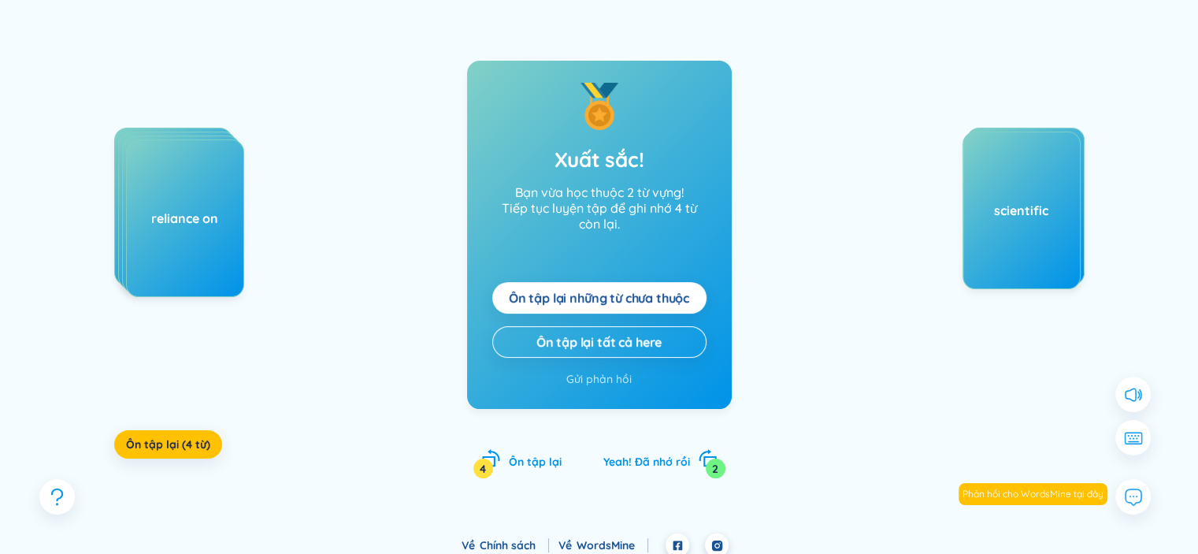
click at [834, 314] on div "alternative holistic gamification reliance on Ôn tập lại (4 từ) Xuất sắc! Bạn v…" at bounding box center [599, 250] width 1087 height 518
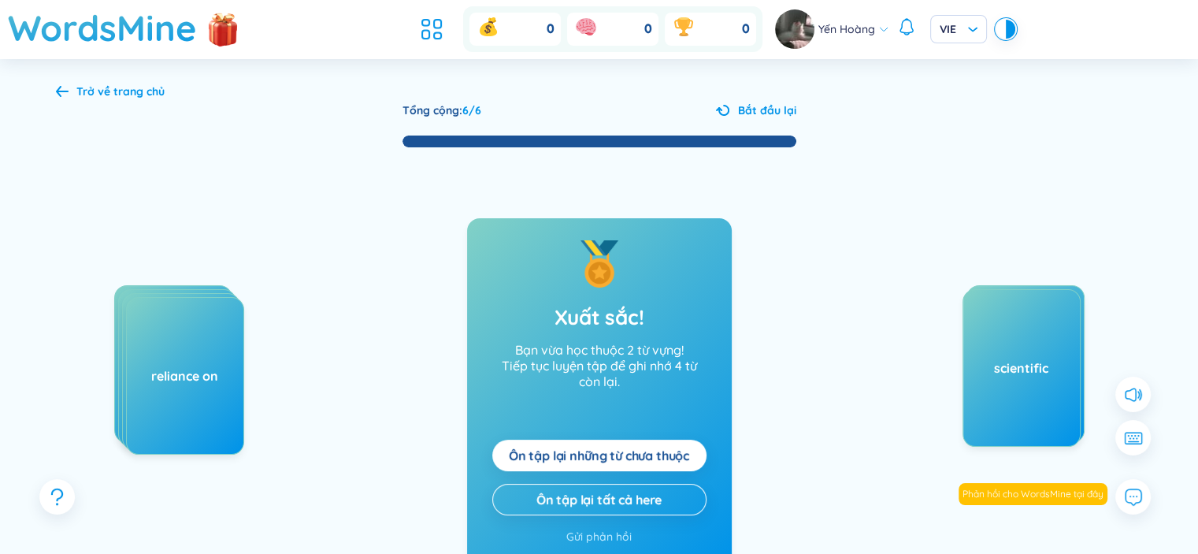
click at [120, 86] on div "Trở về trang chủ" at bounding box center [120, 91] width 88 height 17
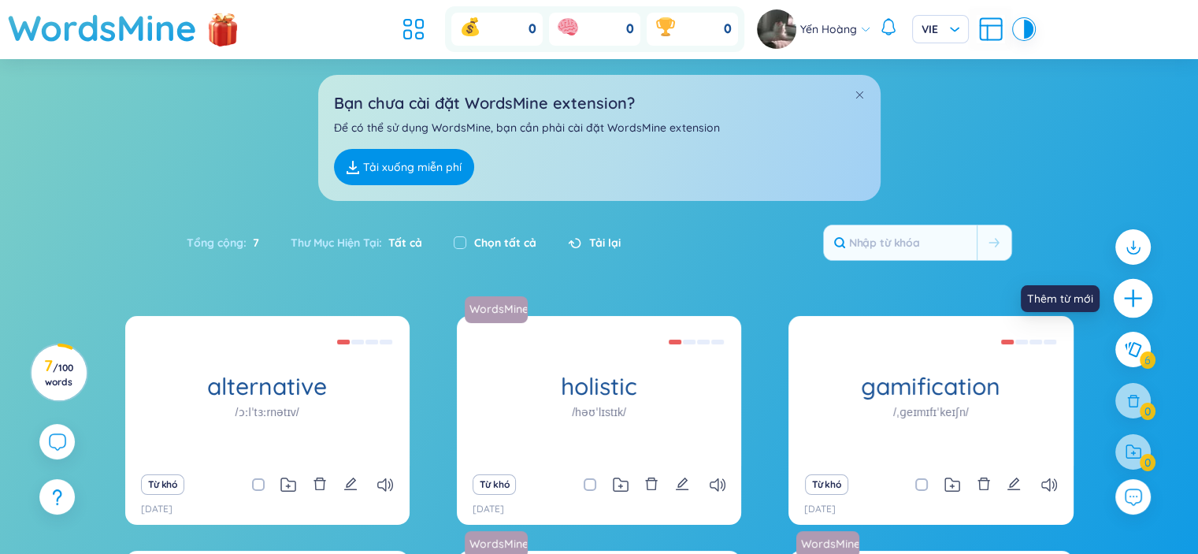
click at [1141, 291] on icon "plus" at bounding box center [1134, 299] width 22 height 22
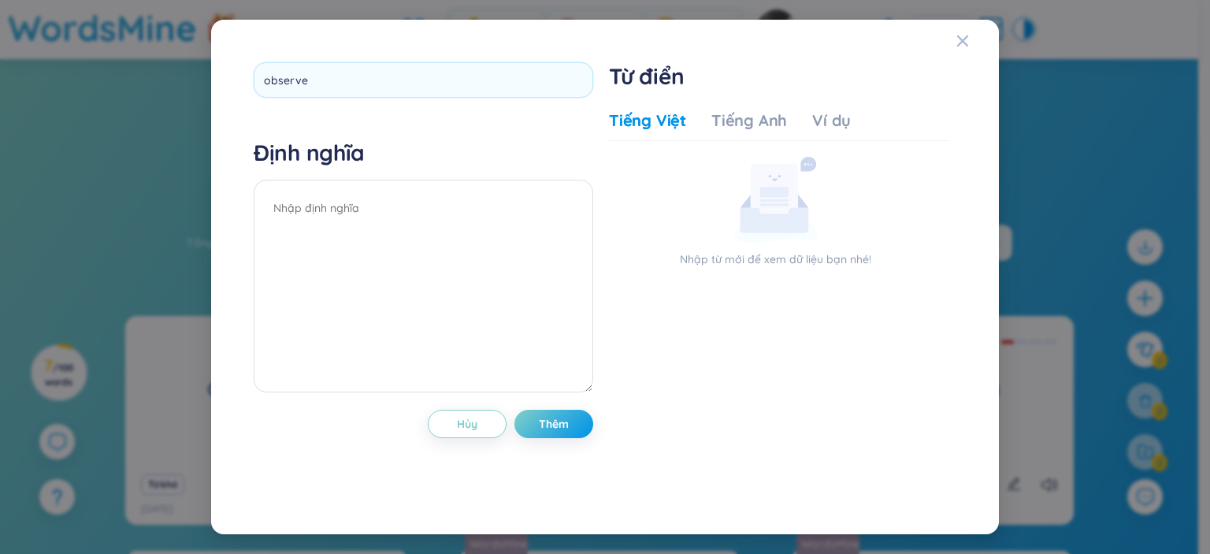
type input "observes"
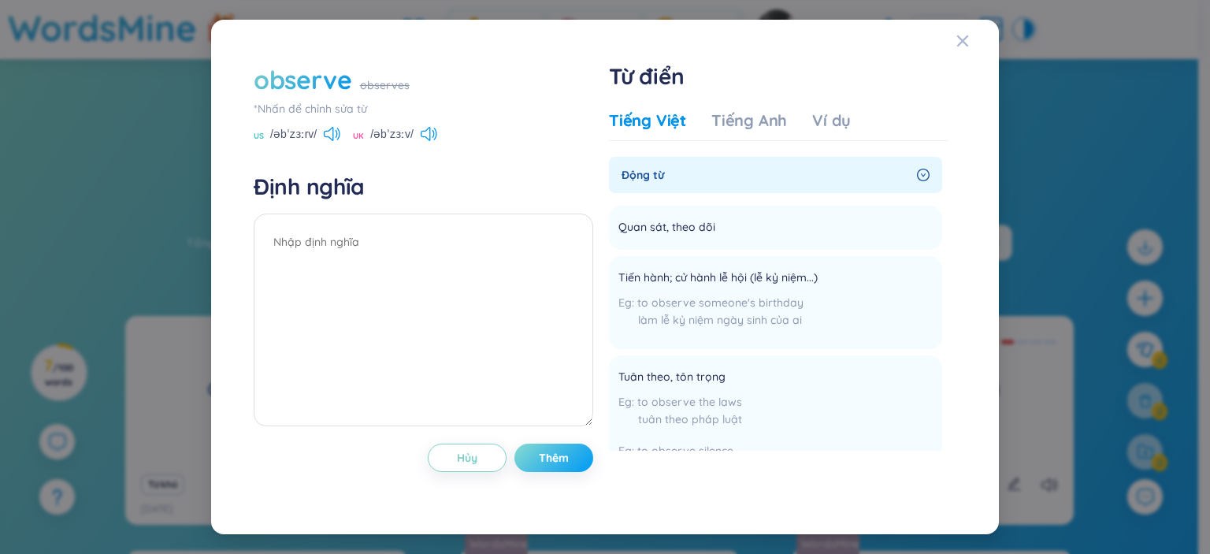
click at [568, 452] on span "Thêm" at bounding box center [554, 458] width 30 height 16
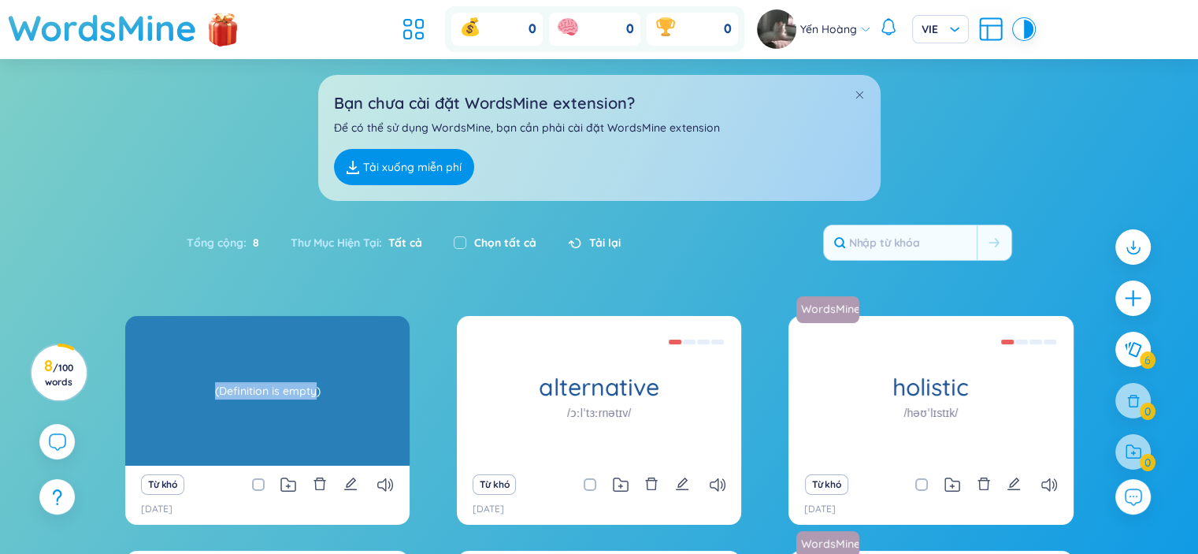
drag, startPoint x: 313, startPoint y: 385, endPoint x: 206, endPoint y: 385, distance: 106.3
click at [206, 385] on div "(Definition is empty)" at bounding box center [267, 391] width 269 height 142
click at [236, 417] on div "(Định nghĩa trống)" at bounding box center [267, 391] width 269 height 142
click at [265, 403] on div "(Định nghĩa trống)" at bounding box center [267, 391] width 269 height 142
click at [258, 399] on div "(Định nghĩa trống)" at bounding box center [267, 391] width 269 height 142
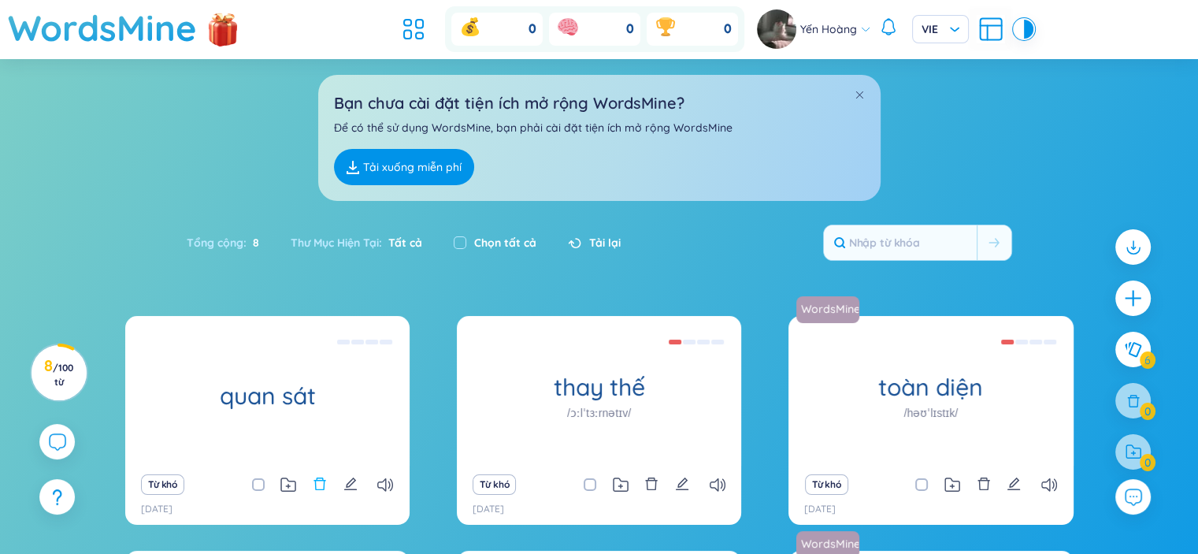
click at [325, 486] on icon "xóa bỏ" at bounding box center [320, 484] width 14 height 14
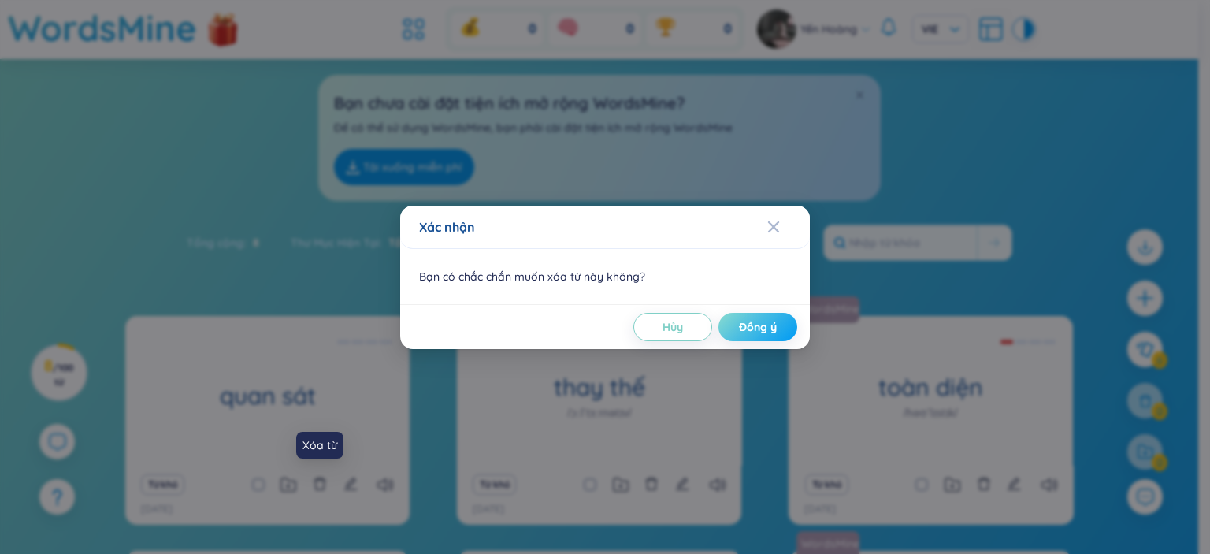
click at [751, 324] on span "Đồng ý" at bounding box center [758, 327] width 38 height 16
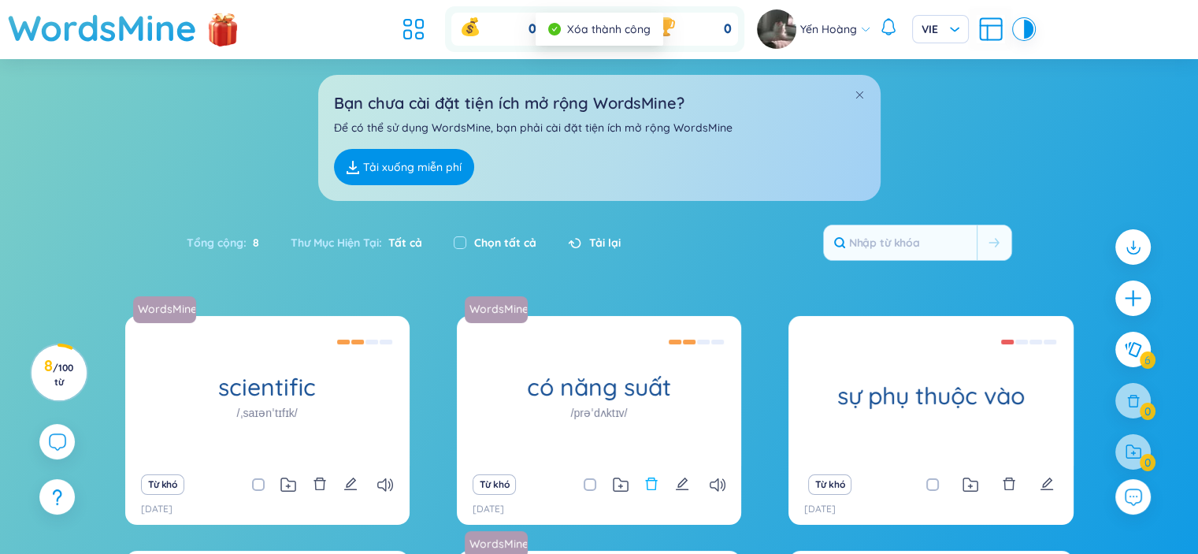
click at [648, 486] on icon "xóa bỏ" at bounding box center [651, 484] width 14 height 14
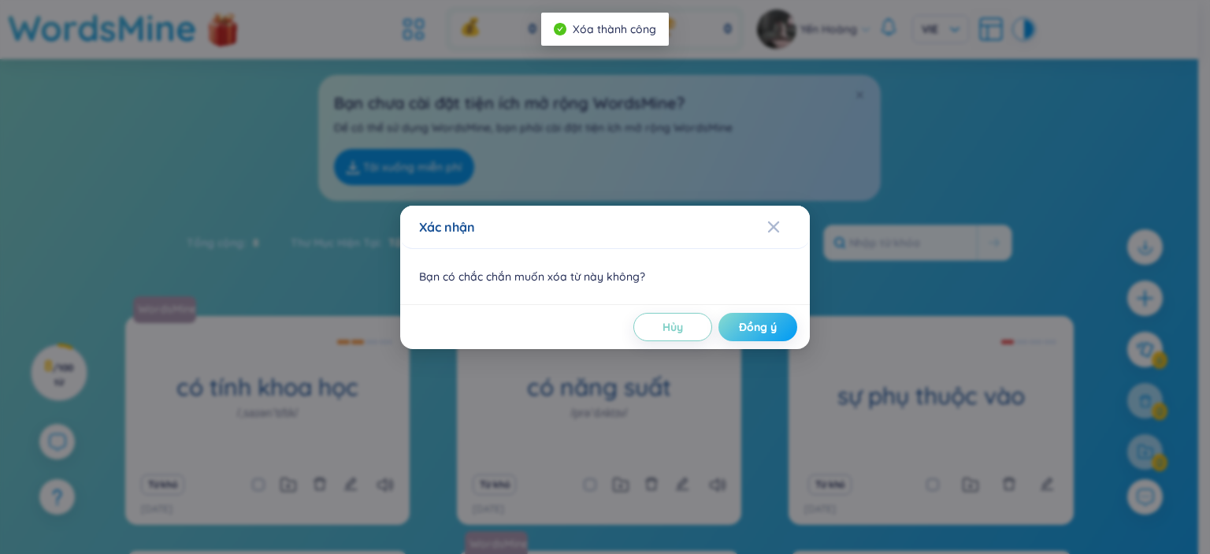
click at [752, 326] on font "Đồng ý" at bounding box center [758, 327] width 38 height 14
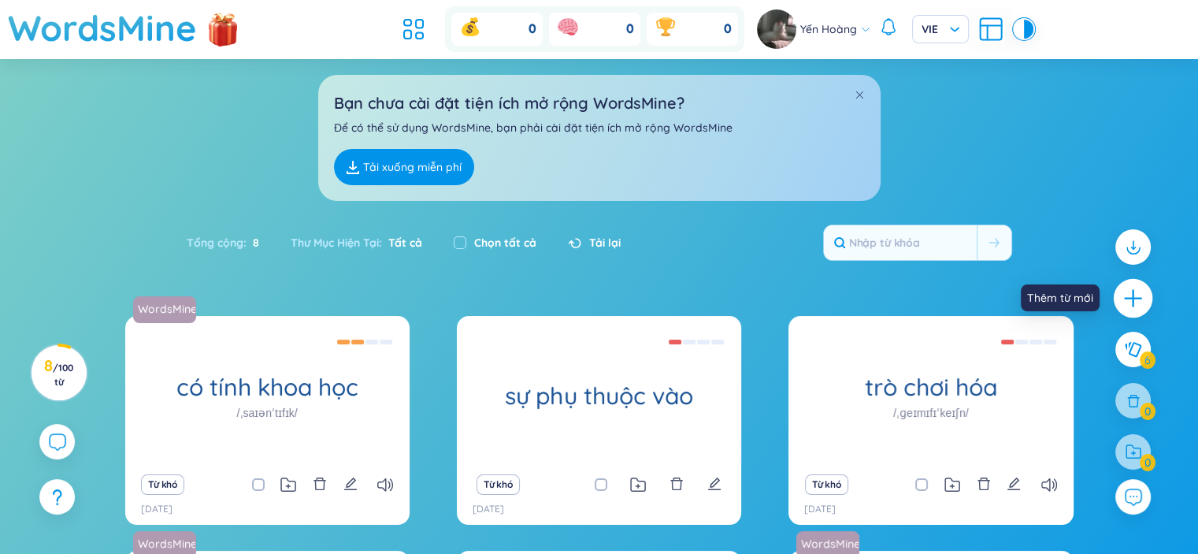
click at [1130, 292] on icon "cộng thêm" at bounding box center [1134, 299] width 22 height 22
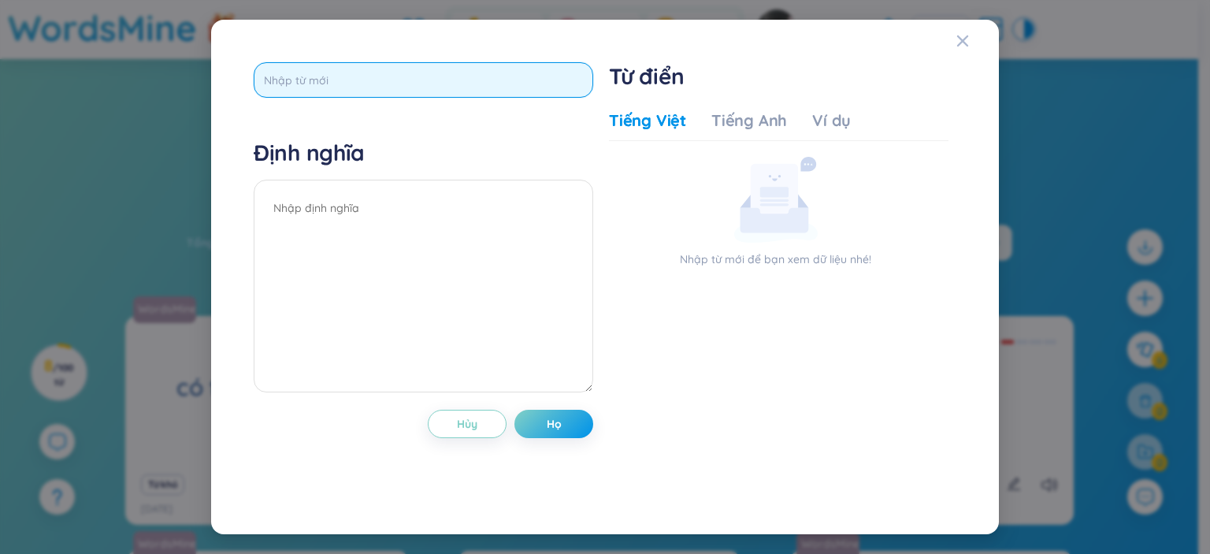
click at [562, 74] on input "text" at bounding box center [424, 79] width 340 height 35
type input "observes"
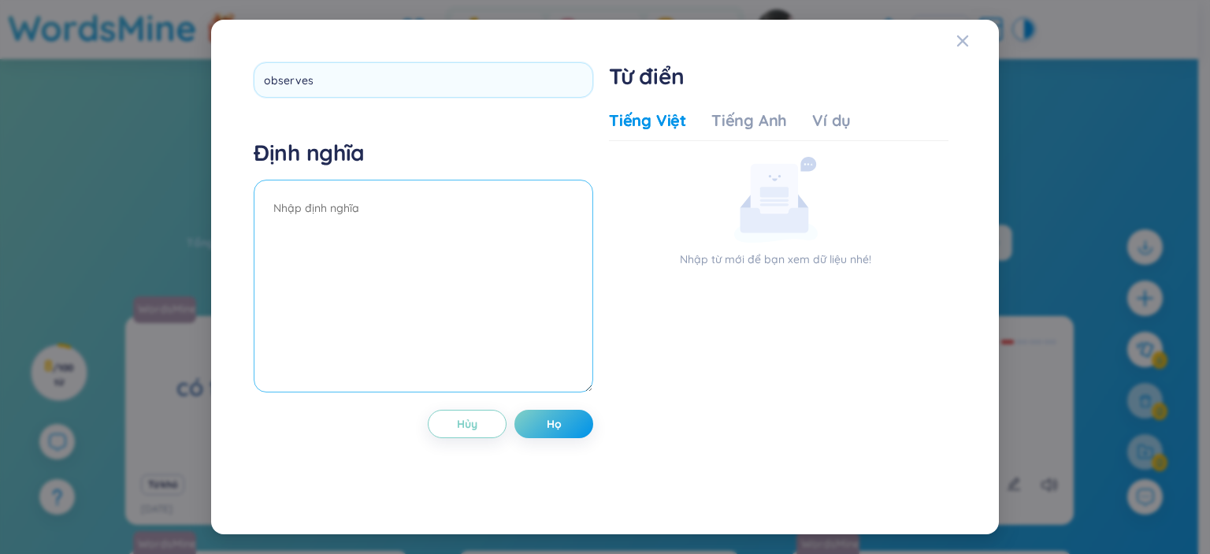
click at [312, 198] on div "Định nghĩa" at bounding box center [424, 268] width 340 height 258
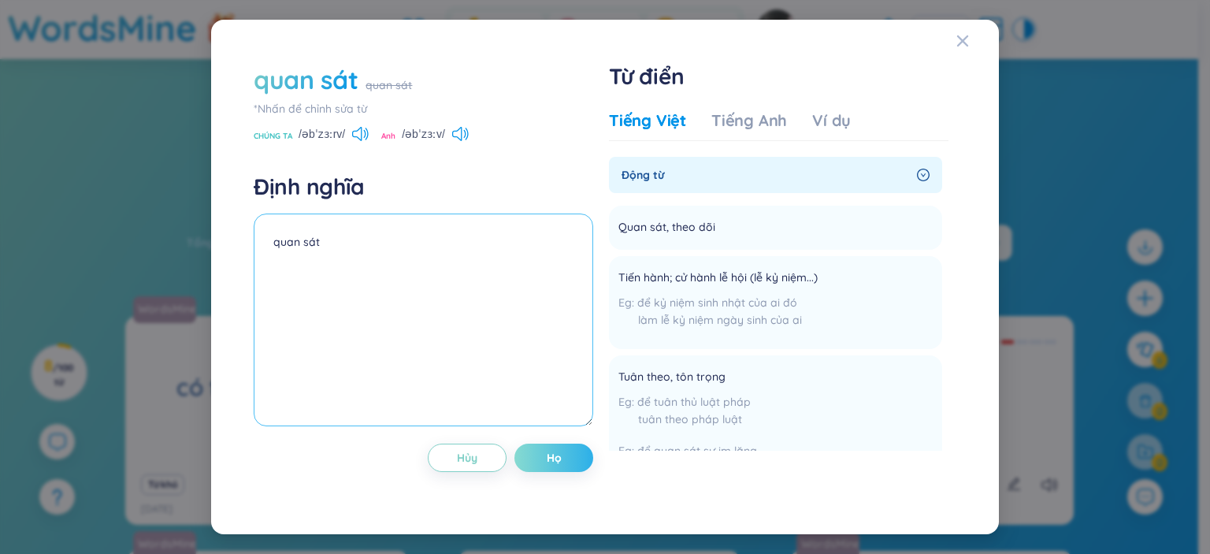
type textarea "quan sát"
click at [559, 458] on font "Họ" at bounding box center [554, 458] width 15 height 14
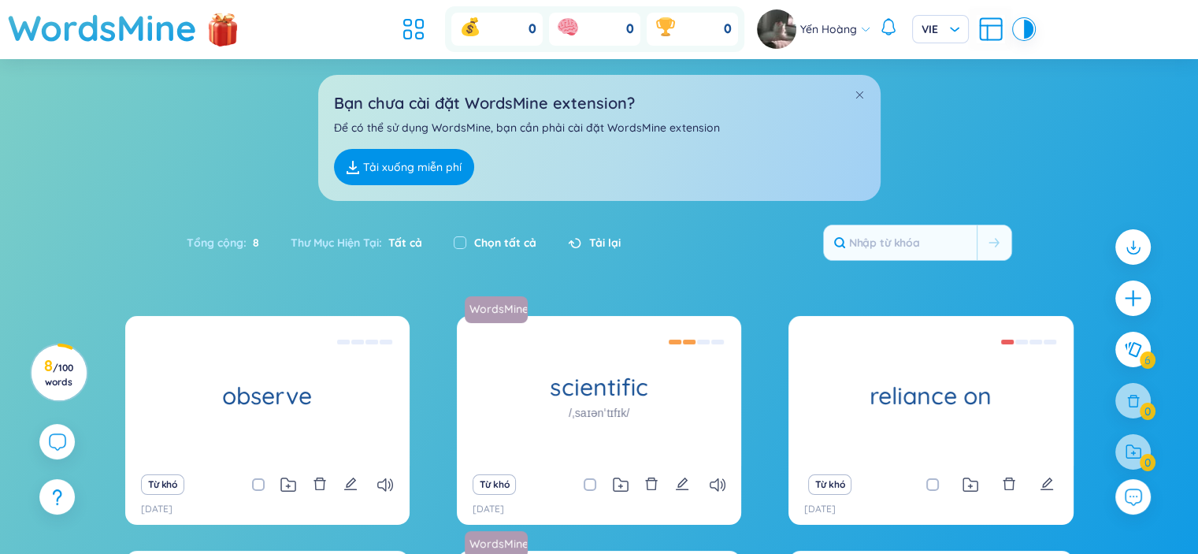
click at [80, 228] on section "Sắp xếp Chữ cái tăng dần Chữ cái giảm dần Thời gian xa nhất Thời gian gần nhất …" at bounding box center [599, 459] width 1198 height 800
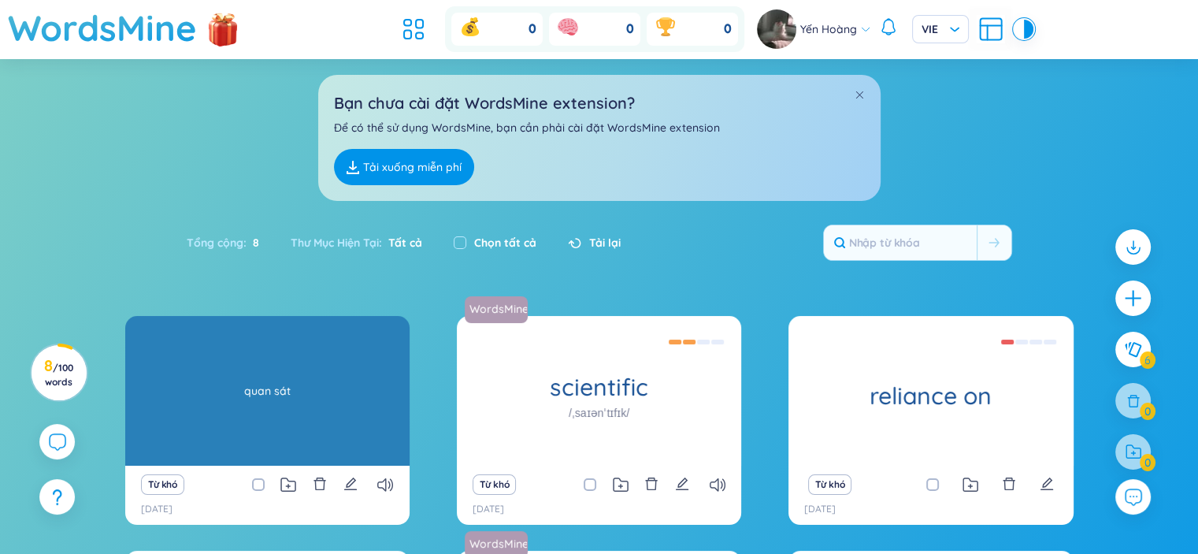
click at [285, 390] on div "quan sát" at bounding box center [267, 391] width 269 height 142
click at [265, 371] on div "observe" at bounding box center [267, 391] width 284 height 150
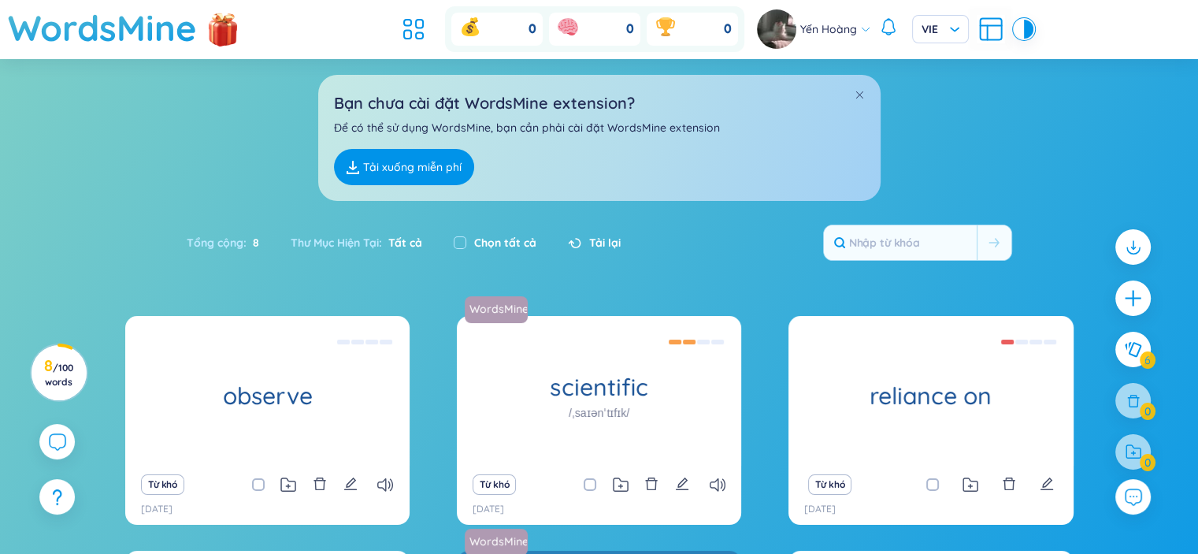
scroll to position [158, 0]
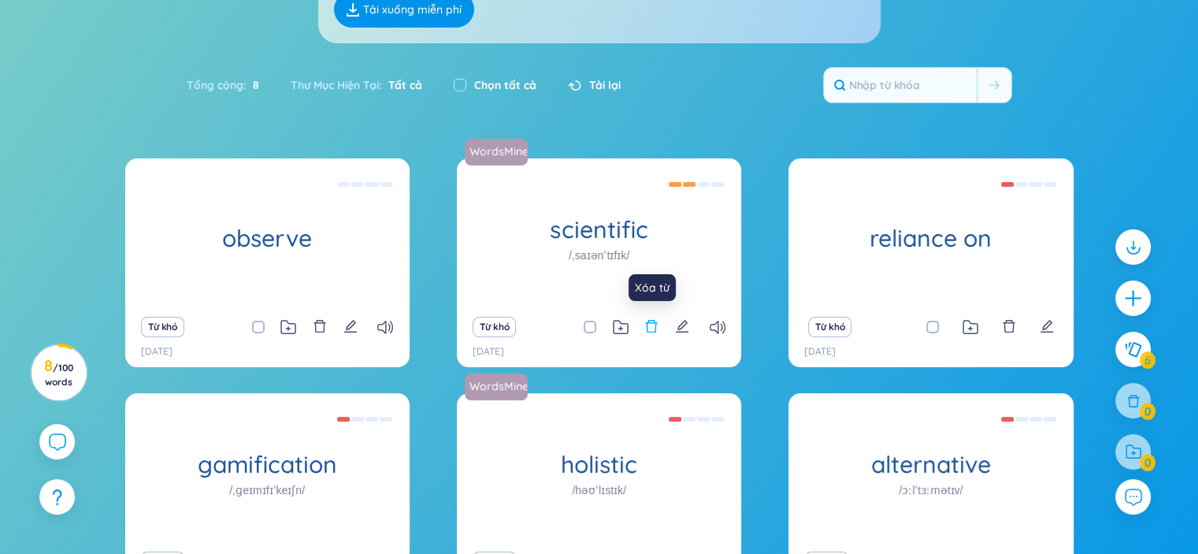
click at [652, 329] on icon "delete" at bounding box center [651, 326] width 14 height 14
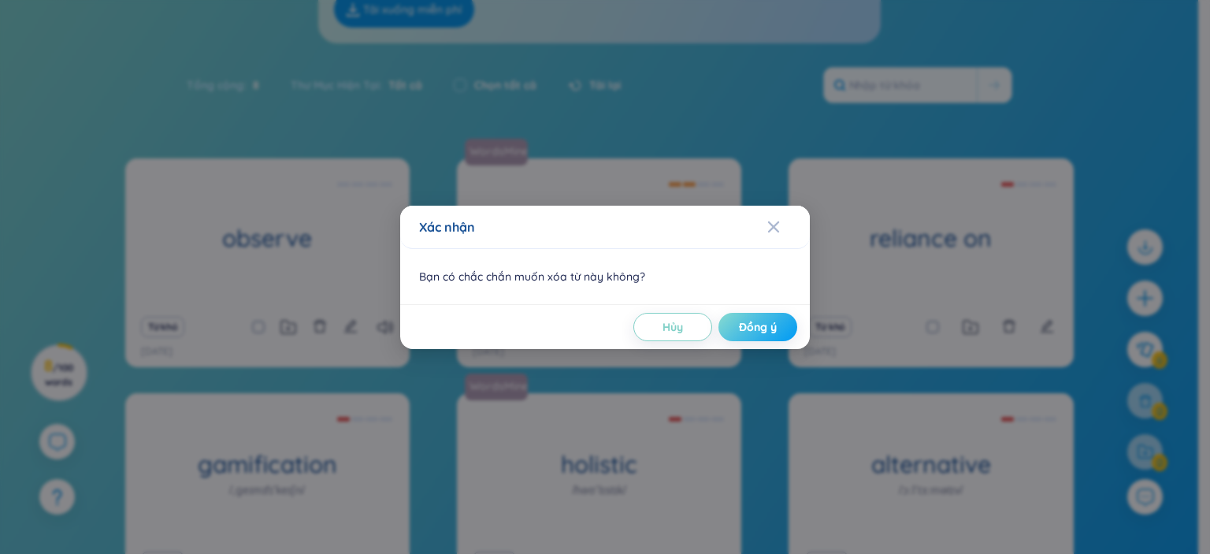
click at [749, 321] on span "Đồng ý" at bounding box center [758, 327] width 38 height 16
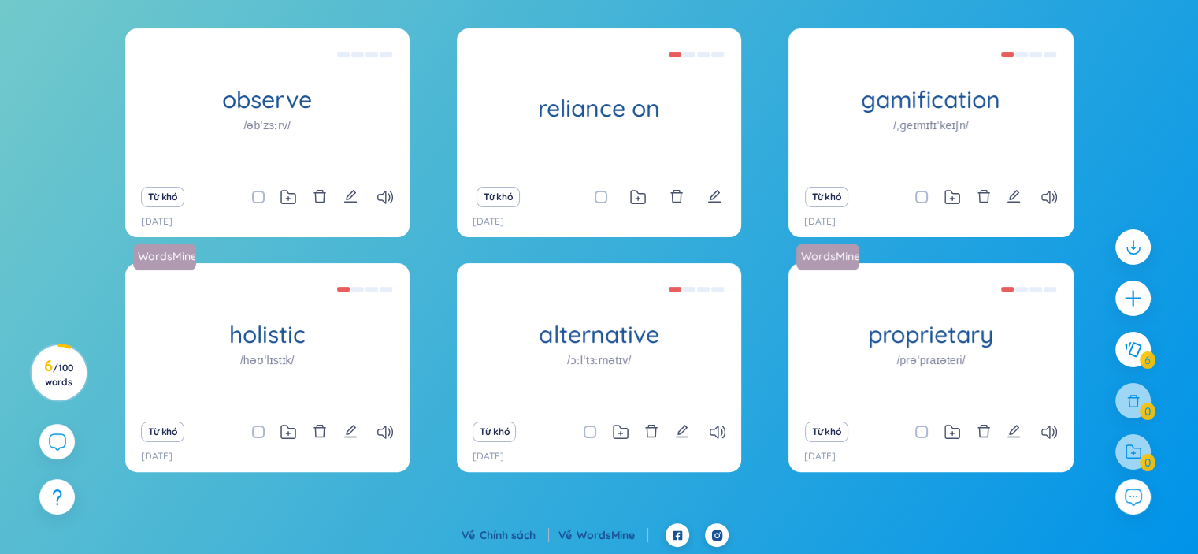
scroll to position [0, 0]
